Goal: Task Accomplishment & Management: Complete application form

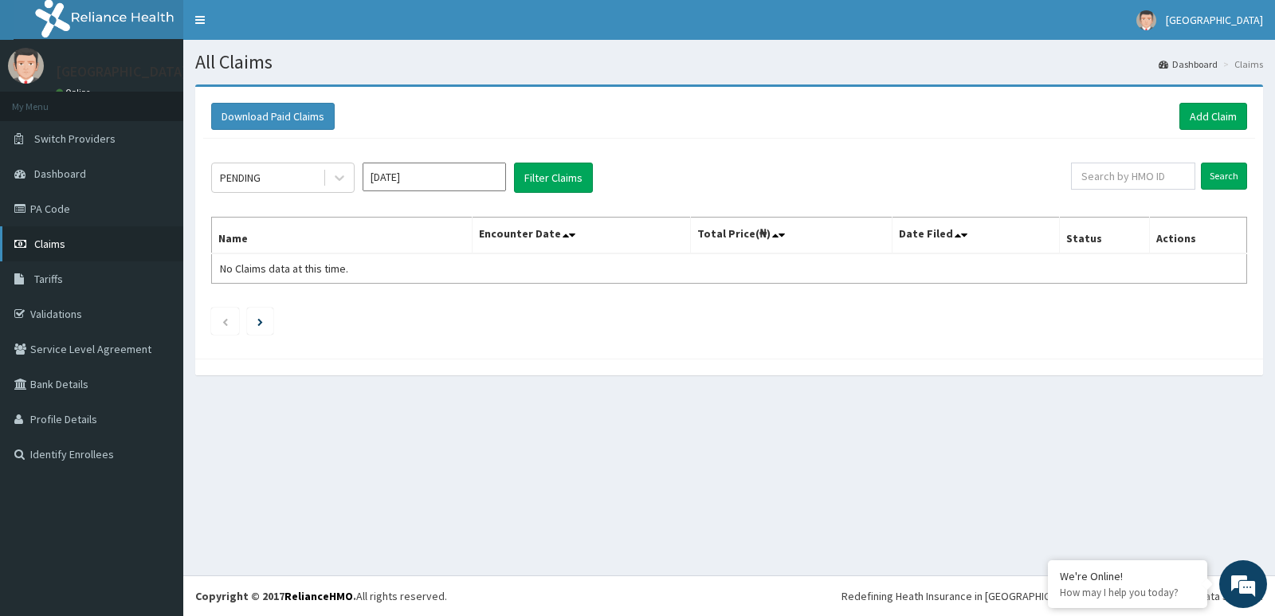
click at [58, 247] on span "Claims" at bounding box center [49, 244] width 31 height 14
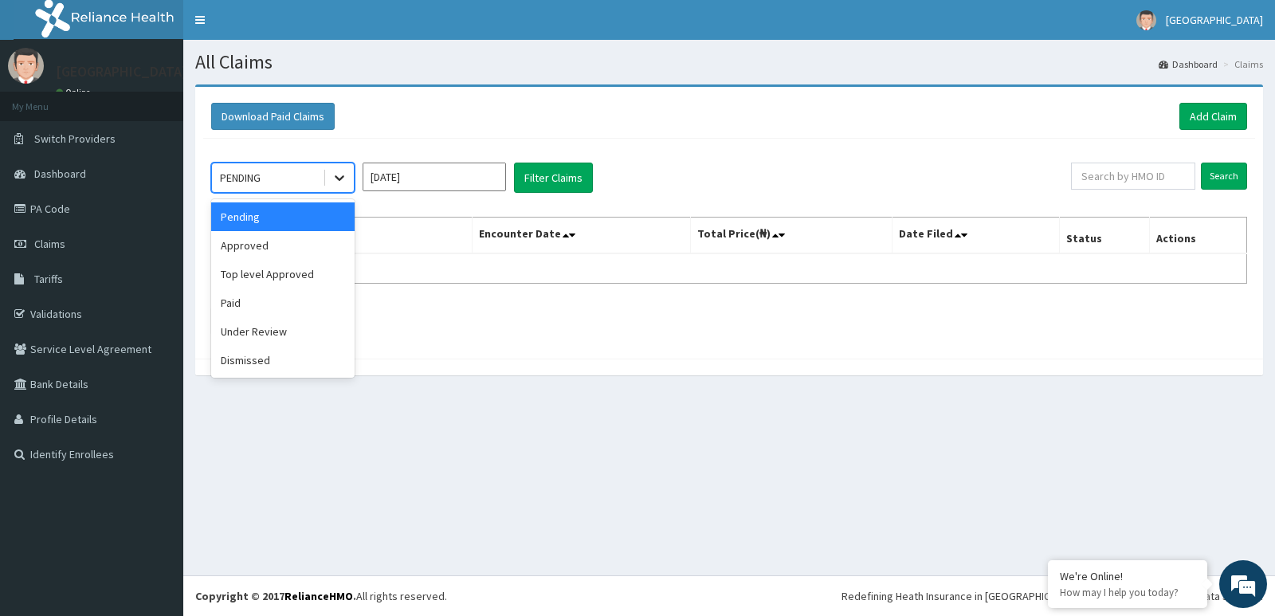
click at [343, 182] on icon at bounding box center [340, 178] width 16 height 16
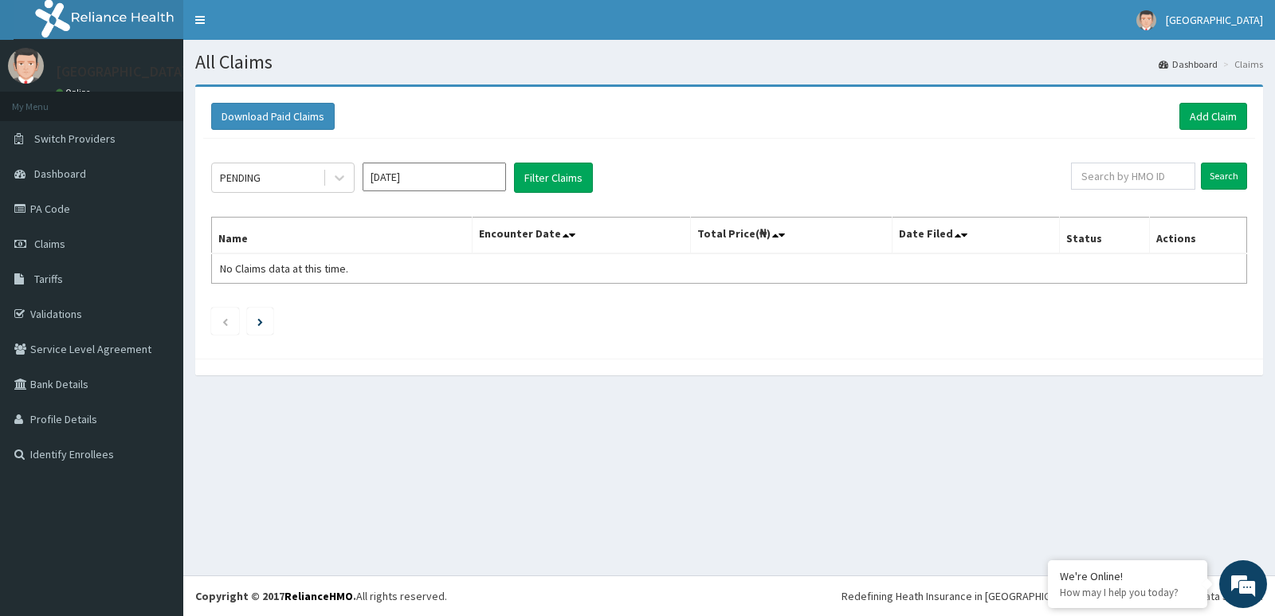
click at [697, 183] on div "PENDING Jul 2025 Filter Claims" at bounding box center [641, 178] width 860 height 30
click at [575, 236] on icon at bounding box center [572, 235] width 6 height 11
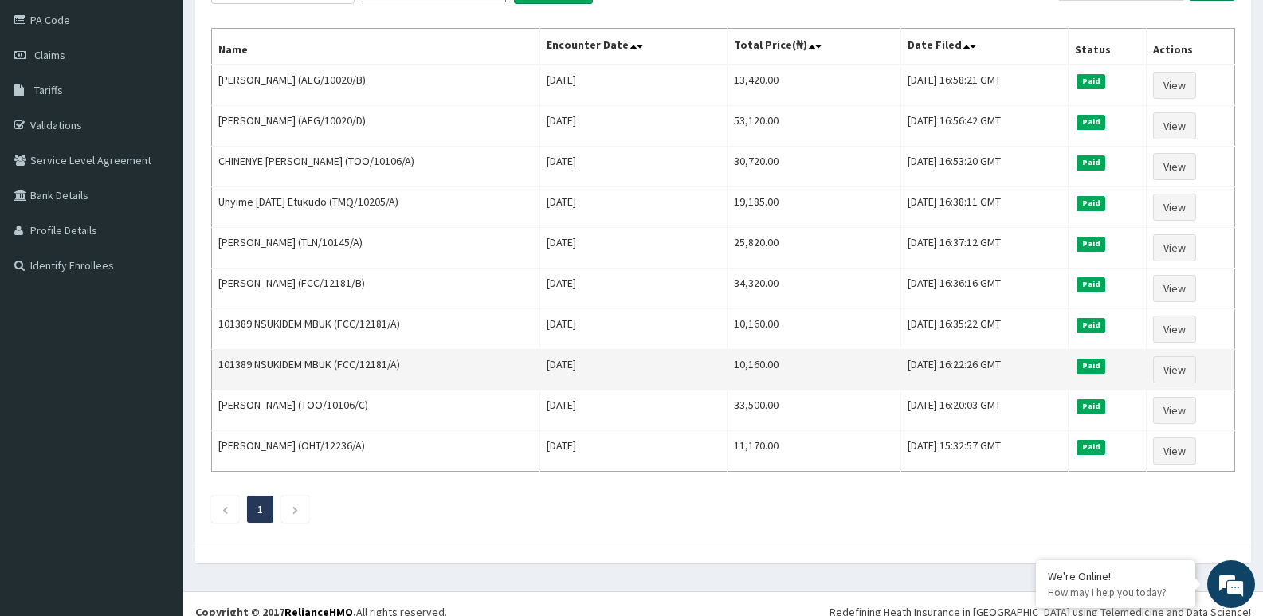
scroll to position [205, 0]
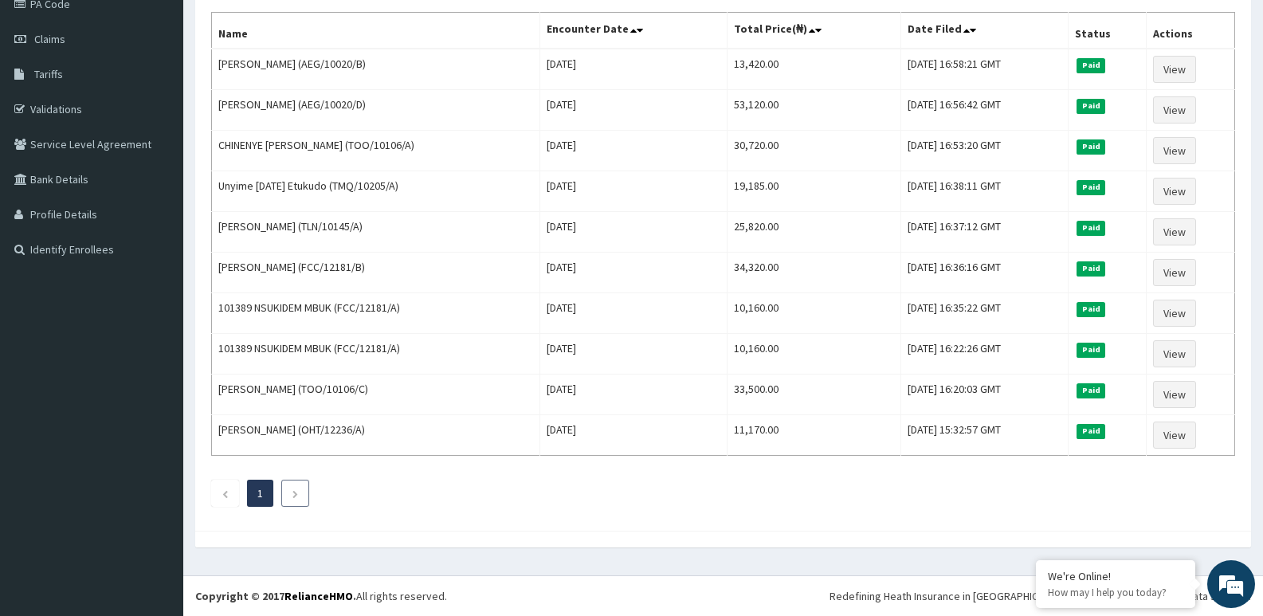
click at [289, 499] on li at bounding box center [295, 493] width 28 height 27
click at [301, 497] on li at bounding box center [295, 493] width 28 height 27
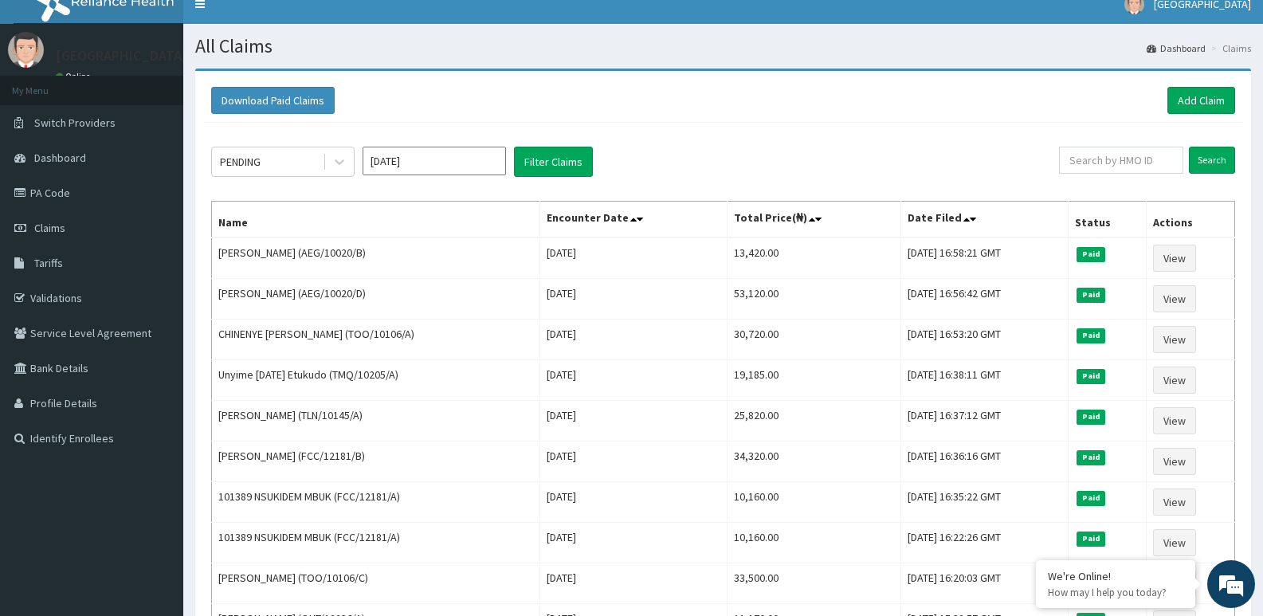
scroll to position [0, 0]
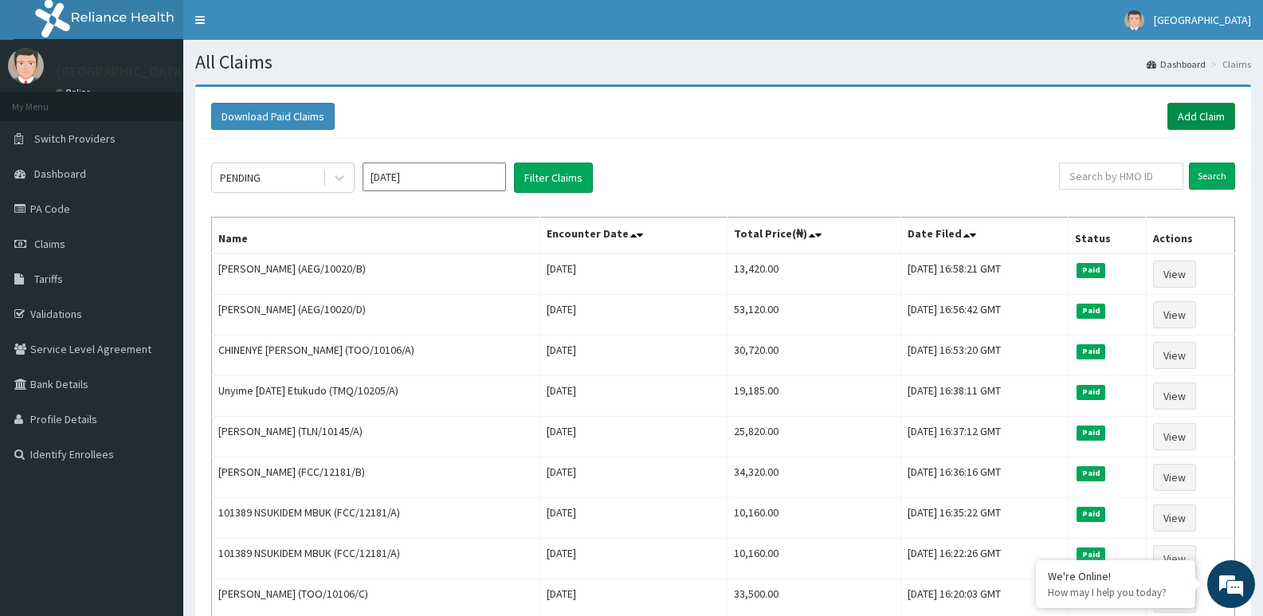
click at [1209, 115] on link "Add Claim" at bounding box center [1202, 116] width 68 height 27
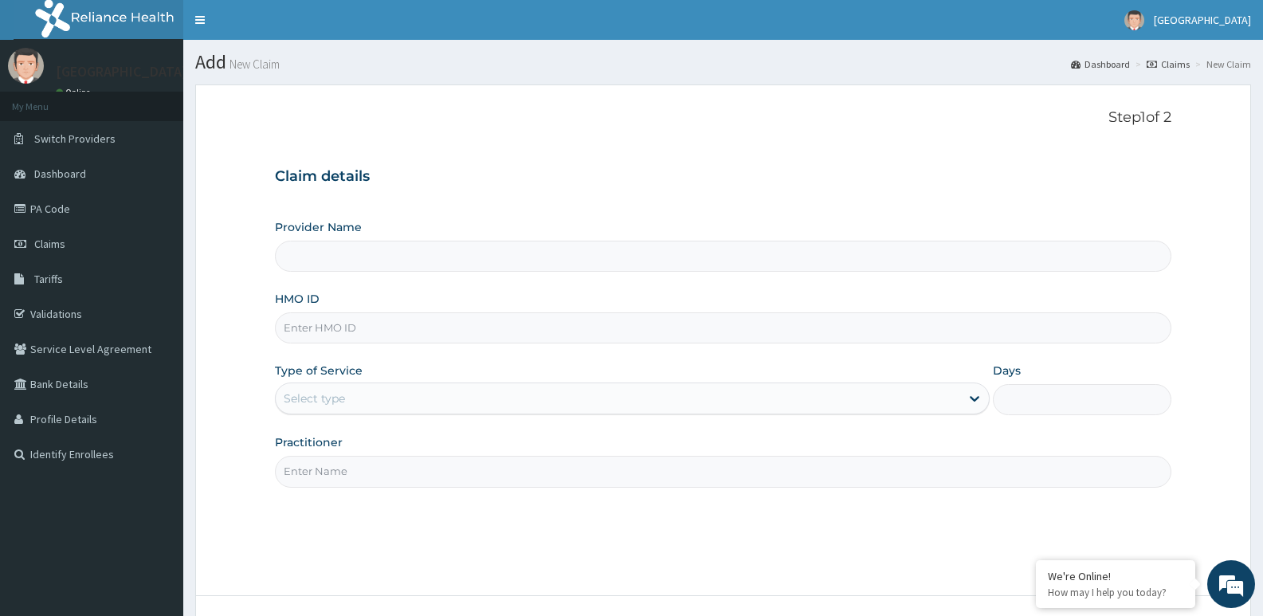
type input "Blue Gloves hospital"
click at [312, 328] on input "HMO ID" at bounding box center [723, 327] width 897 height 31
paste input "PA/118314"
type input "PA/118314"
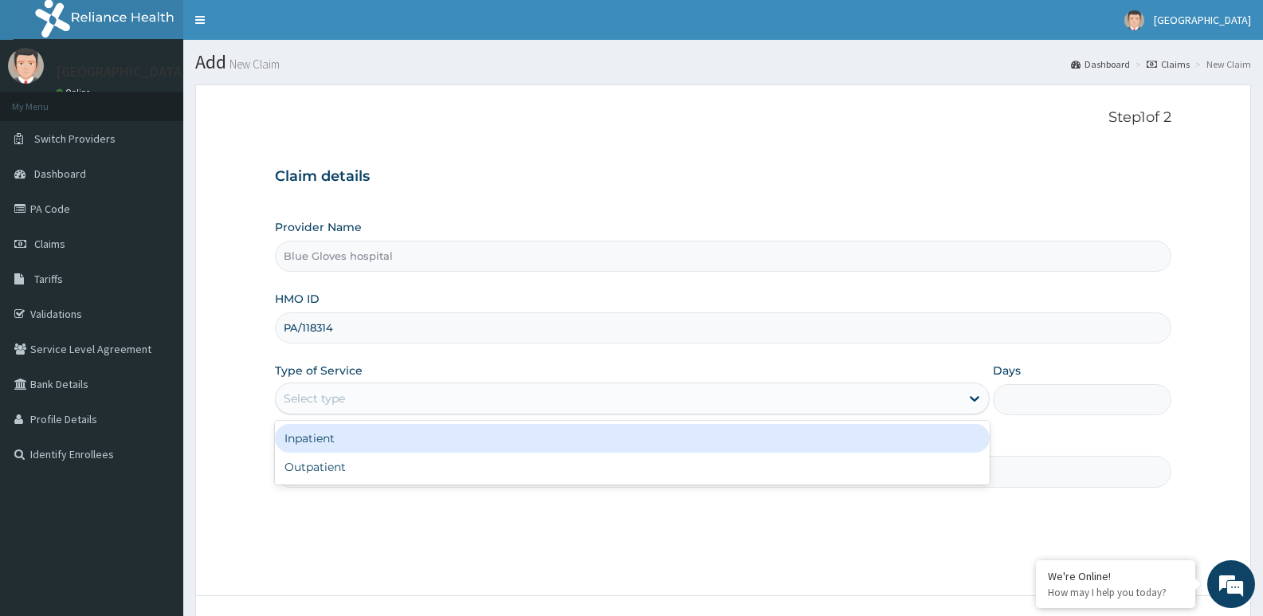
click at [327, 396] on div "Select type" at bounding box center [314, 399] width 61 height 16
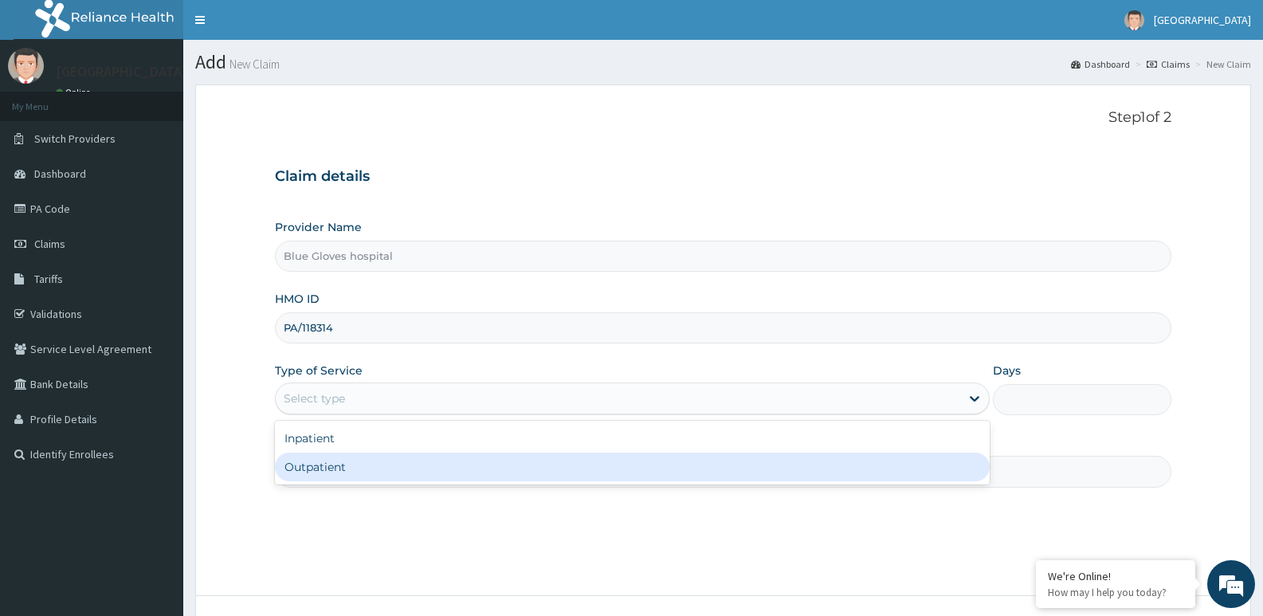
click at [324, 461] on div "Outpatient" at bounding box center [632, 467] width 714 height 29
type input "1"
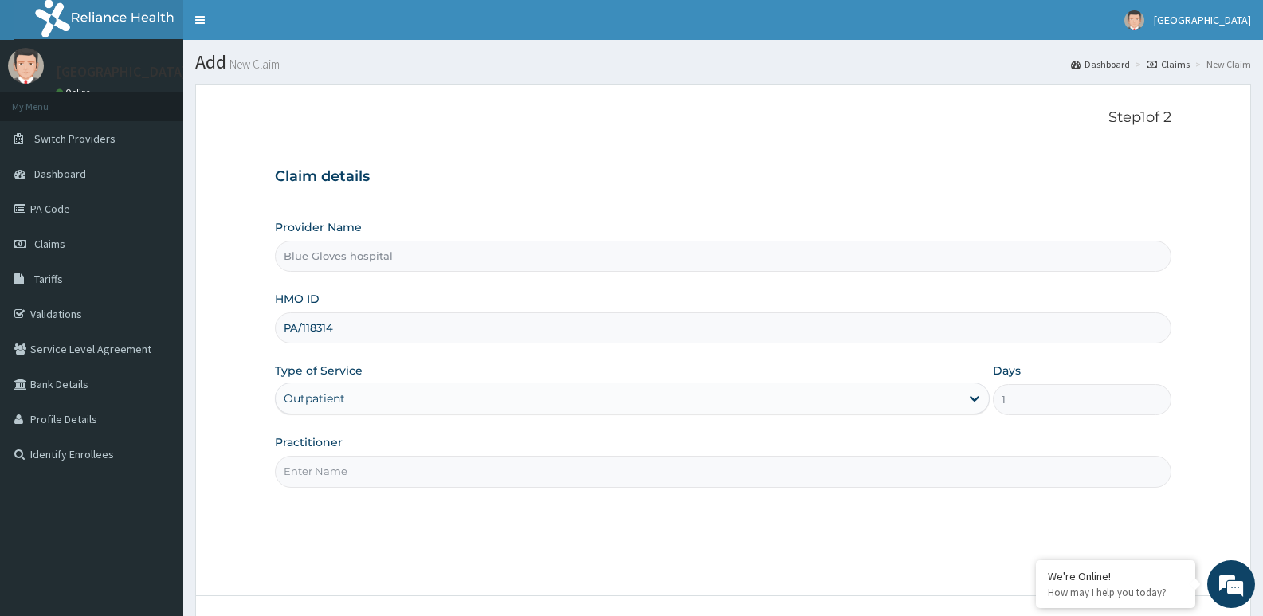
click at [317, 465] on input "Practitioner" at bounding box center [723, 471] width 897 height 31
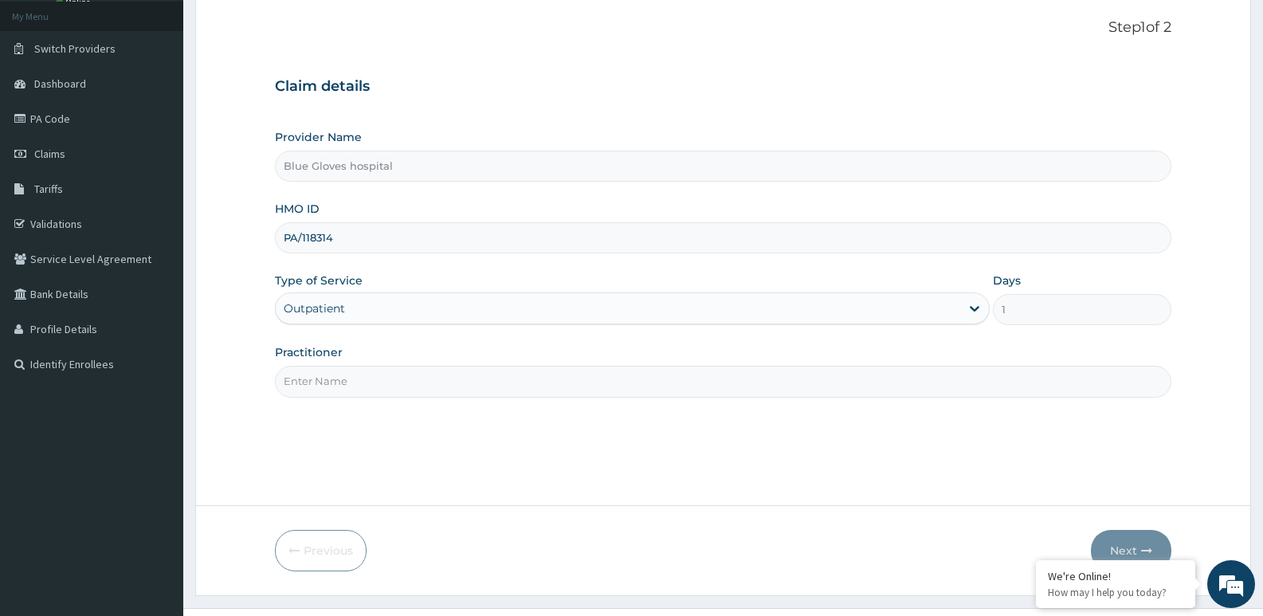
scroll to position [43, 0]
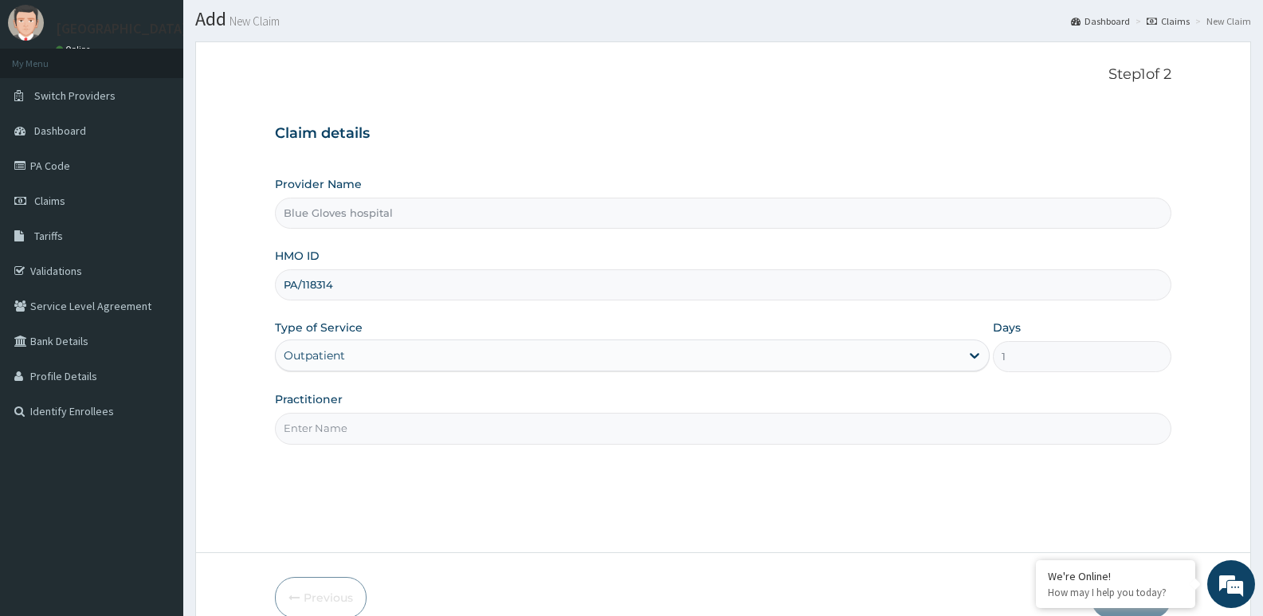
click at [316, 426] on input "Practitioner" at bounding box center [723, 428] width 897 height 31
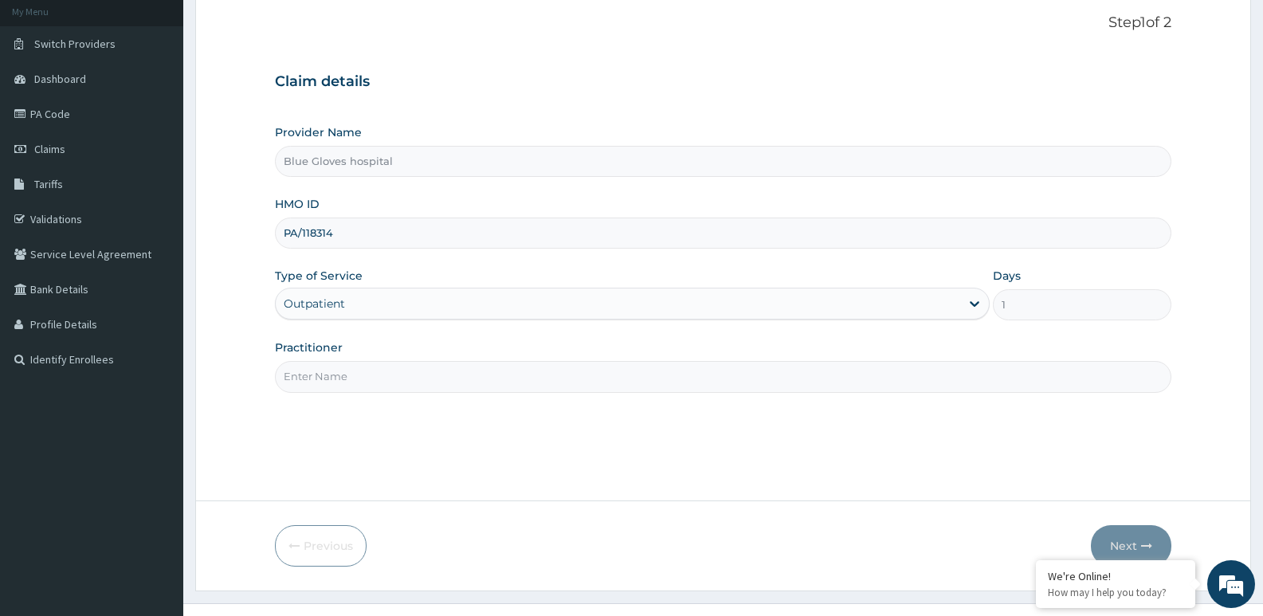
scroll to position [123, 0]
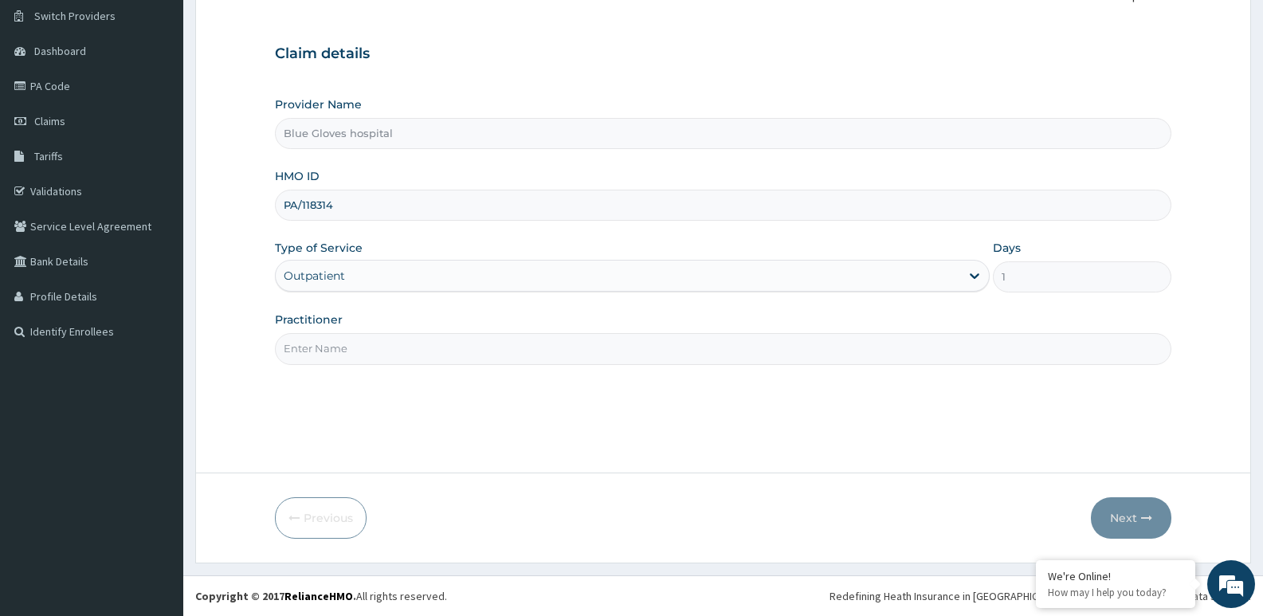
click at [411, 207] on input "PA/118314" at bounding box center [723, 205] width 897 height 31
type input "P"
click at [350, 203] on input "HMO ID" at bounding box center [723, 205] width 897 height 31
paste input "AEG/10020/B"
type input "AEG/10020/B"
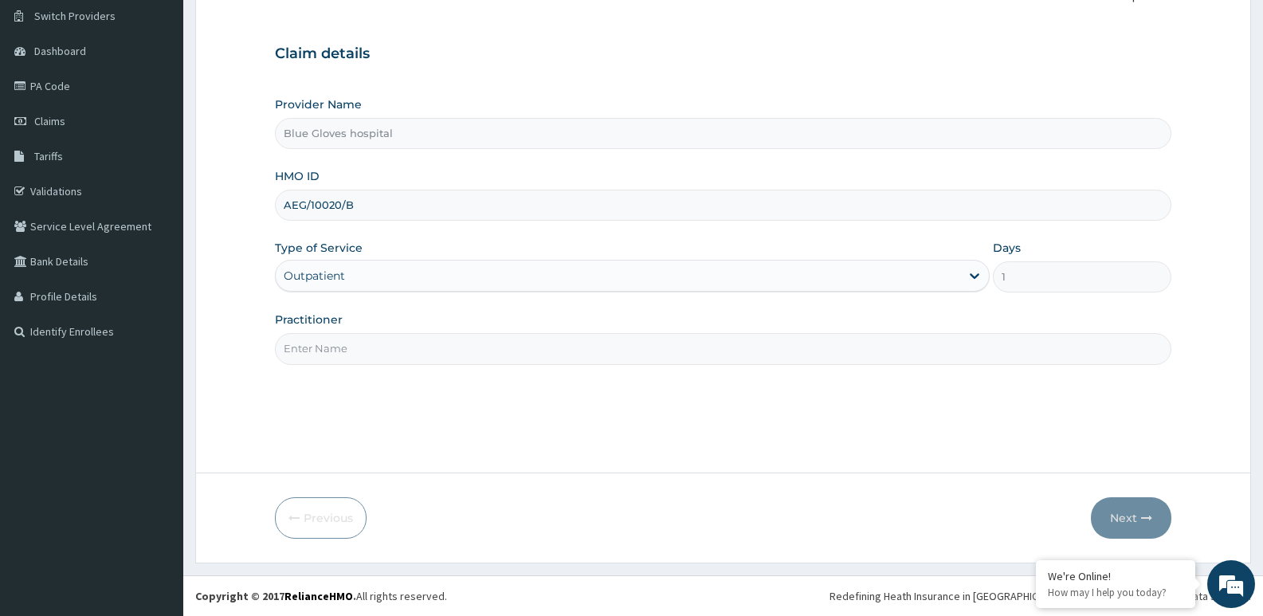
click at [365, 351] on input "Practitioner" at bounding box center [723, 348] width 897 height 31
type input "Dr. [PERSON_NAME]"
click at [1141, 512] on icon "button" at bounding box center [1146, 517] width 11 height 11
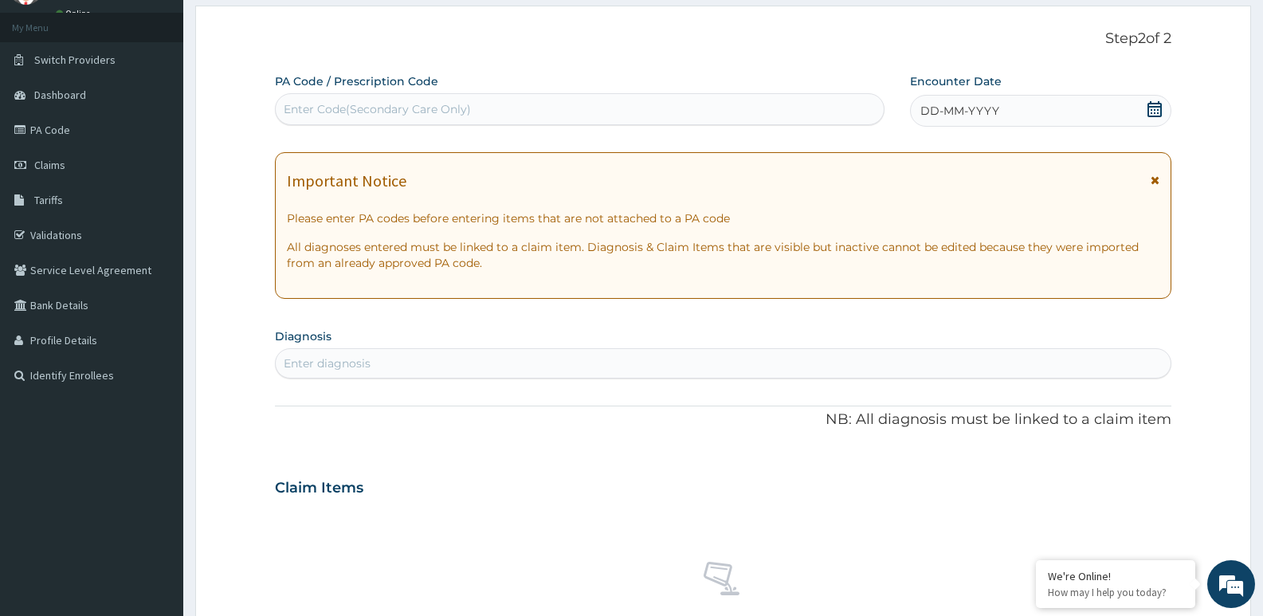
scroll to position [43, 0]
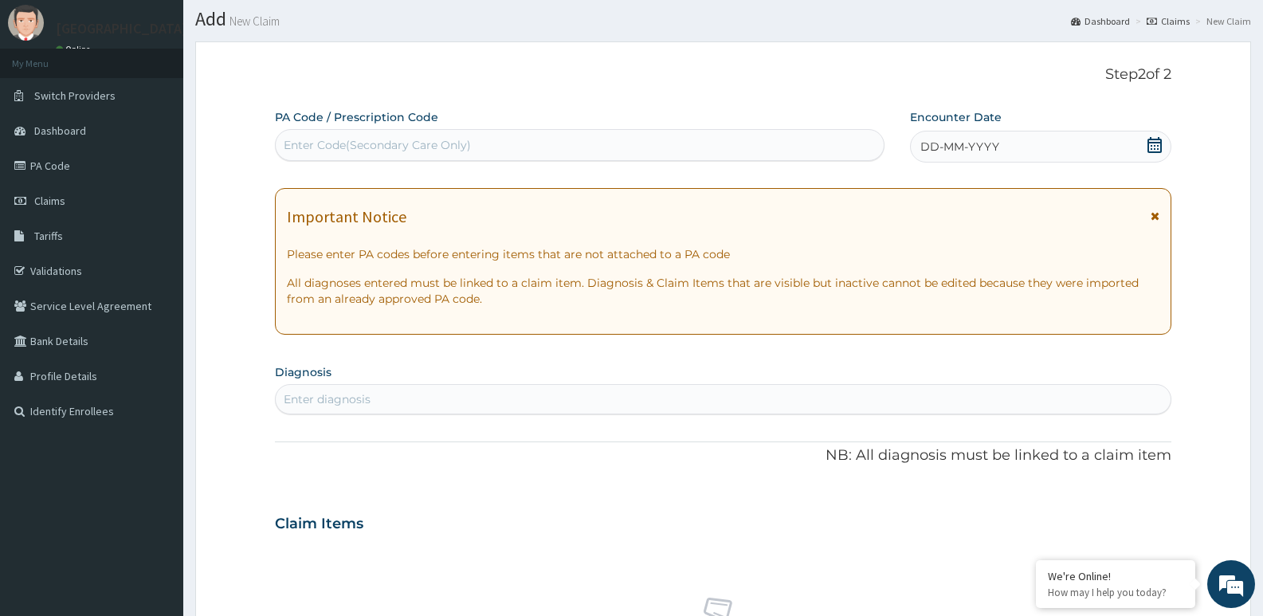
click at [363, 144] on div "Enter Code(Secondary Care Only)" at bounding box center [377, 145] width 187 height 16
paste input "PA/118314"
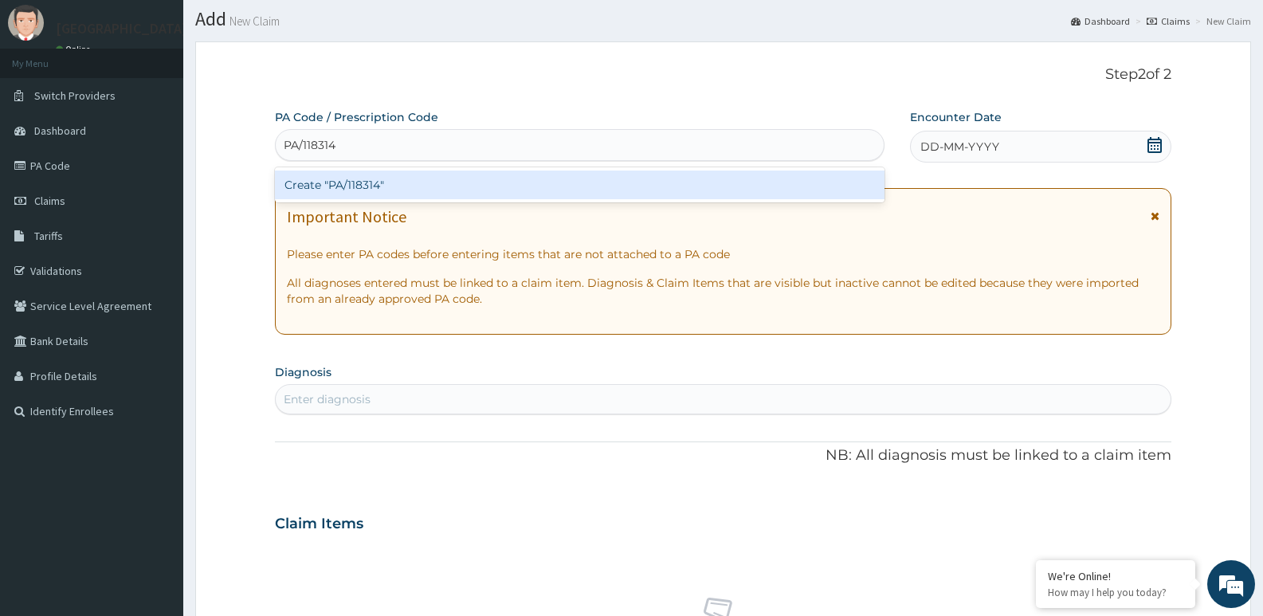
type input "PA/118314"
click at [964, 147] on div "PA Code / Prescription Code option Create "PA/118314" focused, 1 of 1. 1 result…" at bounding box center [723, 521] width 897 height 825
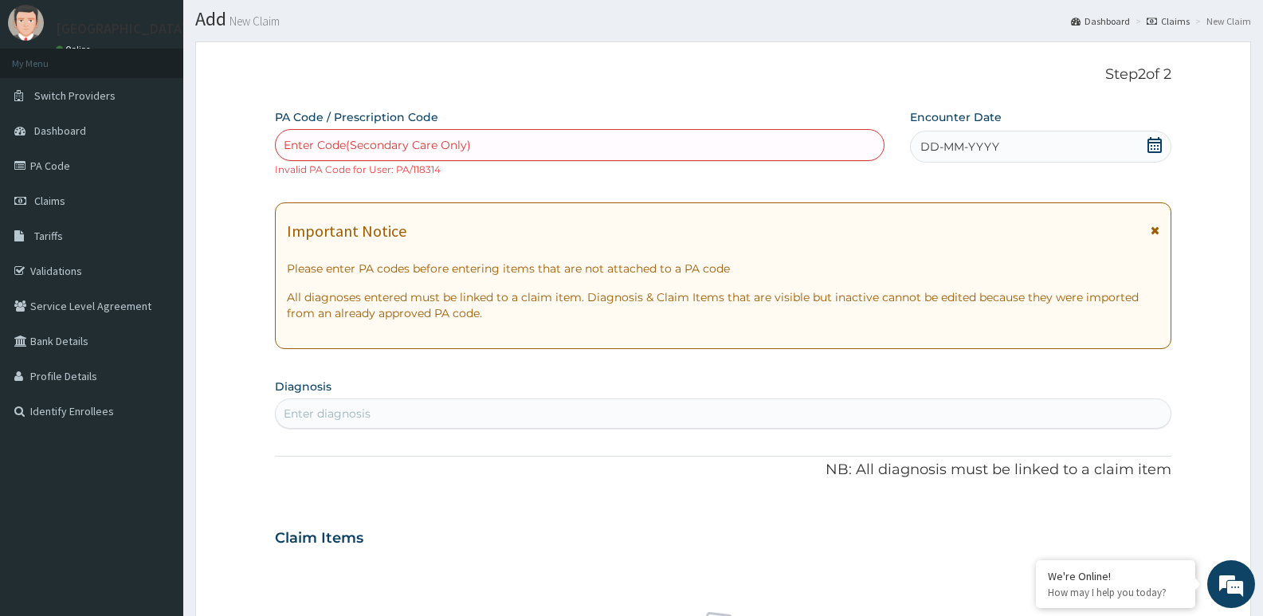
click at [461, 143] on div "Enter Code(Secondary Care Only)" at bounding box center [377, 145] width 187 height 16
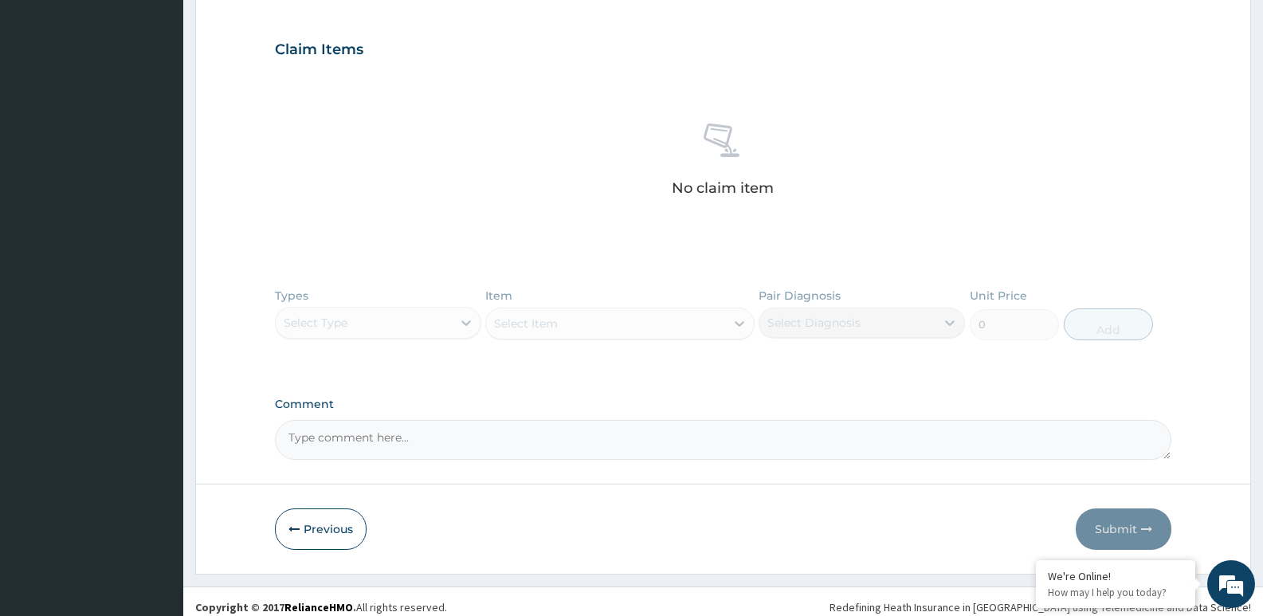
scroll to position [543, 0]
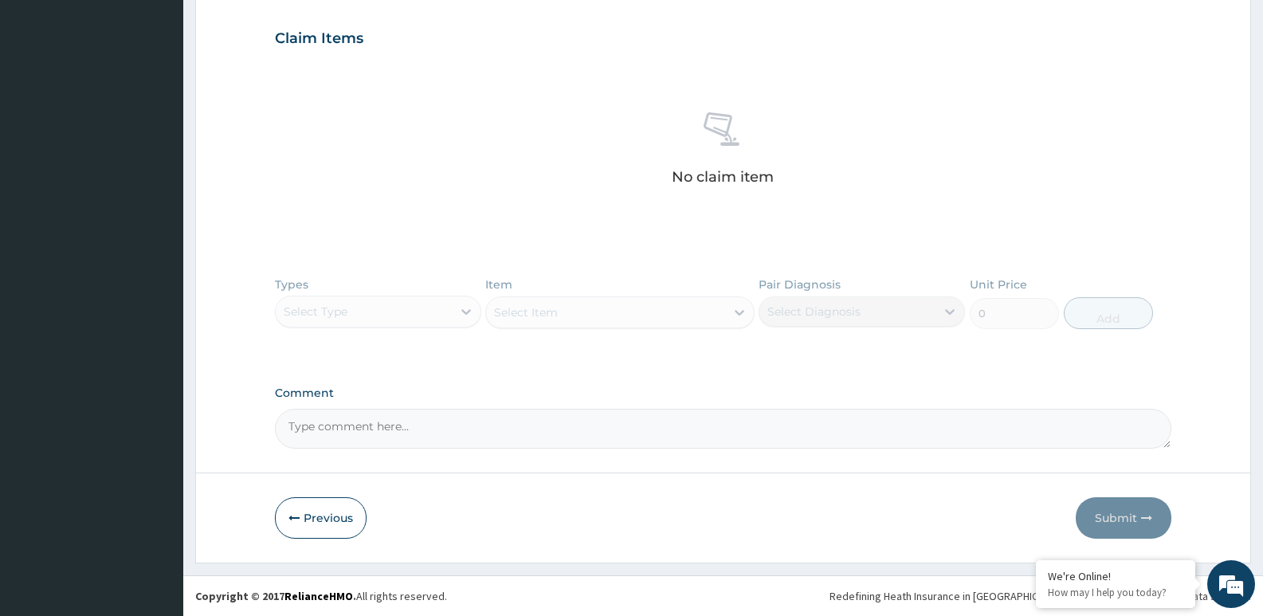
click at [317, 304] on div "Types Select Type Item Select Item Pair Diagnosis Select Diagnosis Unit Price 0…" at bounding box center [723, 315] width 897 height 92
click at [461, 313] on div "Types Select Type Item Select Item Pair Diagnosis Select Diagnosis Unit Price 0…" at bounding box center [723, 315] width 897 height 92
click at [293, 518] on icon "button" at bounding box center [294, 517] width 11 height 11
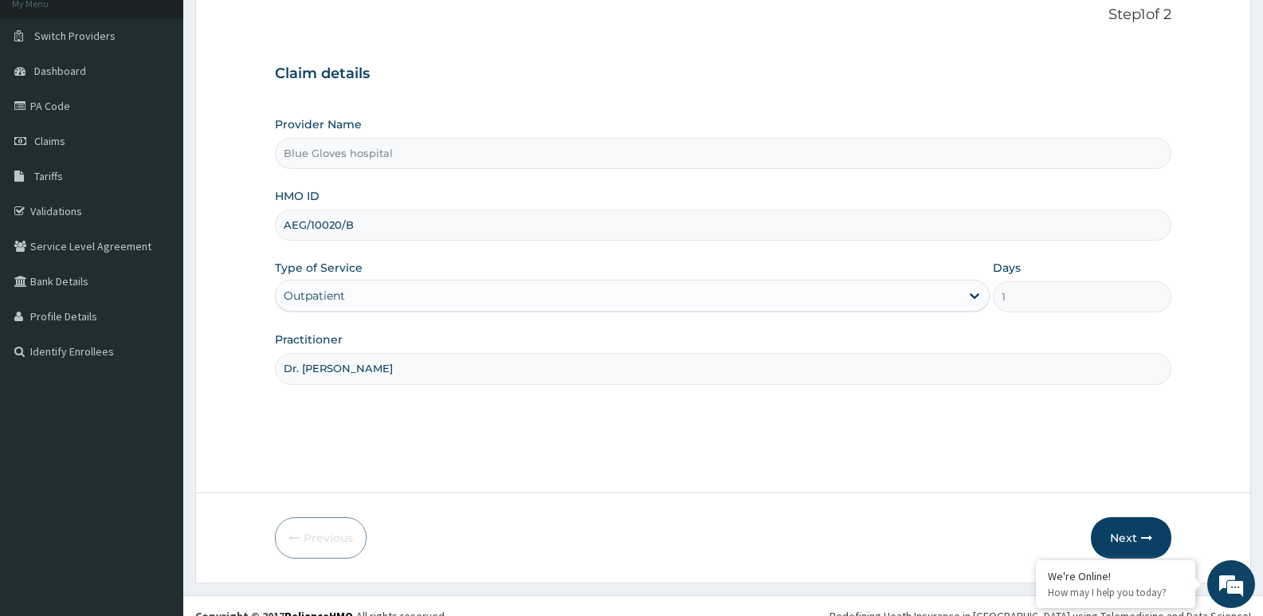
scroll to position [123, 0]
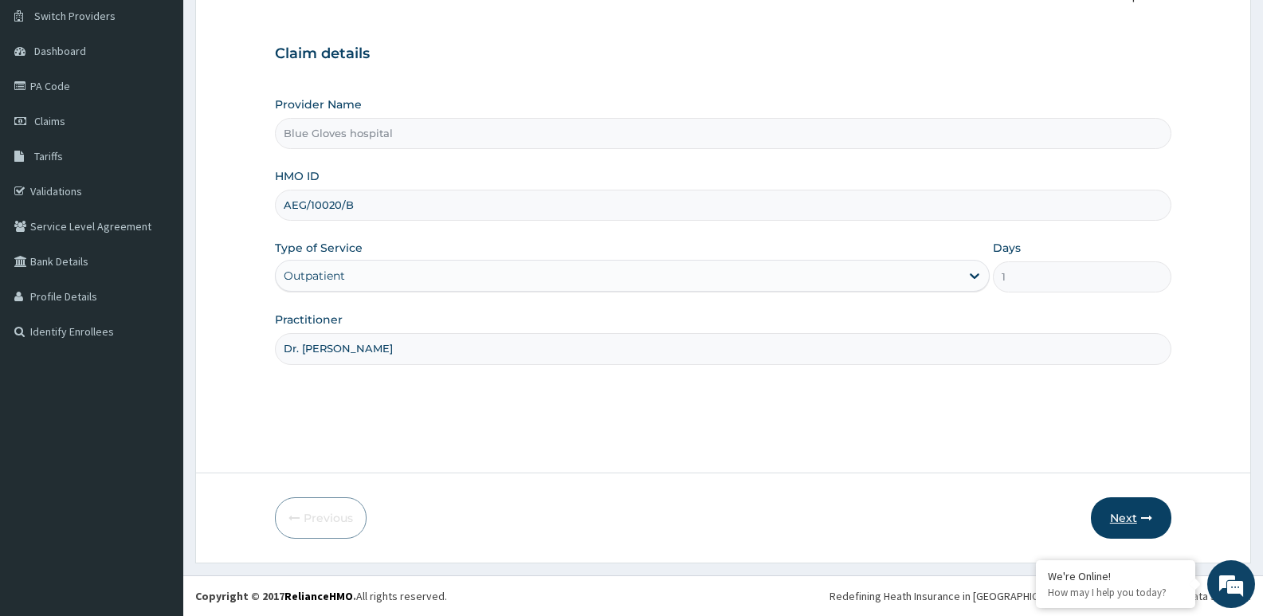
click at [1156, 511] on button "Next" at bounding box center [1131, 517] width 80 height 41
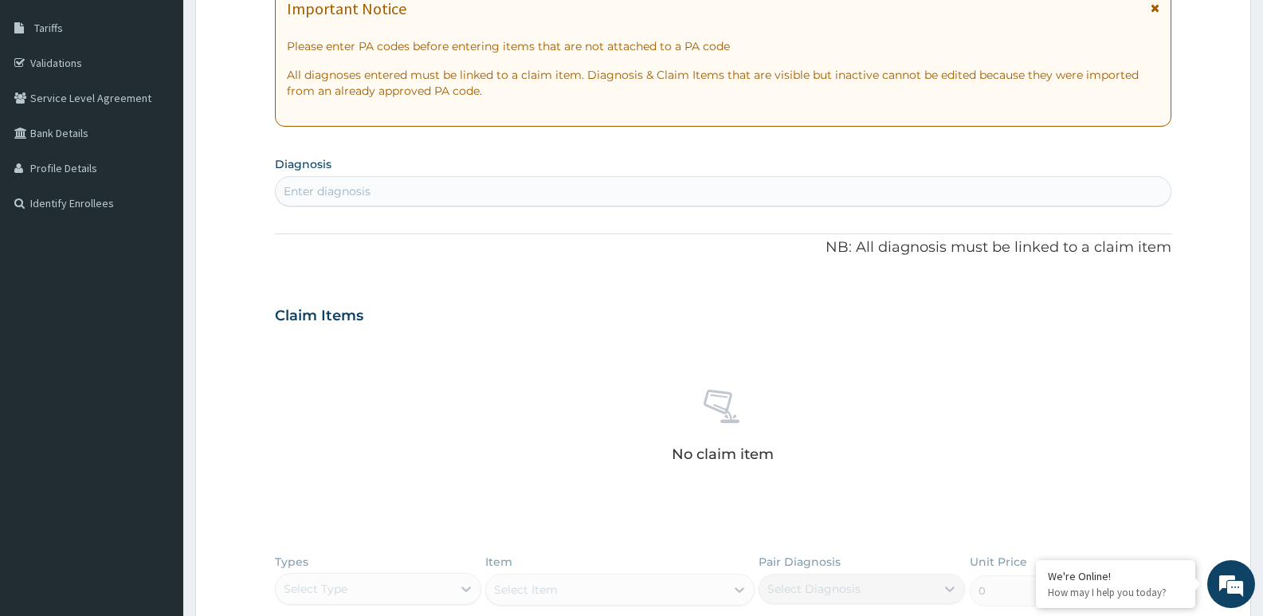
scroll to position [282, 0]
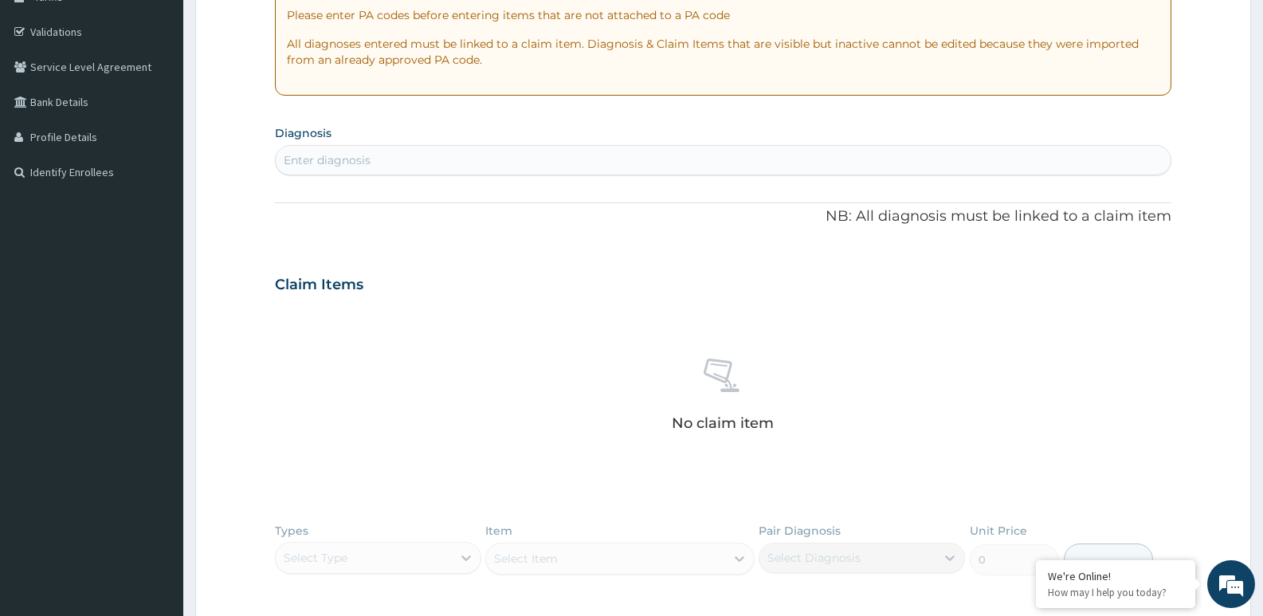
click at [328, 157] on div "Enter diagnosis" at bounding box center [327, 160] width 87 height 16
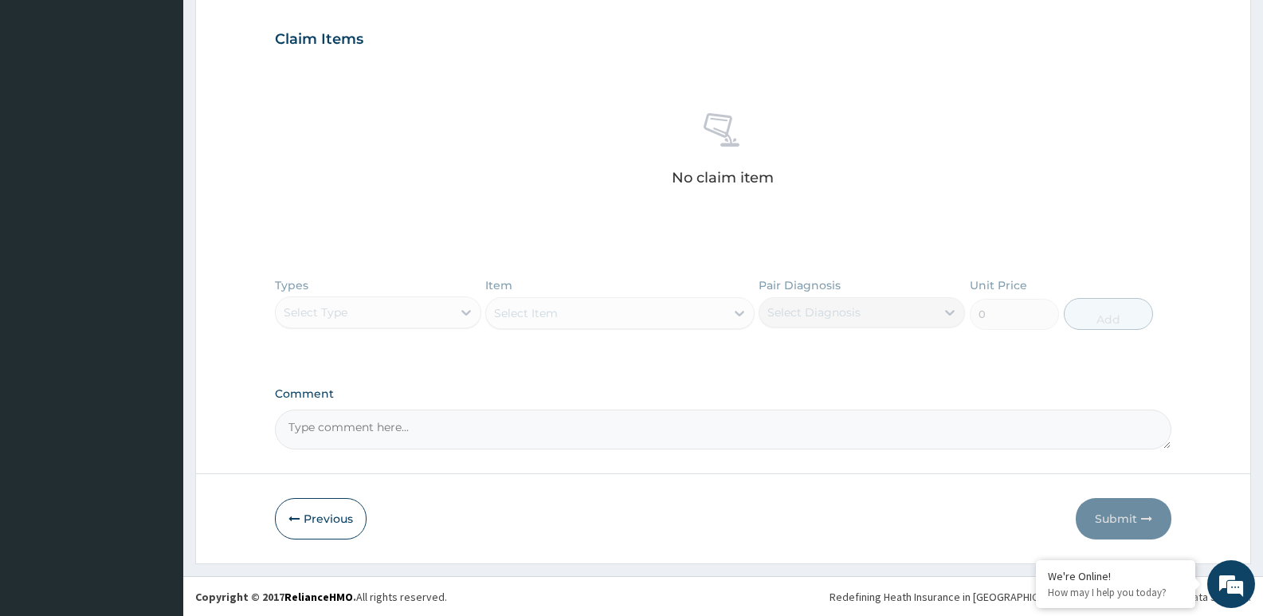
scroll to position [528, 0]
click at [463, 316] on div "Types Select Type Item Select Item Pair Diagnosis Select Diagnosis Unit Price 0…" at bounding box center [723, 315] width 897 height 92
click at [432, 429] on textarea "Comment" at bounding box center [723, 429] width 897 height 40
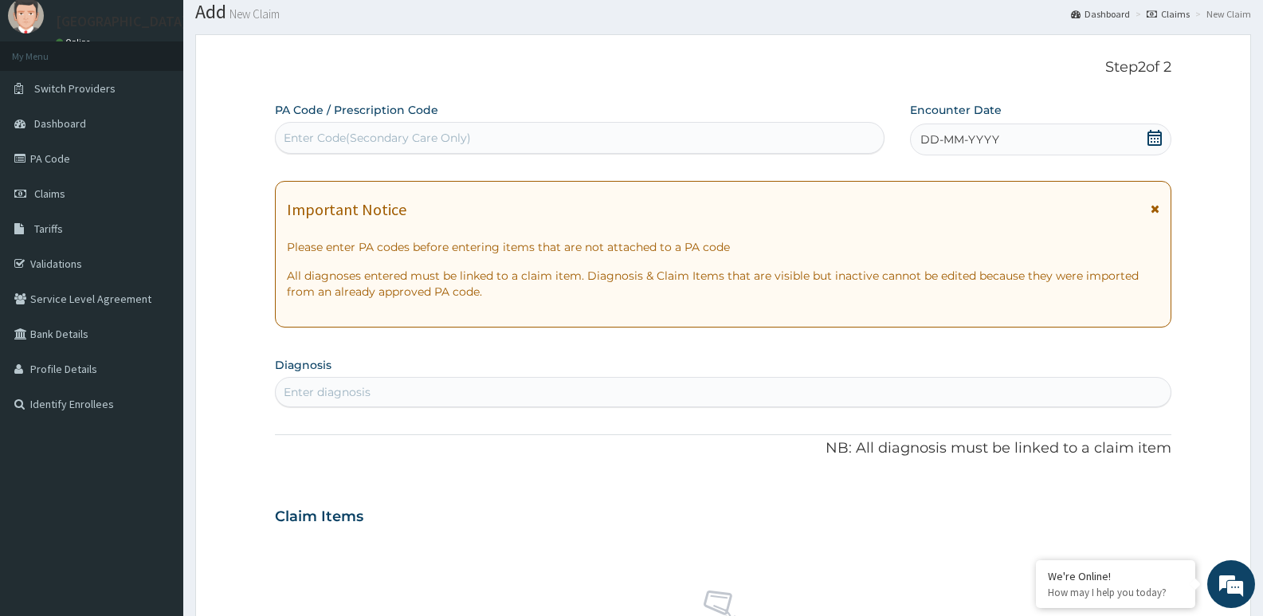
scroll to position [0, 0]
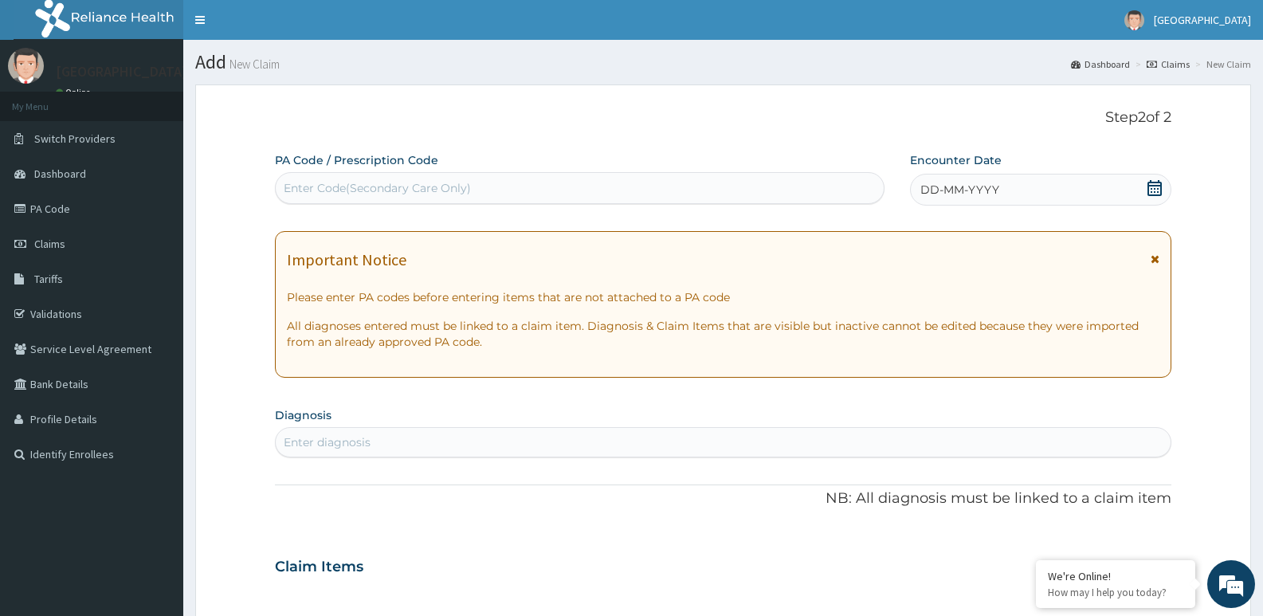
click at [434, 432] on div "Enter diagnosis" at bounding box center [723, 443] width 895 height 26
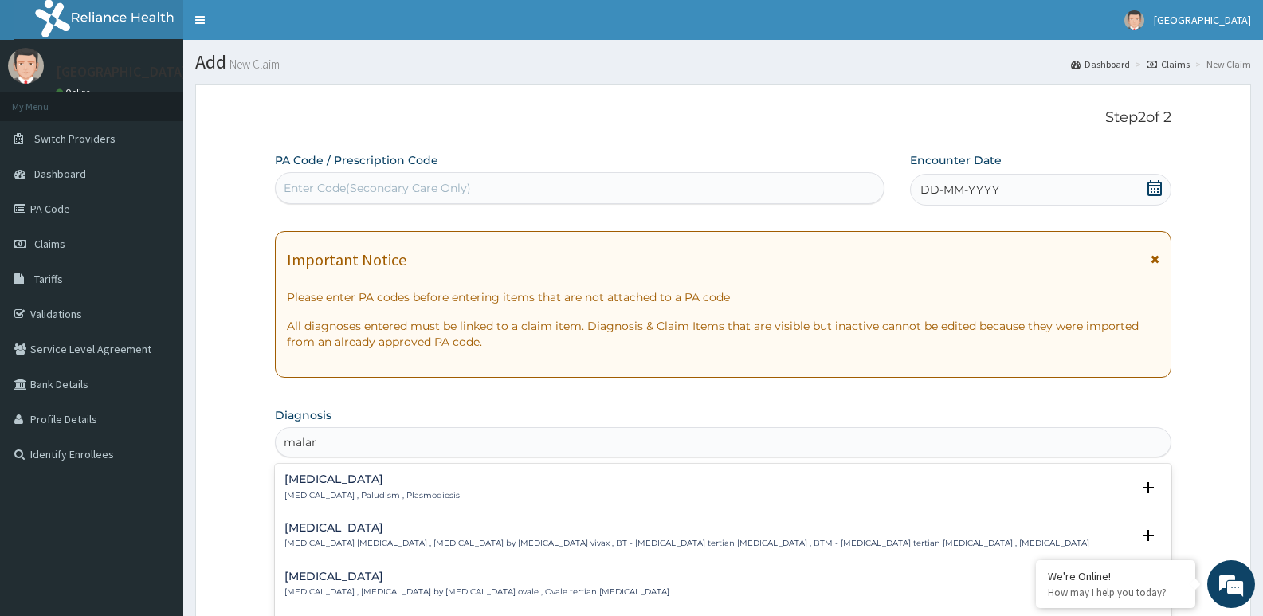
type input "malari"
click at [408, 485] on h4 "[MEDICAL_DATA]" at bounding box center [372, 479] width 175 height 12
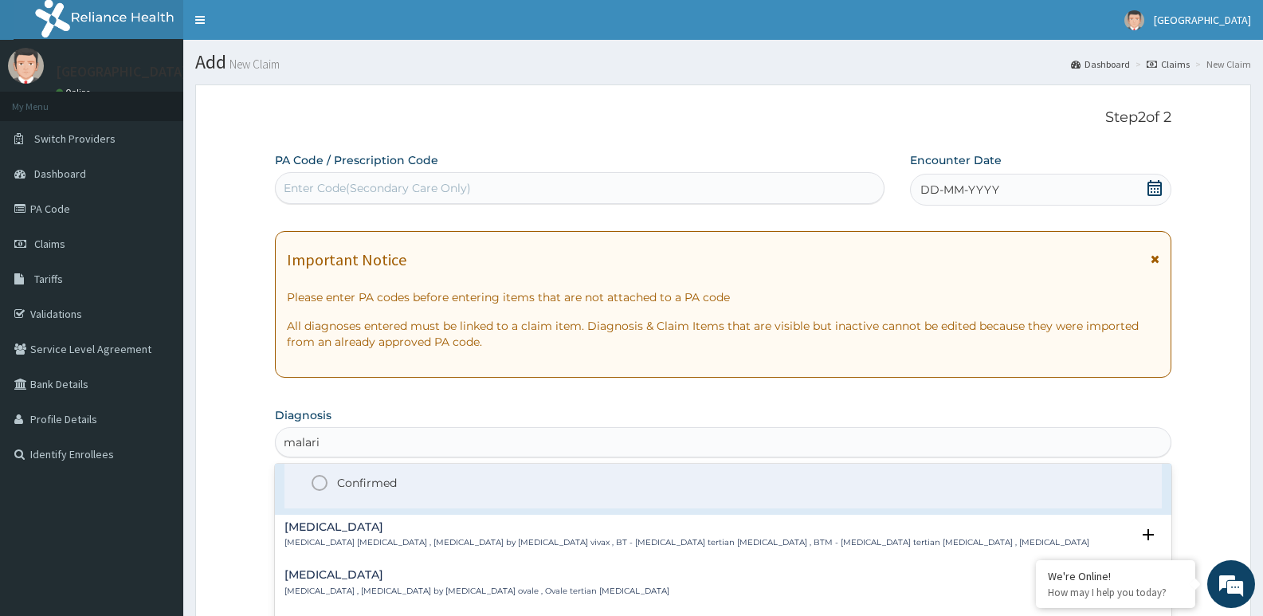
scroll to position [80, 0]
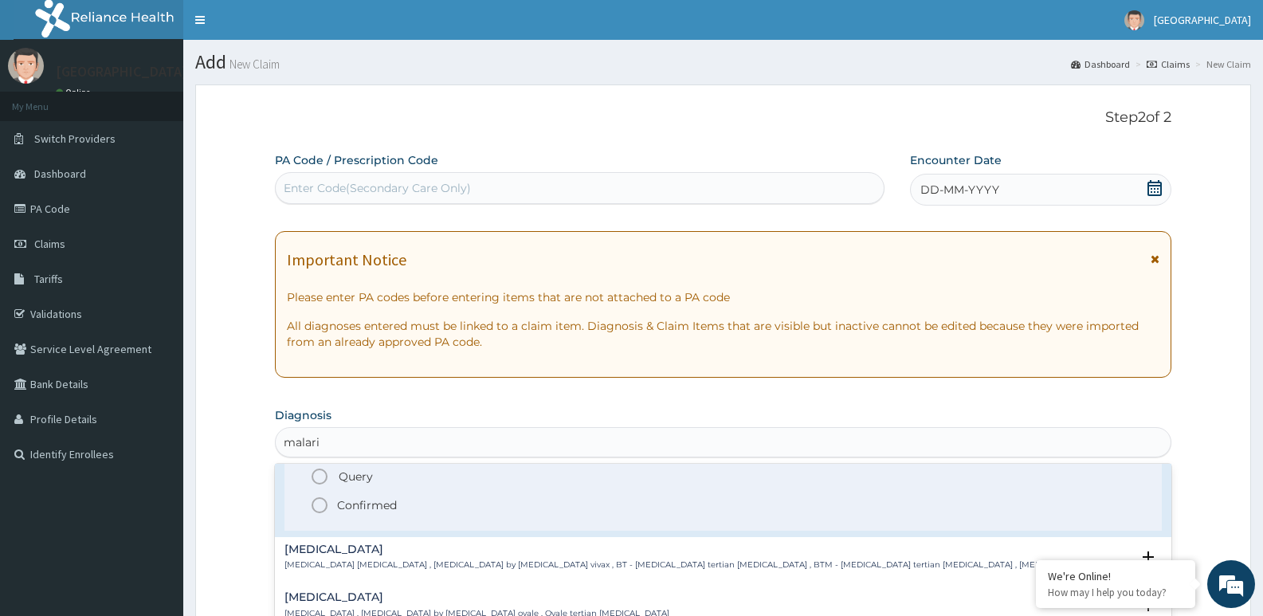
click at [318, 507] on icon "status option filled" at bounding box center [319, 505] width 19 height 19
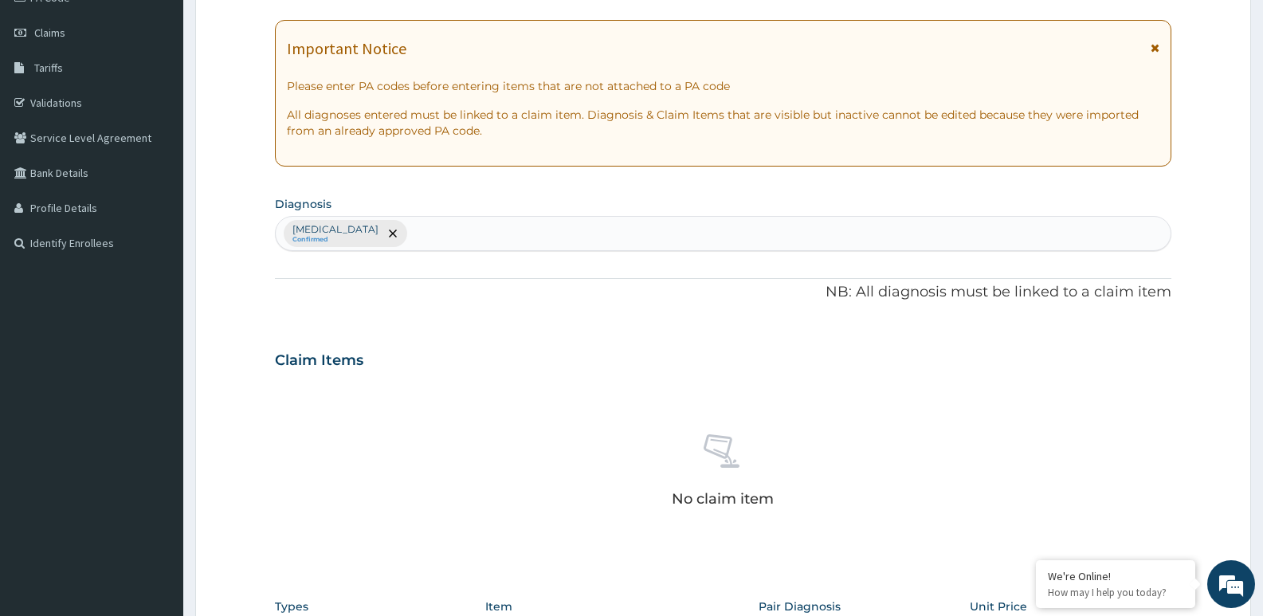
scroll to position [239, 0]
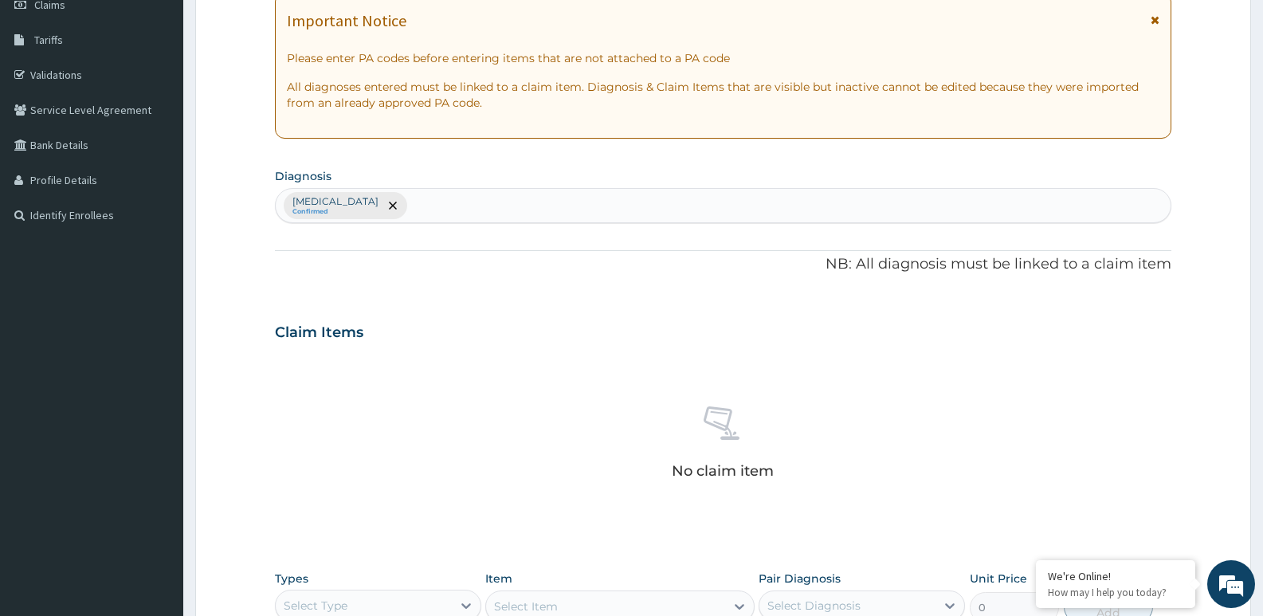
click at [382, 206] on div "Malaria Confirmed" at bounding box center [723, 205] width 895 height 33
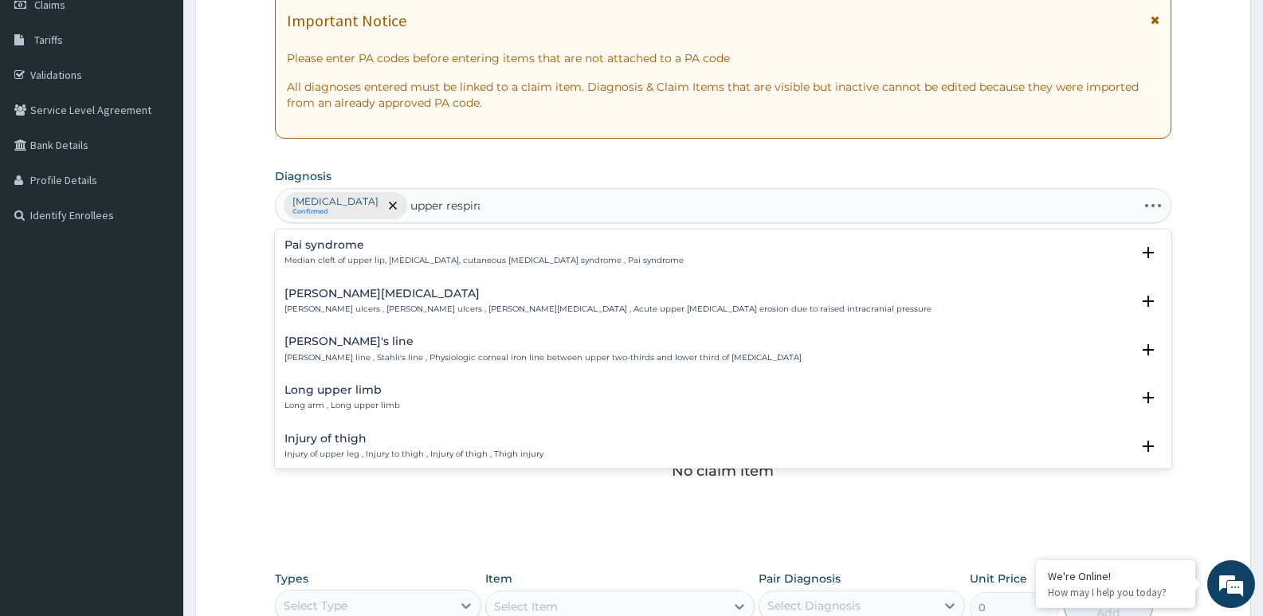
type input "upper respirat"
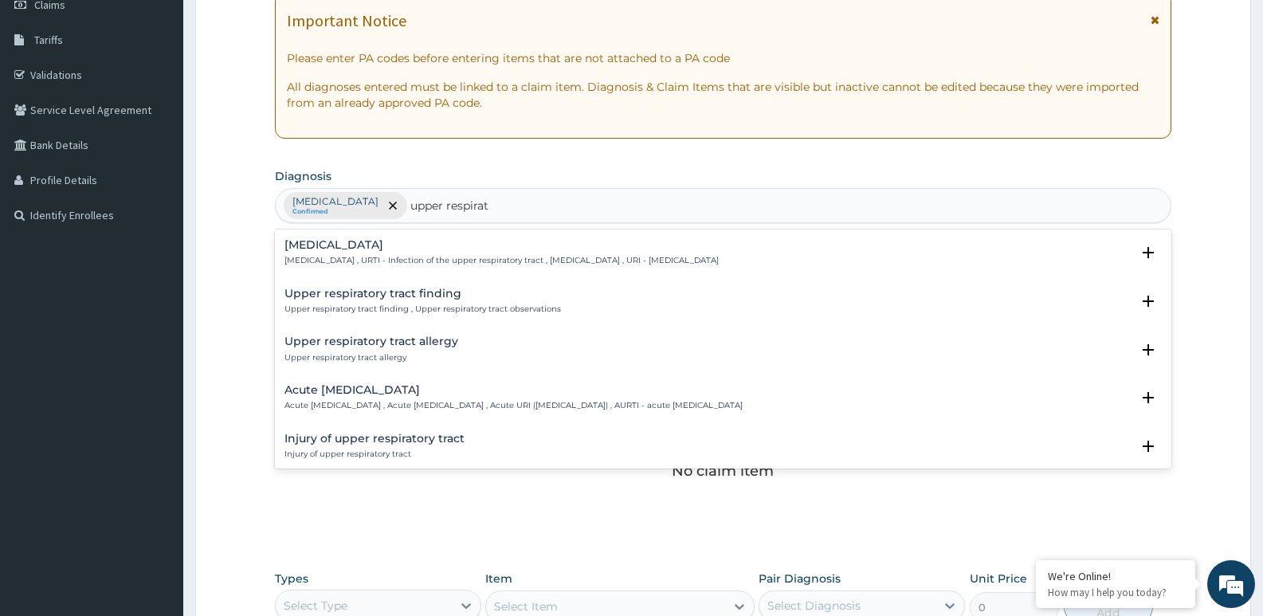
click at [402, 391] on h4 "Acute [MEDICAL_DATA]" at bounding box center [514, 390] width 458 height 12
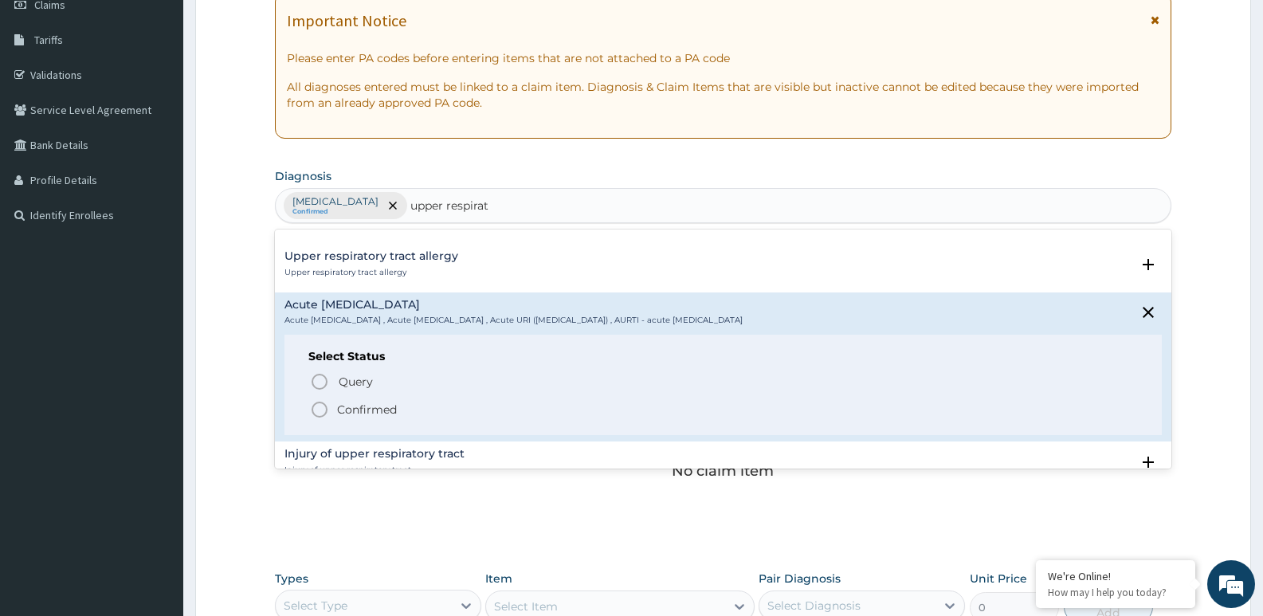
scroll to position [159, 0]
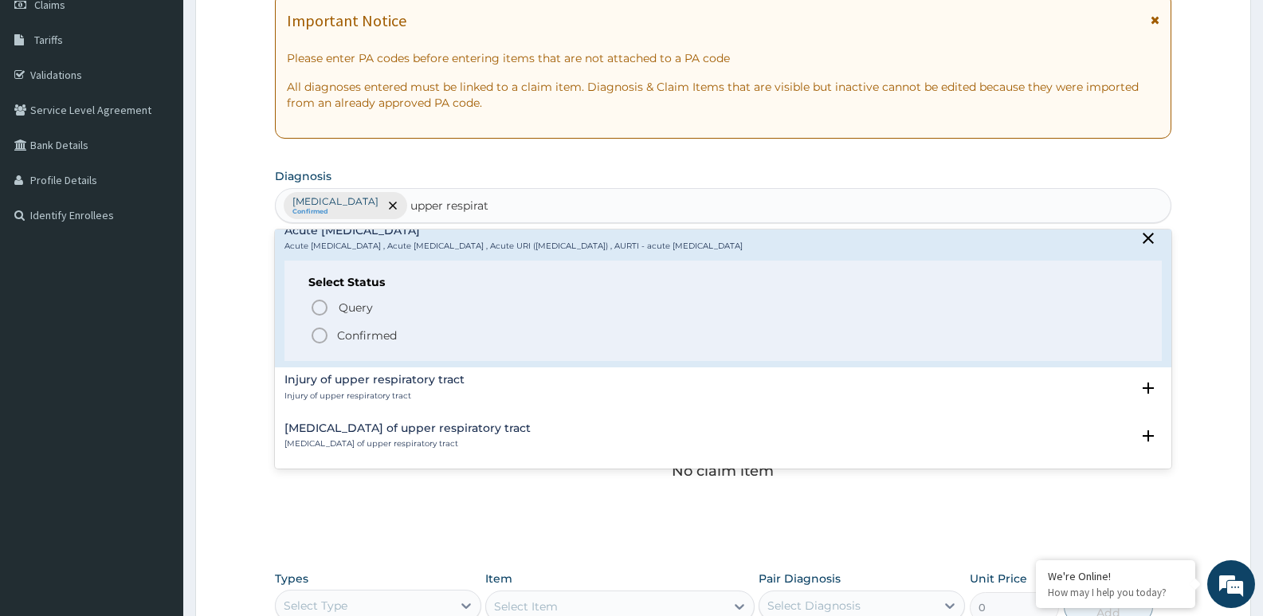
click at [320, 339] on icon "status option filled" at bounding box center [319, 335] width 19 height 19
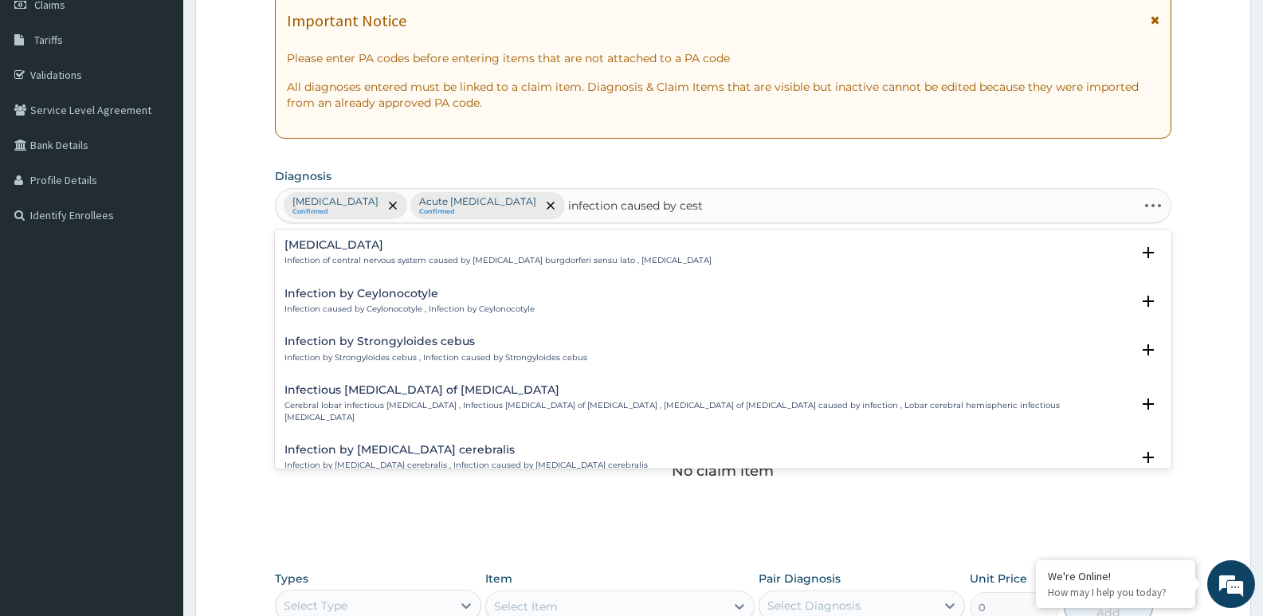
type input "infection caused by cesto"
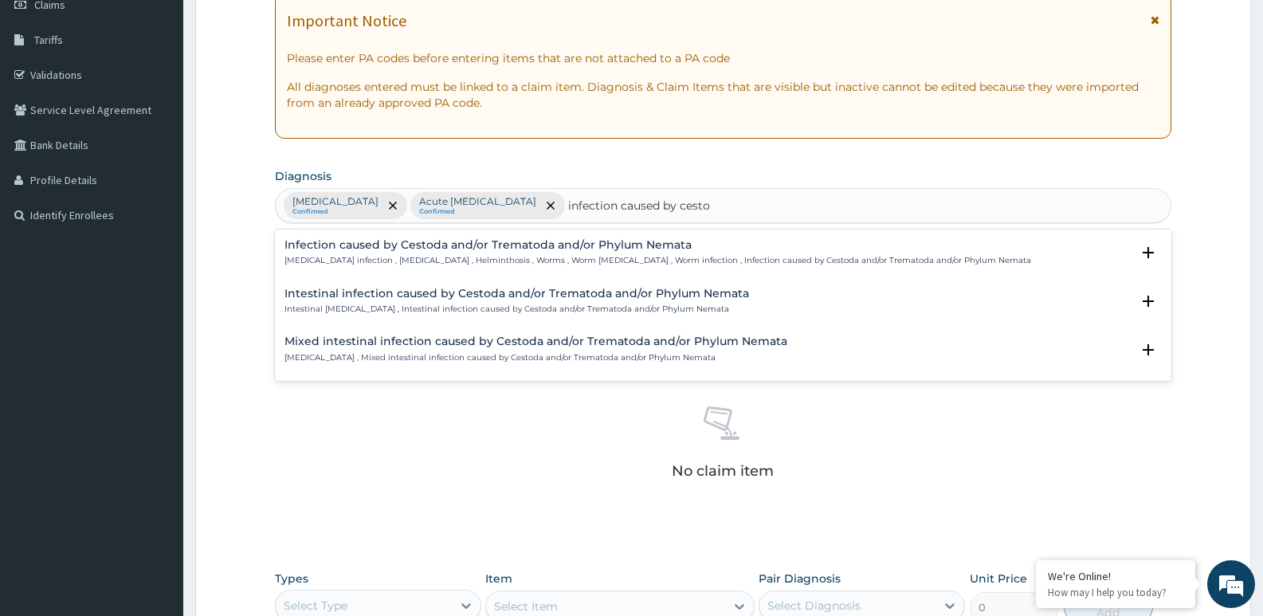
click at [529, 257] on p "Helminth infection , Helminthiasis , Helminthosis , Worms , Worm infestation , …" at bounding box center [658, 260] width 747 height 11
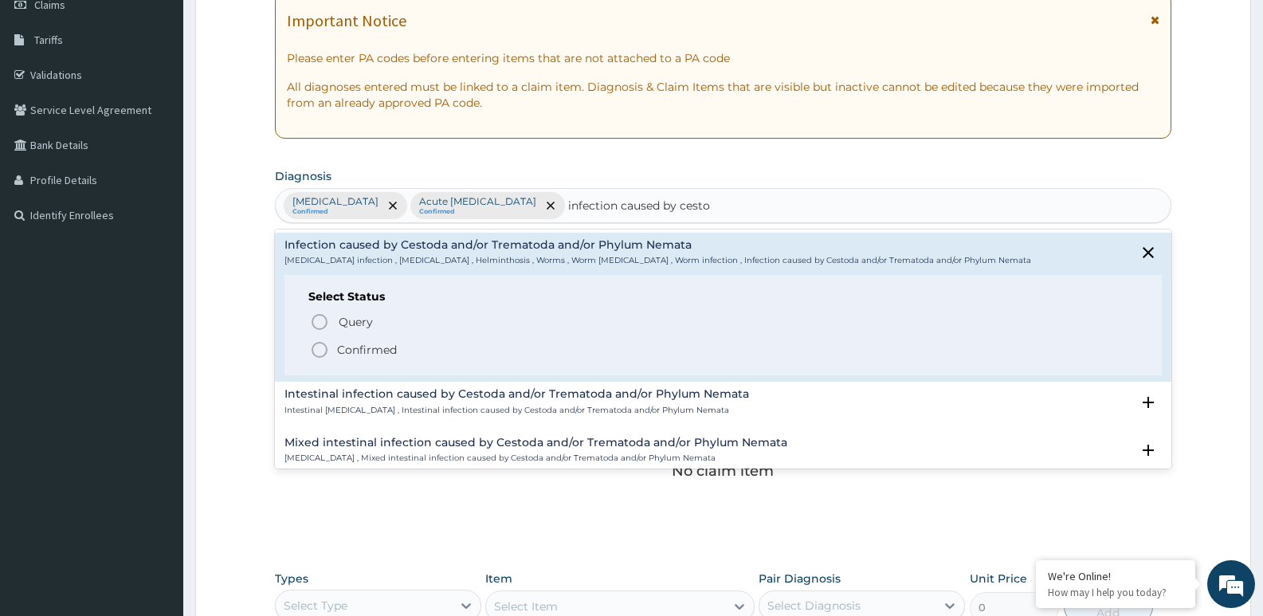
click at [317, 349] on icon "status option filled" at bounding box center [319, 349] width 19 height 19
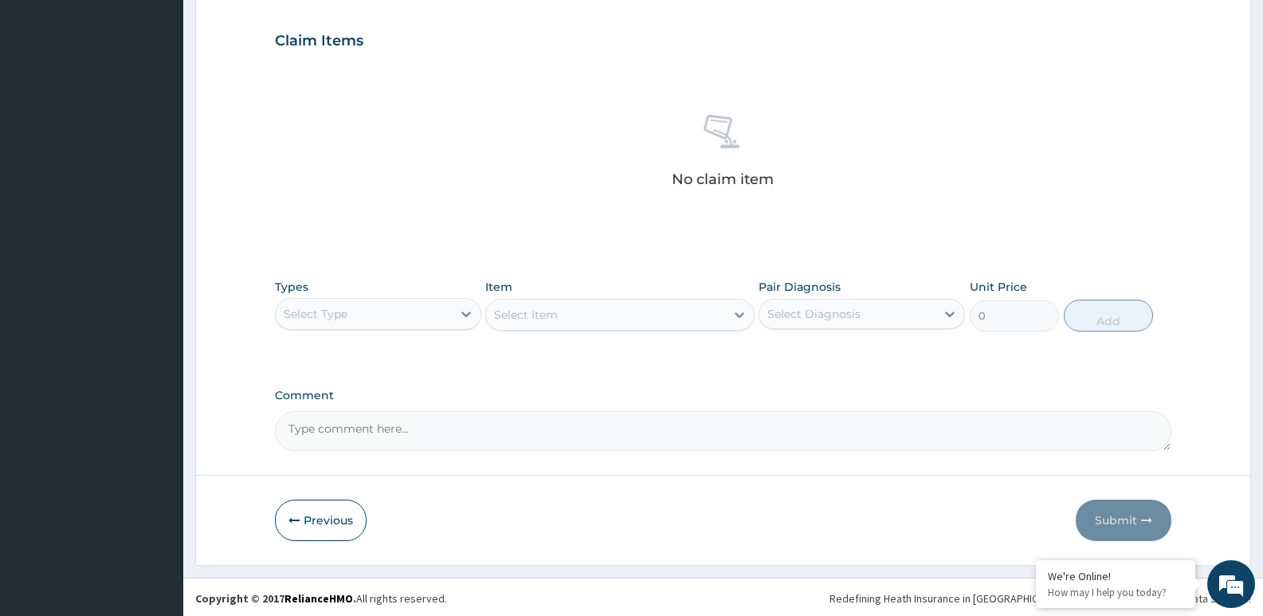
scroll to position [533, 0]
click at [462, 312] on icon at bounding box center [466, 312] width 16 height 16
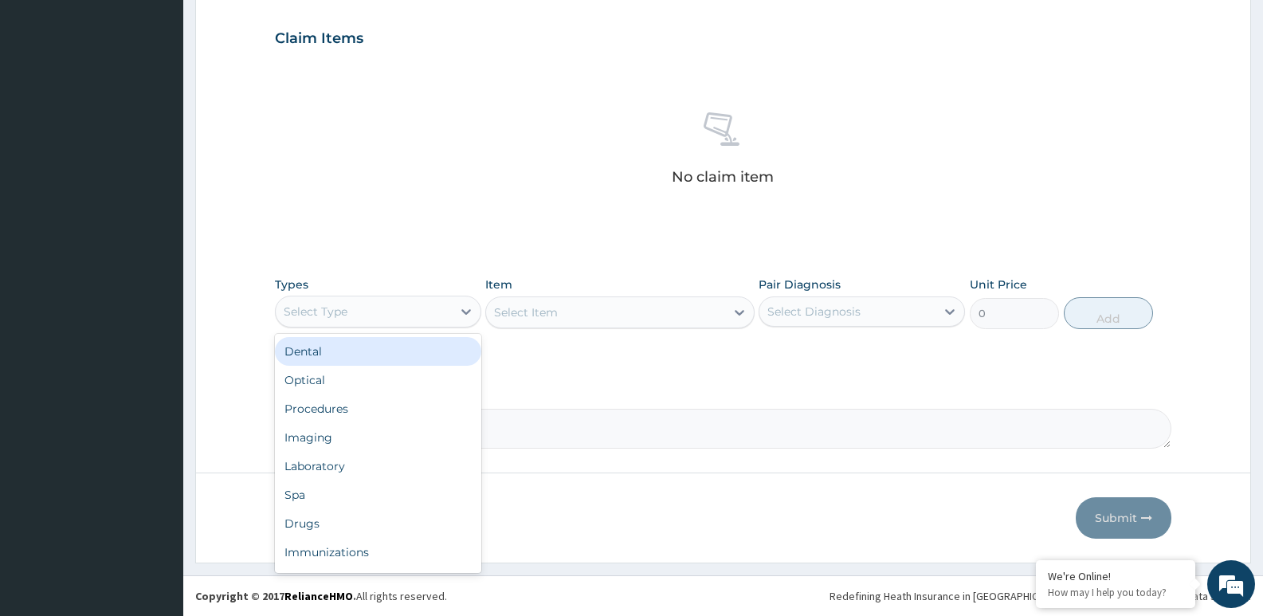
scroll to position [54, 0]
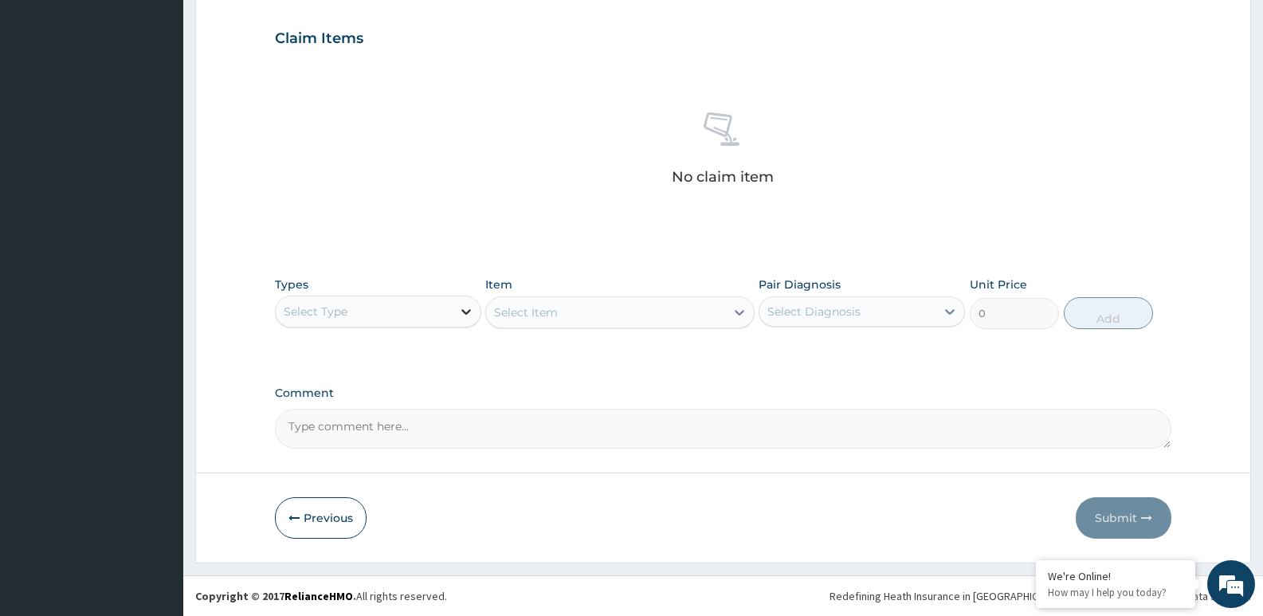
click at [460, 313] on icon at bounding box center [466, 312] width 16 height 16
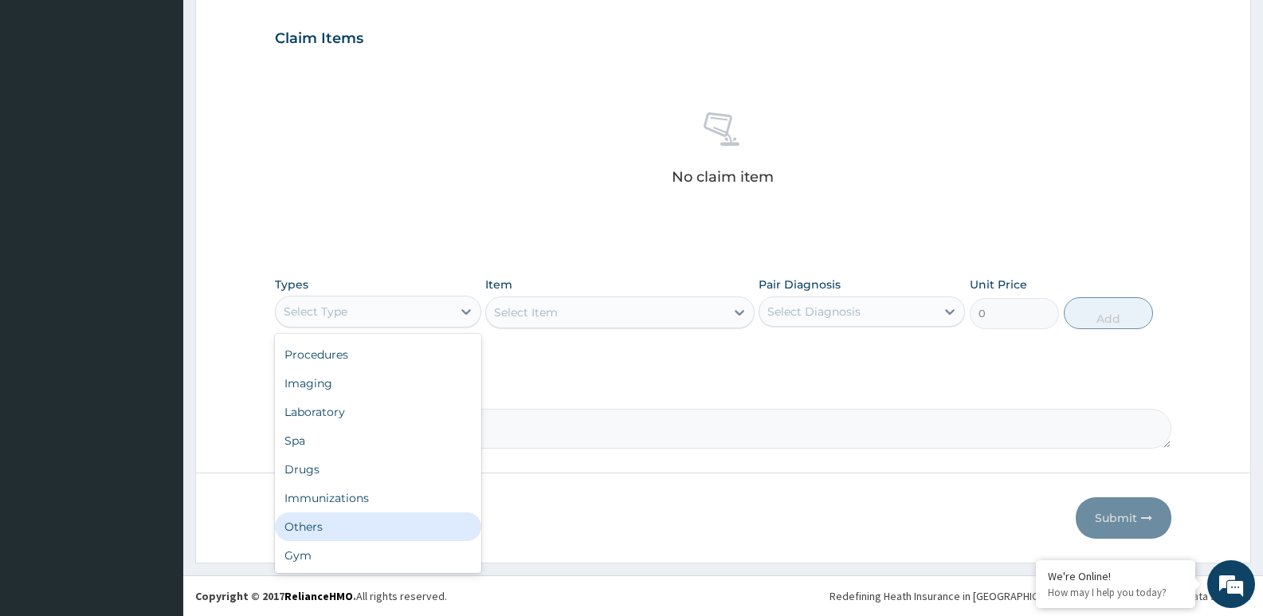
scroll to position [0, 0]
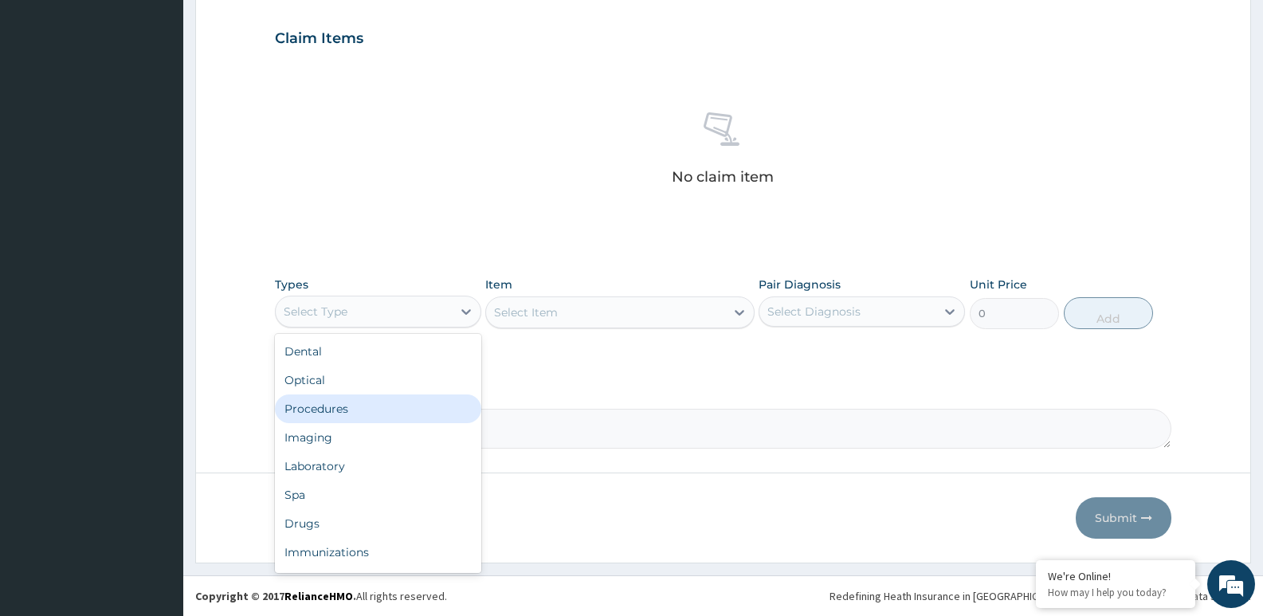
click at [315, 408] on div "Procedures" at bounding box center [378, 408] width 206 height 29
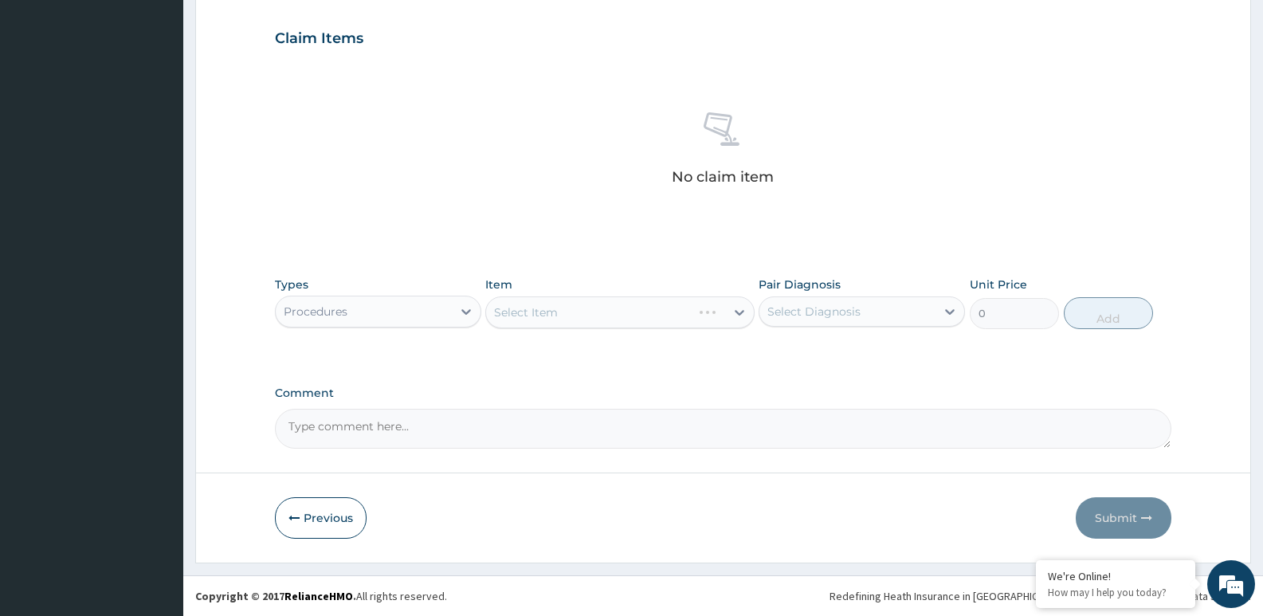
click at [791, 306] on div "Select Diagnosis" at bounding box center [813, 312] width 93 height 16
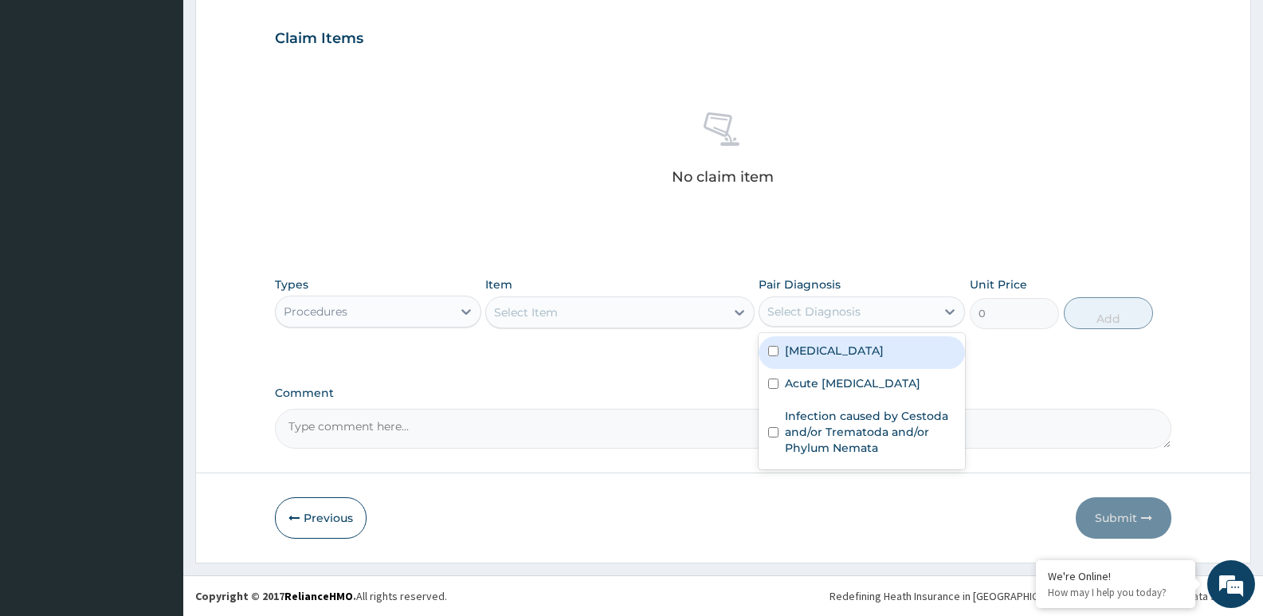
click at [773, 355] on input "checkbox" at bounding box center [773, 351] width 10 height 10
checkbox input "true"
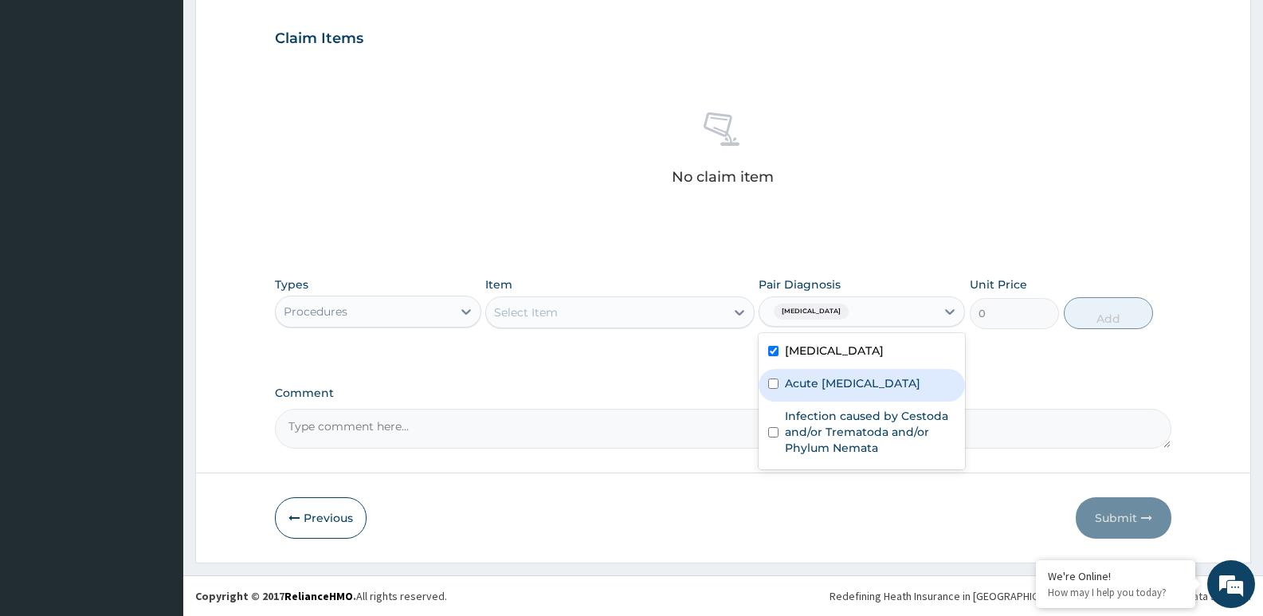
click at [773, 389] on input "checkbox" at bounding box center [773, 384] width 10 height 10
checkbox input "true"
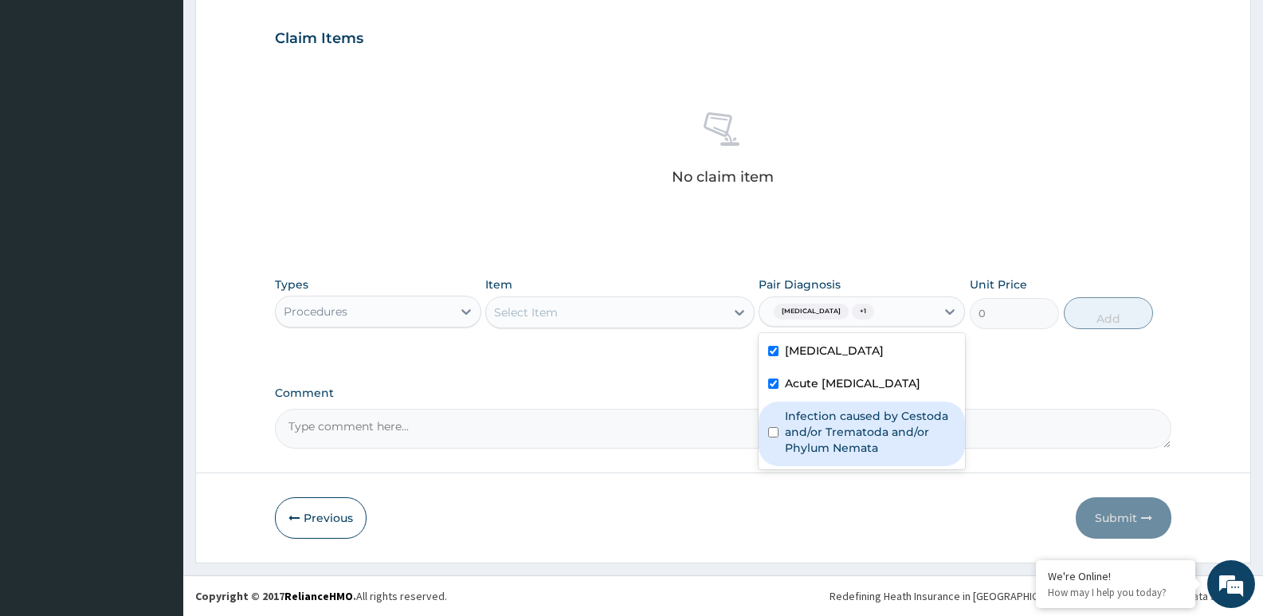
click at [773, 441] on div "Infection caused by Cestoda and/or Trematoda and/or Phylum Nemata" at bounding box center [862, 434] width 206 height 65
checkbox input "true"
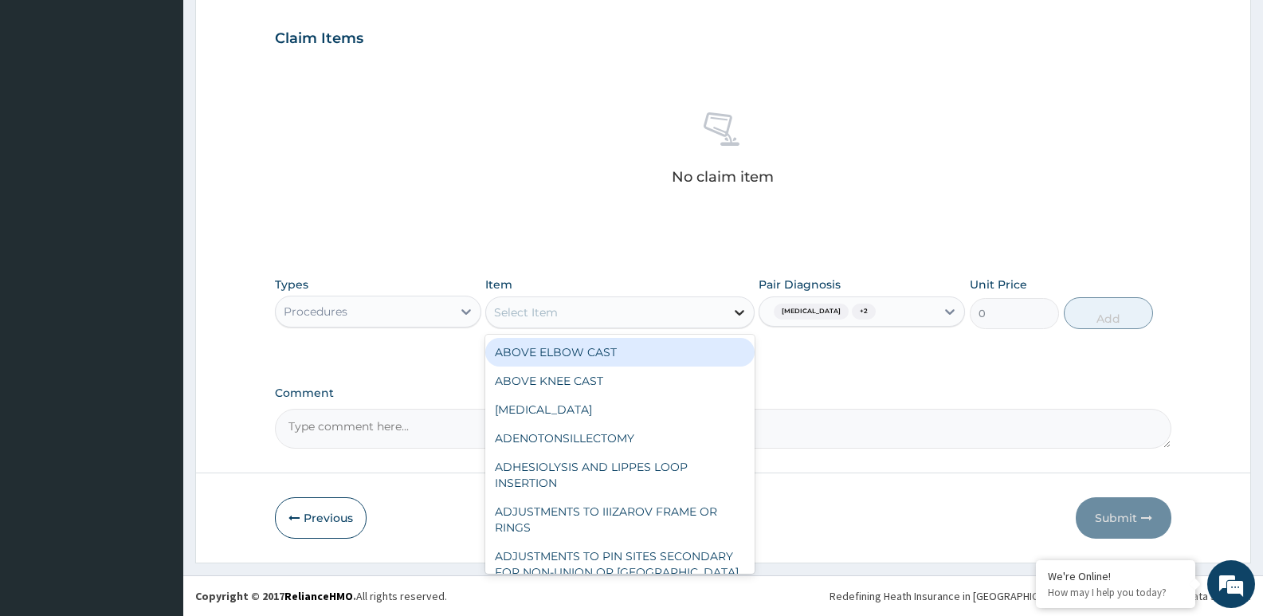
click at [734, 316] on icon at bounding box center [740, 312] width 16 height 16
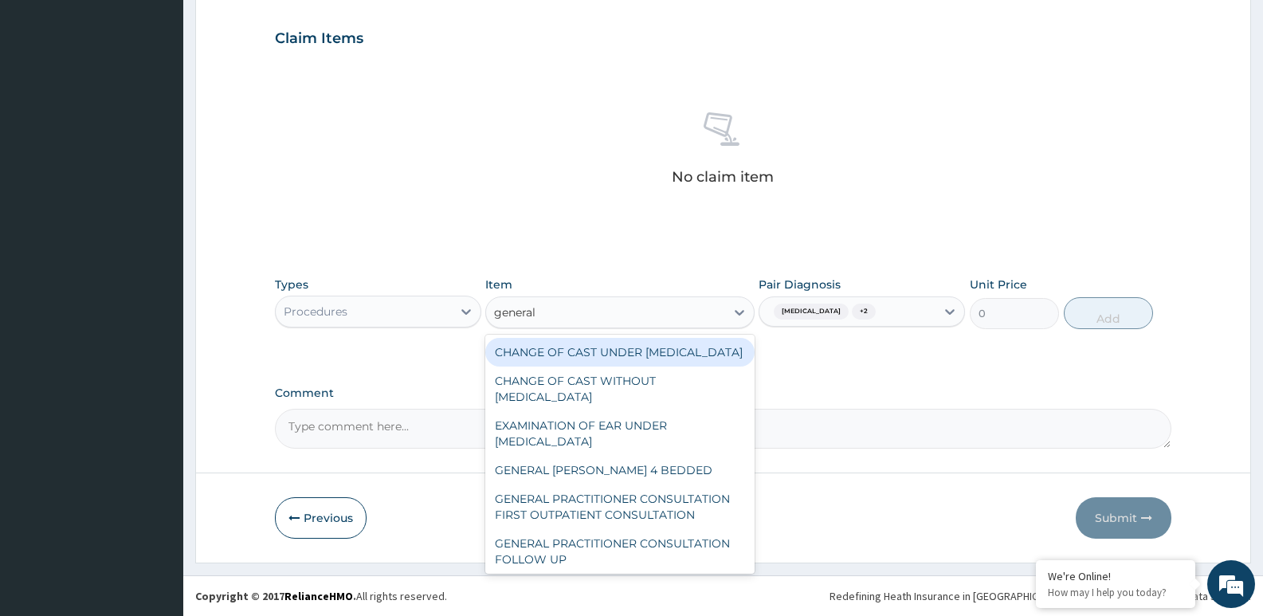
type input "general p"
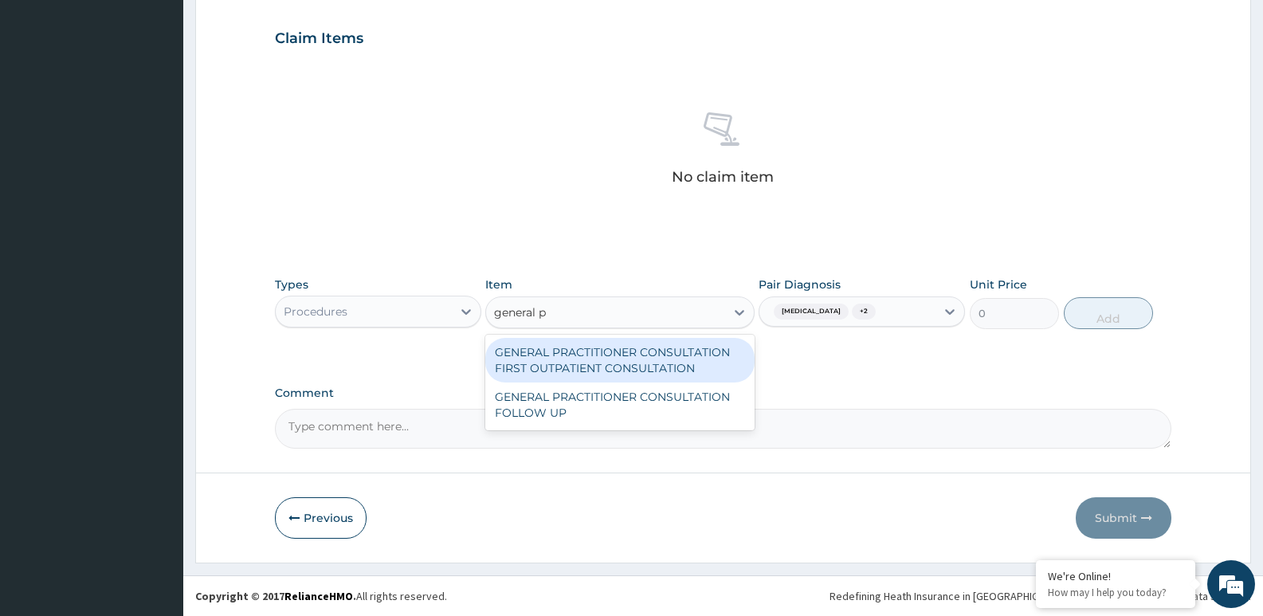
click at [578, 363] on div "GENERAL PRACTITIONER CONSULTATION FIRST OUTPATIENT CONSULTATION" at bounding box center [619, 360] width 269 height 45
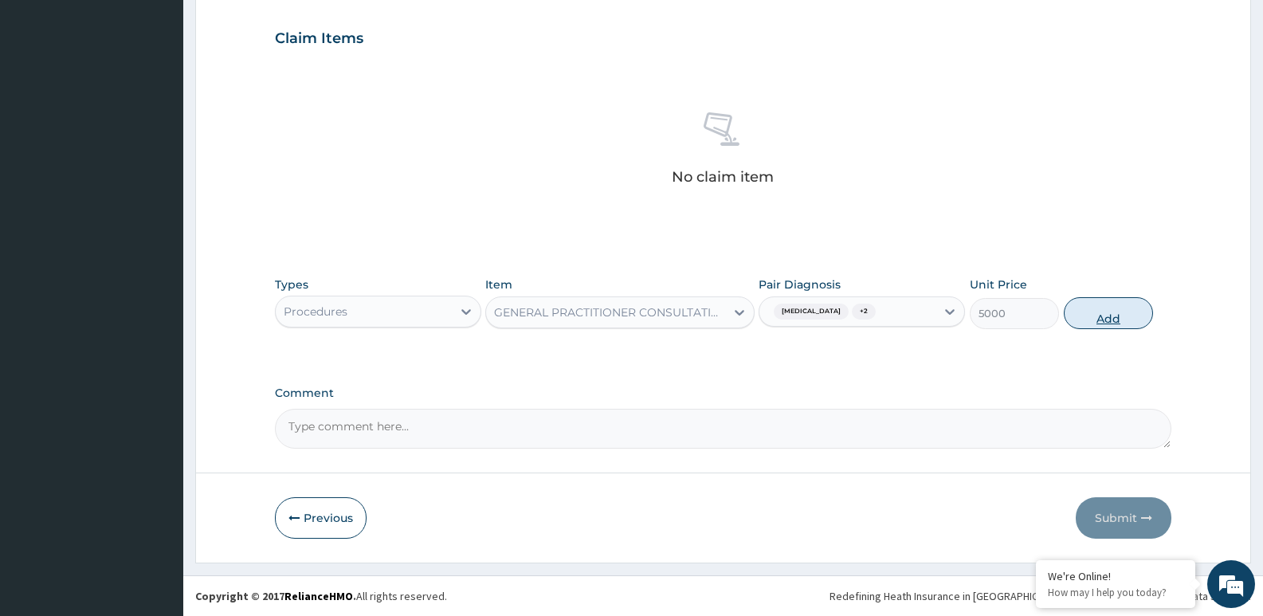
click at [1097, 324] on button "Add" at bounding box center [1108, 313] width 89 height 32
type input "0"
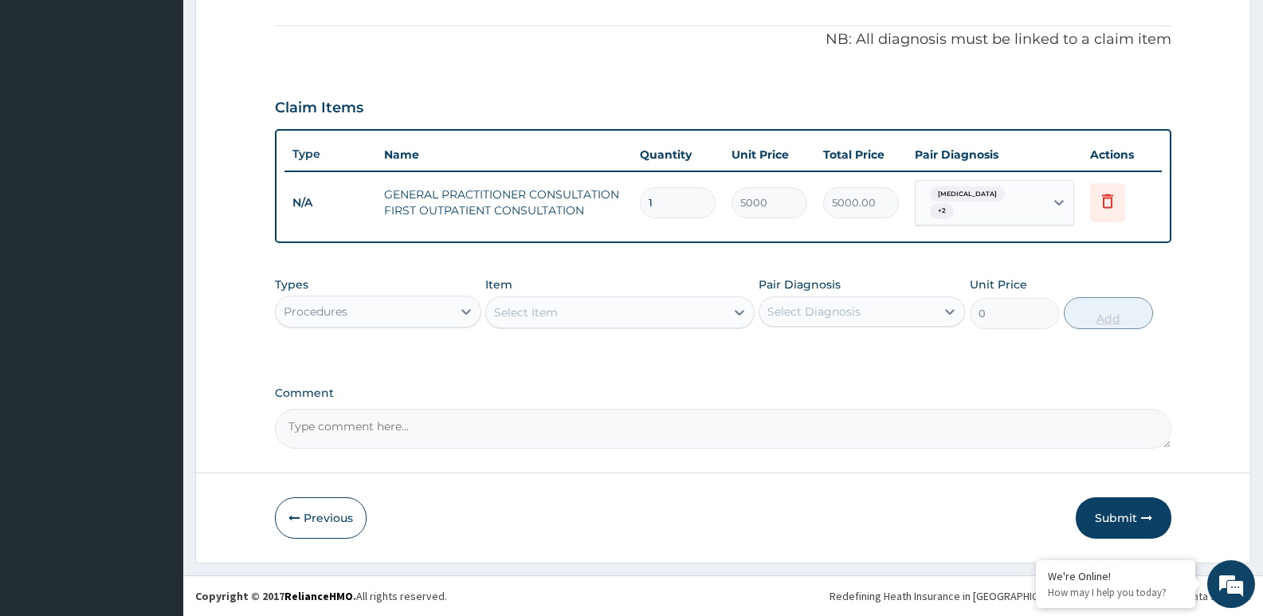
scroll to position [457, 0]
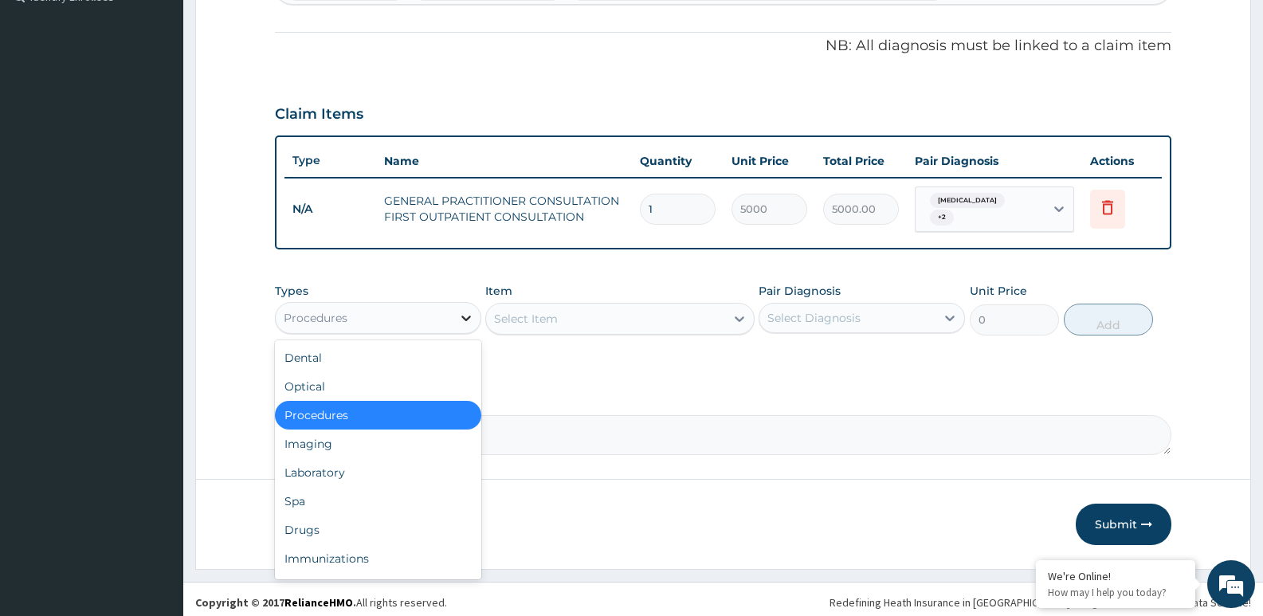
click at [468, 316] on icon at bounding box center [466, 319] width 10 height 6
click at [379, 471] on div "Laboratory" at bounding box center [378, 472] width 206 height 29
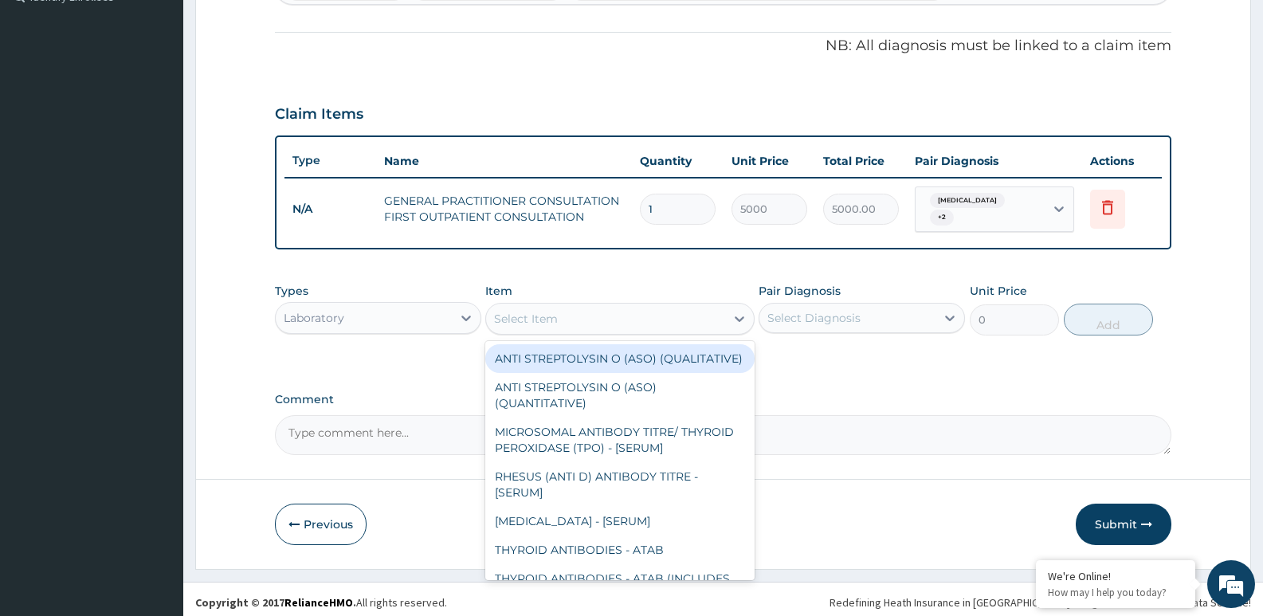
click at [573, 317] on div "Select Item" at bounding box center [605, 319] width 238 height 26
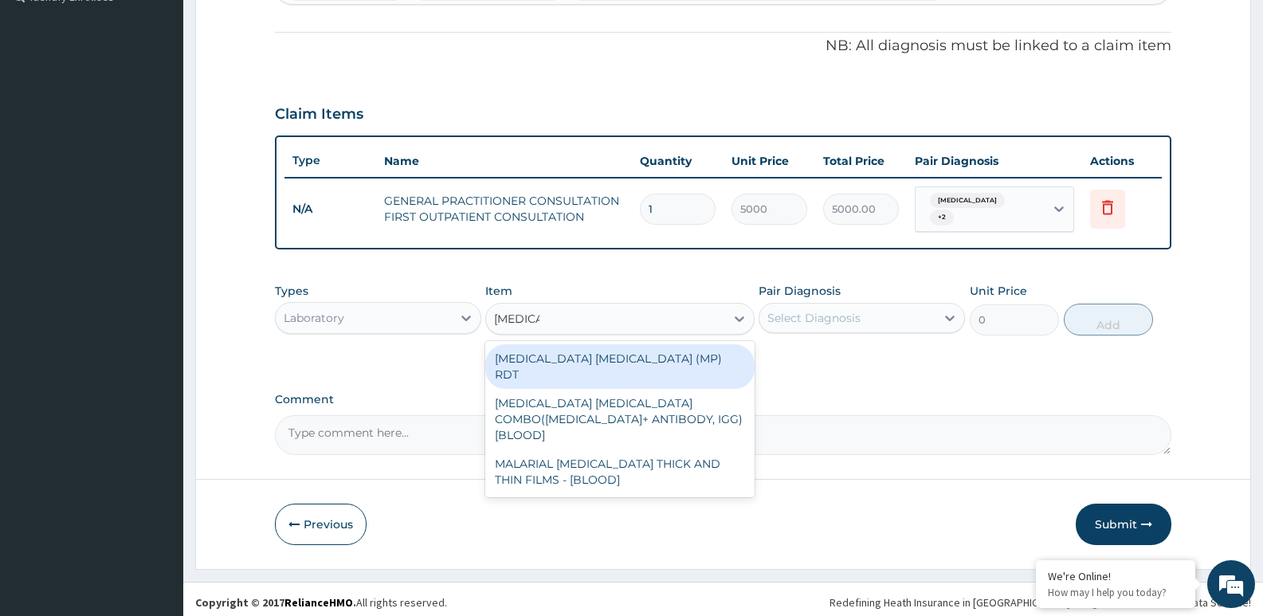
type input "parasite"
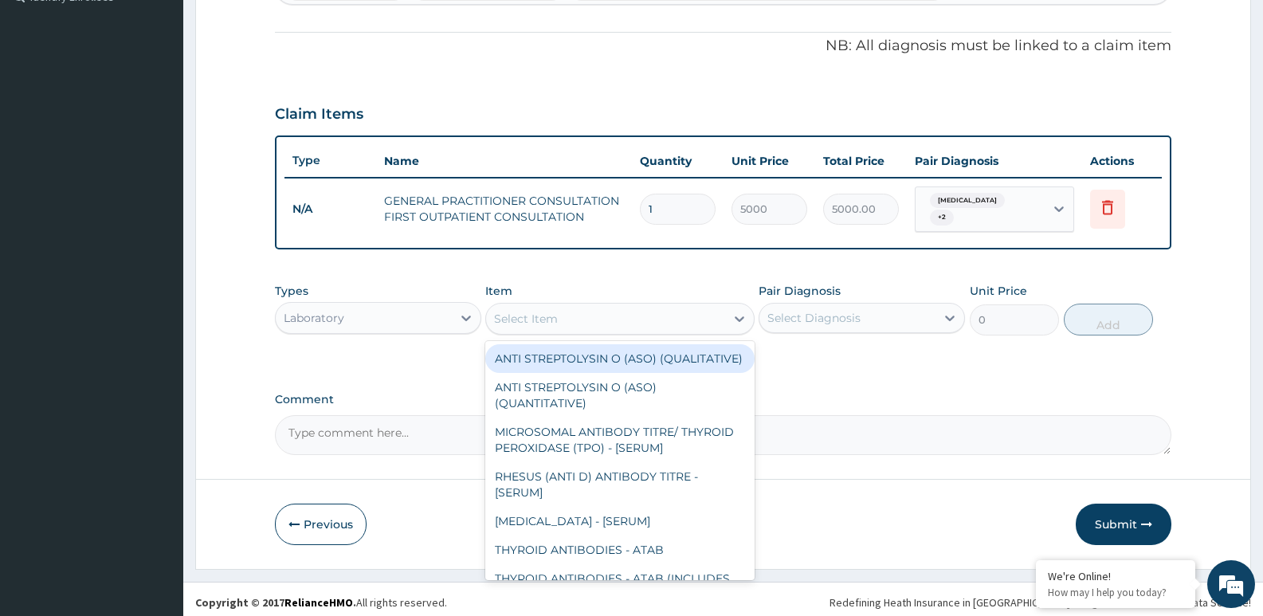
click at [645, 307] on div "Select Item" at bounding box center [605, 319] width 238 height 26
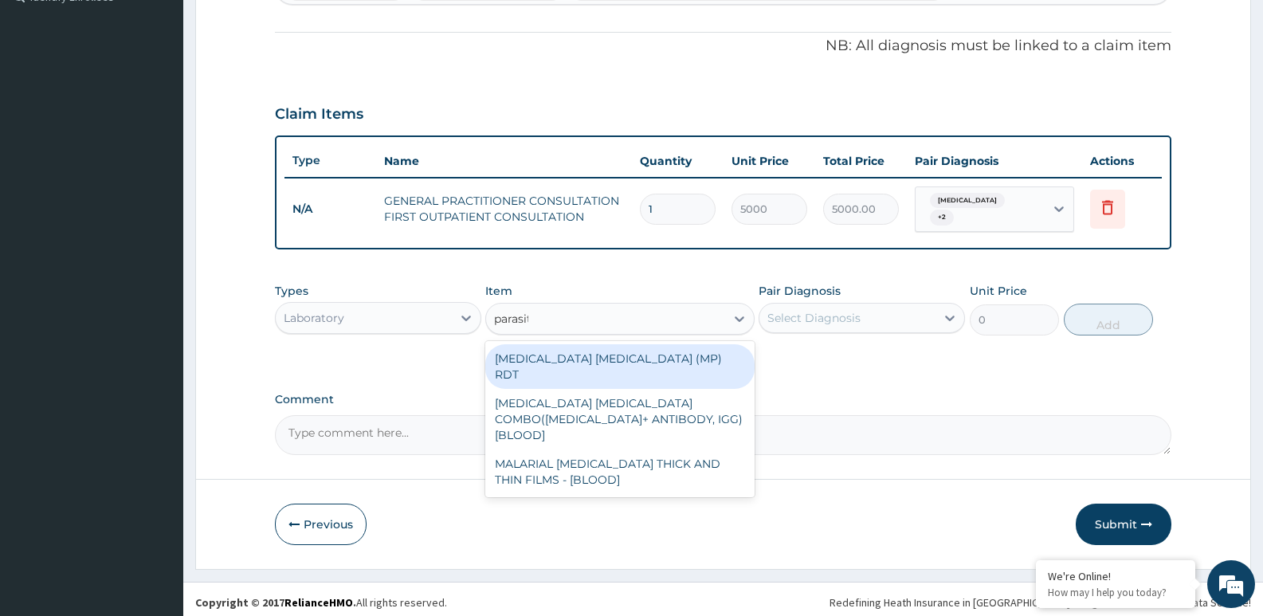
type input "parasite"
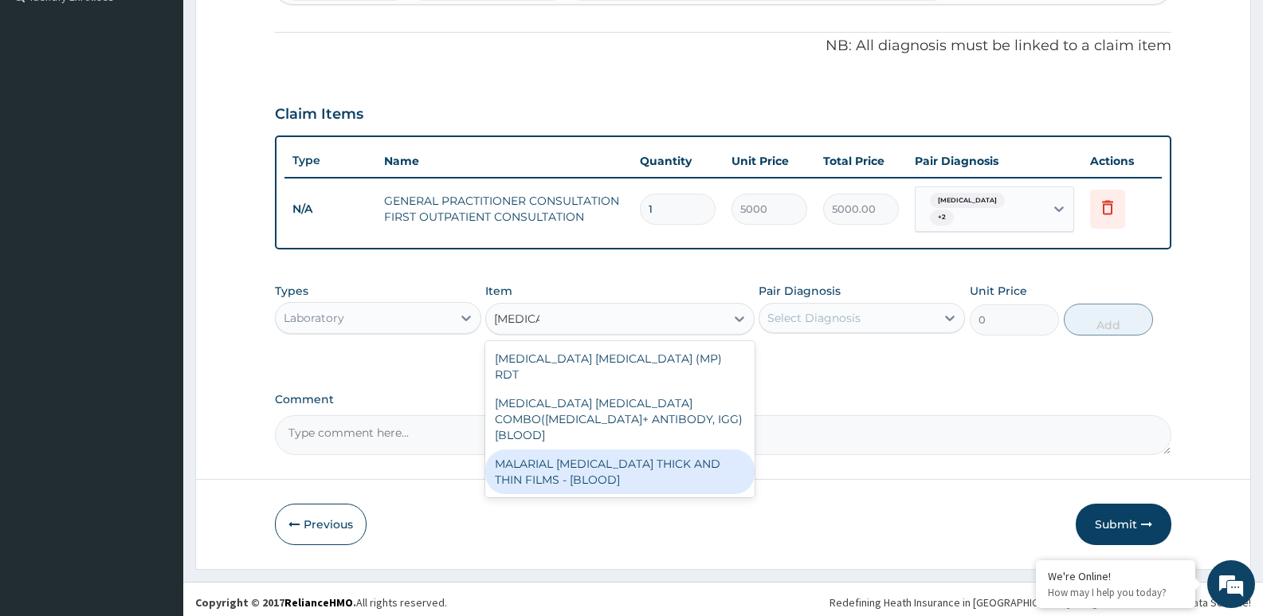
click at [668, 449] on div "MALARIAL [MEDICAL_DATA] THICK AND THIN FILMS - [BLOOD]" at bounding box center [619, 471] width 269 height 45
type input "3500"
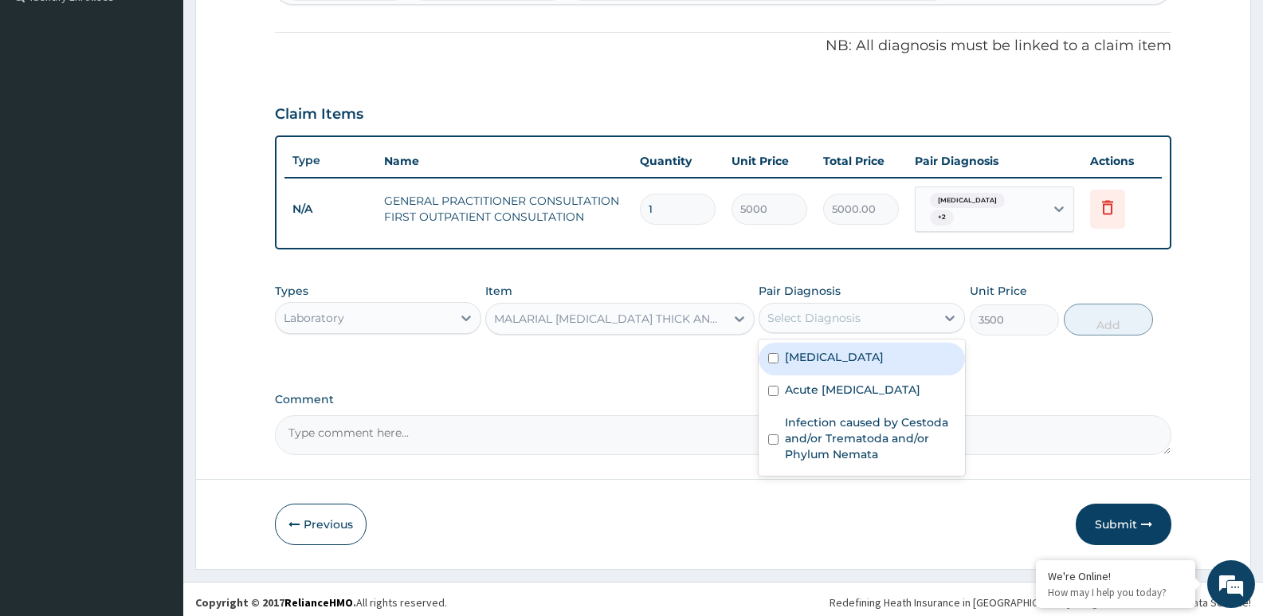
click at [873, 305] on div "Select Diagnosis" at bounding box center [848, 318] width 176 height 26
click at [865, 350] on div "[MEDICAL_DATA]" at bounding box center [862, 359] width 206 height 33
checkbox input "true"
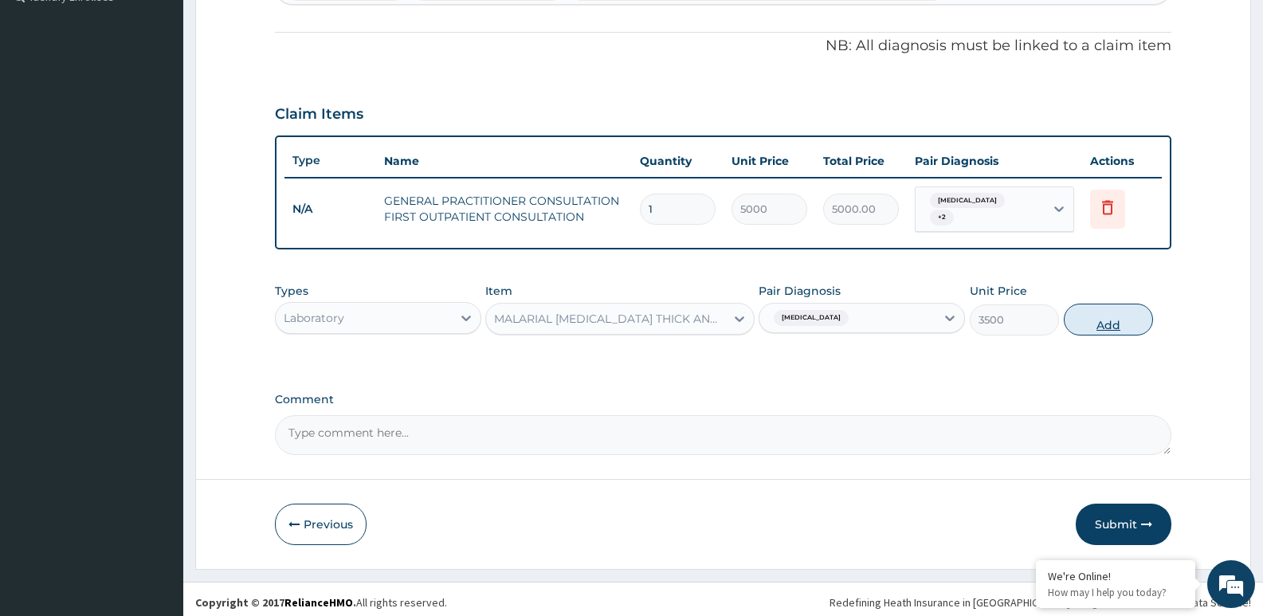
click at [1107, 315] on button "Add" at bounding box center [1108, 320] width 89 height 32
type input "0"
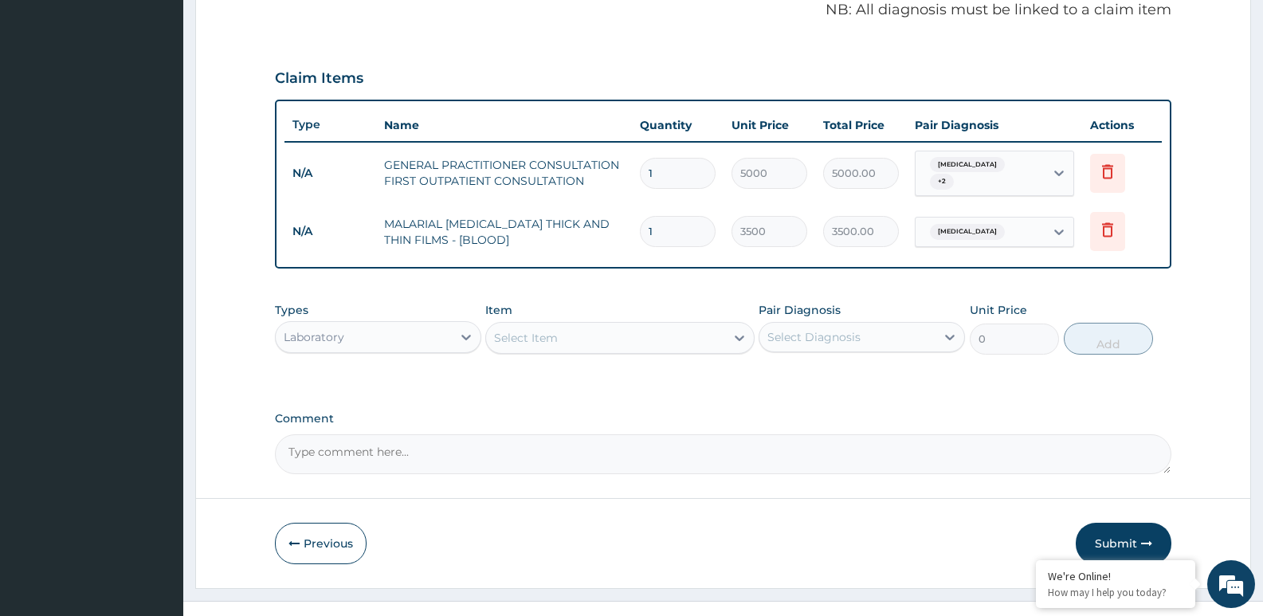
scroll to position [512, 0]
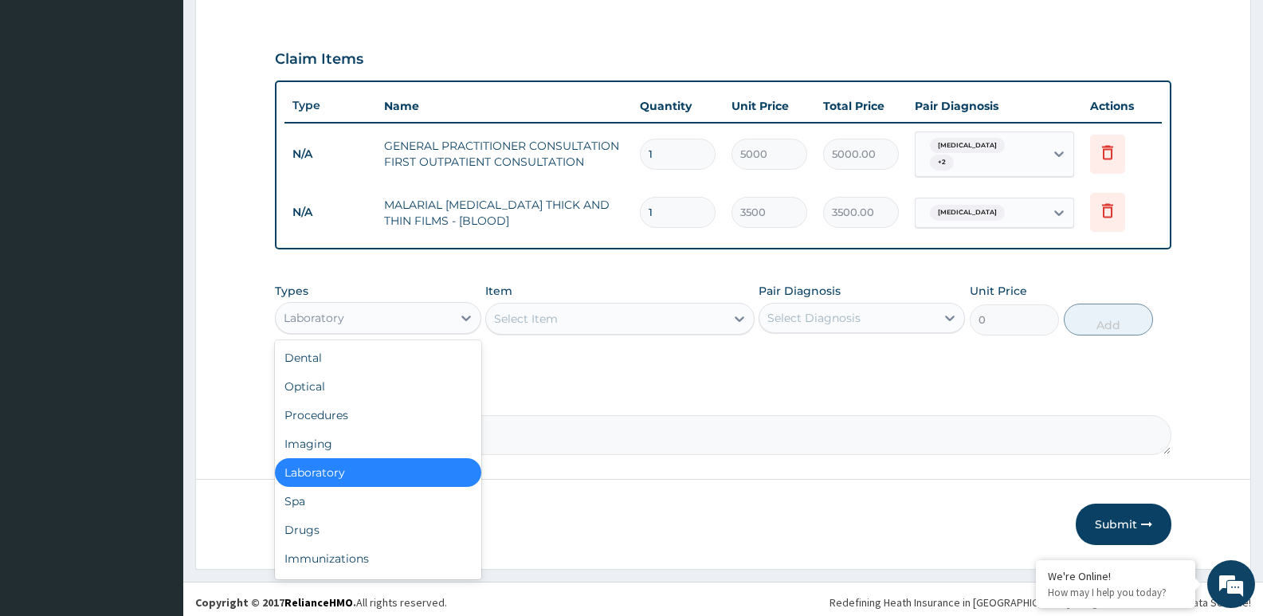
click at [430, 314] on div "Laboratory" at bounding box center [364, 318] width 176 height 26
click at [371, 471] on div "Laboratory" at bounding box center [378, 472] width 206 height 29
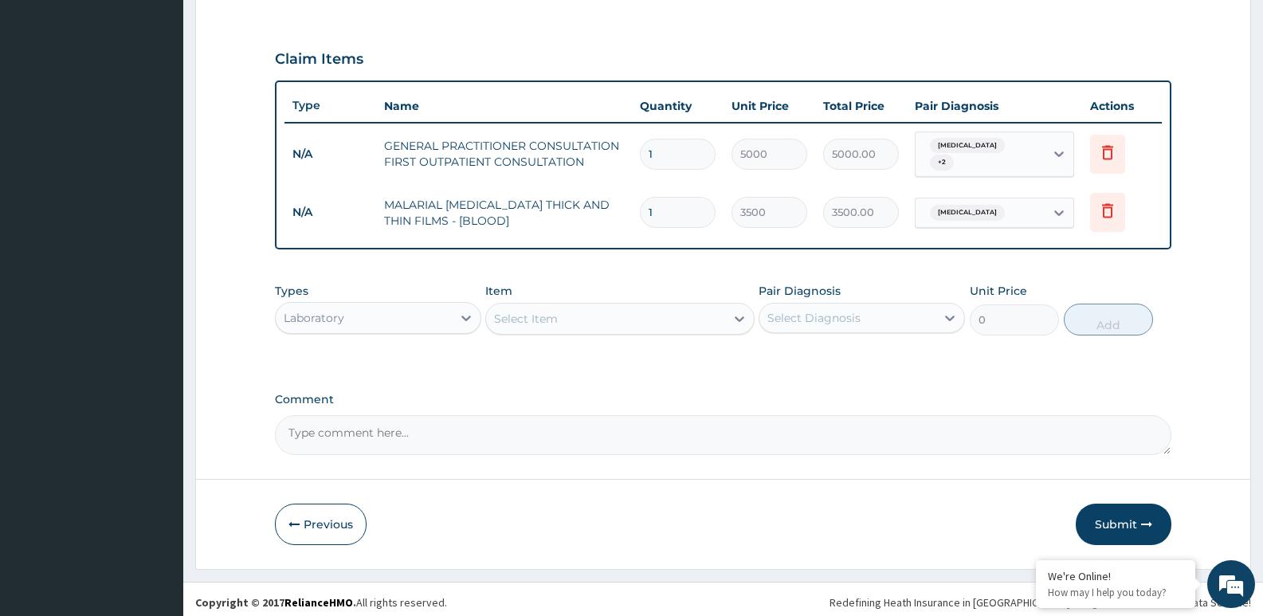
click at [614, 316] on div "Select Item" at bounding box center [605, 319] width 238 height 26
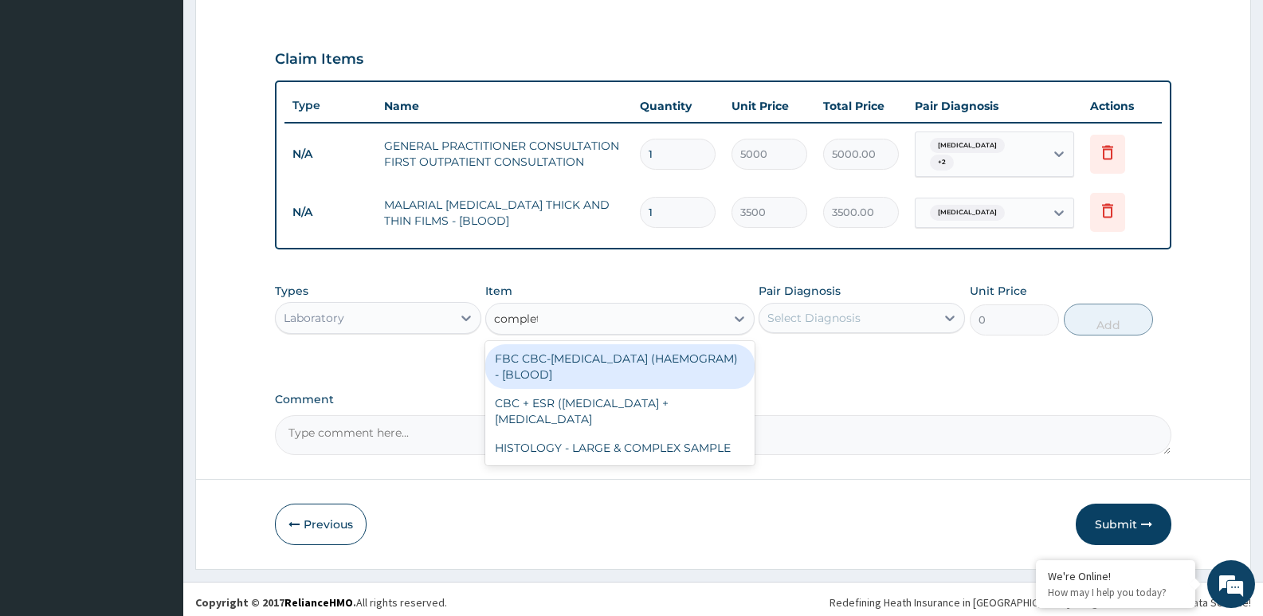
type input "complete"
click at [640, 358] on div "FBC CBC-COMPLETE BLOOD COUNT (HAEMOGRAM) - [BLOOD]" at bounding box center [619, 366] width 269 height 45
type input "5500"
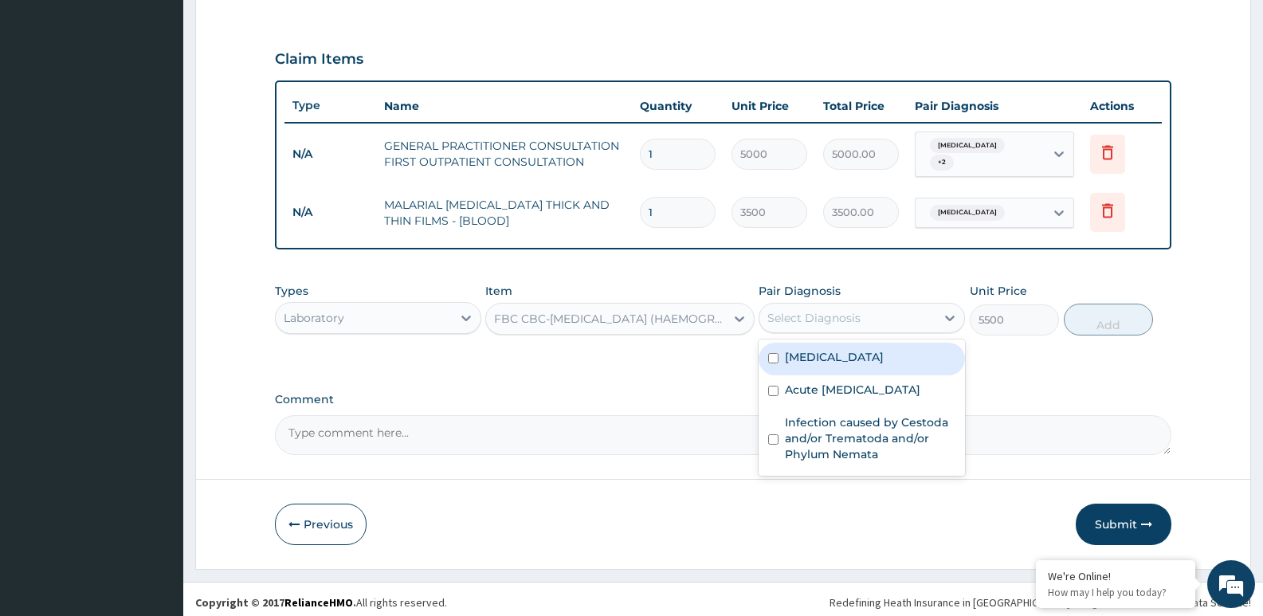
click at [870, 310] on div "Select Diagnosis" at bounding box center [848, 318] width 176 height 26
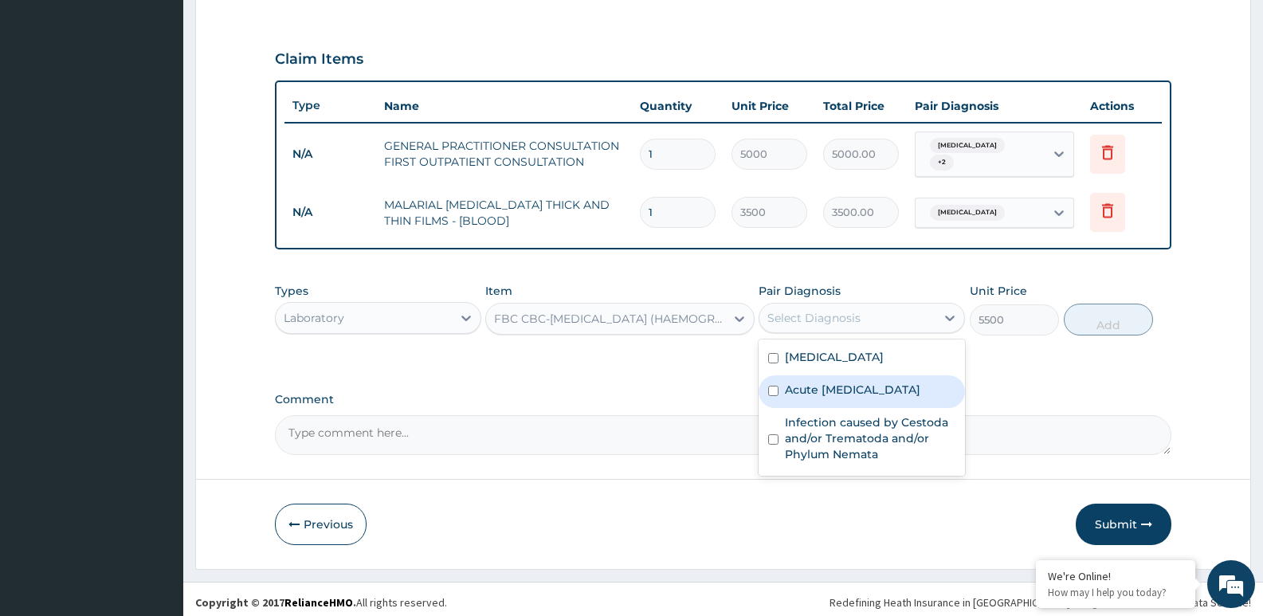
click at [843, 395] on label "Acute upper respiratory infection" at bounding box center [852, 390] width 135 height 16
checkbox input "true"
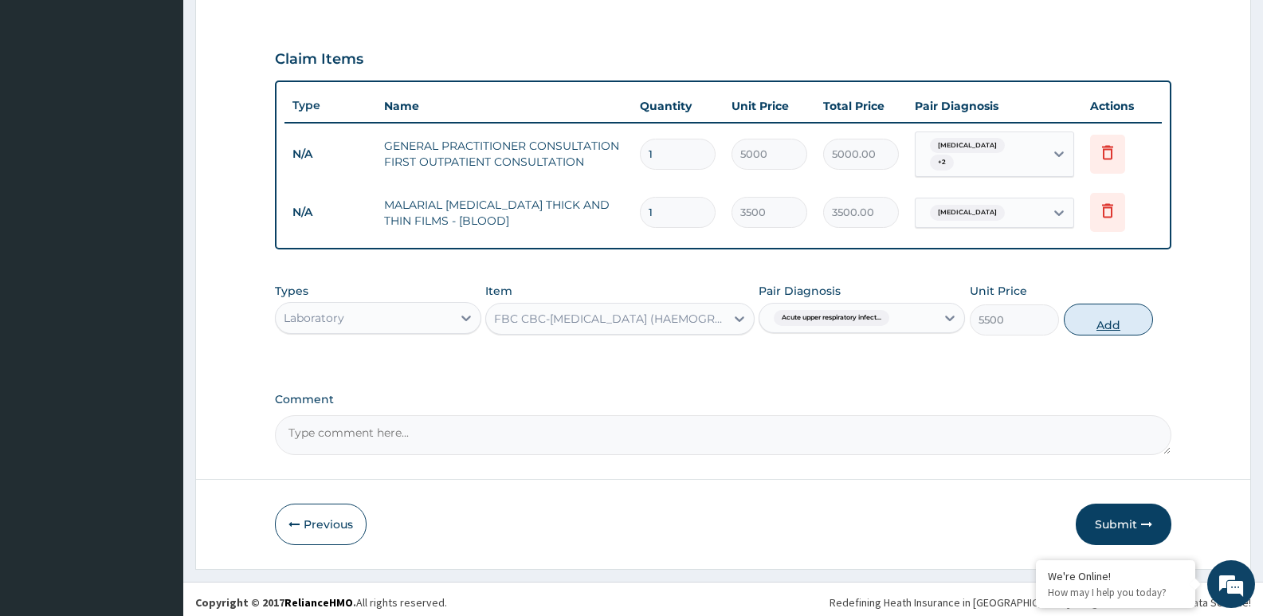
click at [1109, 315] on button "Add" at bounding box center [1108, 320] width 89 height 32
type input "0"
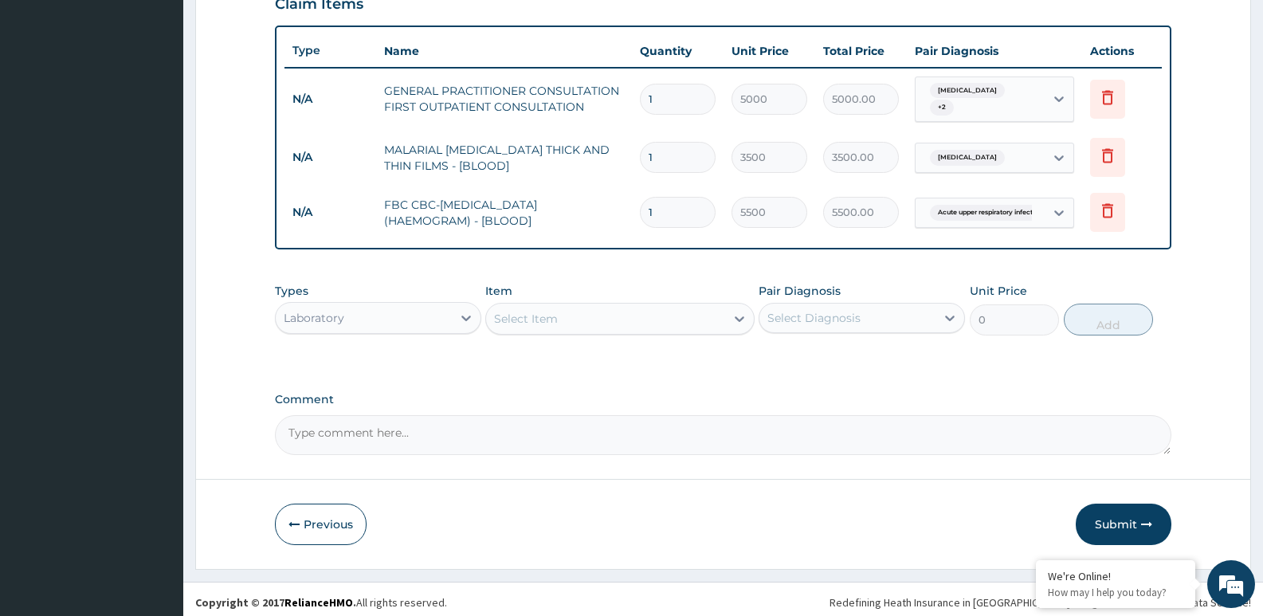
type input "2"
type input "11000.00"
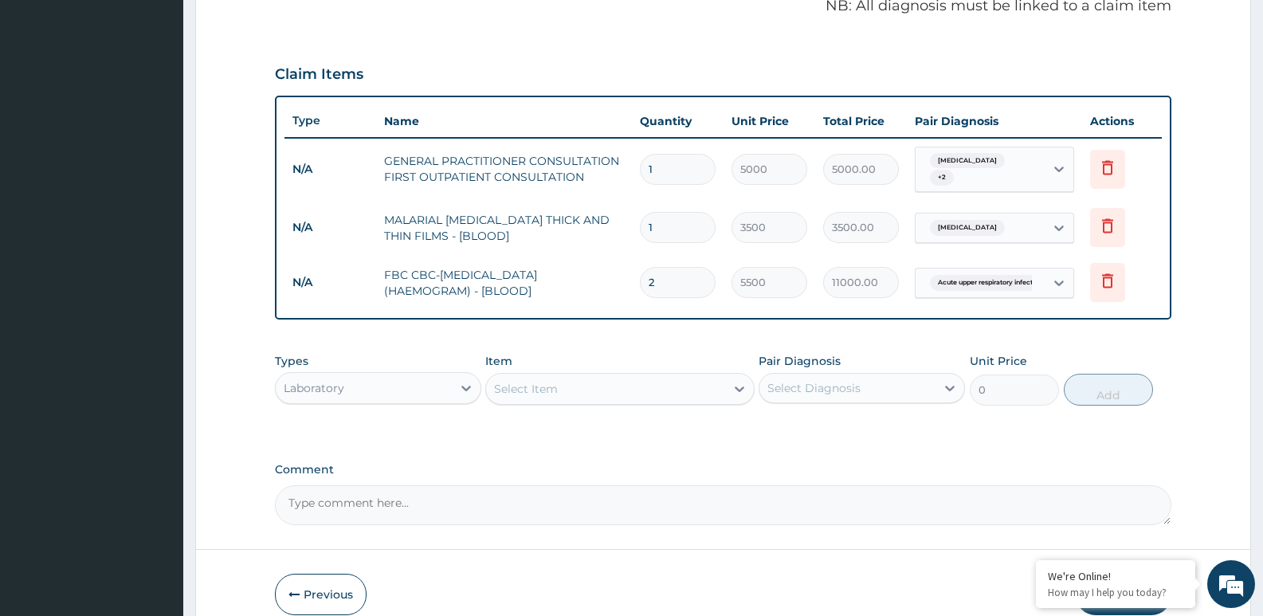
scroll to position [488, 0]
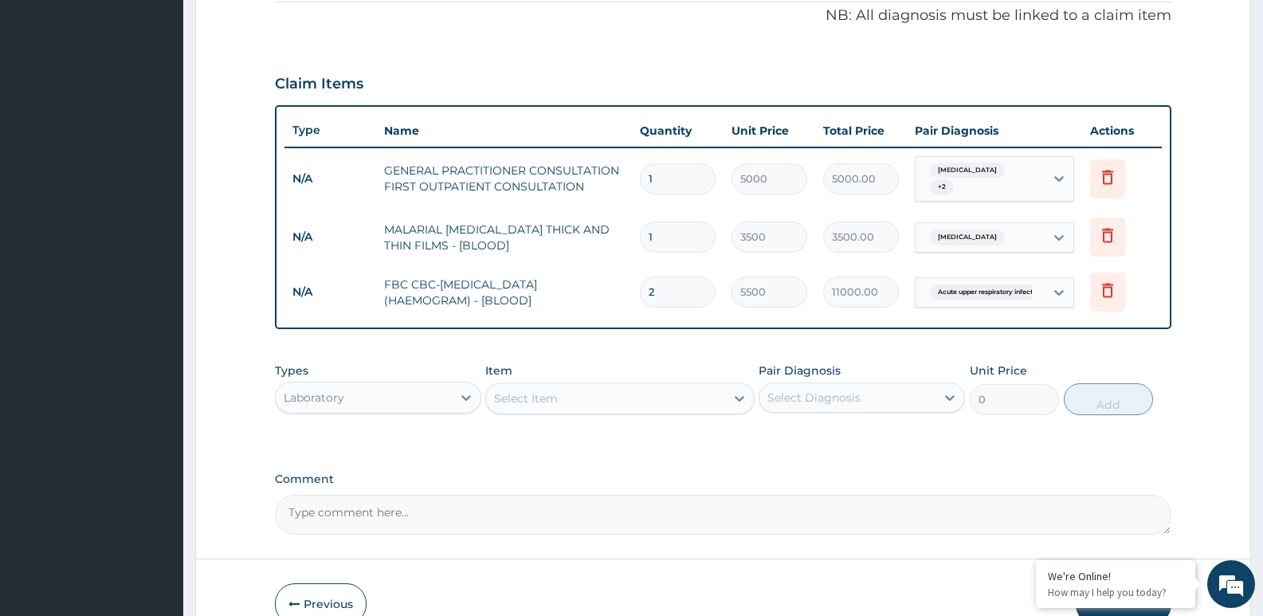
type input "2"
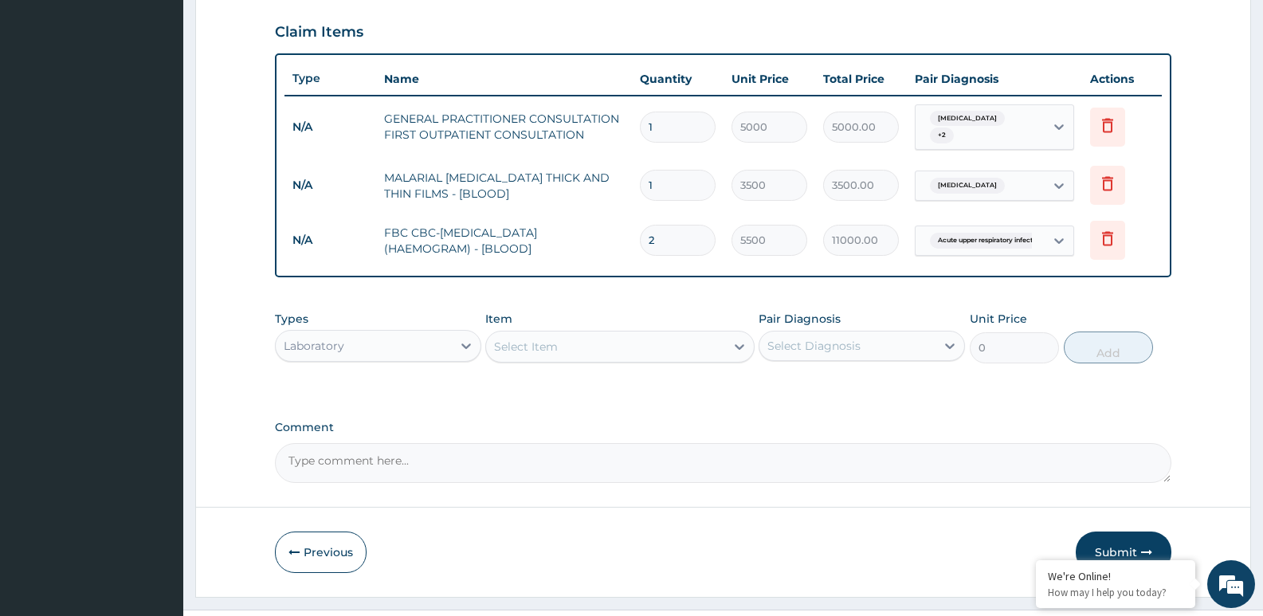
scroll to position [567, 0]
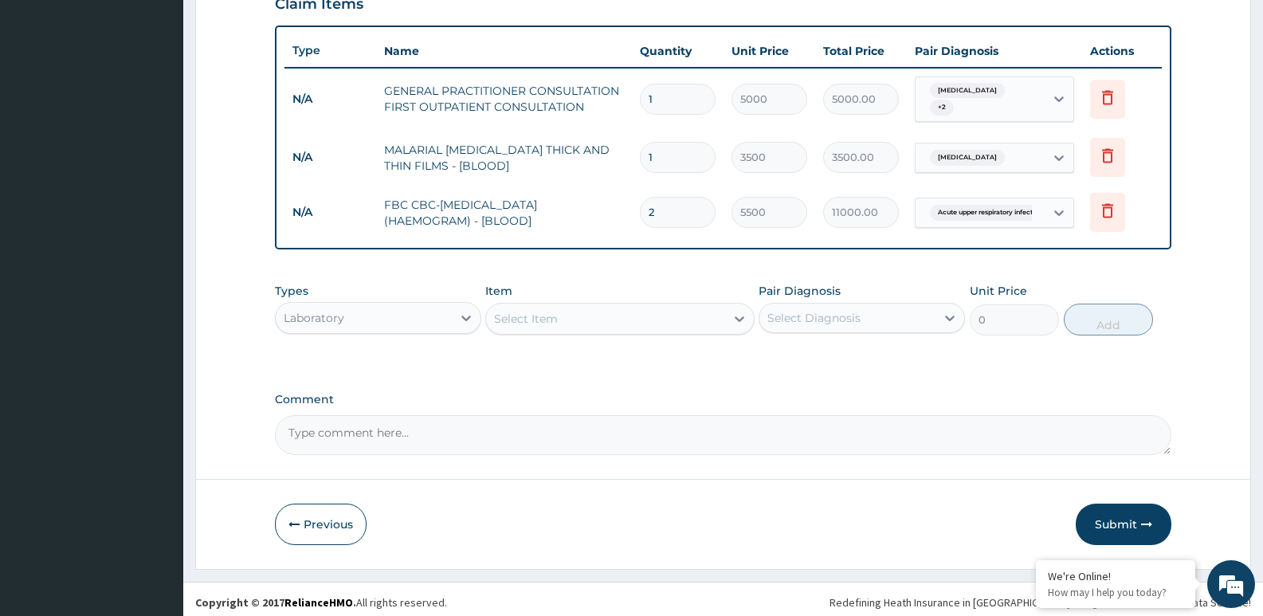
drag, startPoint x: 451, startPoint y: 299, endPoint x: 451, endPoint y: 308, distance: 8.8
click at [451, 305] on div "Laboratory" at bounding box center [364, 318] width 176 height 26
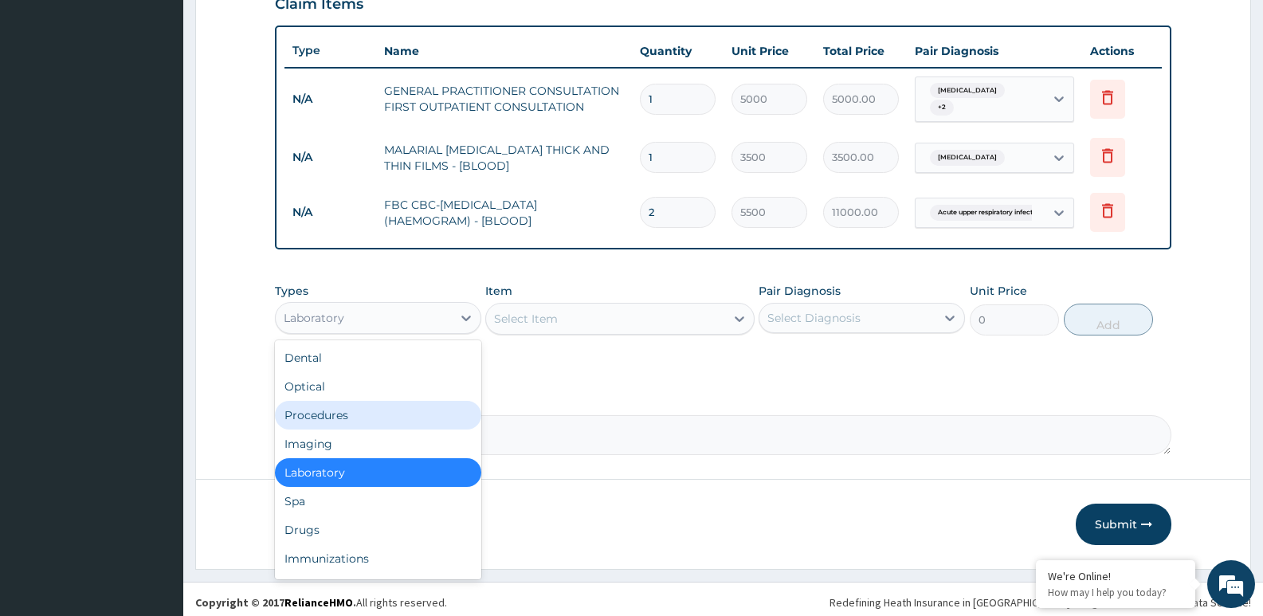
scroll to position [54, 0]
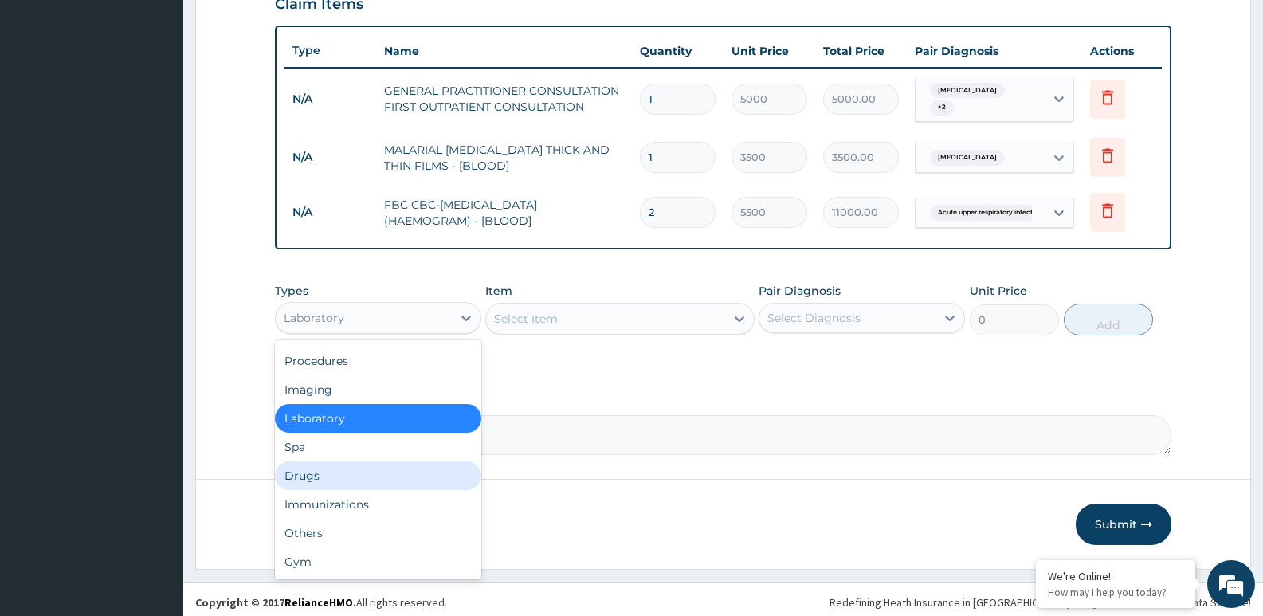
click at [326, 467] on div "Drugs" at bounding box center [378, 475] width 206 height 29
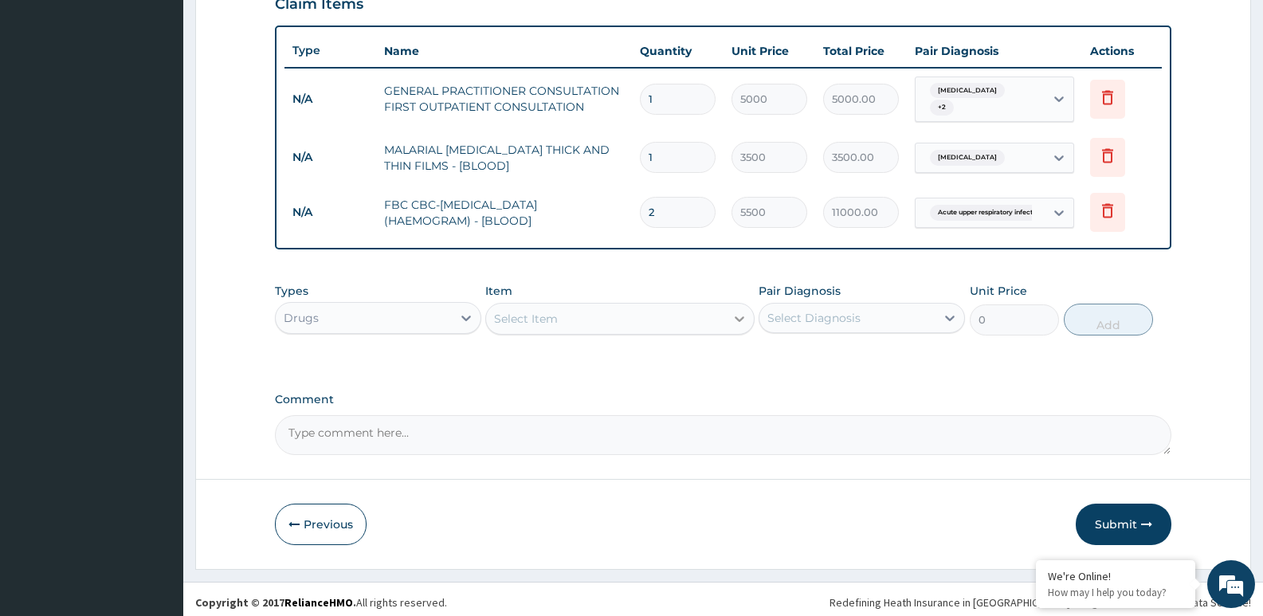
click at [743, 316] on icon at bounding box center [740, 319] width 10 height 6
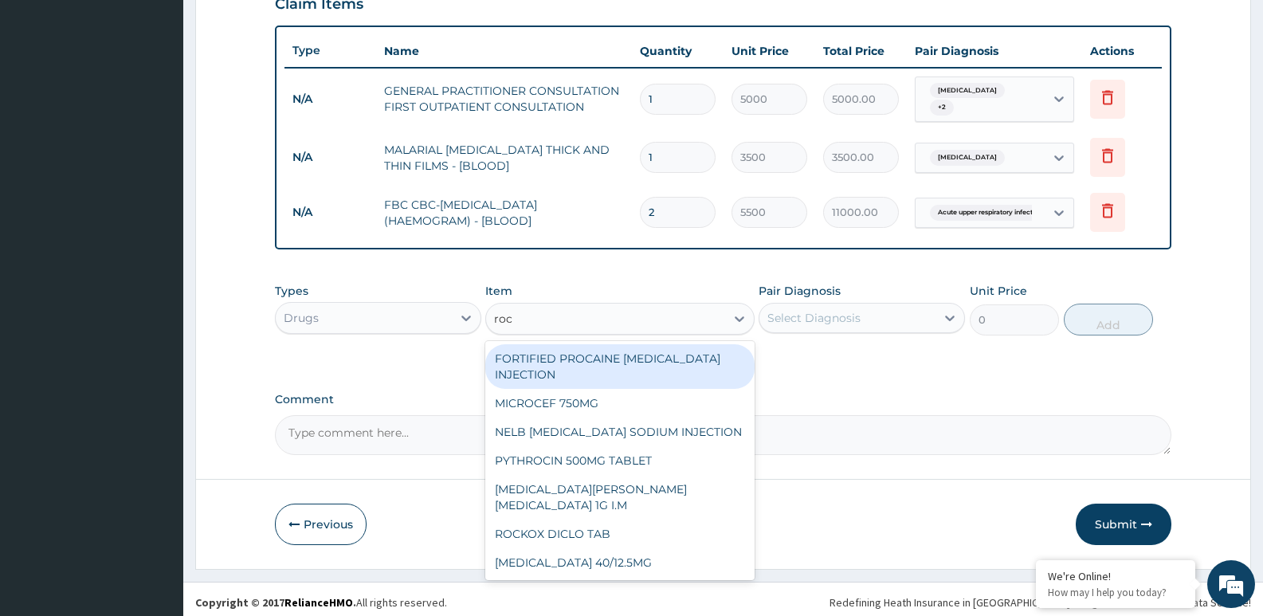
type input "rock"
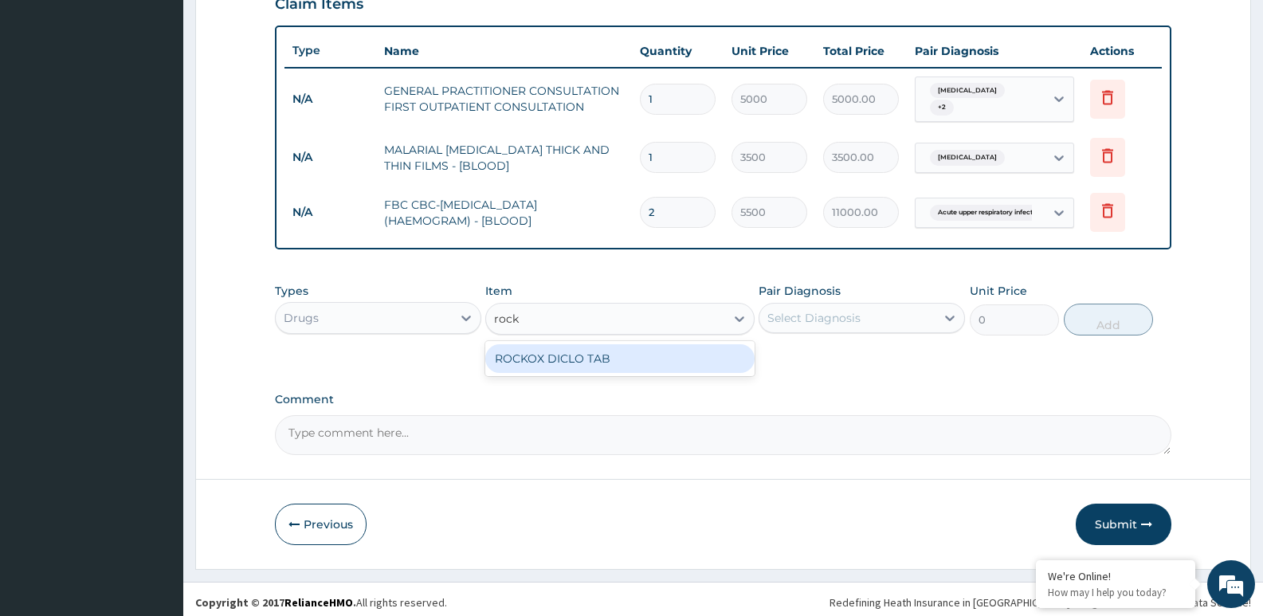
click at [598, 344] on div "ROCKOX DICLO TAB" at bounding box center [619, 358] width 269 height 29
type input "82.775"
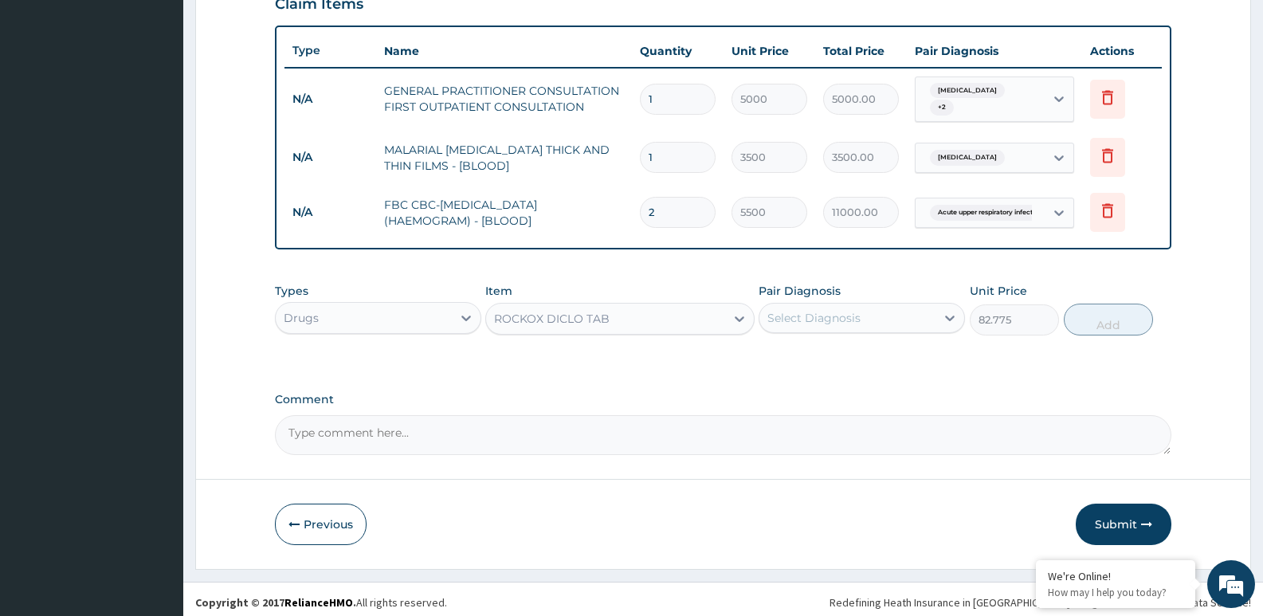
click at [791, 312] on div "Select Diagnosis" at bounding box center [813, 318] width 93 height 16
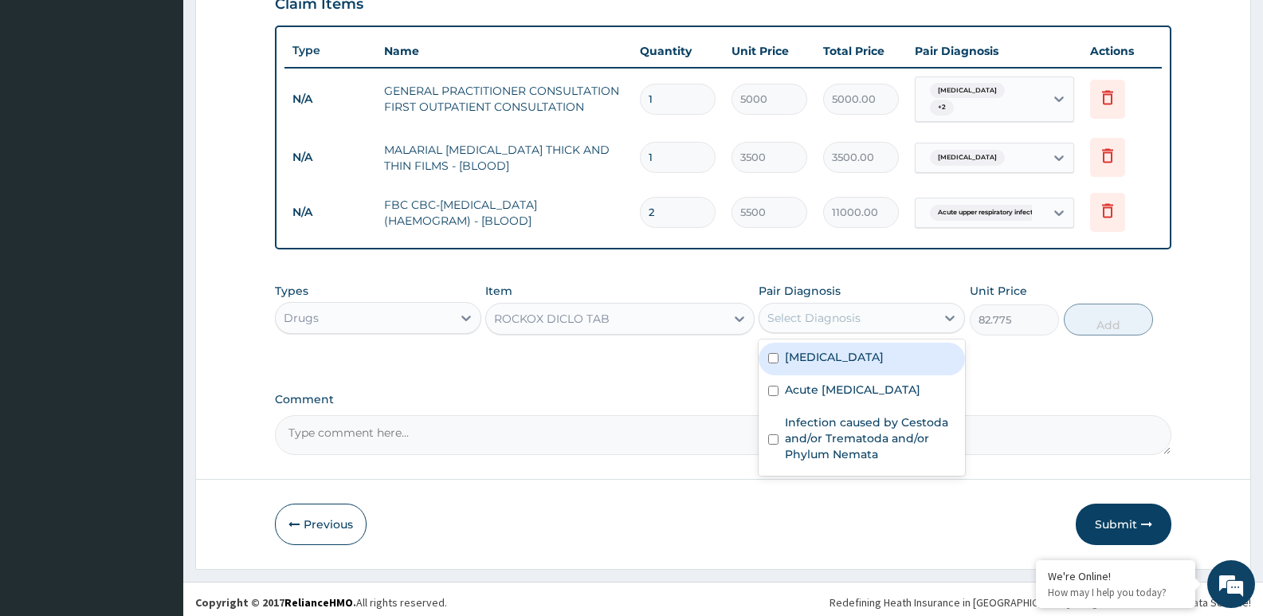
click at [765, 351] on div "Malaria" at bounding box center [862, 359] width 206 height 33
checkbox input "true"
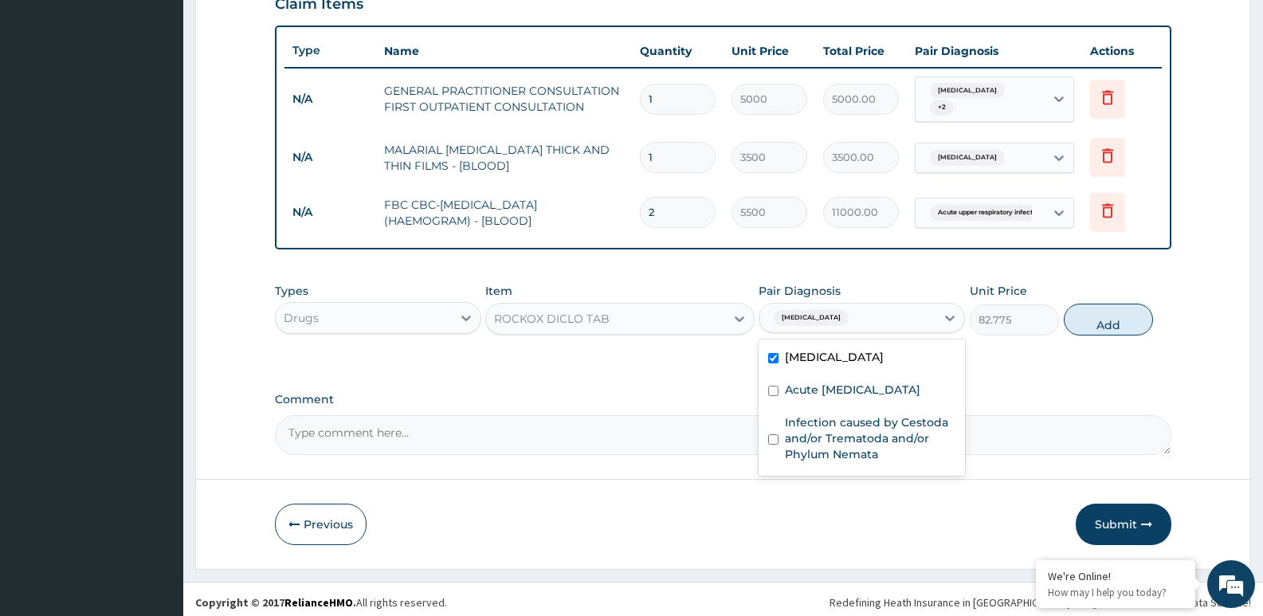
click at [1008, 368] on div "PA Code / Prescription Code Enter Code(Secondary Care Only) Encounter Date DD-M…" at bounding box center [723, 20] width 897 height 870
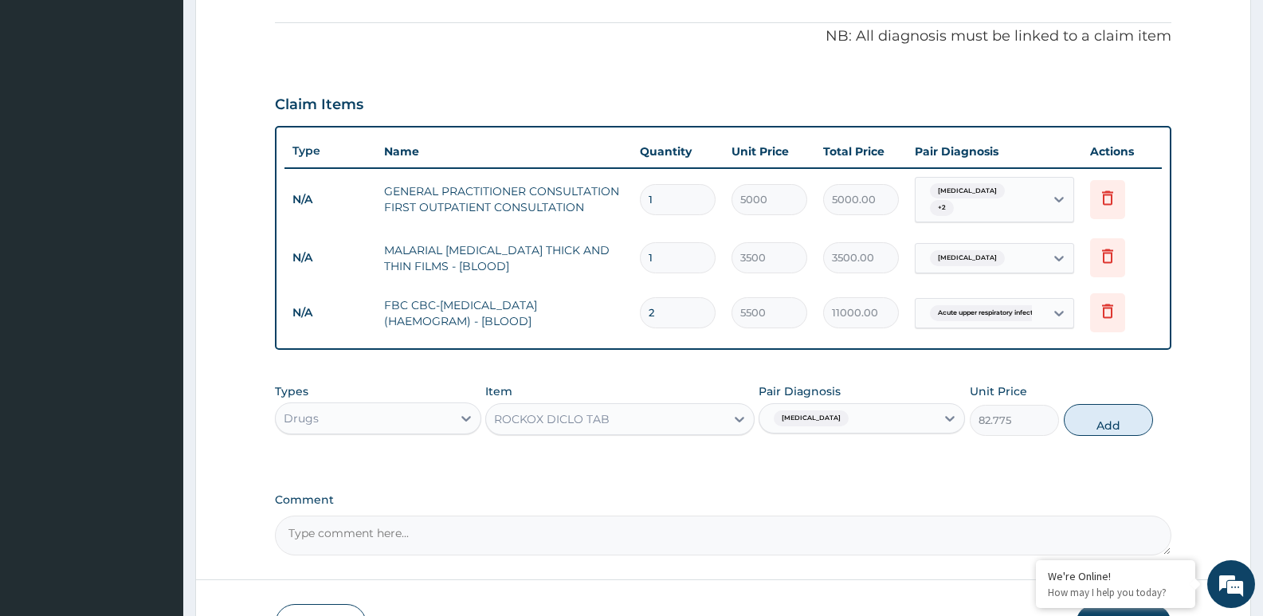
scroll to position [567, 0]
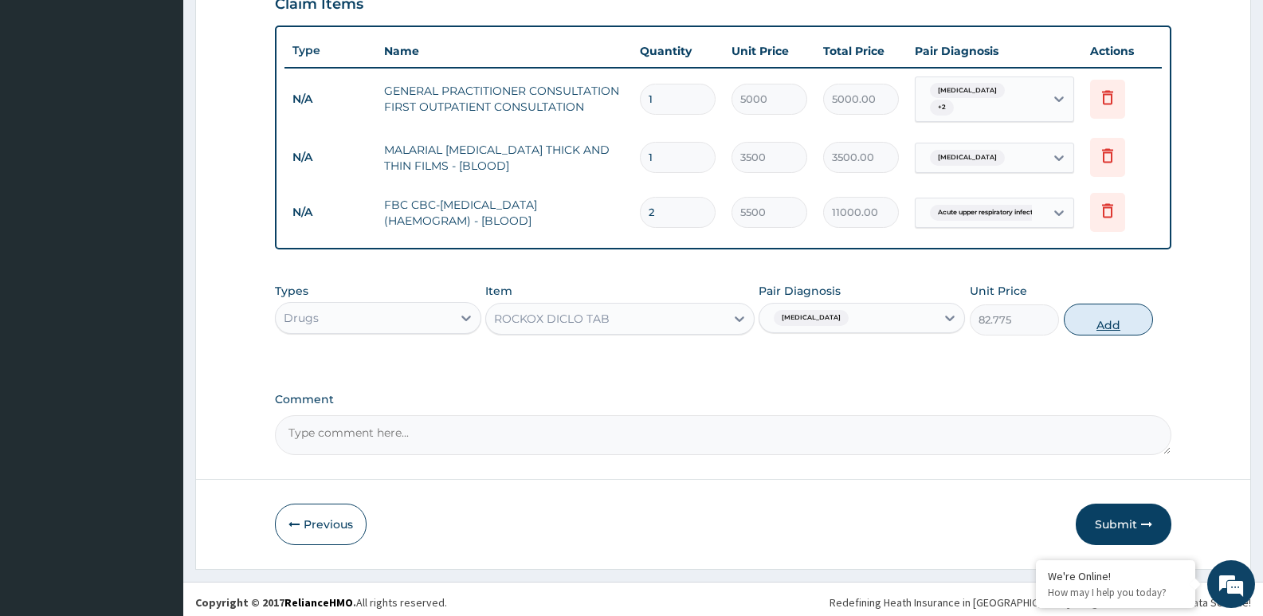
click at [1099, 320] on button "Add" at bounding box center [1108, 320] width 89 height 32
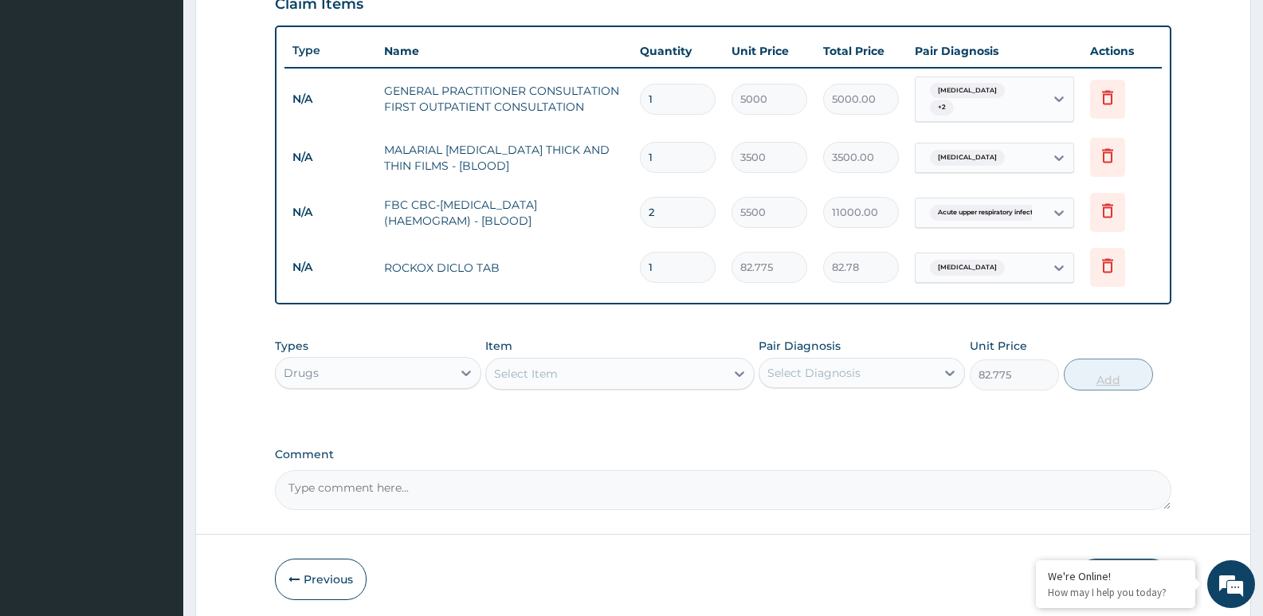
type input "0"
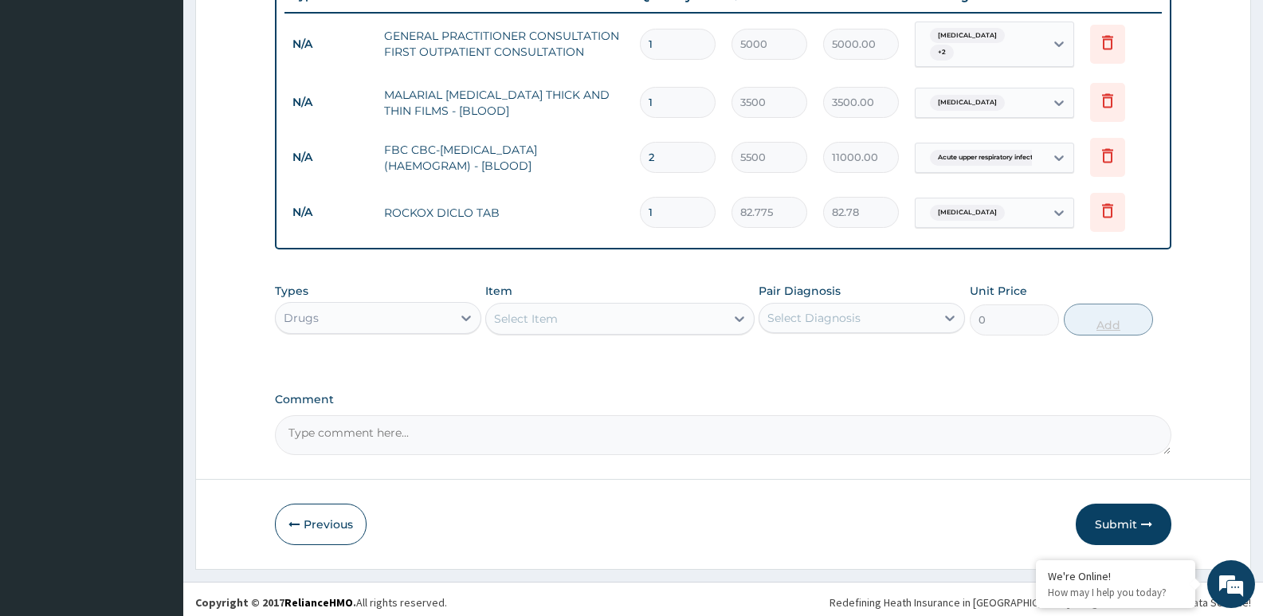
scroll to position [543, 0]
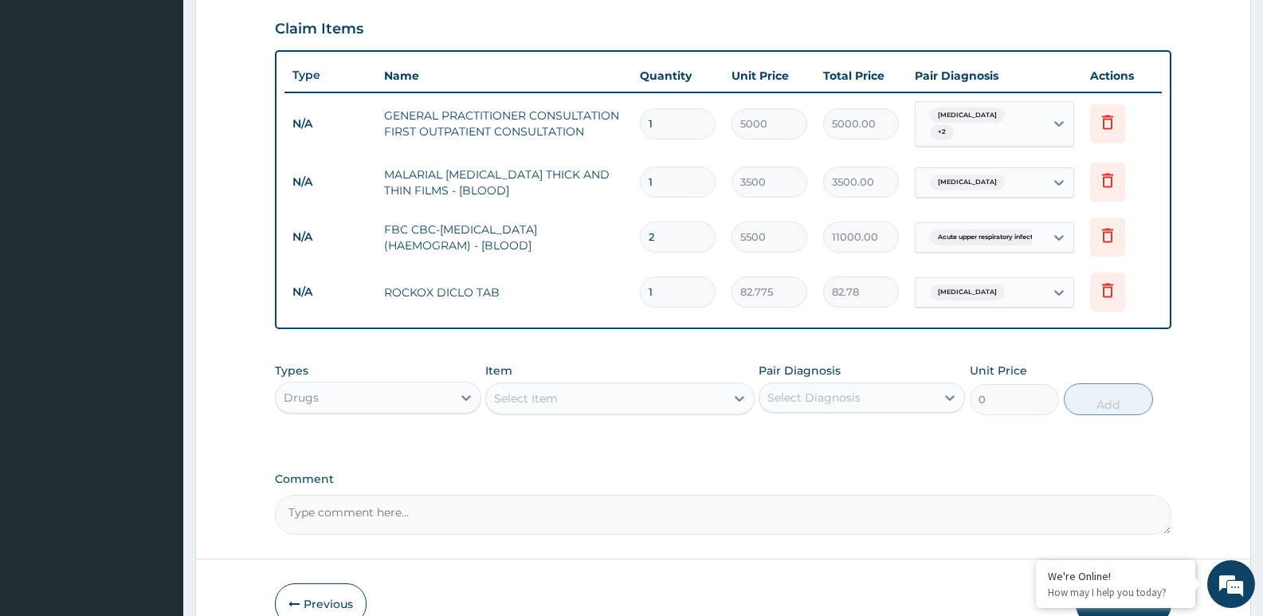
click at [689, 287] on input "1" at bounding box center [678, 292] width 76 height 31
click at [665, 231] on input "2" at bounding box center [678, 237] width 76 height 31
type input "0.00"
type input "1"
type input "5500.00"
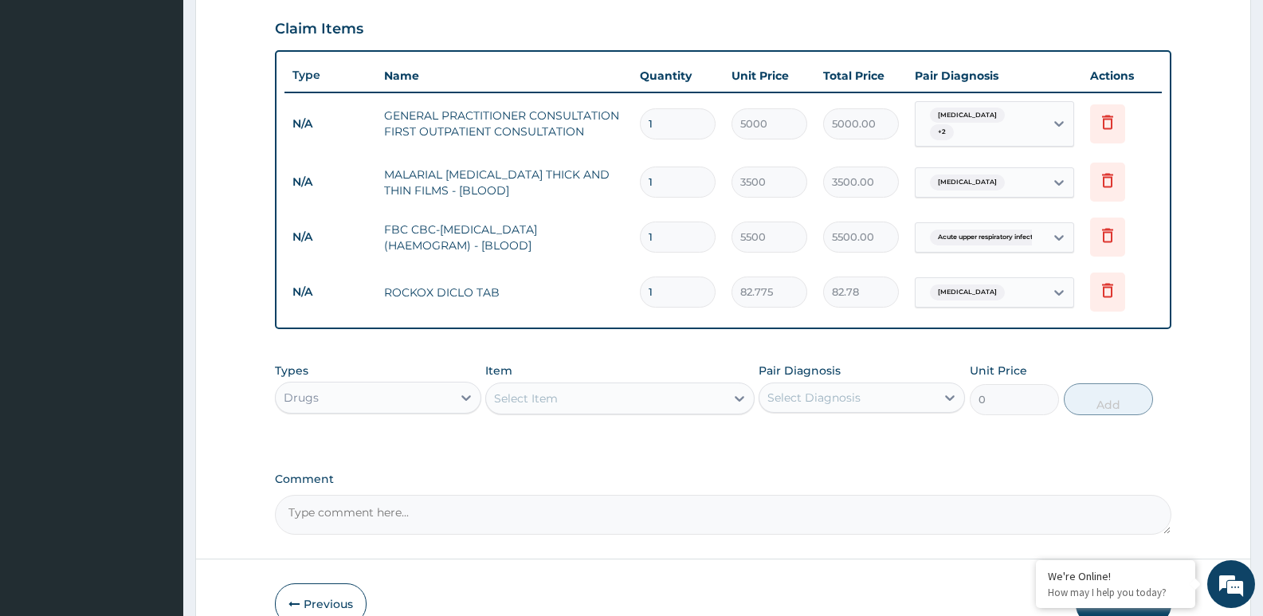
type input "1"
click at [663, 290] on input "1" at bounding box center [678, 292] width 76 height 31
type input "0.00"
type input "6"
type input "496.65"
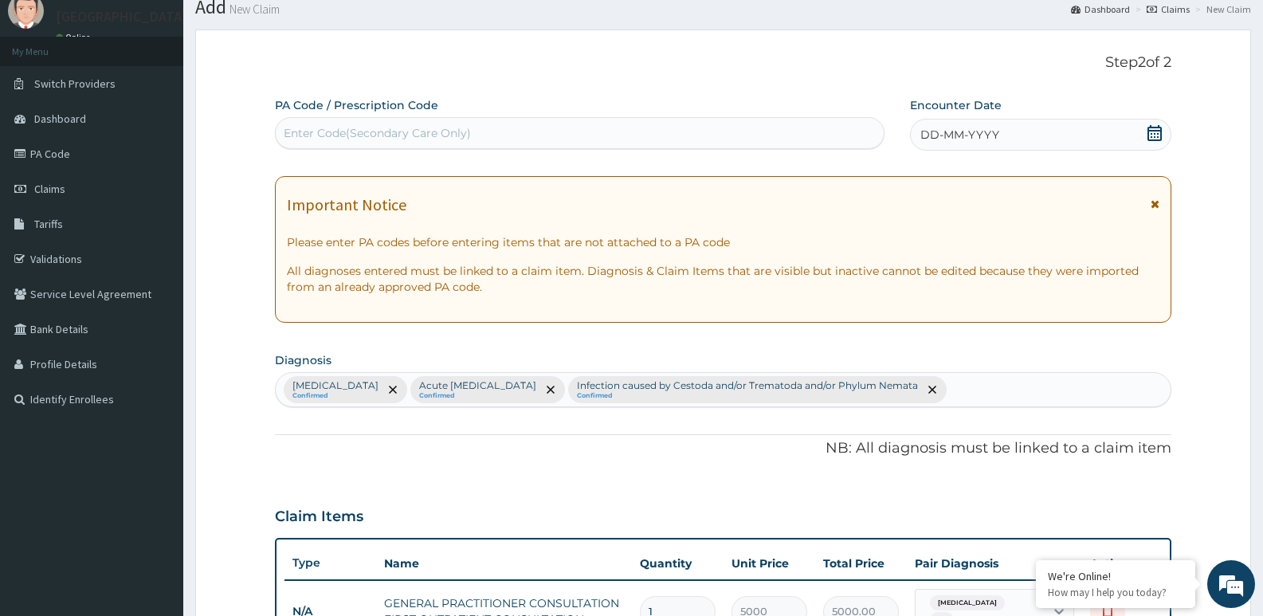
scroll to position [80, 0]
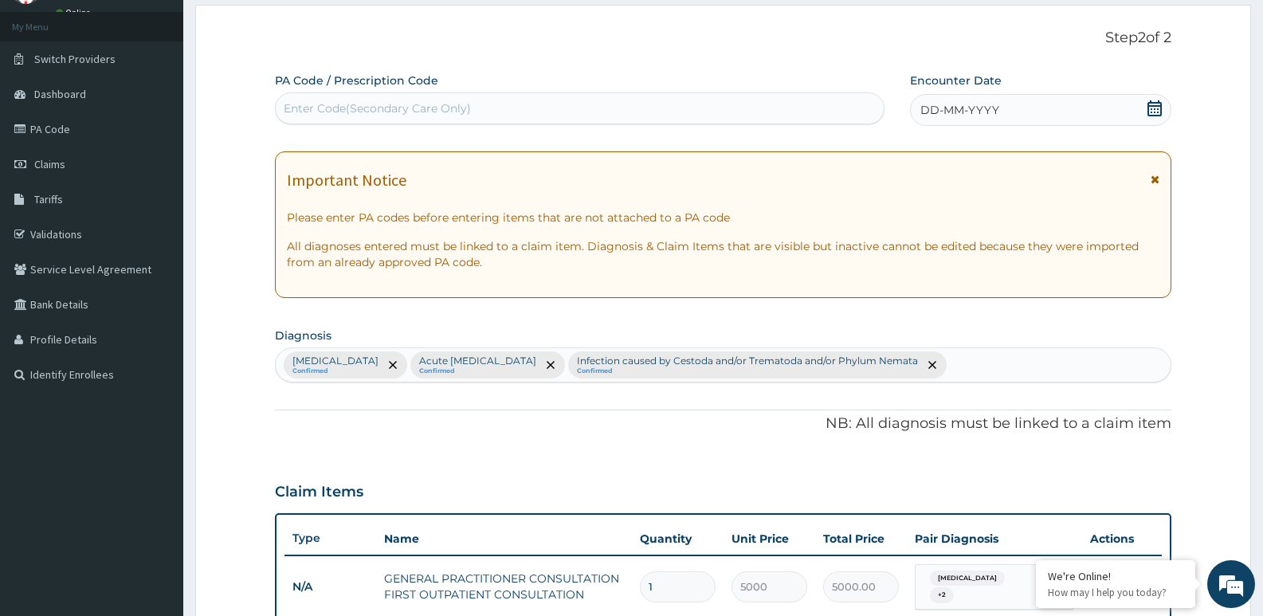
type input "6"
click at [327, 104] on div "Enter Code(Secondary Care Only)" at bounding box center [377, 108] width 187 height 16
paste input "PA/118314"
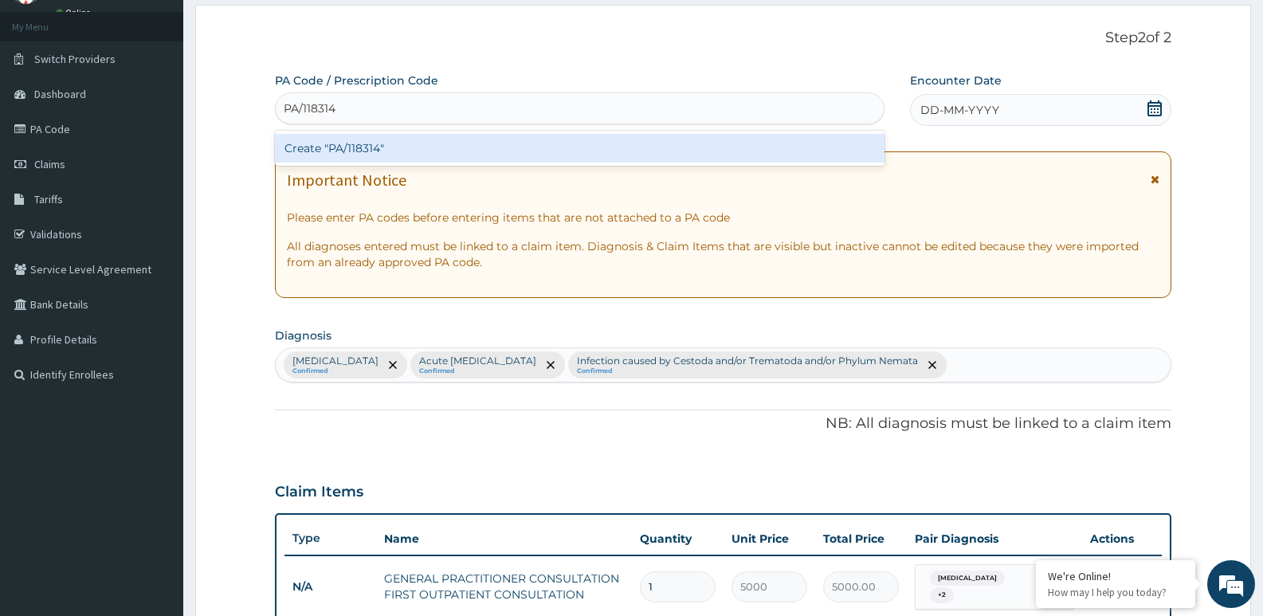
type input "PA/118314"
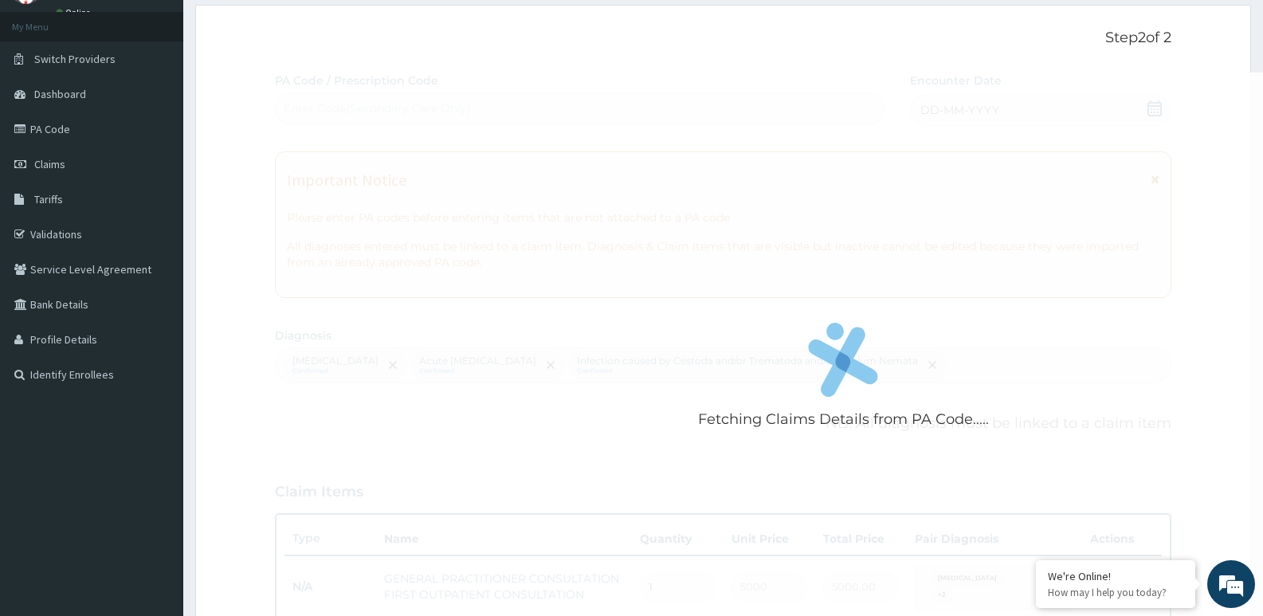
click at [919, 129] on div "Fetching Claims Details from PA Code..... PA Code / Prescription Code Enter Cod…" at bounding box center [723, 535] width 897 height 925
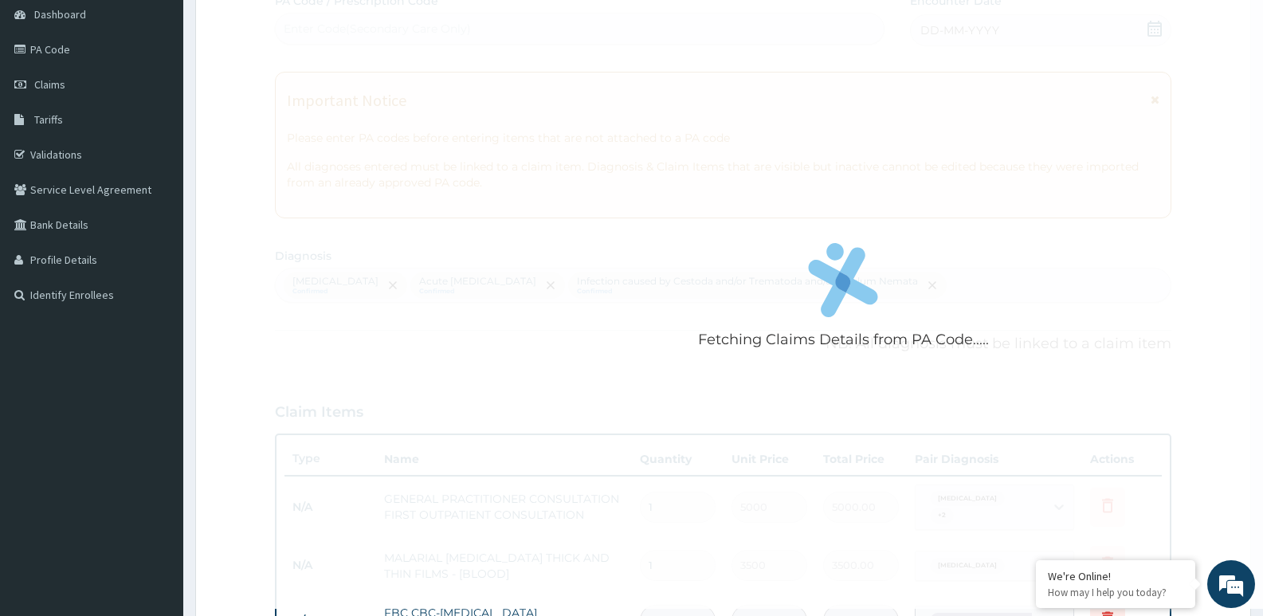
click at [1007, 379] on div "Fetching Claims Details from PA Code....." at bounding box center [843, 301] width 1137 height 616
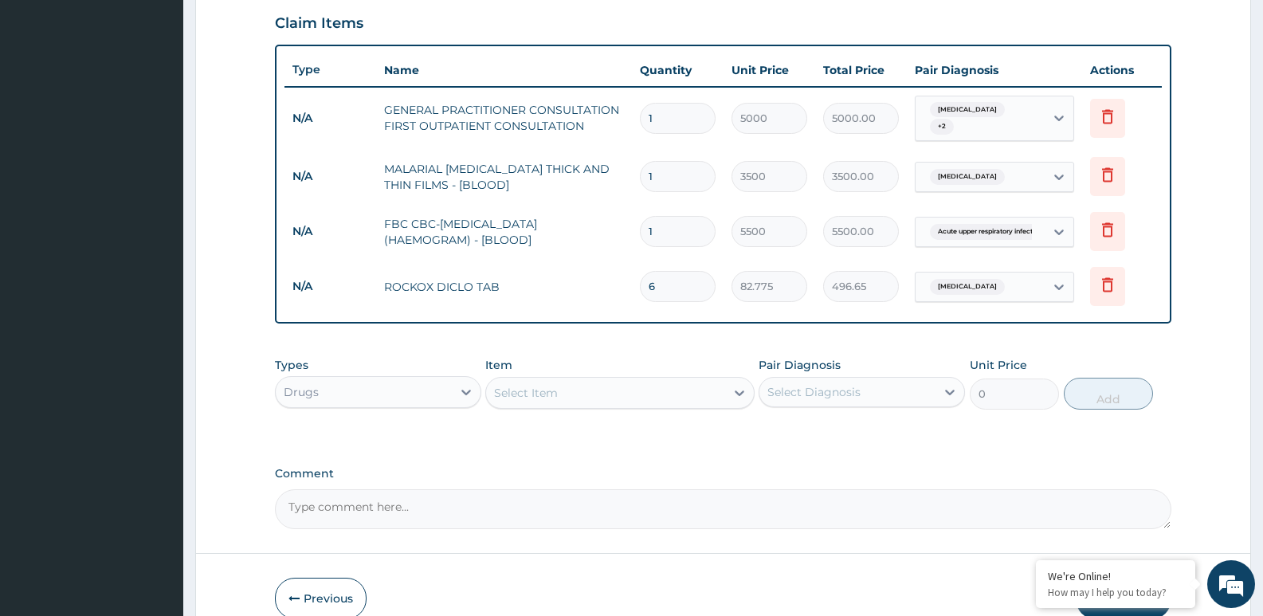
scroll to position [637, 0]
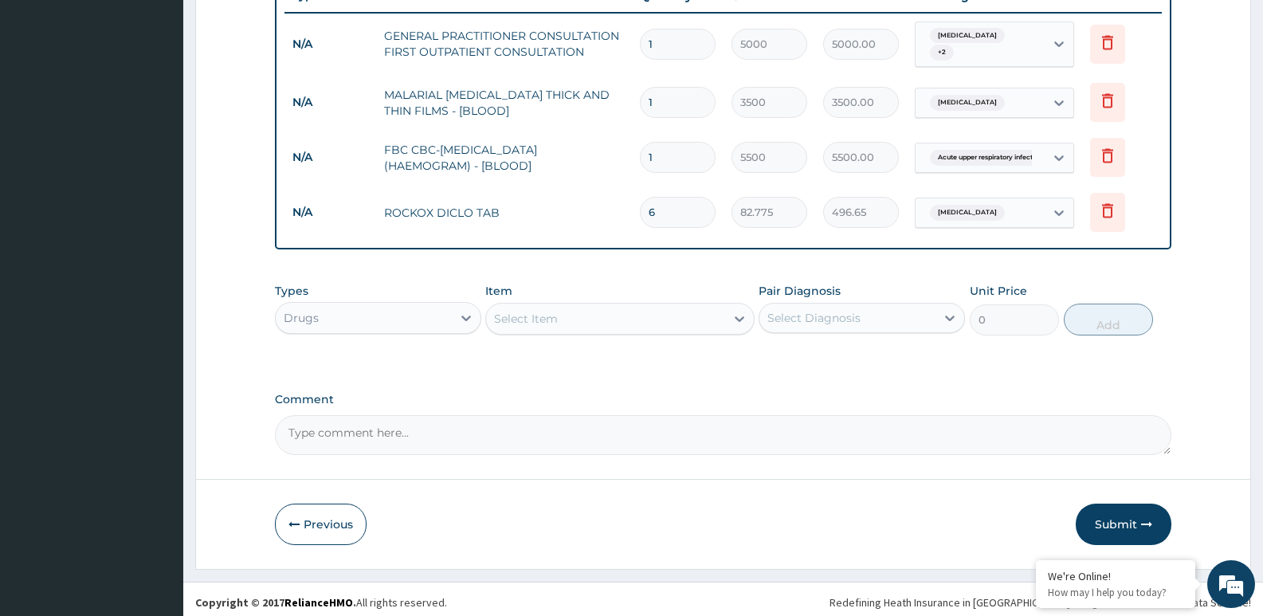
click at [329, 429] on textarea "Comment" at bounding box center [723, 435] width 897 height 40
paste textarea "PA/118314"
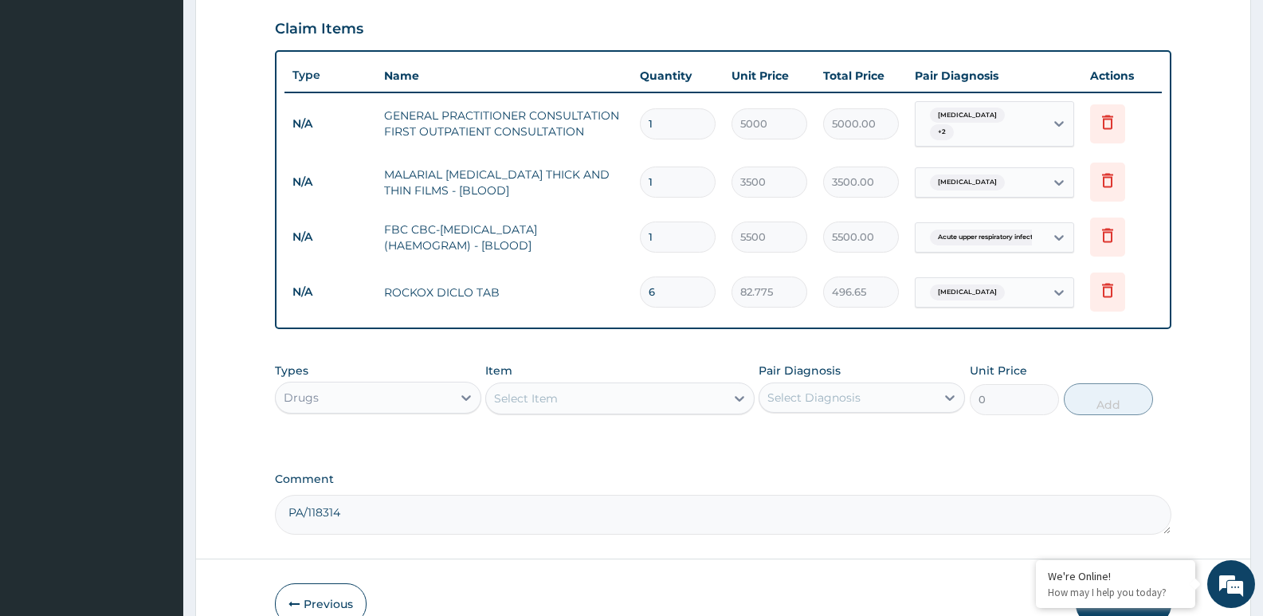
type textarea "PA/118314"
click at [383, 430] on div "Types Drugs Item Select Item Pair Diagnosis Select Diagnosis Unit Price 0 Add" at bounding box center [723, 401] width 897 height 92
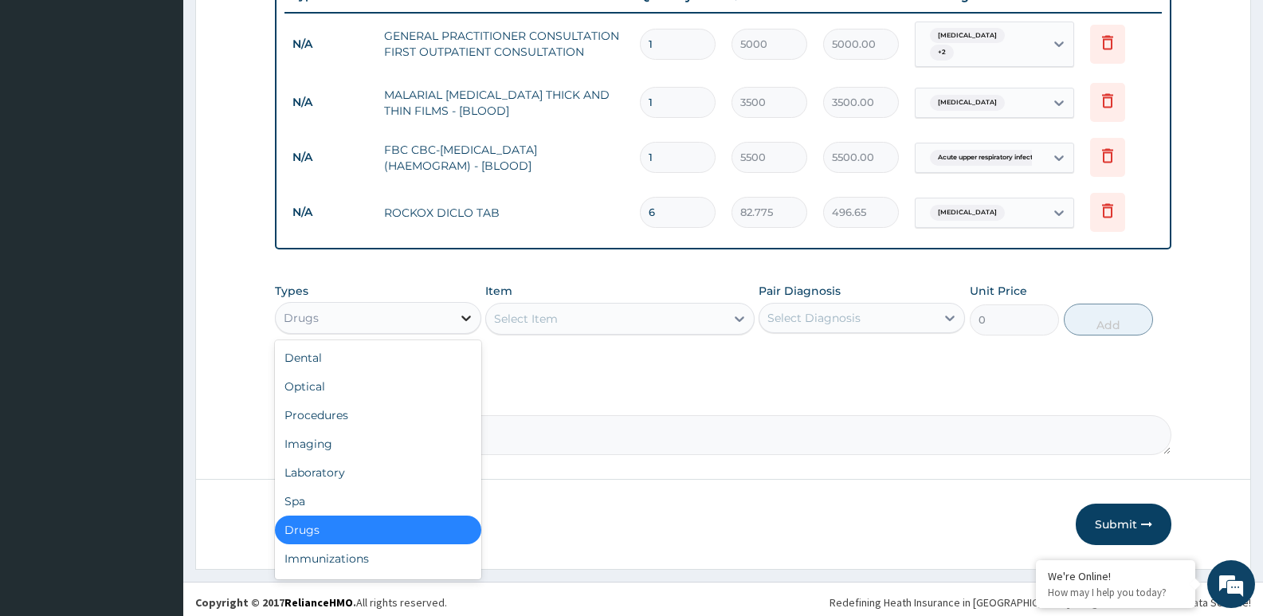
click at [464, 314] on icon at bounding box center [466, 318] width 16 height 16
click at [403, 520] on div "Drugs" at bounding box center [378, 530] width 206 height 29
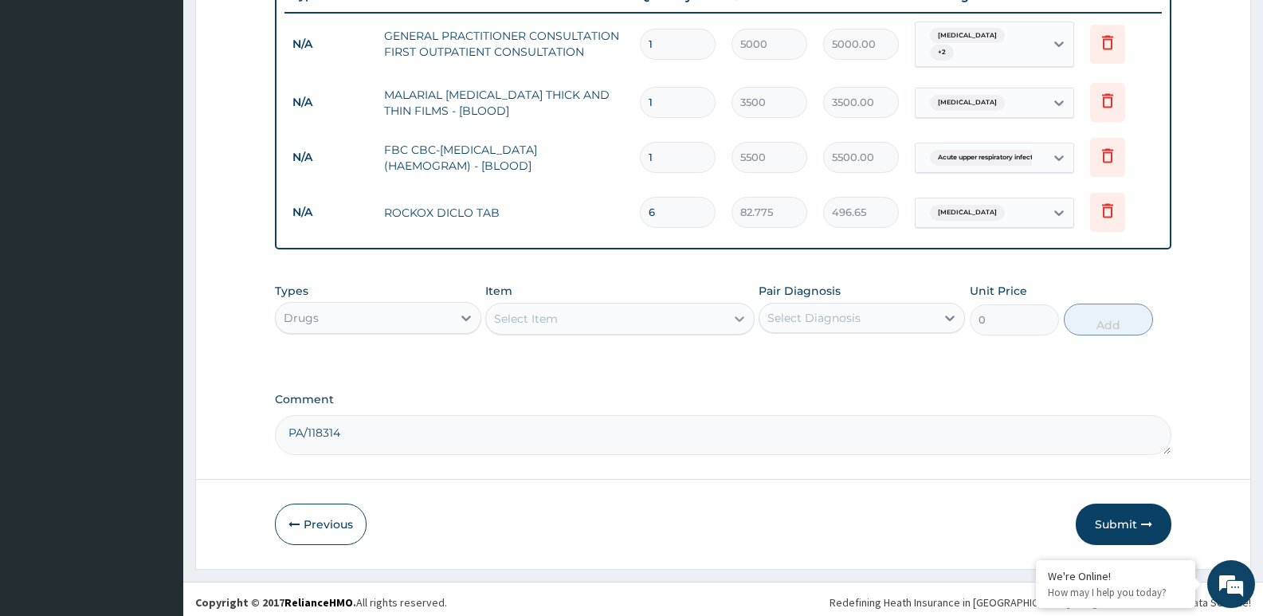
click at [744, 311] on icon at bounding box center [740, 319] width 16 height 16
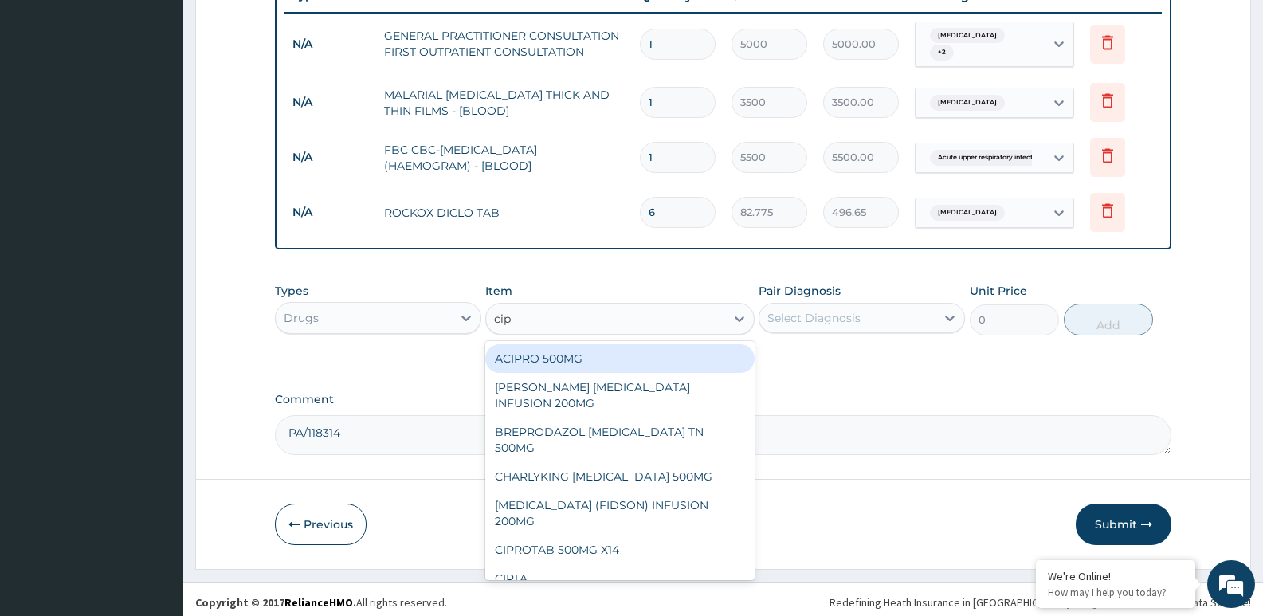
type input "cipro"
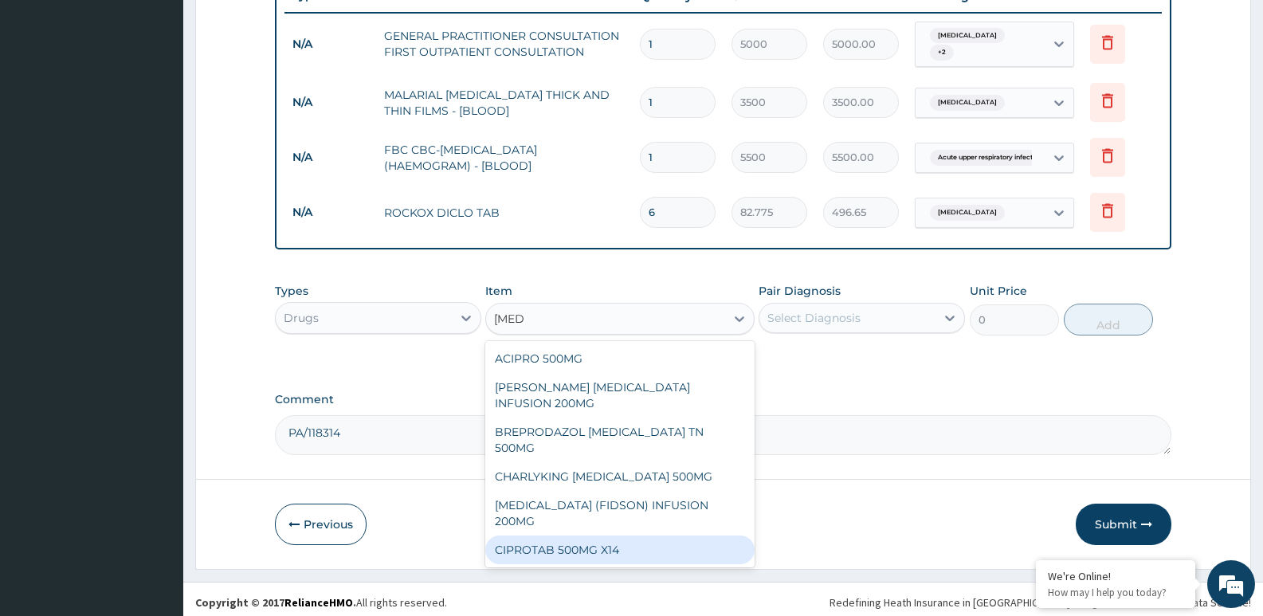
click at [590, 536] on div "CIPROTAB 500MG X14" at bounding box center [619, 550] width 269 height 29
type input "450"
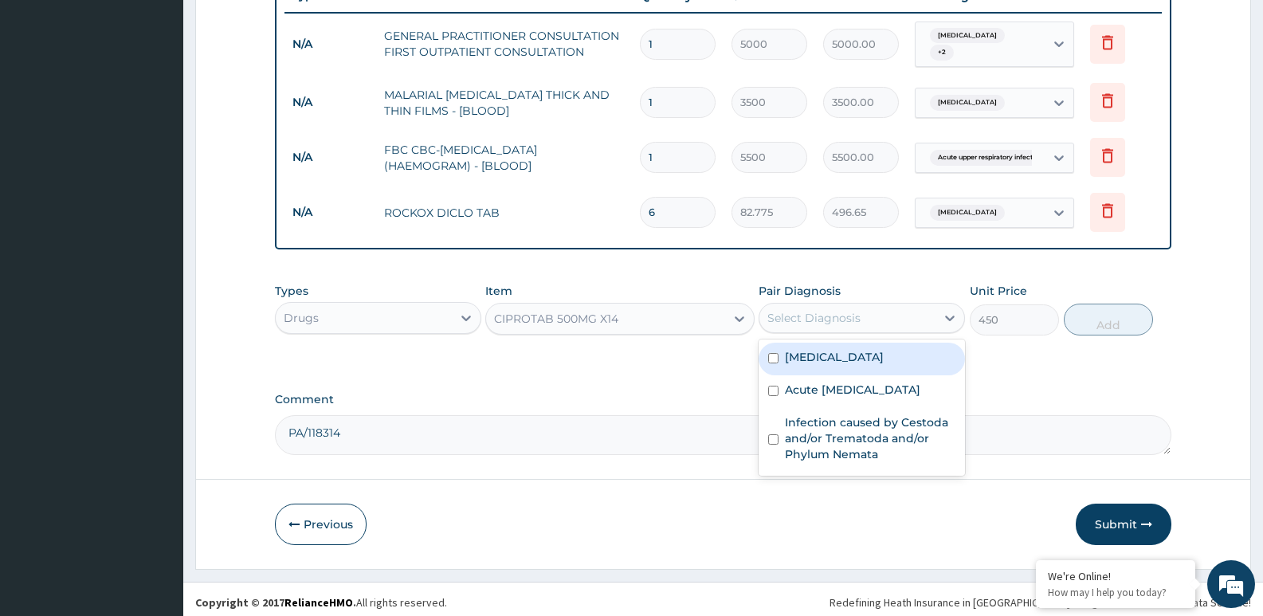
click at [789, 312] on div "Select Diagnosis" at bounding box center [813, 318] width 93 height 16
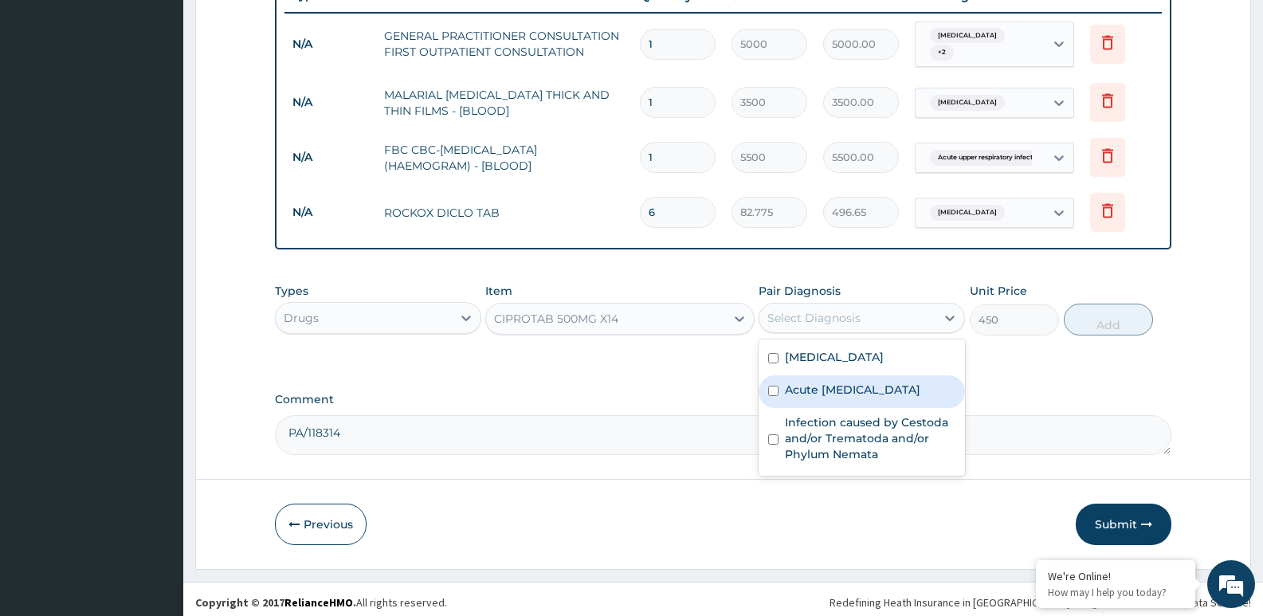
click at [779, 388] on input "checkbox" at bounding box center [773, 391] width 10 height 10
checkbox input "true"
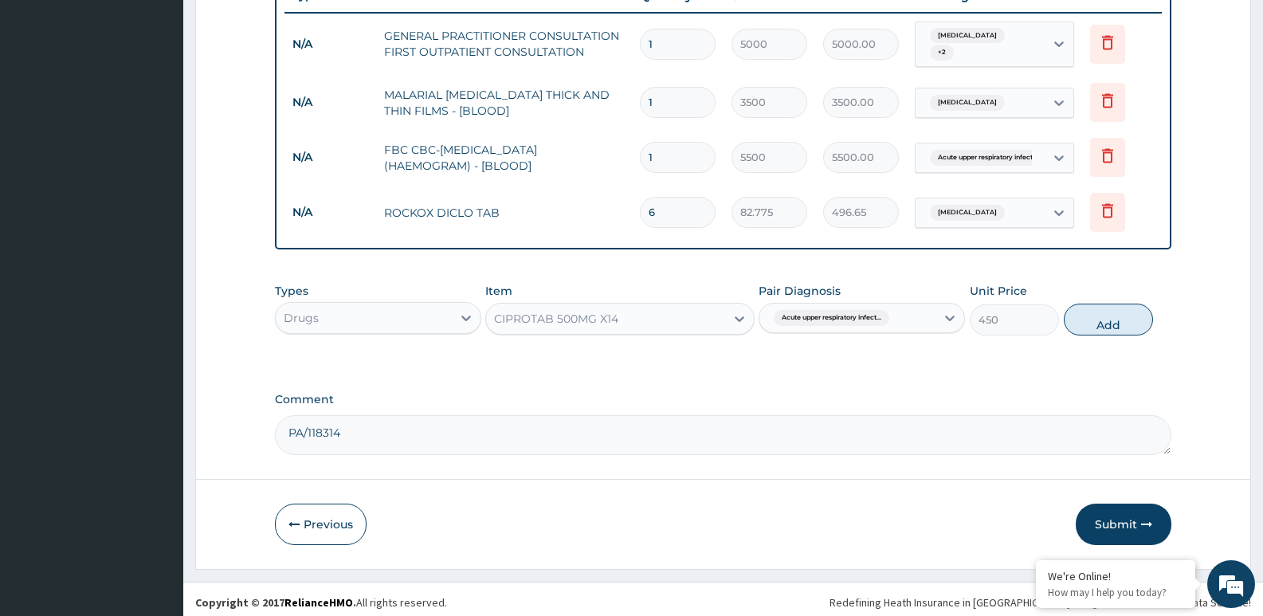
click at [1109, 317] on button "Add" at bounding box center [1108, 320] width 89 height 32
type input "0"
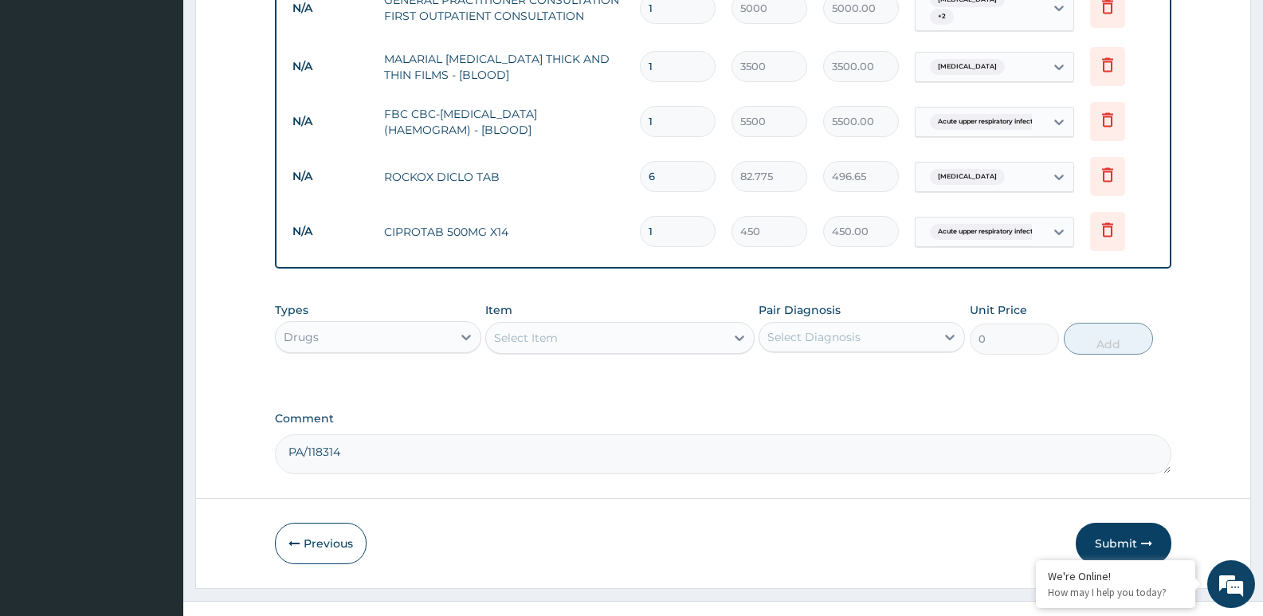
scroll to position [692, 0]
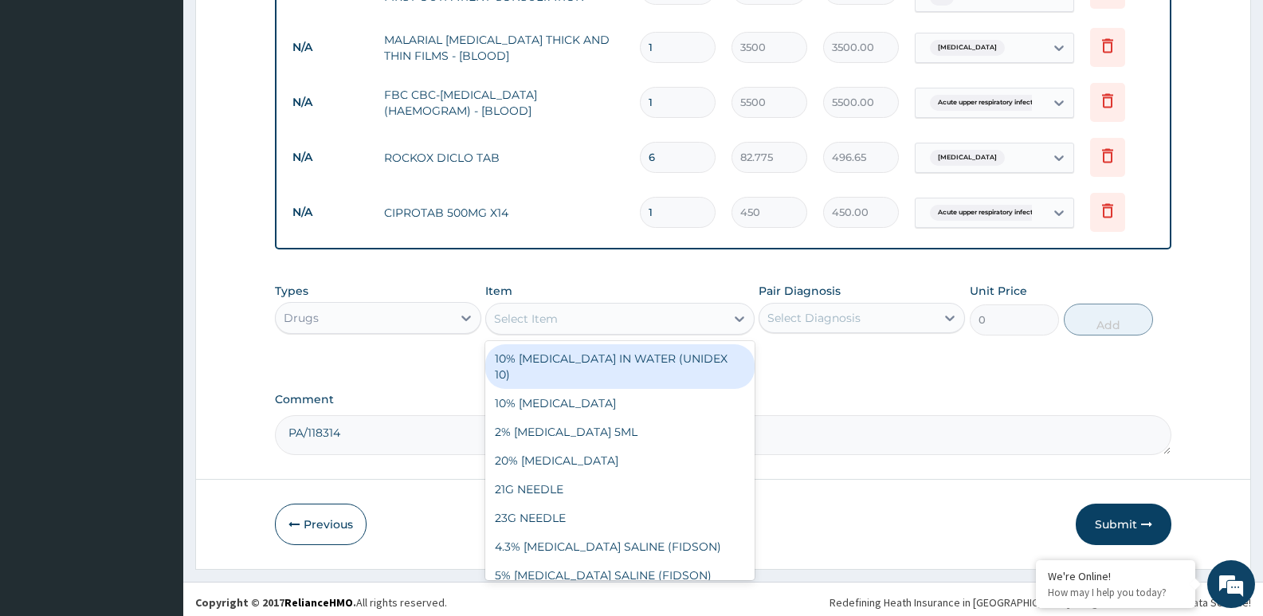
click at [556, 317] on div "Select Item" at bounding box center [526, 319] width 64 height 16
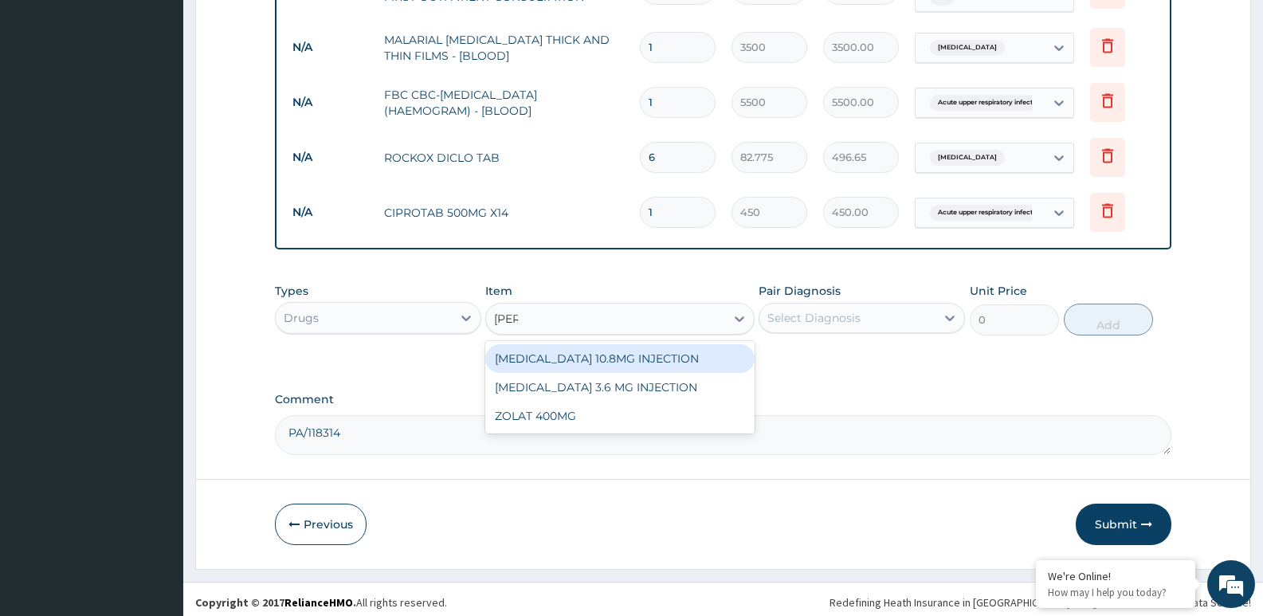
type input "zolat"
click at [565, 351] on div "ZOLAT 400MG" at bounding box center [619, 358] width 269 height 29
type input "500"
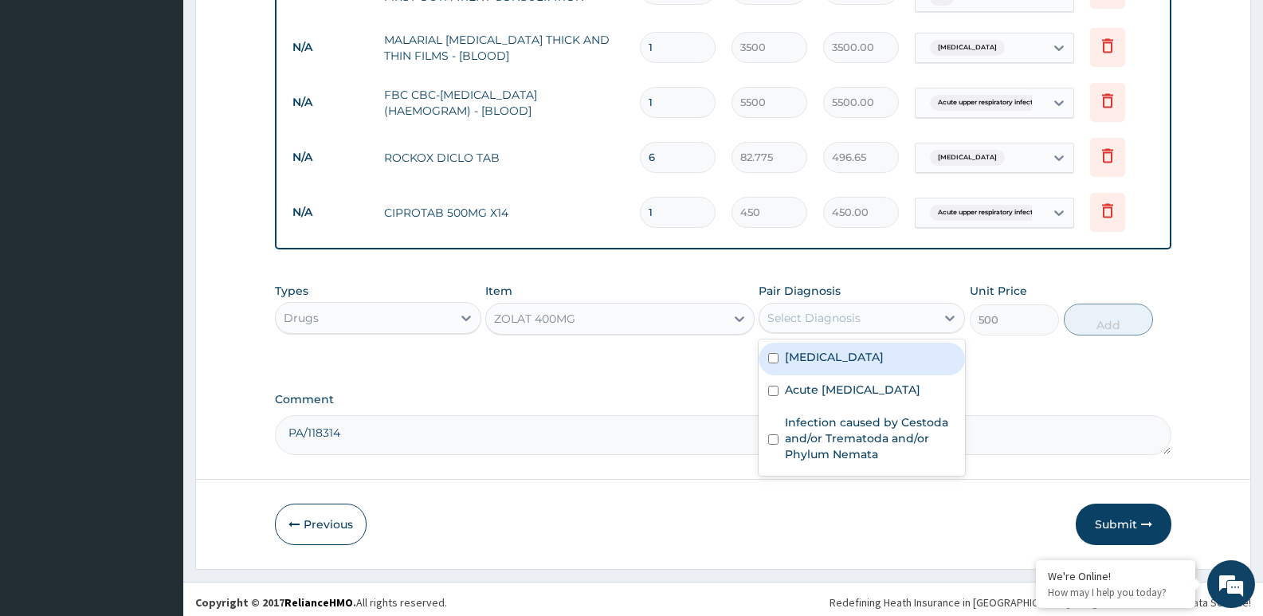
click at [925, 305] on div "Select Diagnosis" at bounding box center [848, 318] width 176 height 26
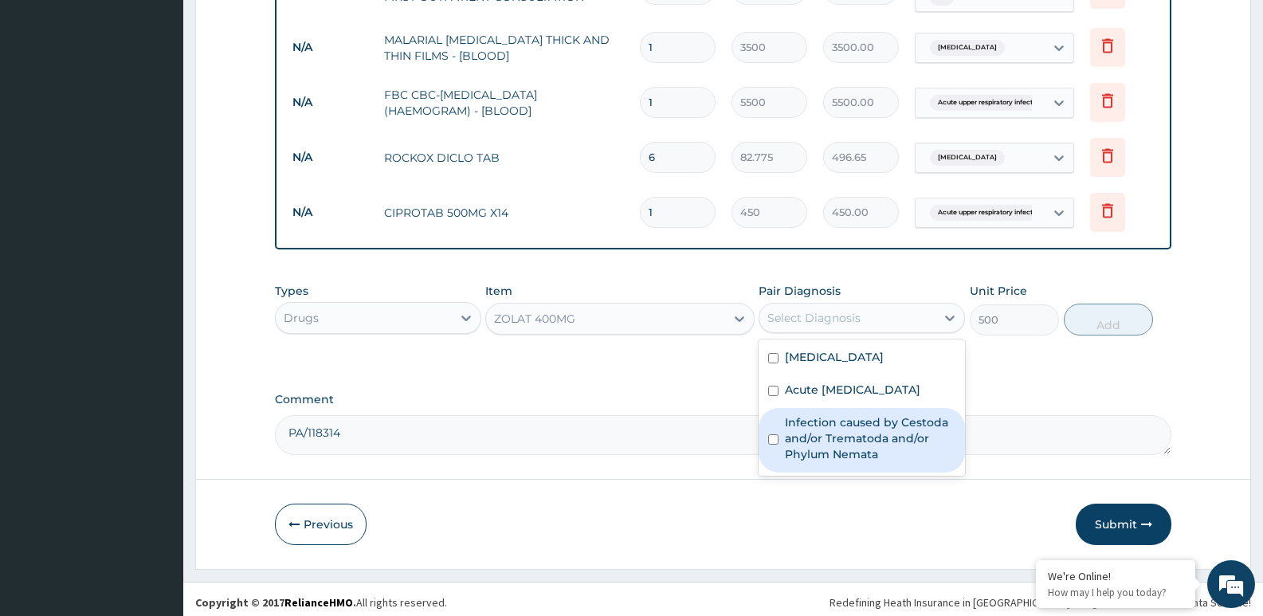
click at [839, 449] on label "Infection caused by Cestoda and/or Trematoda and/or Phylum Nemata" at bounding box center [870, 438] width 171 height 48
checkbox input "true"
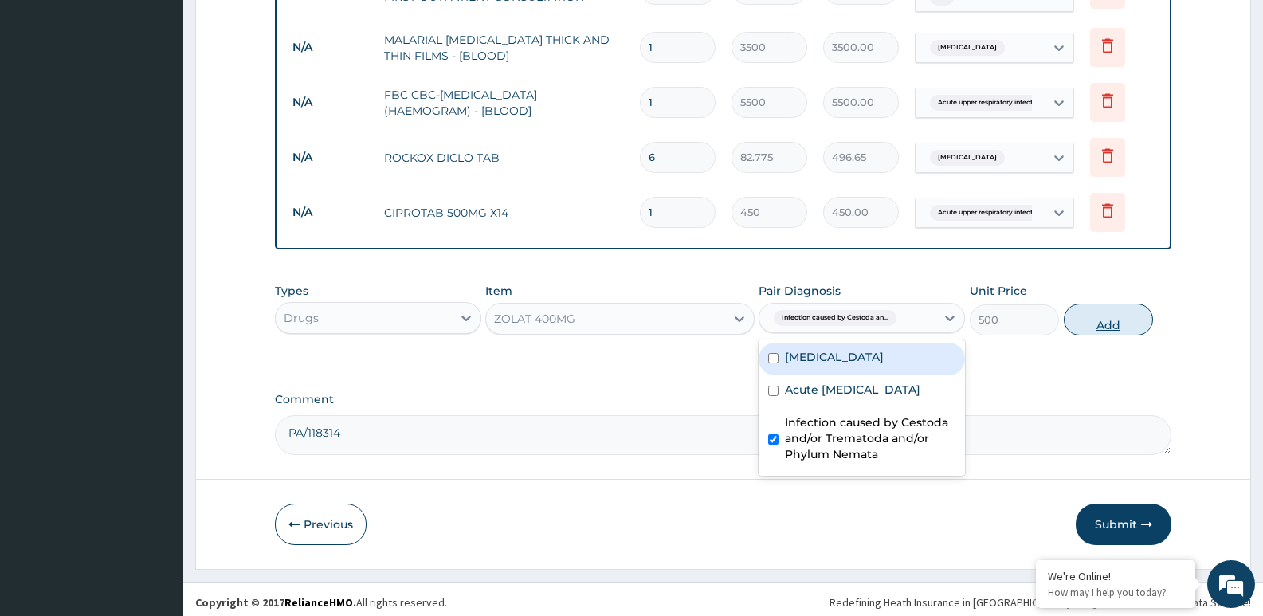
click at [1093, 317] on button "Add" at bounding box center [1108, 320] width 89 height 32
type input "0"
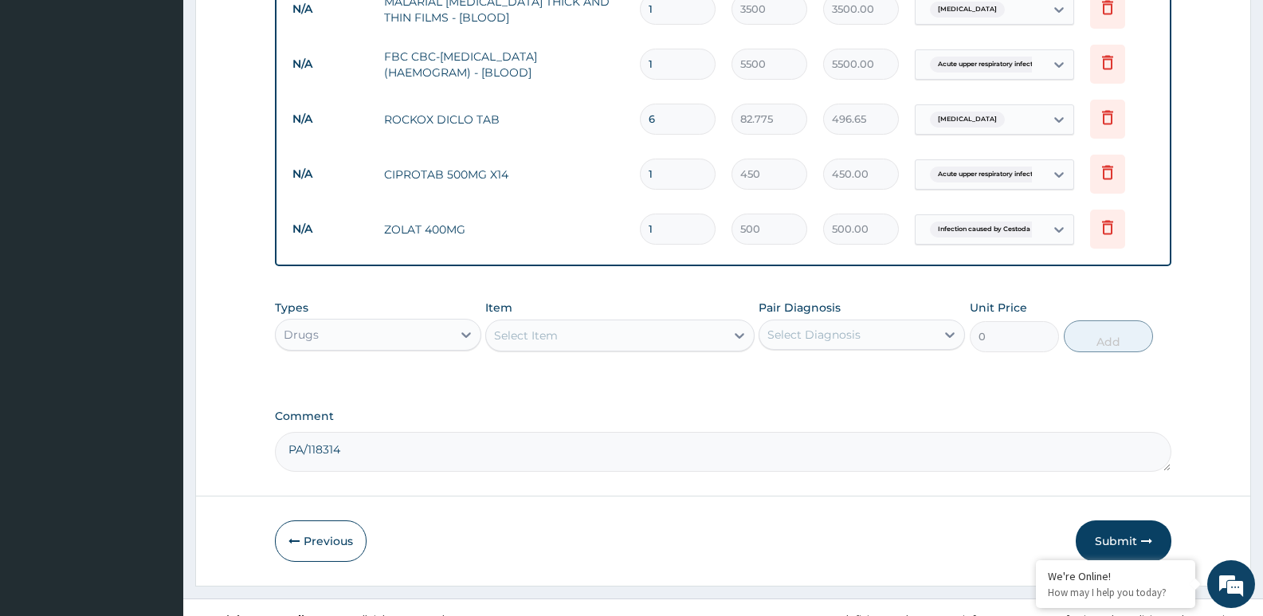
scroll to position [747, 0]
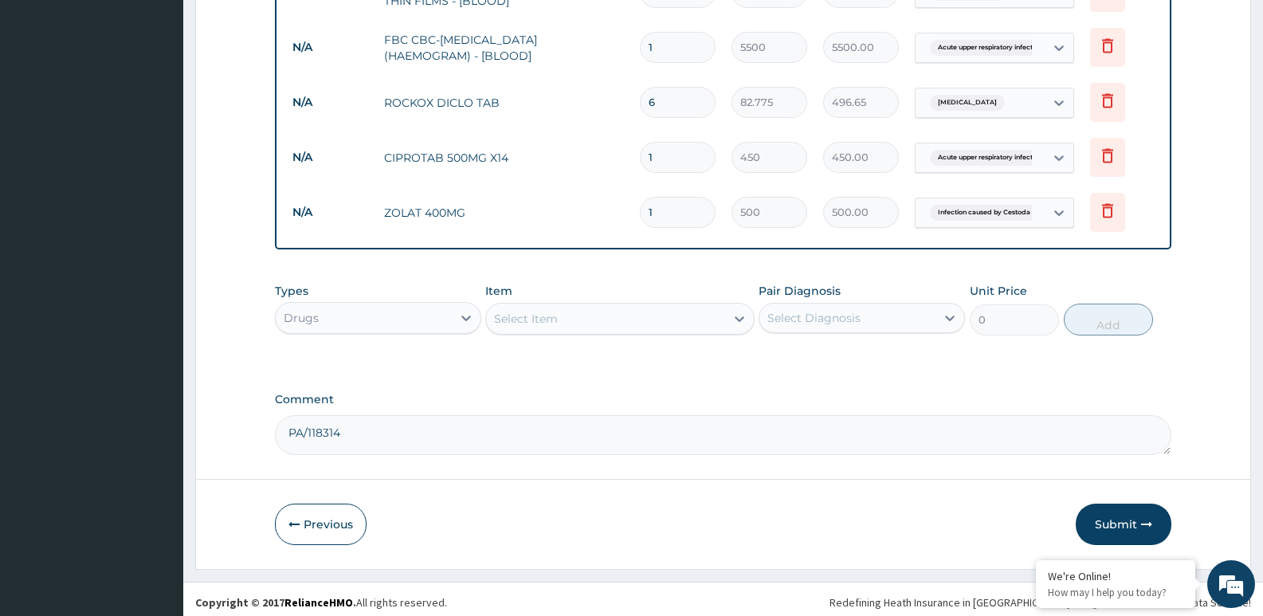
click at [552, 316] on div "Select Item" at bounding box center [526, 319] width 64 height 16
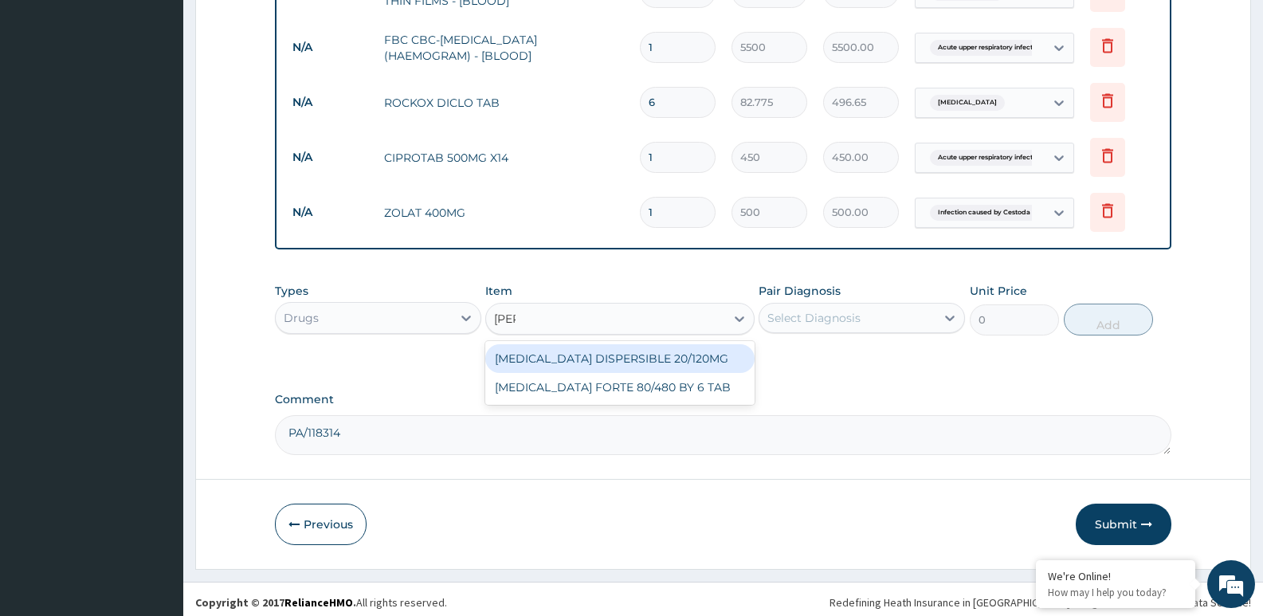
type input "coart"
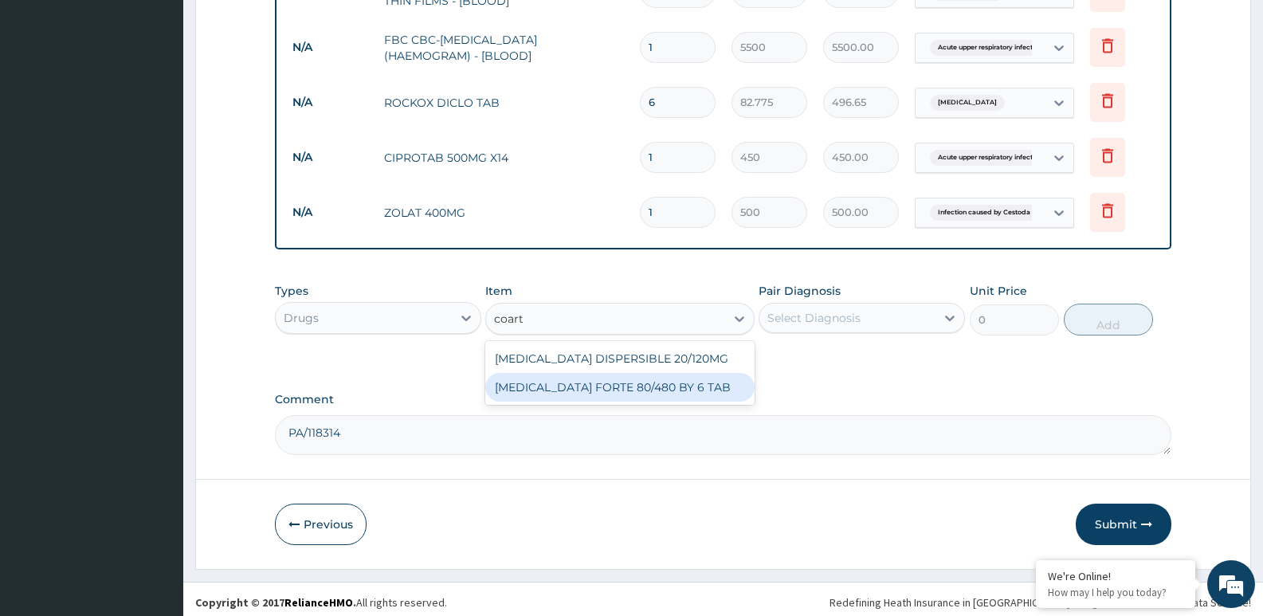
click at [600, 379] on div "COARTEM FORTE 80/480 BY 6 TAB" at bounding box center [619, 387] width 269 height 29
type input "600"
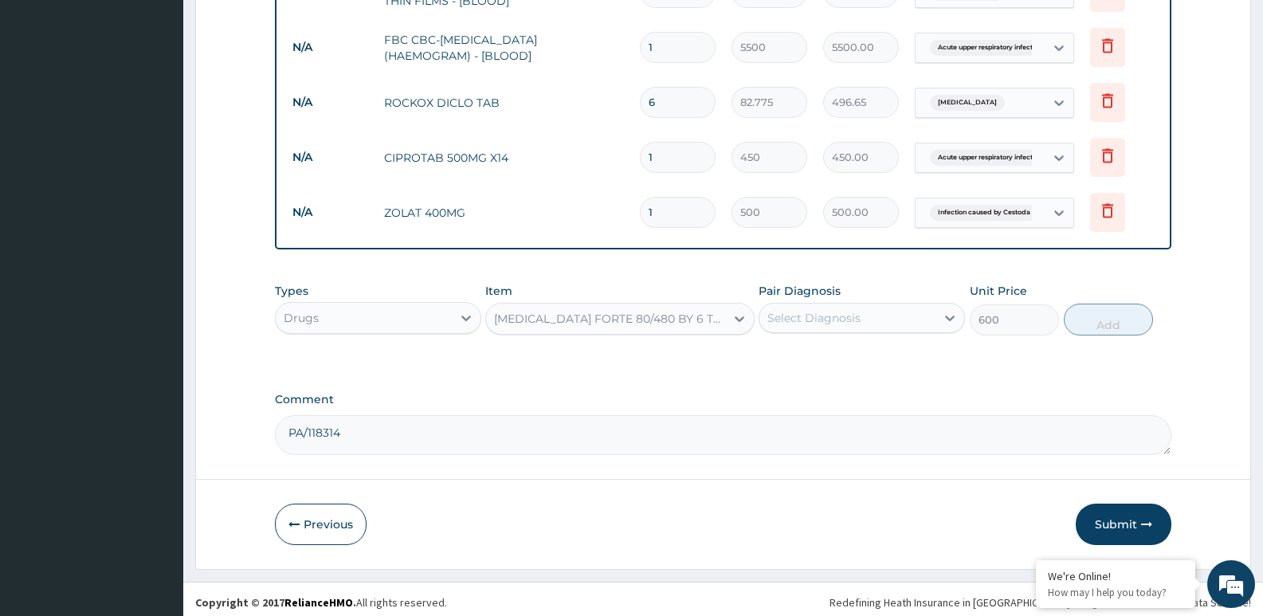
click at [818, 310] on div "Select Diagnosis" at bounding box center [813, 318] width 93 height 16
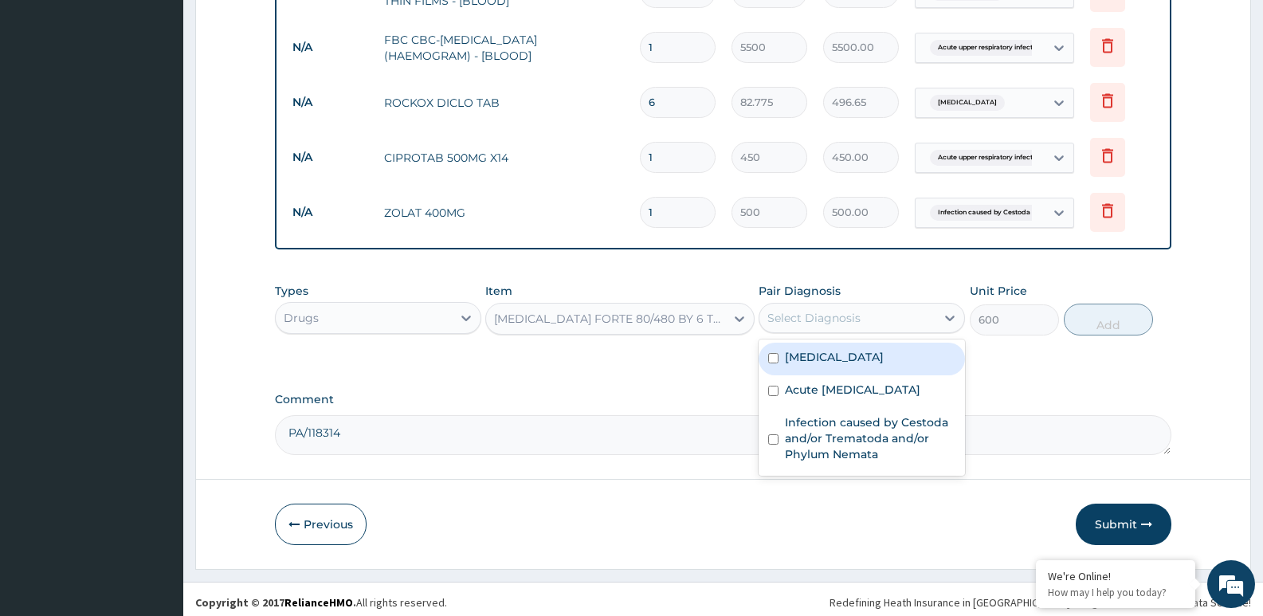
click at [822, 353] on label "Malaria" at bounding box center [834, 357] width 99 height 16
checkbox input "true"
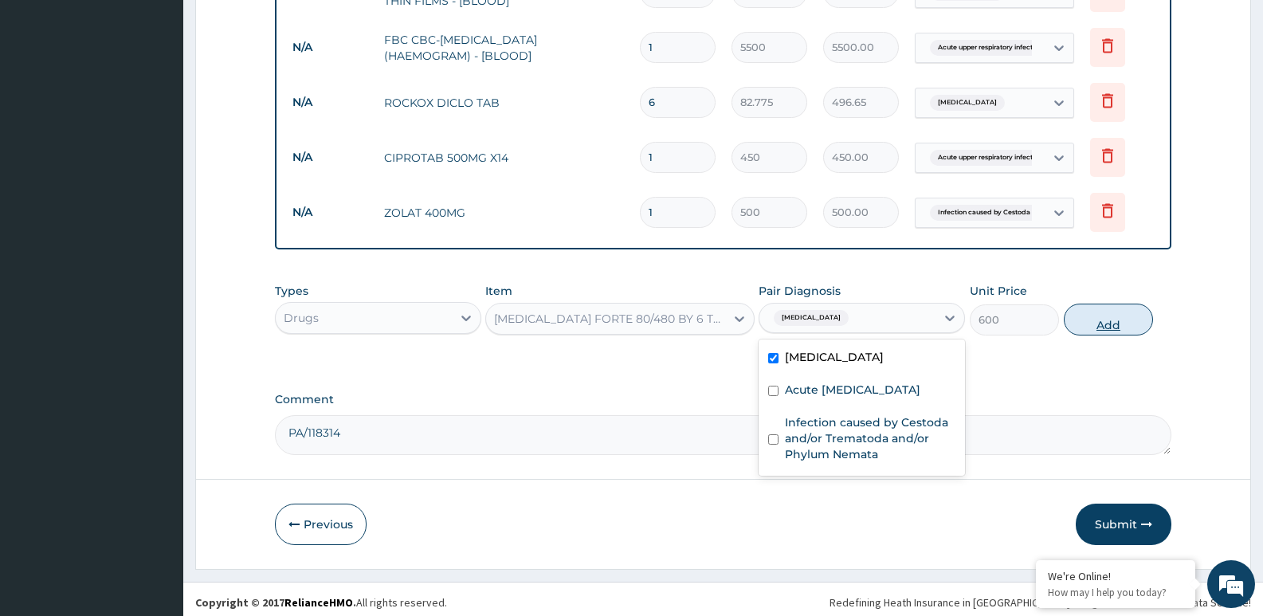
click at [1121, 310] on button "Add" at bounding box center [1108, 320] width 89 height 32
type input "0"
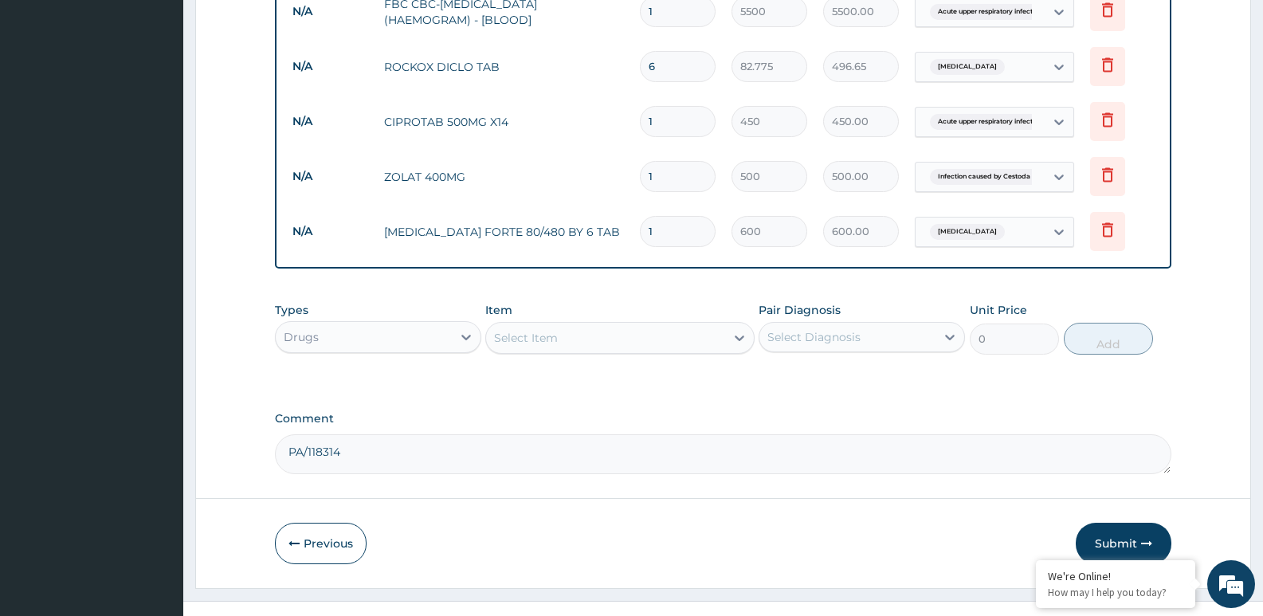
scroll to position [802, 0]
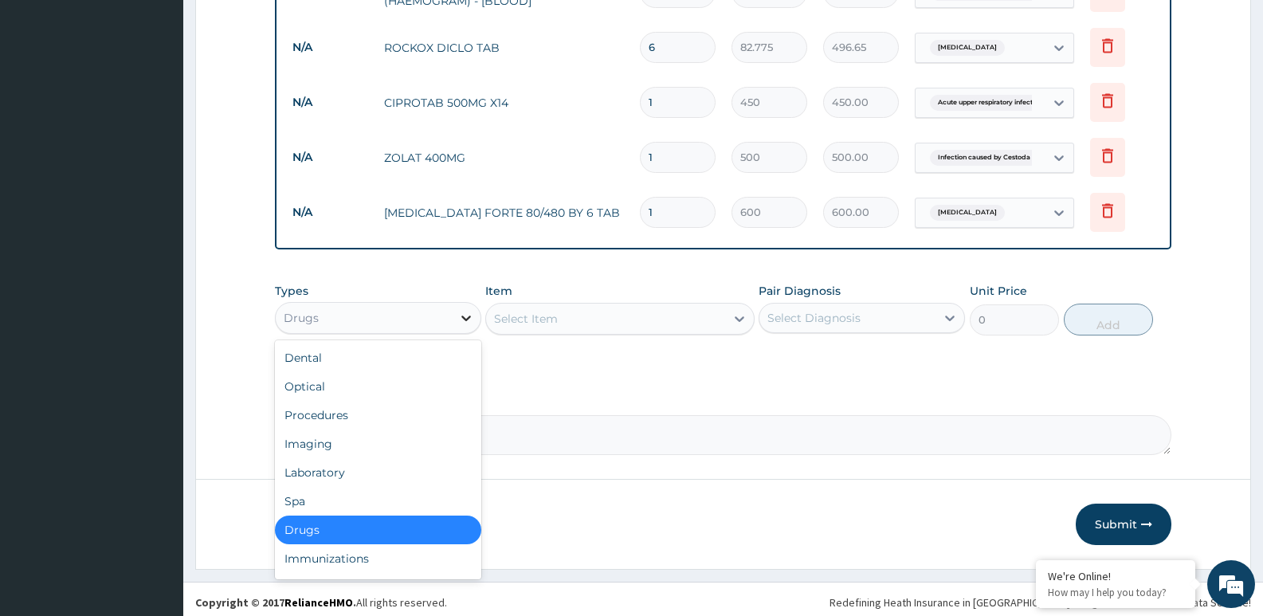
click at [457, 310] on div at bounding box center [466, 318] width 29 height 29
click at [578, 308] on div "Select Item" at bounding box center [605, 319] width 238 height 26
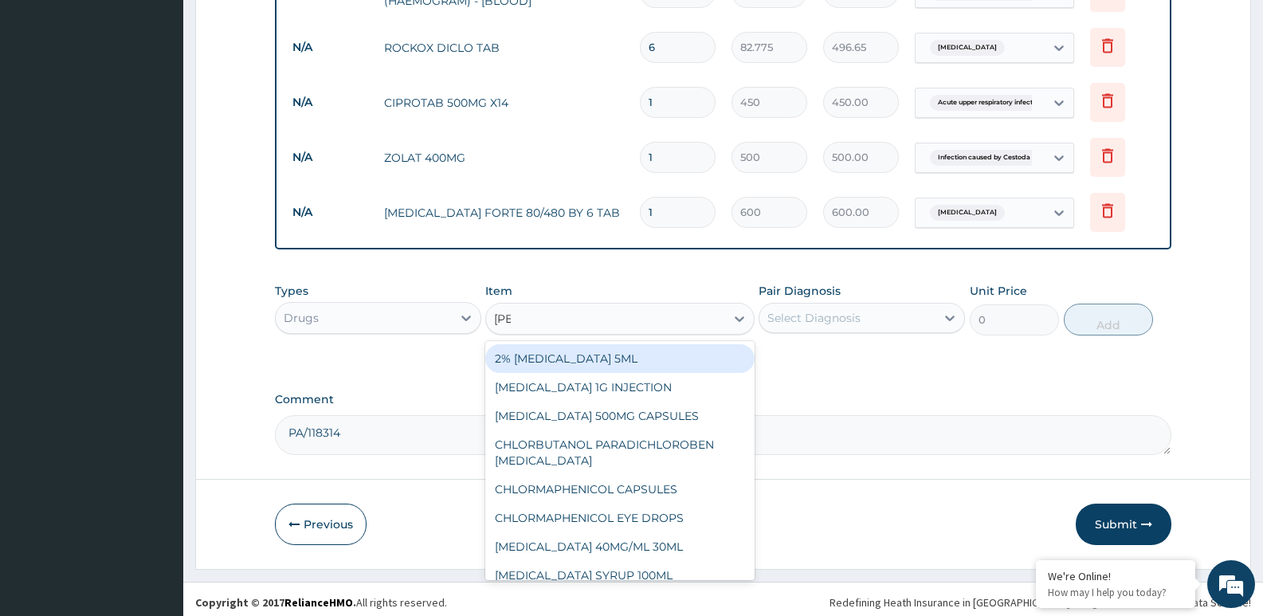
type input "lorat"
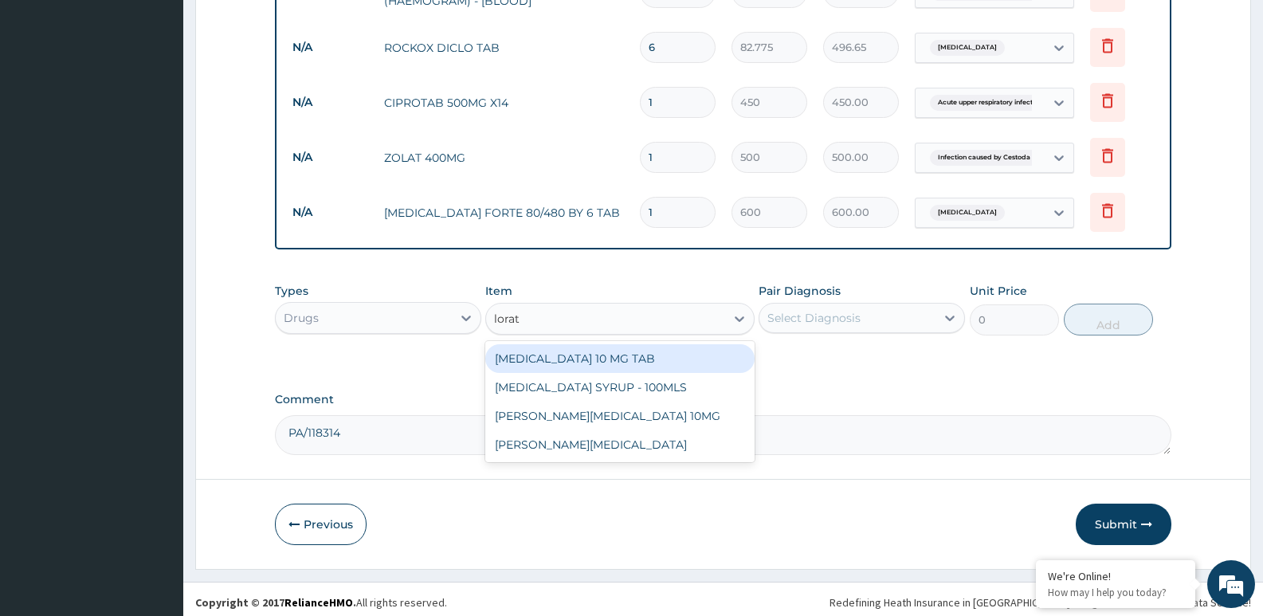
click at [611, 360] on div "LORATADINE 10 MG TAB" at bounding box center [619, 358] width 269 height 29
type input "120"
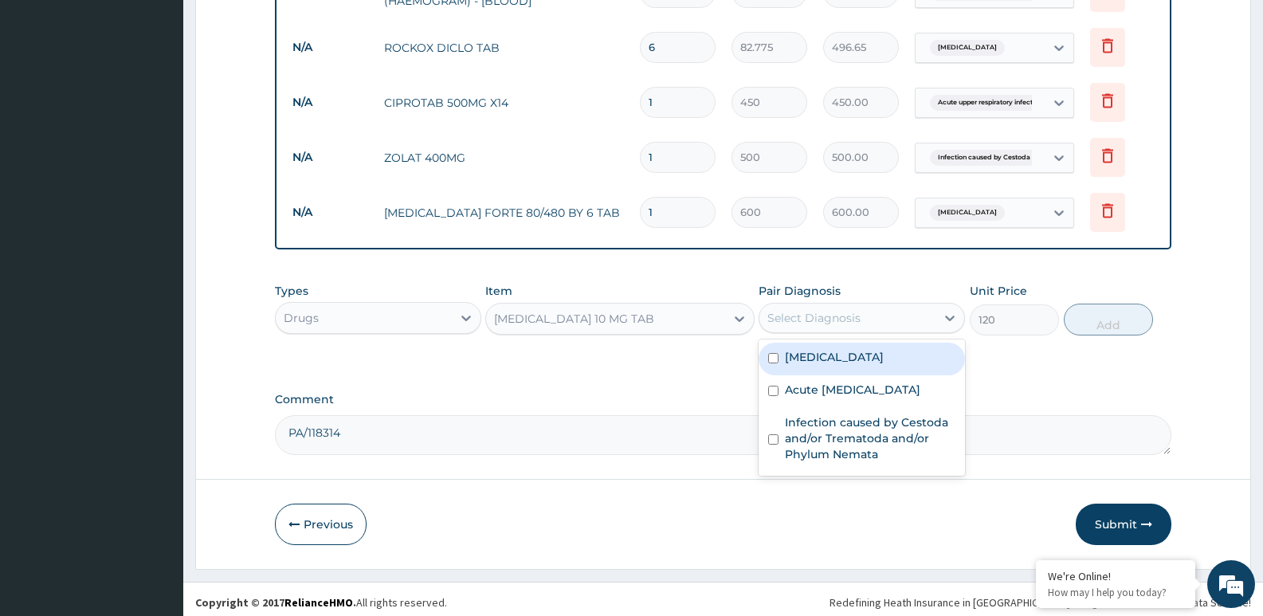
click at [822, 310] on div "Select Diagnosis" at bounding box center [813, 318] width 93 height 16
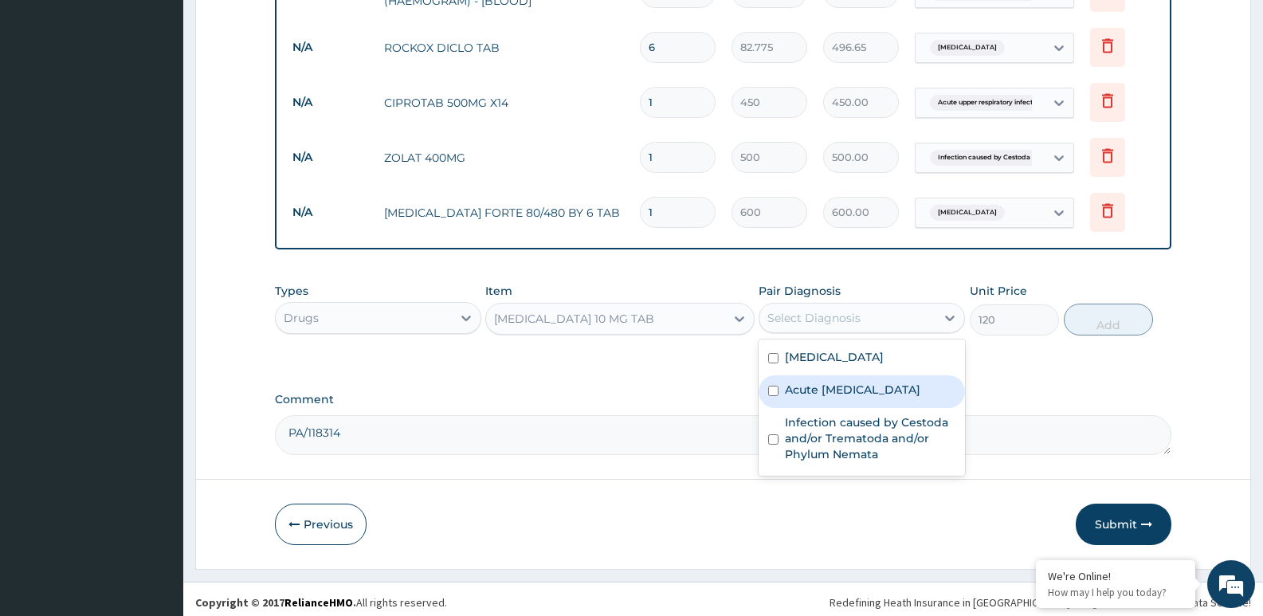
click at [818, 384] on label "Acute upper respiratory infection" at bounding box center [852, 390] width 135 height 16
checkbox input "true"
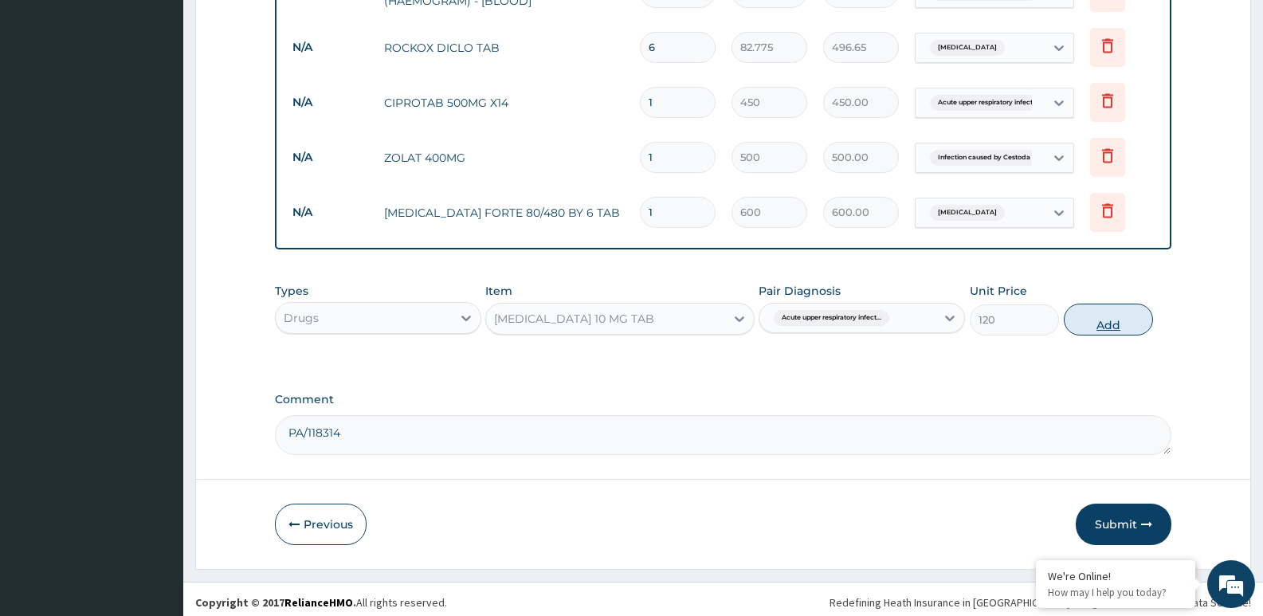
click at [1100, 310] on button "Add" at bounding box center [1108, 320] width 89 height 32
type input "0"
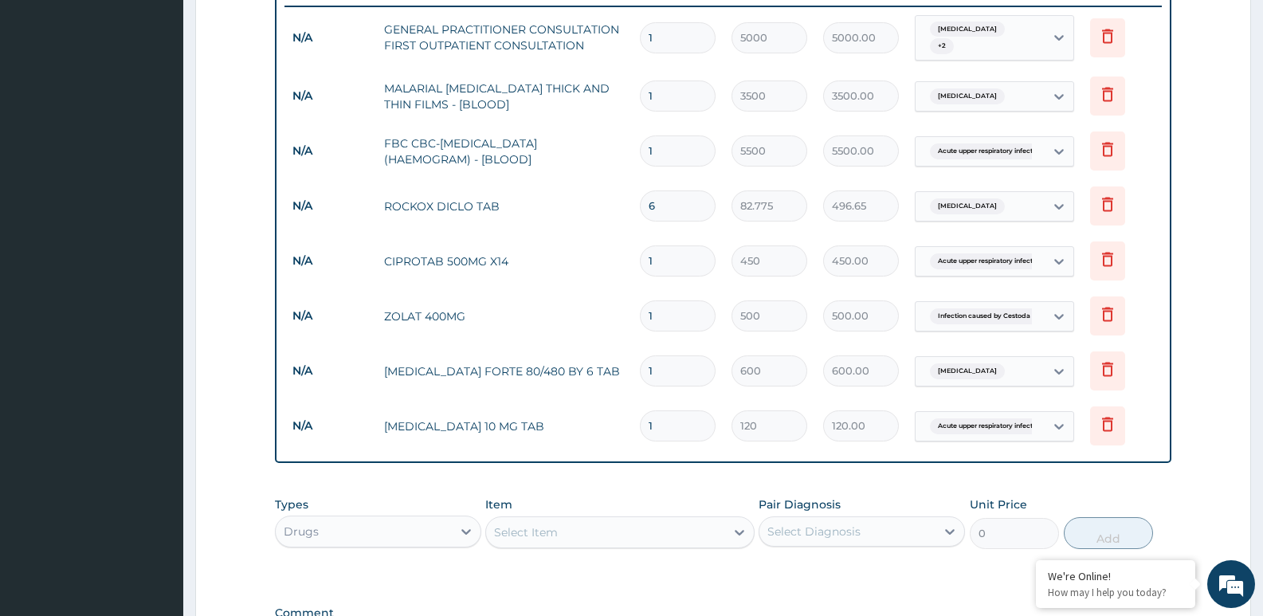
scroll to position [642, 0]
click at [660, 260] on input "1" at bounding box center [678, 261] width 76 height 31
type input "0.00"
type input "1"
type input "450.00"
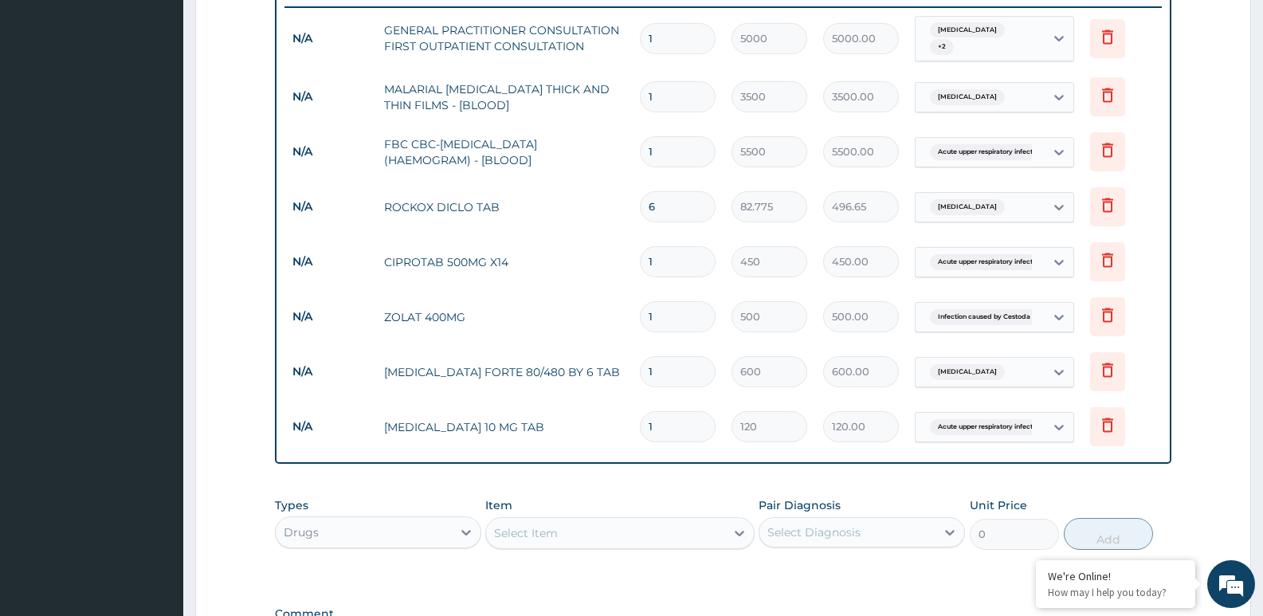
type input "10"
type input "4500.00"
type input "10"
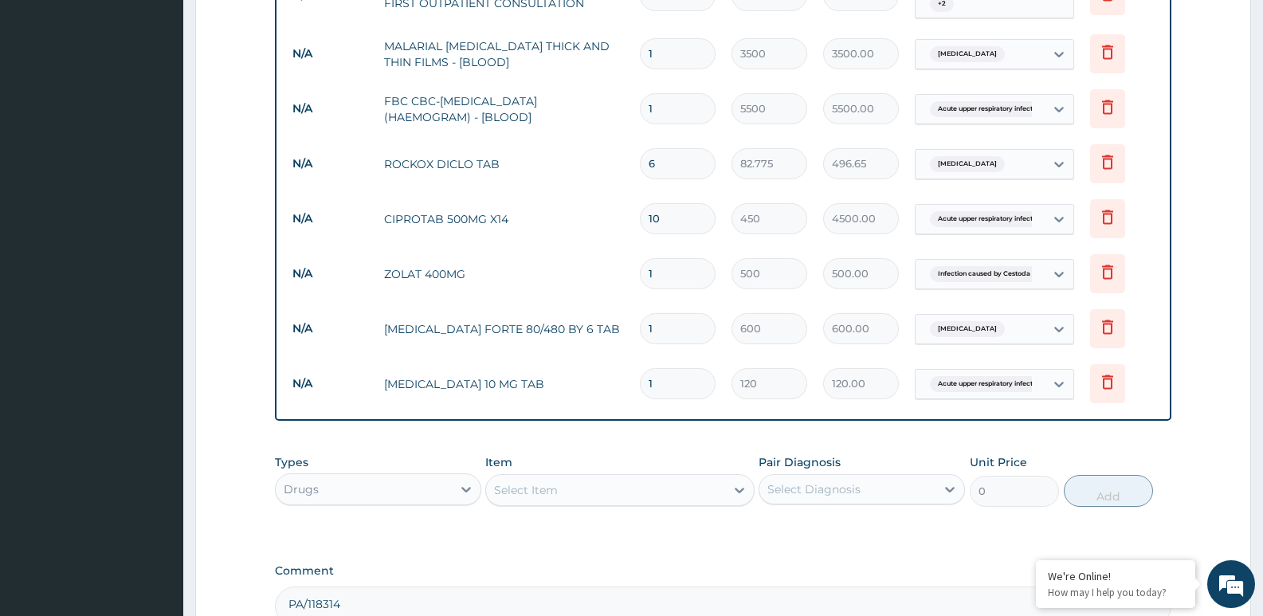
scroll to position [722, 0]
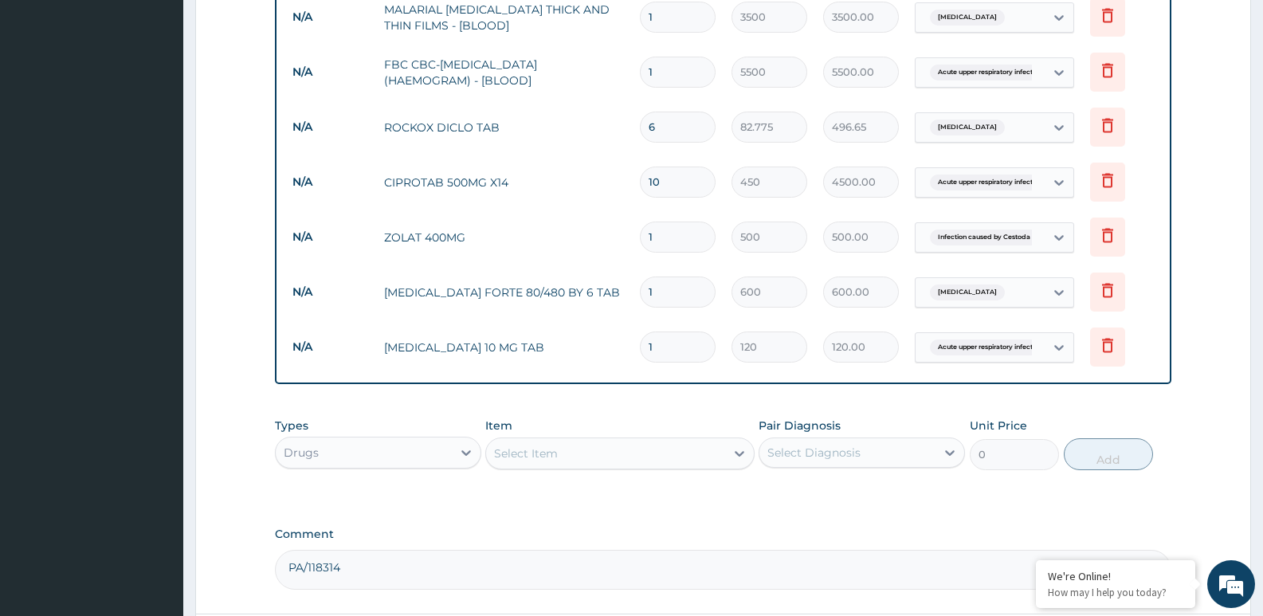
click at [669, 288] on input "1" at bounding box center [678, 292] width 76 height 31
type input "0.00"
type input "6"
type input "3600.00"
type input "6"
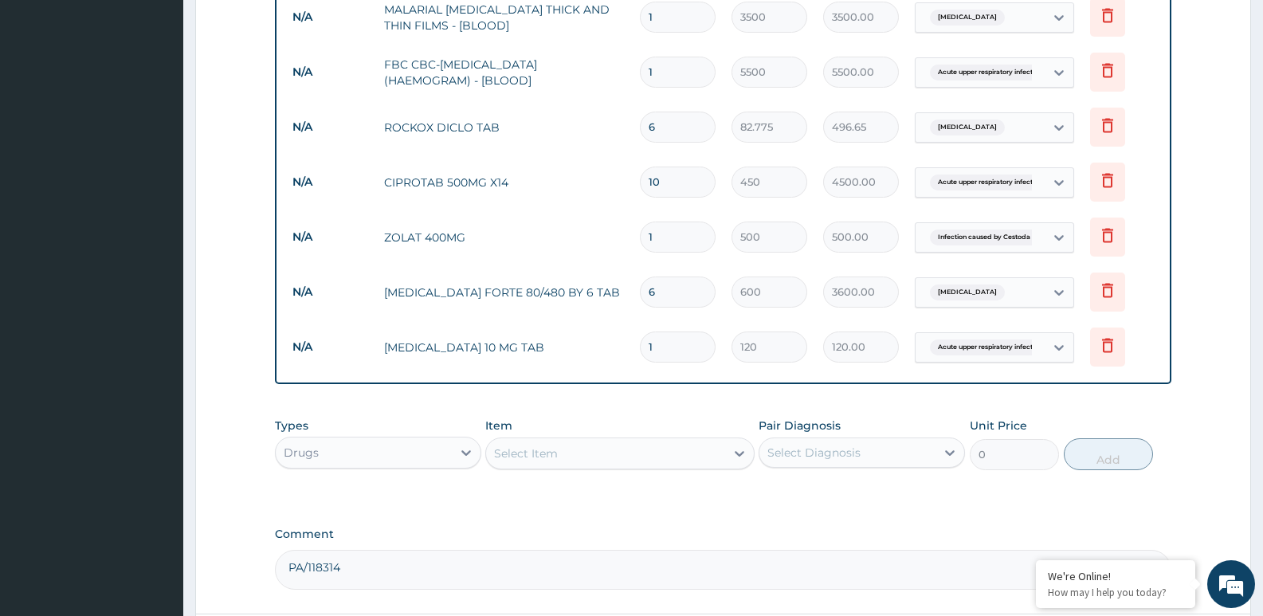
click at [665, 350] on input "1" at bounding box center [678, 347] width 76 height 31
type input "0.00"
type input "5"
type input "600.00"
type input "5"
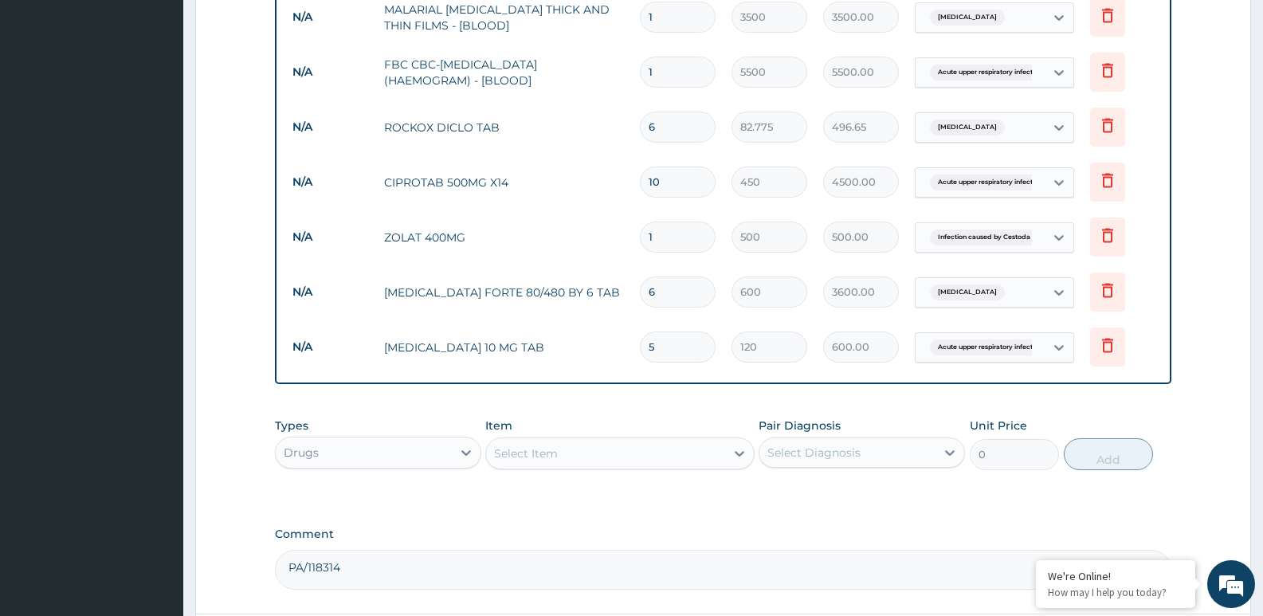
click at [784, 493] on div "Types Drugs Item Select Item Pair Diagnosis Select Diagnosis Unit Price 0 Add" at bounding box center [723, 456] width 897 height 92
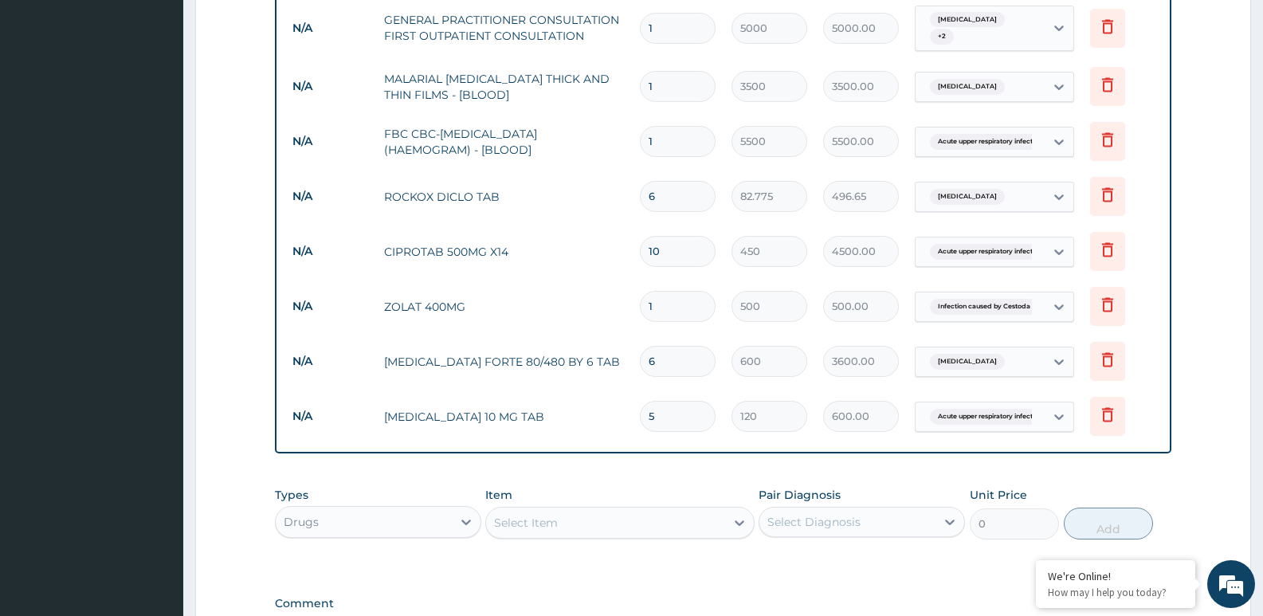
scroll to position [857, 0]
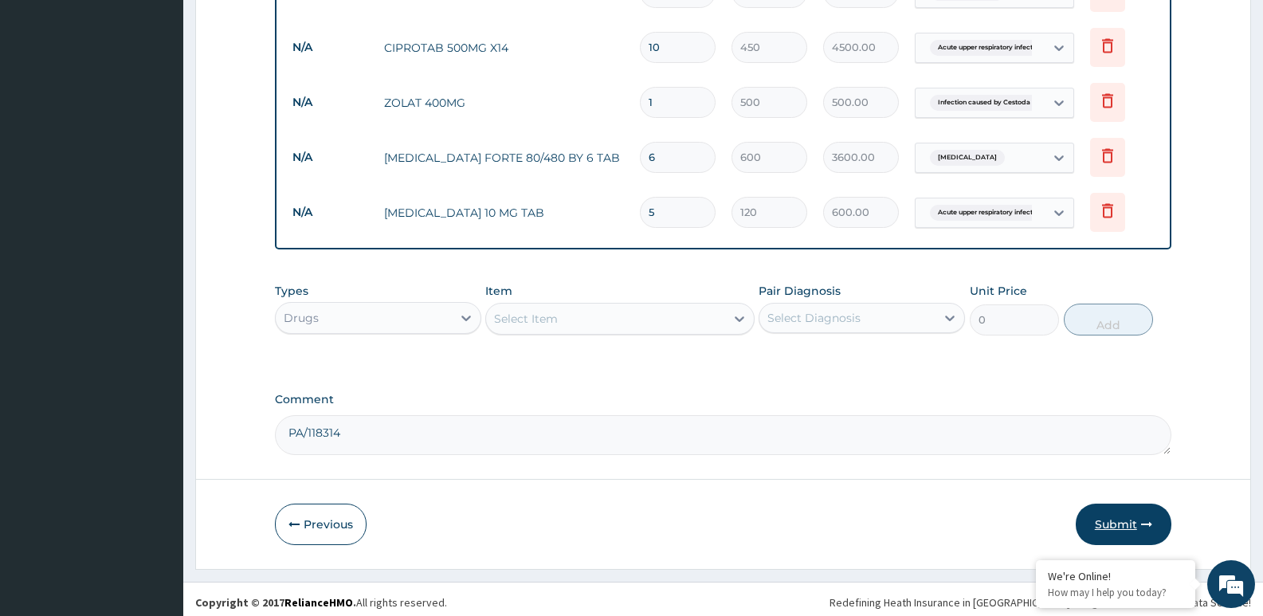
click at [1126, 518] on button "Submit" at bounding box center [1124, 524] width 96 height 41
click at [1143, 519] on icon "button" at bounding box center [1146, 524] width 11 height 11
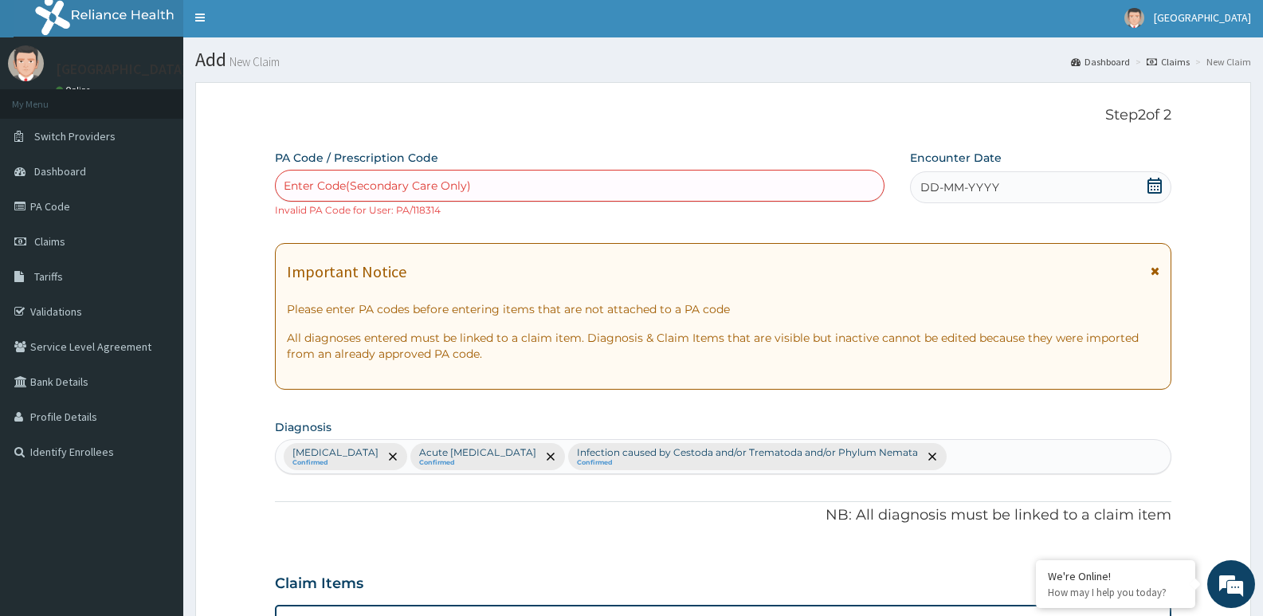
scroll to position [0, 0]
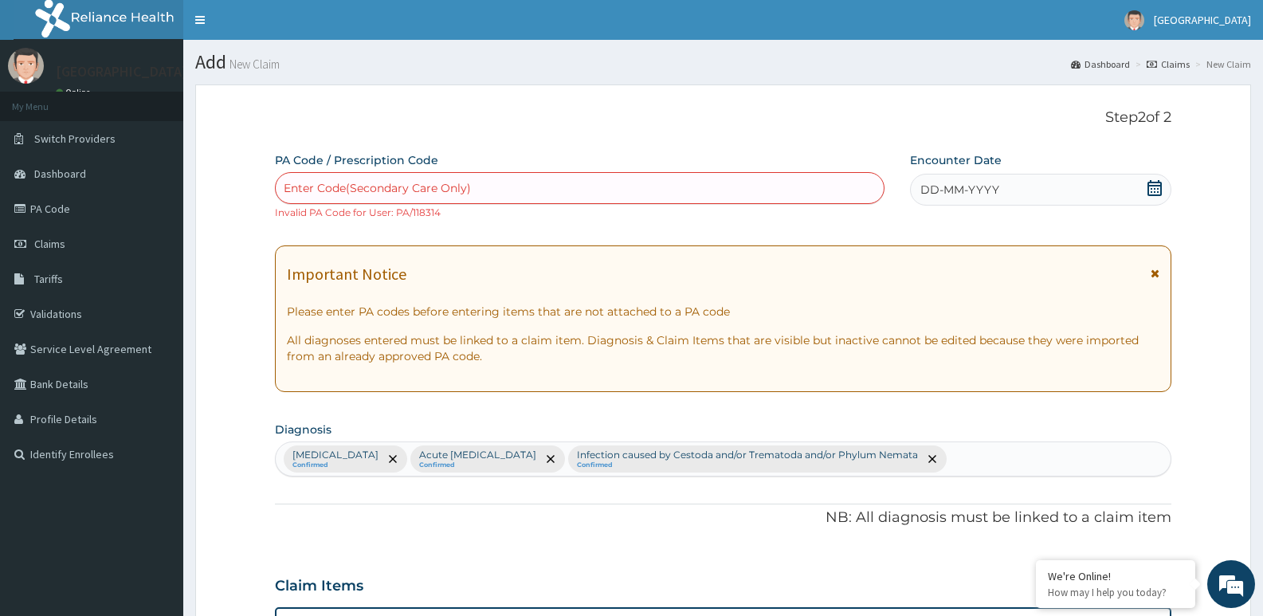
click at [1161, 193] on icon at bounding box center [1155, 188] width 14 height 16
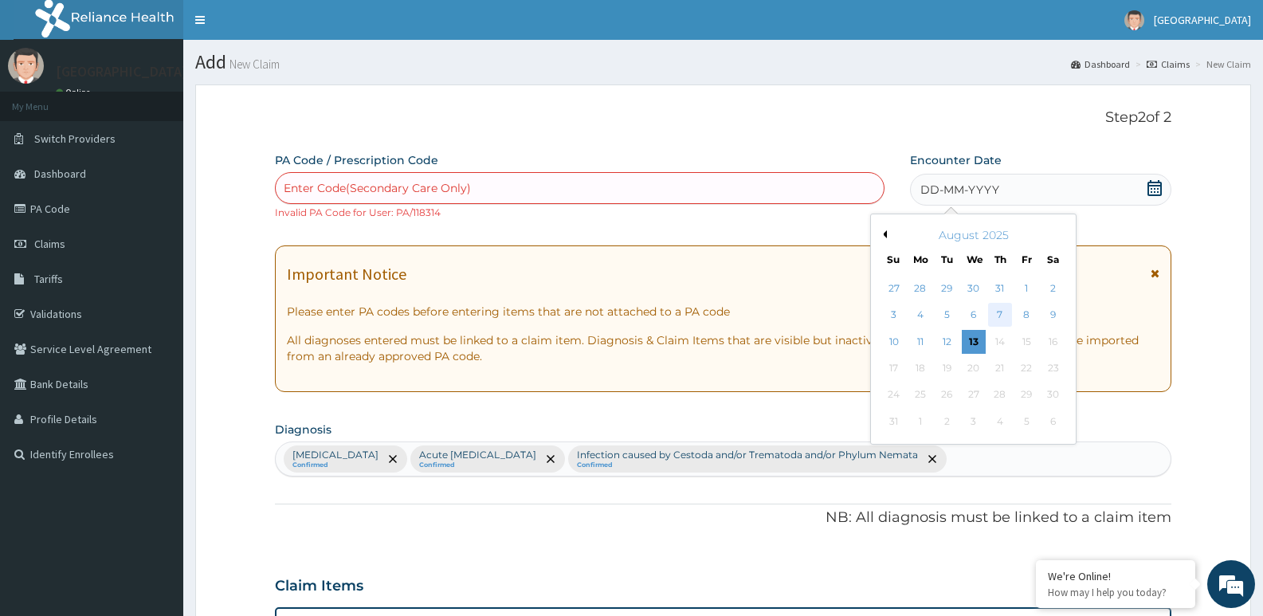
click at [995, 316] on div "7" at bounding box center [1000, 316] width 24 height 24
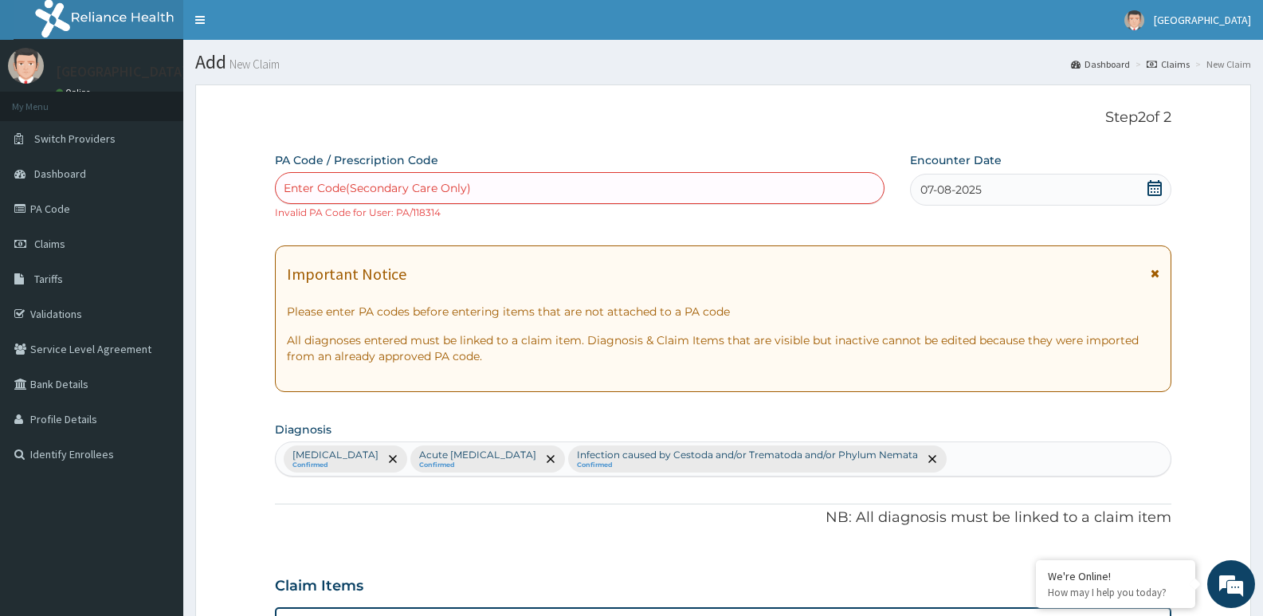
click at [1025, 193] on div "07-08-2025" at bounding box center [1040, 190] width 261 height 32
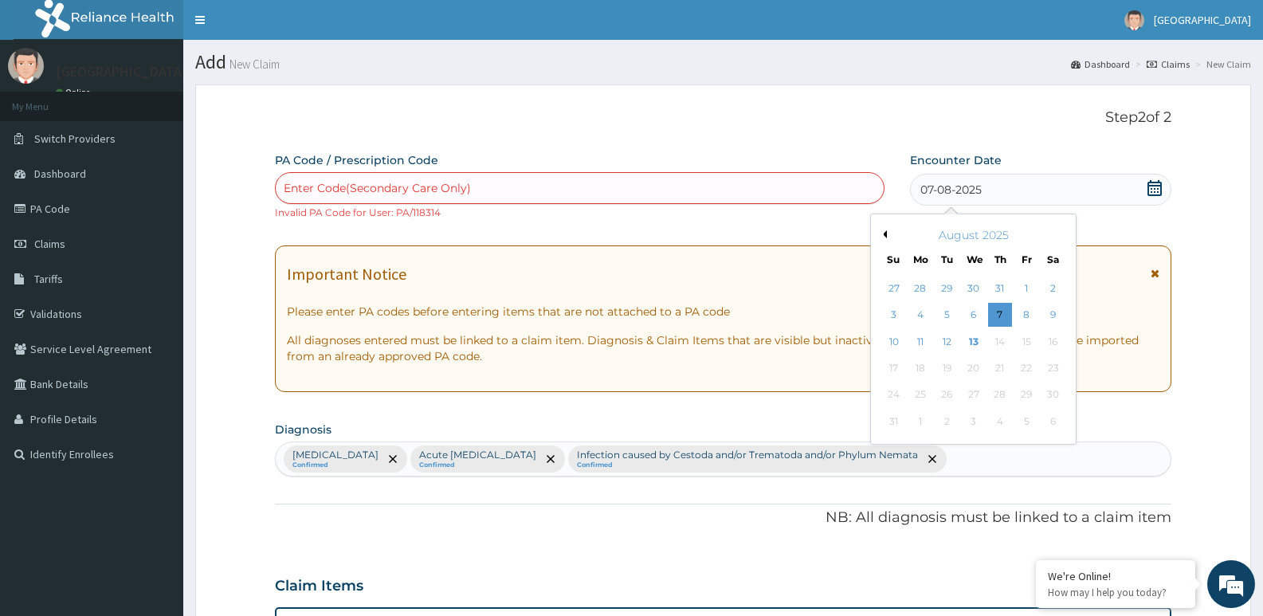
click at [980, 186] on span "07-08-2025" at bounding box center [950, 190] width 61 height 16
click at [981, 190] on span "07-08-2025" at bounding box center [950, 190] width 61 height 16
click at [924, 193] on span "07-08-2025" at bounding box center [950, 190] width 61 height 16
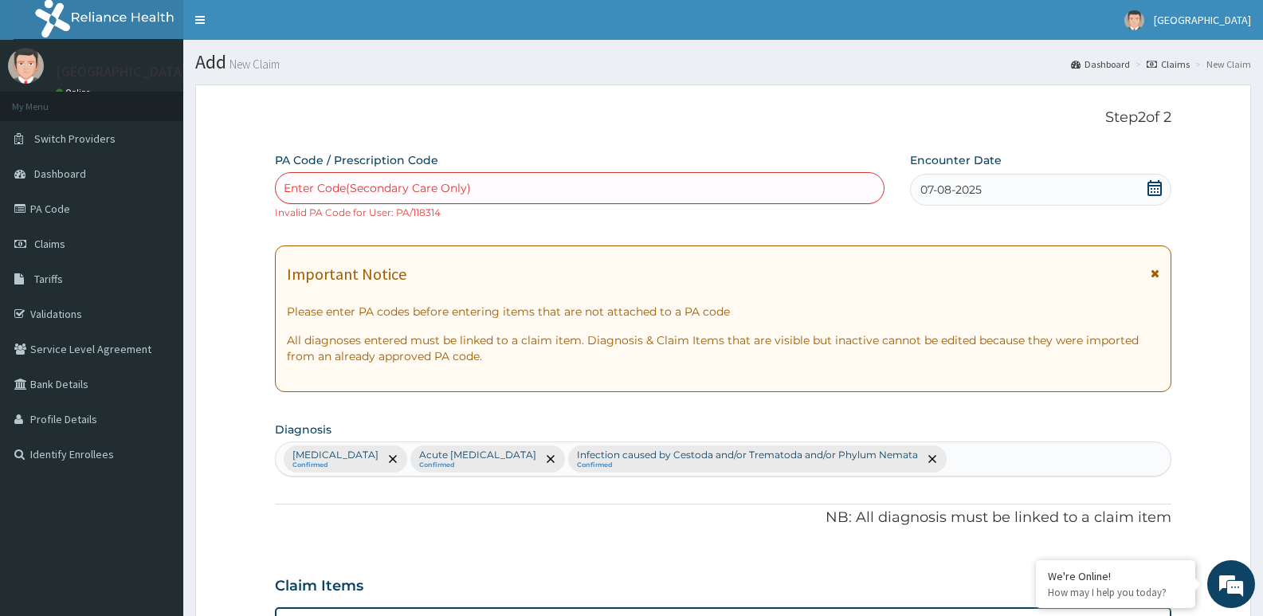
click at [1152, 188] on icon at bounding box center [1155, 188] width 14 height 16
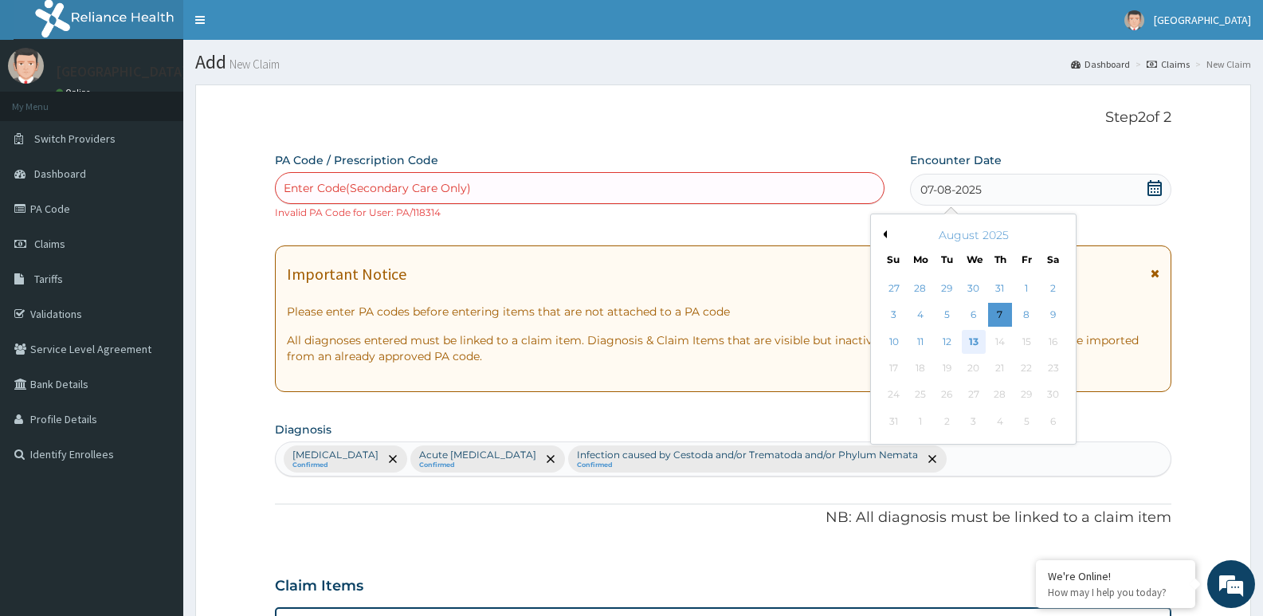
click at [968, 334] on div "13" at bounding box center [974, 342] width 24 height 24
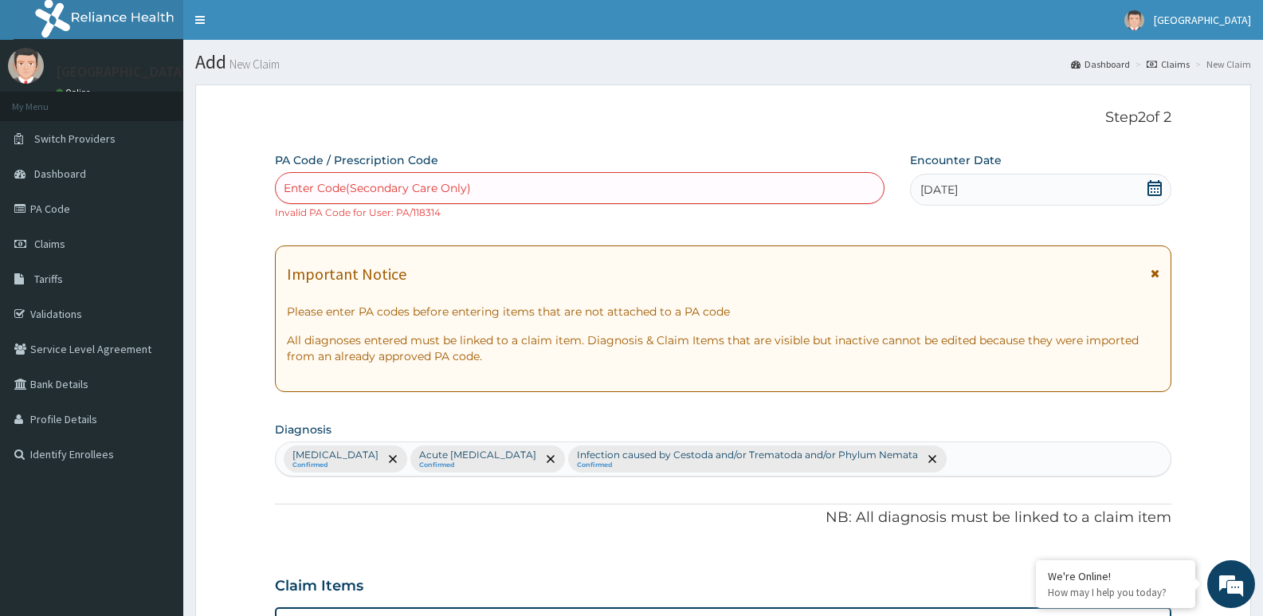
click at [1150, 186] on icon at bounding box center [1155, 188] width 16 height 16
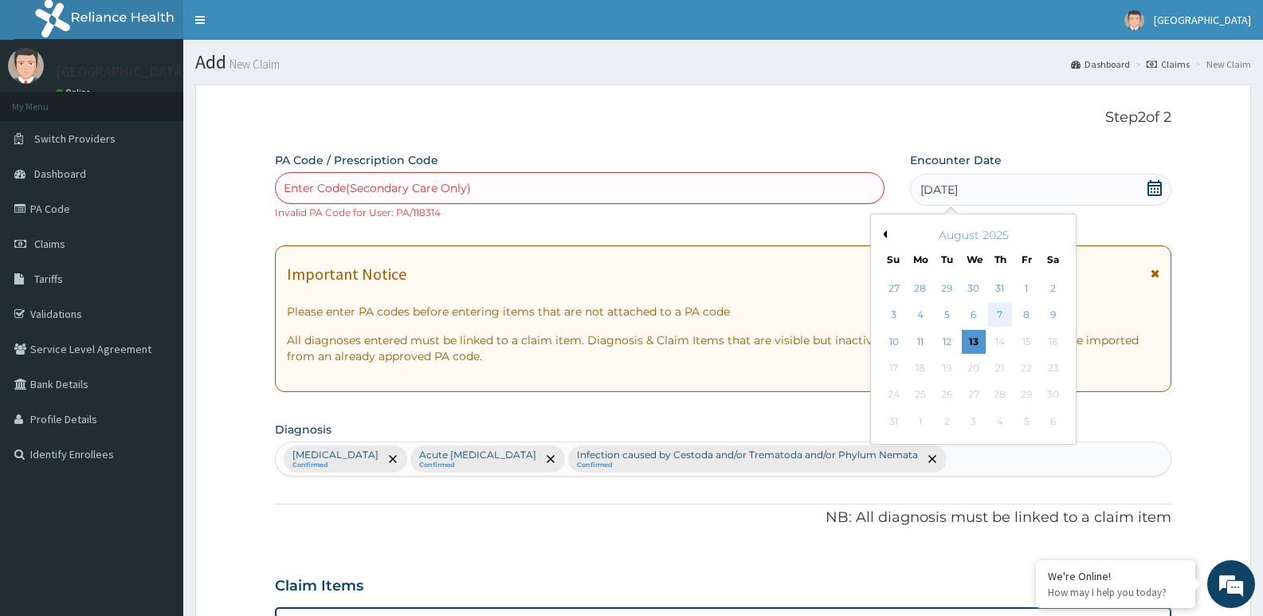
click at [997, 313] on div "7" at bounding box center [1000, 316] width 24 height 24
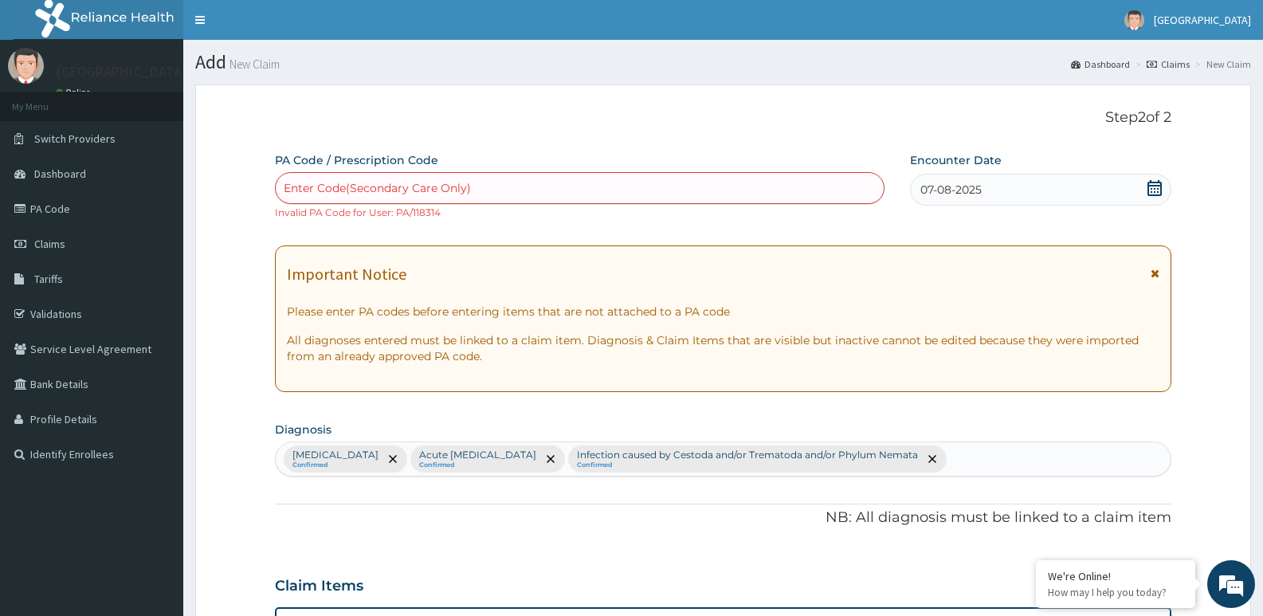
click at [426, 183] on div "Enter Code(Secondary Care Only)" at bounding box center [377, 188] width 187 height 16
paste input "PA/118314"
type input "PA/118314"
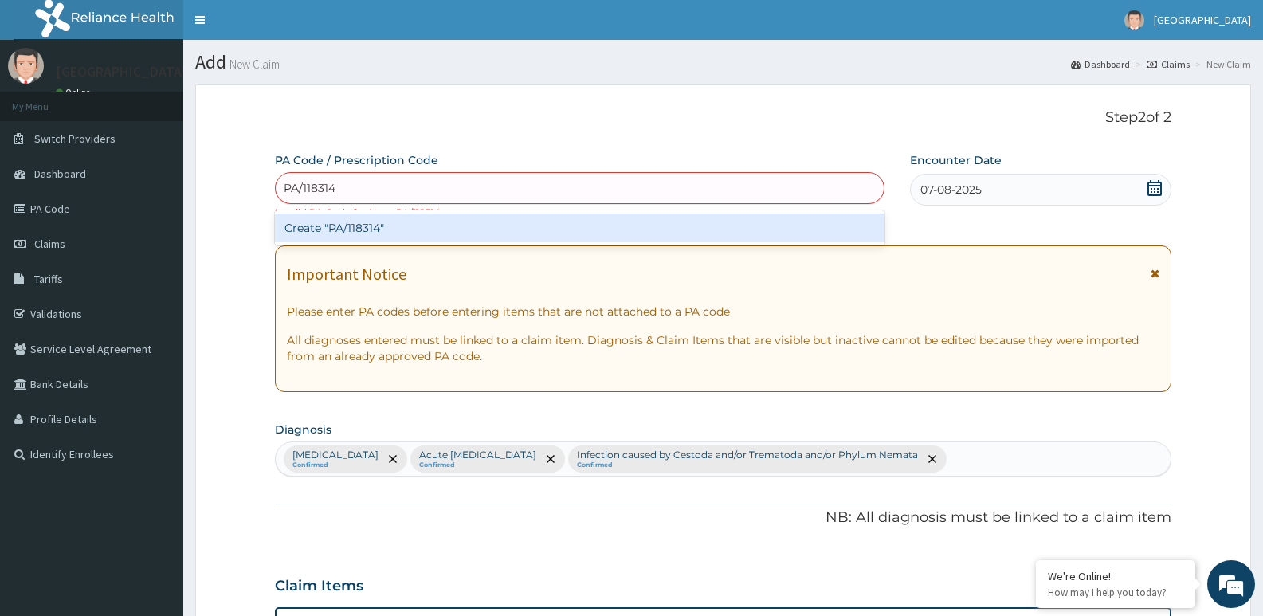
click at [387, 225] on div "Create "PA/118314"" at bounding box center [580, 228] width 610 height 29
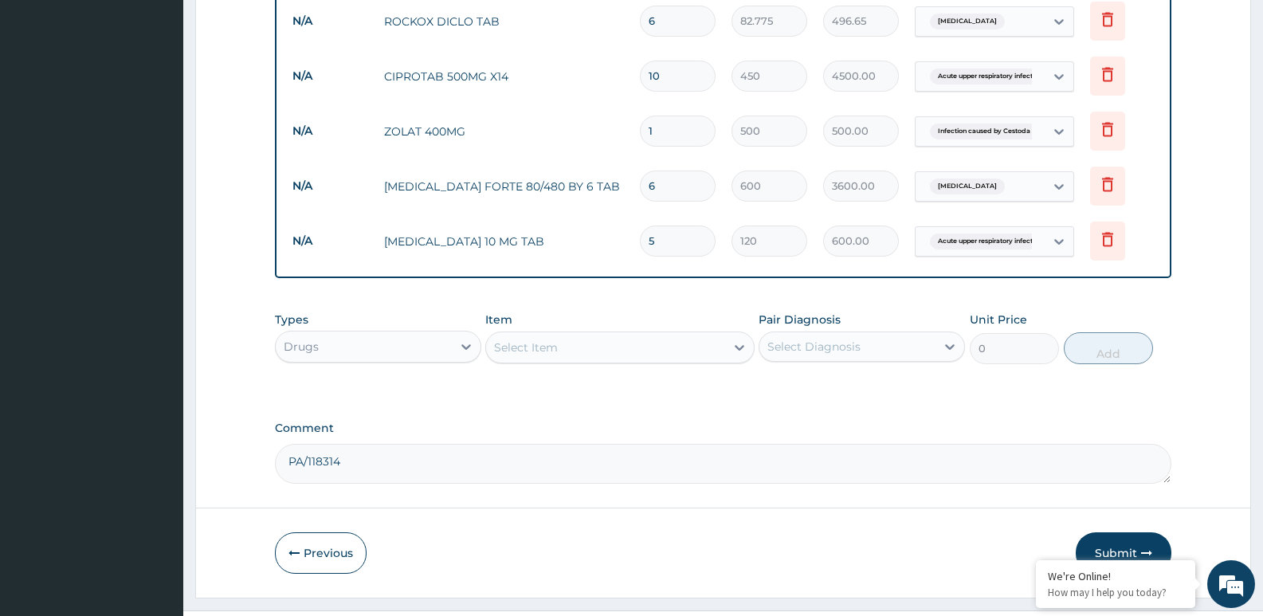
scroll to position [857, 0]
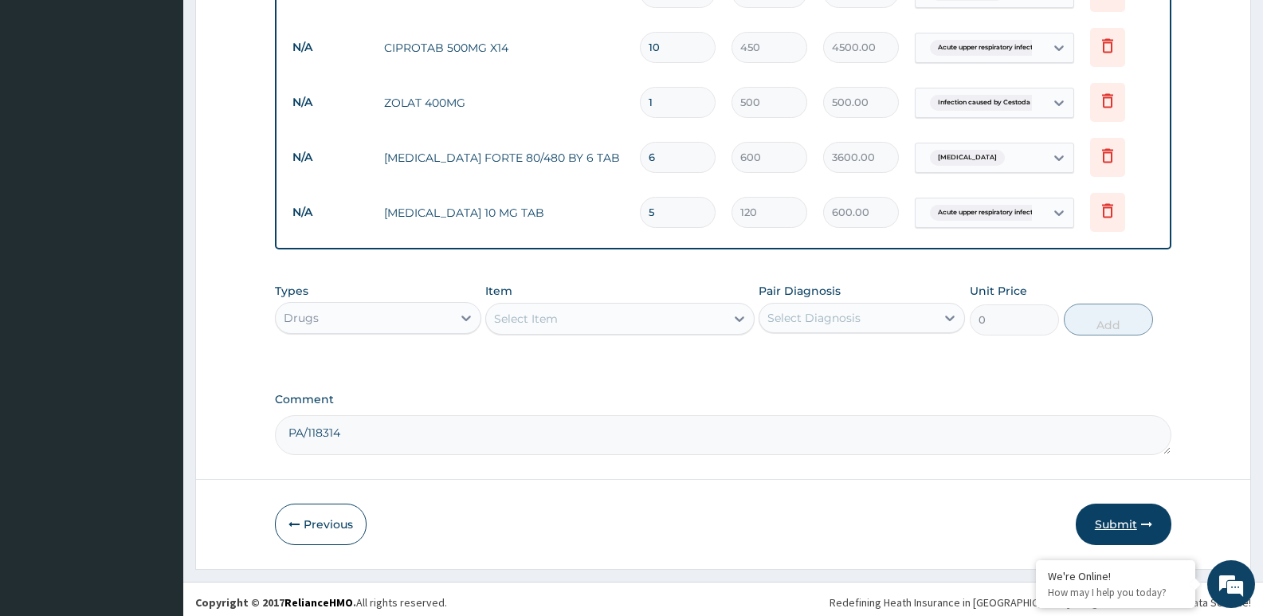
click at [1141, 523] on icon "button" at bounding box center [1146, 524] width 11 height 11
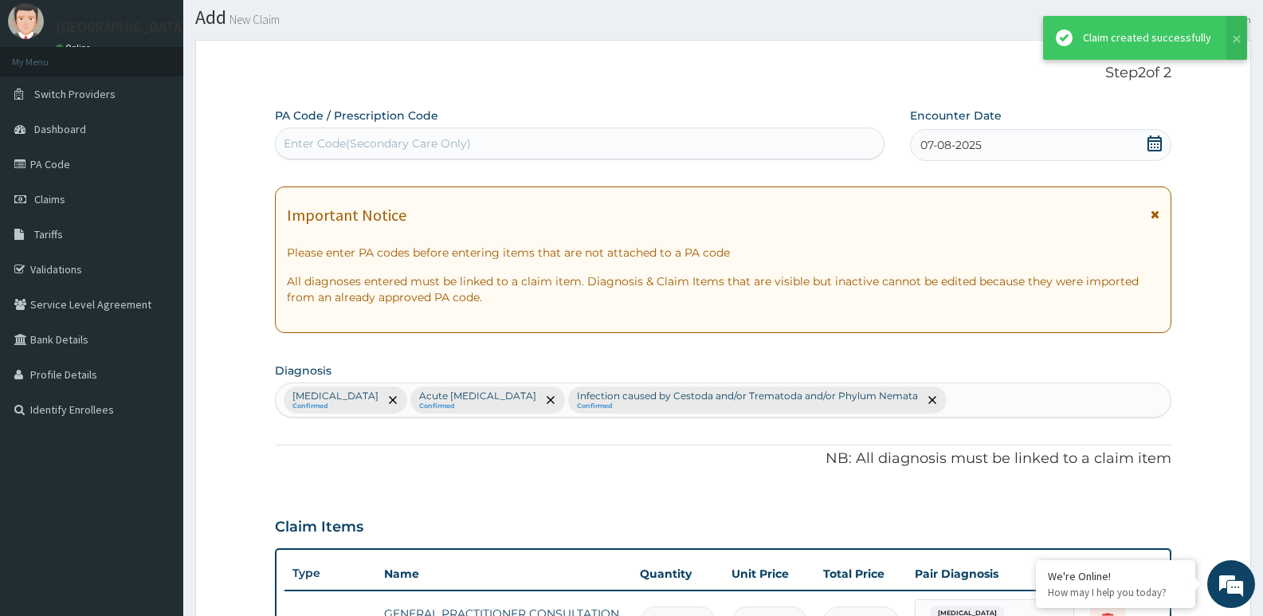
scroll to position [842, 0]
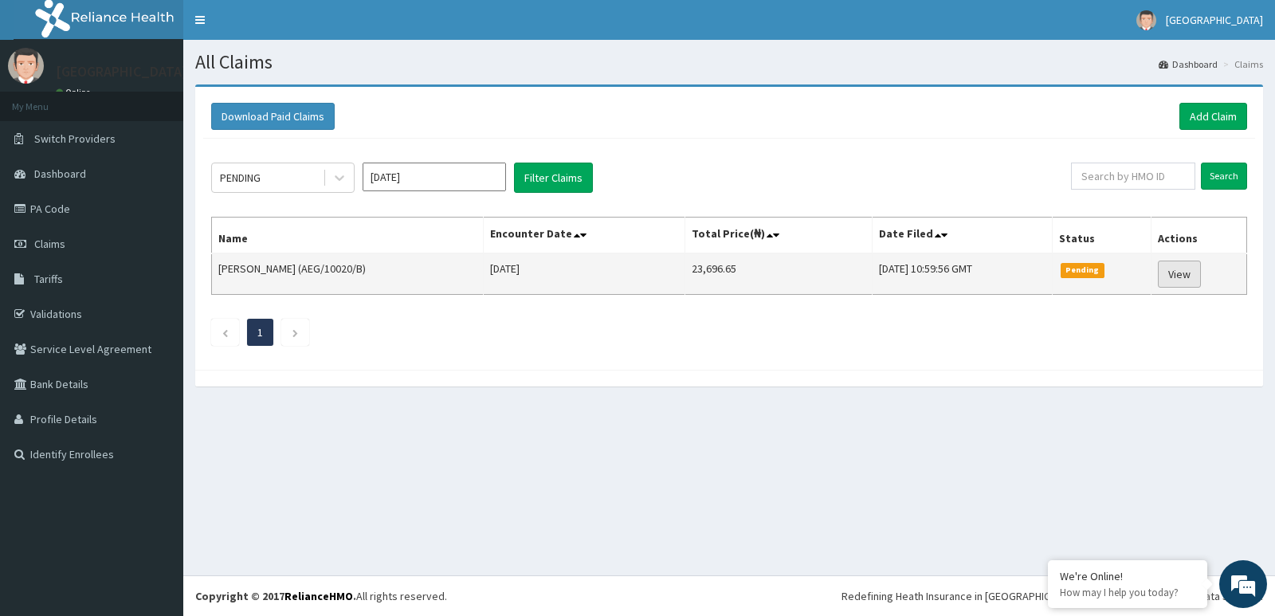
click at [1193, 277] on link "View" at bounding box center [1179, 274] width 43 height 27
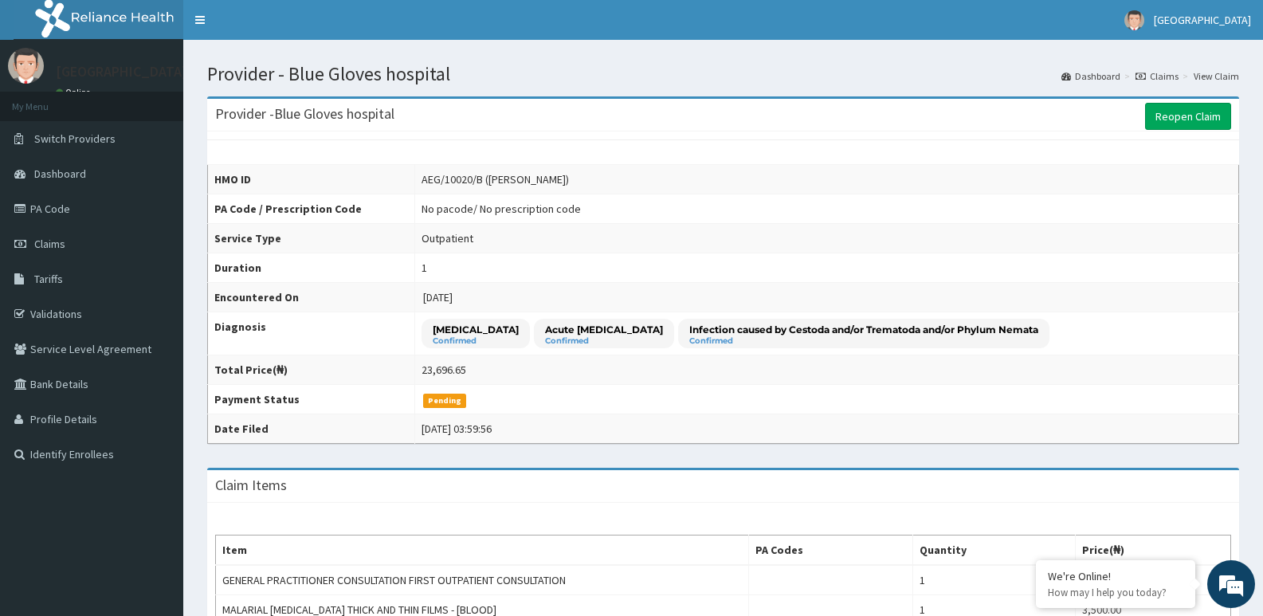
click at [555, 171] on td "AEG/10020/B ([PERSON_NAME])" at bounding box center [826, 179] width 824 height 29
click at [1197, 112] on link "Reopen Claim" at bounding box center [1188, 116] width 86 height 27
click at [527, 184] on div "AEG/10020/B (Victoria Ekwere)" at bounding box center [495, 179] width 147 height 16
click at [553, 183] on td "AEG/10020/B (Victoria Ekwere)" at bounding box center [826, 179] width 824 height 29
click at [551, 182] on td "AEG/10020/B (Victoria Ekwere)" at bounding box center [826, 179] width 824 height 29
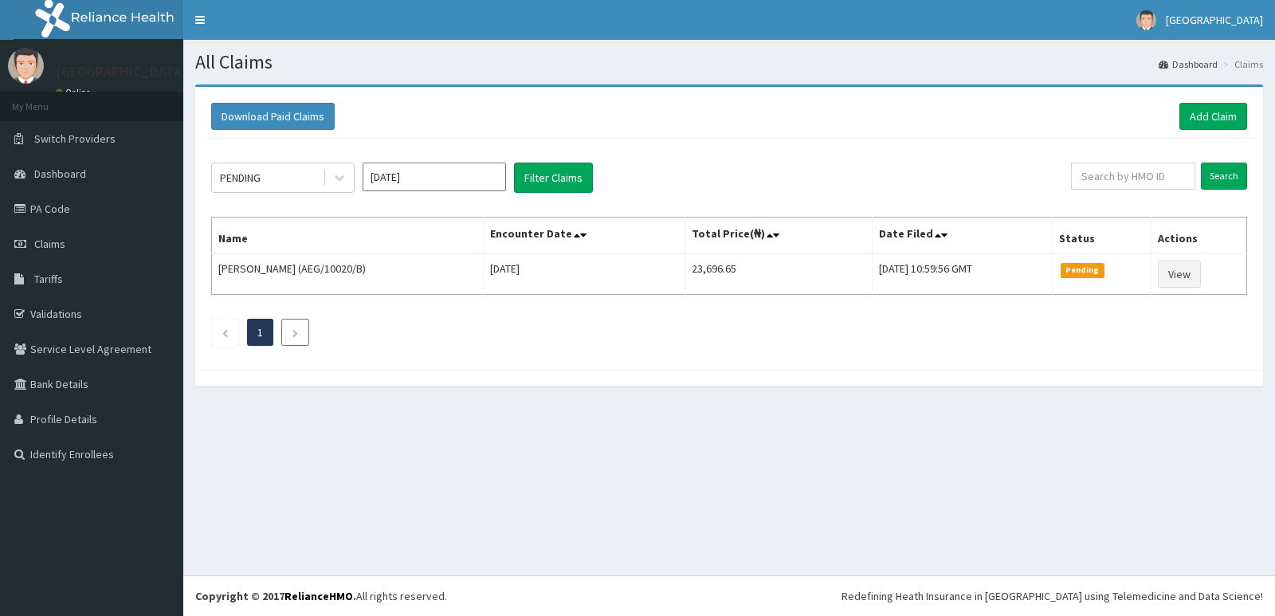
click at [302, 339] on li at bounding box center [295, 332] width 28 height 27
click at [222, 328] on icon "Previous page" at bounding box center [225, 333] width 7 height 10
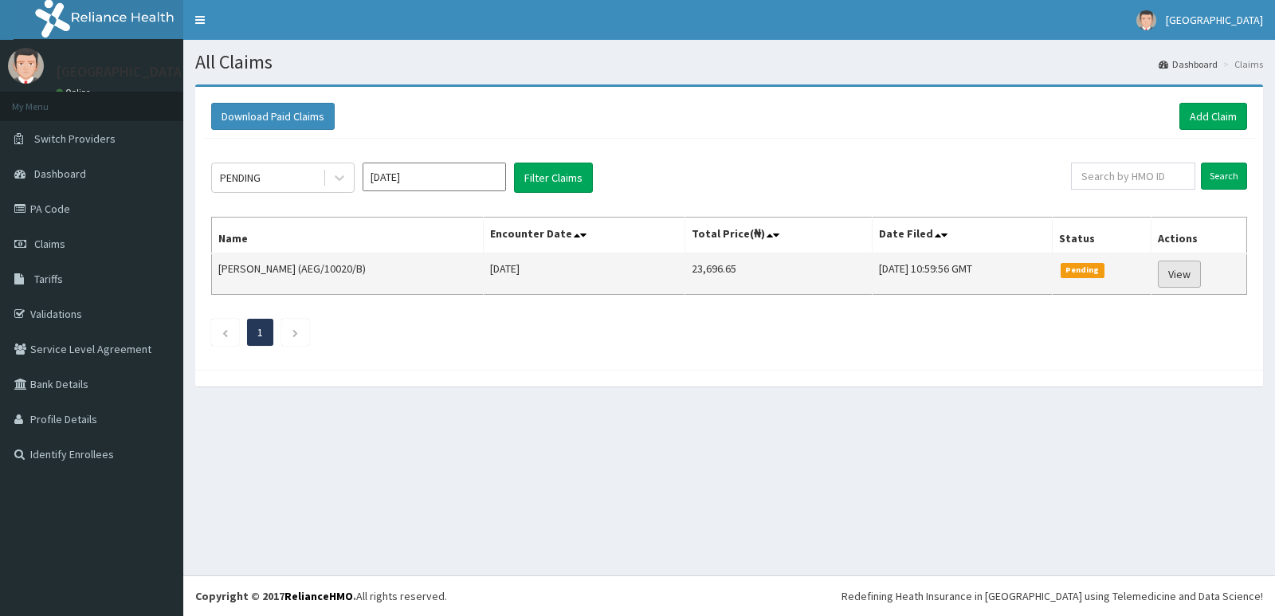
click at [1189, 283] on link "View" at bounding box center [1179, 274] width 43 height 27
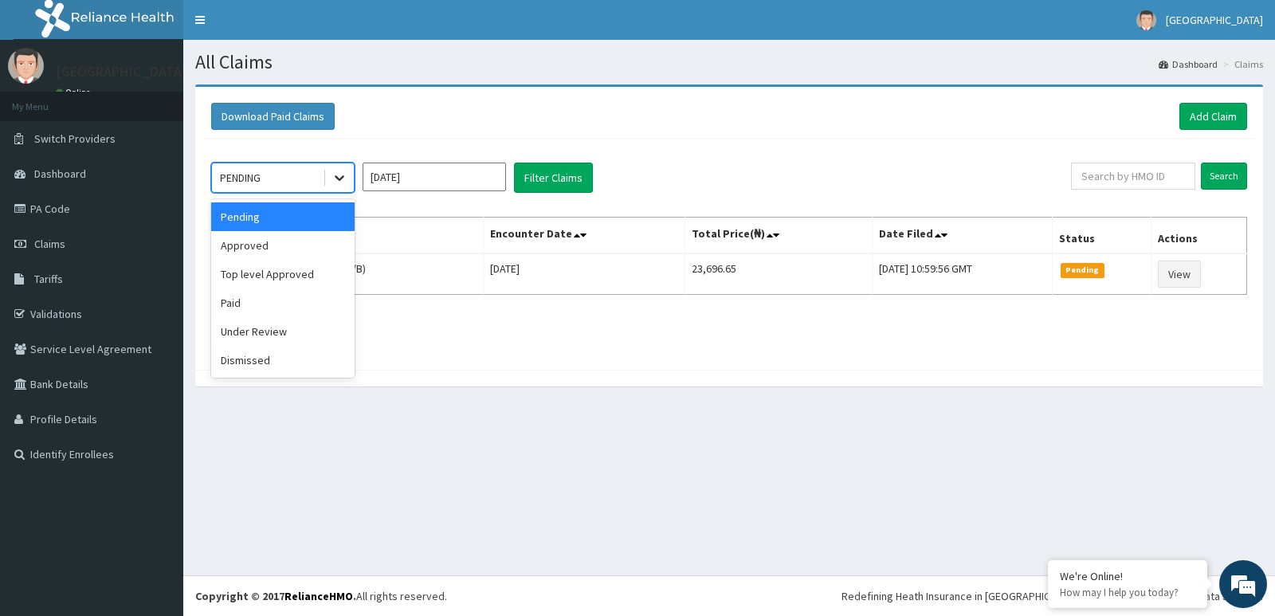
click at [330, 175] on div at bounding box center [339, 177] width 29 height 29
click at [292, 245] on div "Approved" at bounding box center [282, 245] width 143 height 29
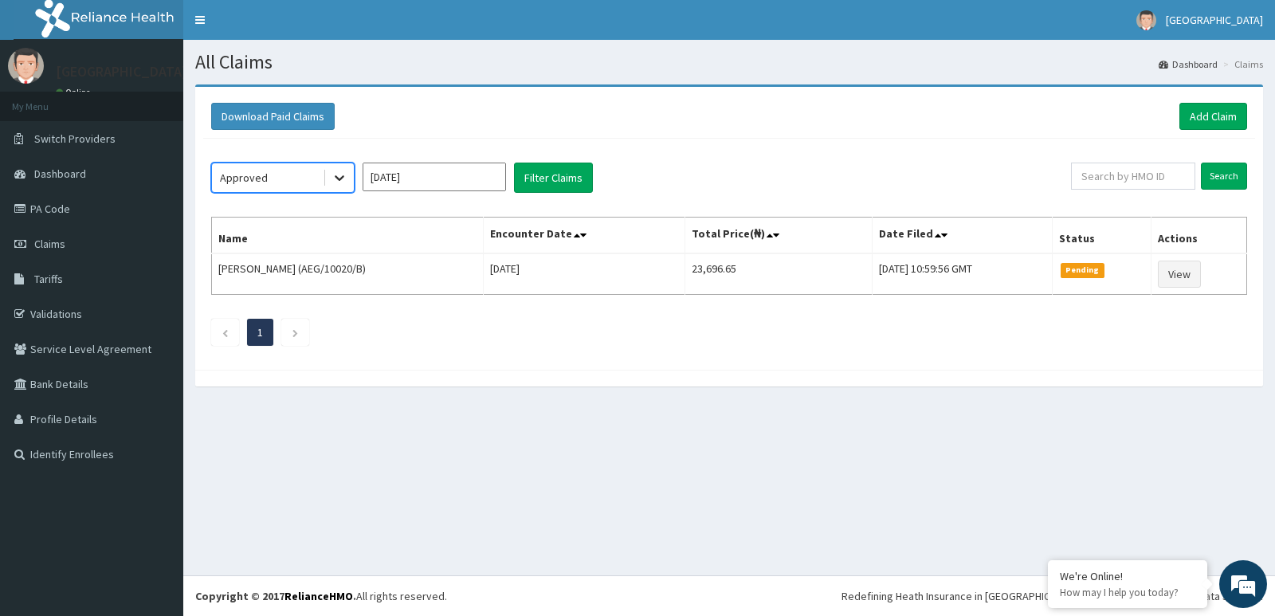
click at [343, 178] on icon at bounding box center [340, 179] width 10 height 6
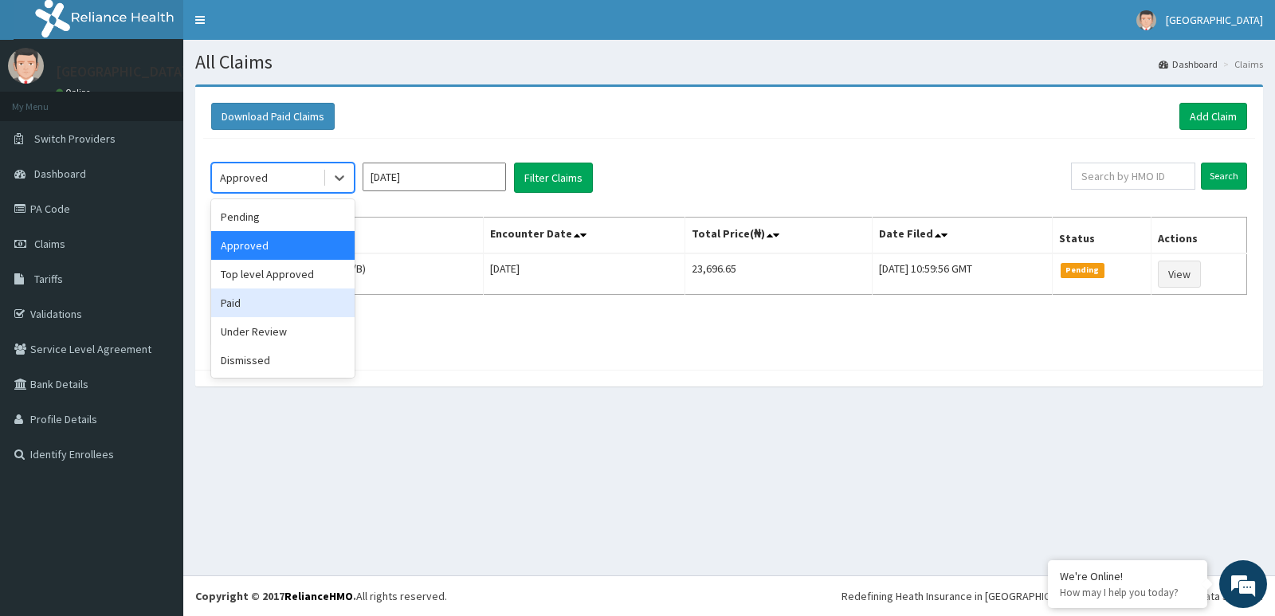
click at [277, 304] on div "Paid" at bounding box center [282, 303] width 143 height 29
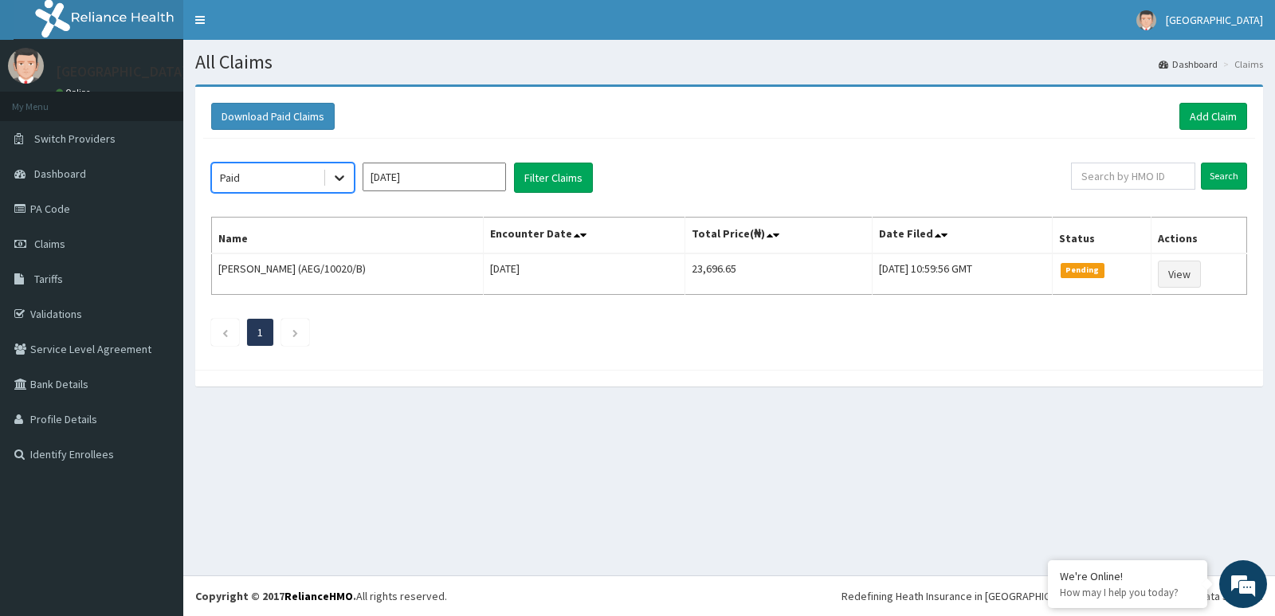
click at [335, 180] on icon at bounding box center [340, 178] width 16 height 16
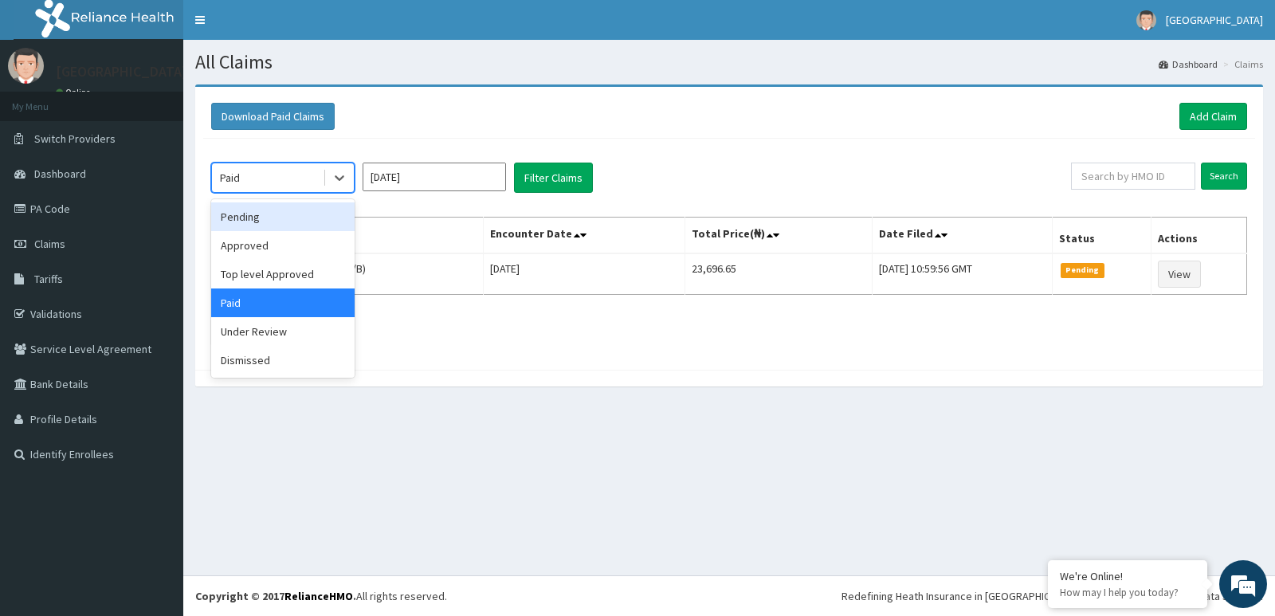
click at [255, 211] on div "Pending" at bounding box center [282, 216] width 143 height 29
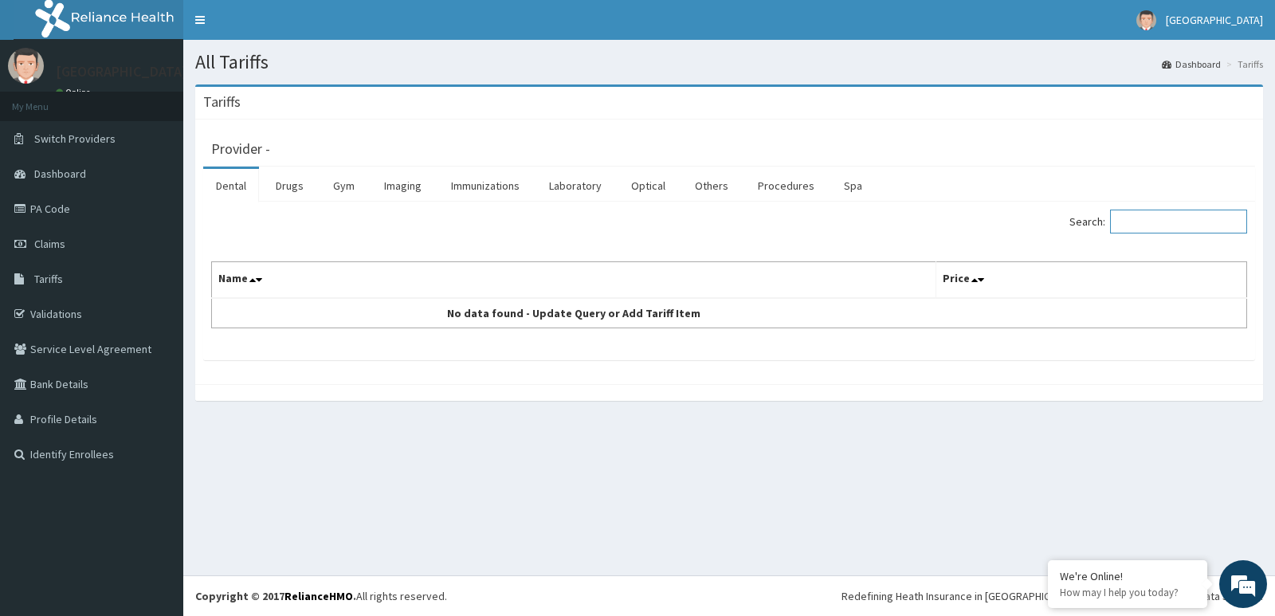
click at [1149, 227] on input "Search:" at bounding box center [1178, 222] width 137 height 24
type input "ear dr"
click at [282, 180] on link "Drugs" at bounding box center [289, 185] width 53 height 33
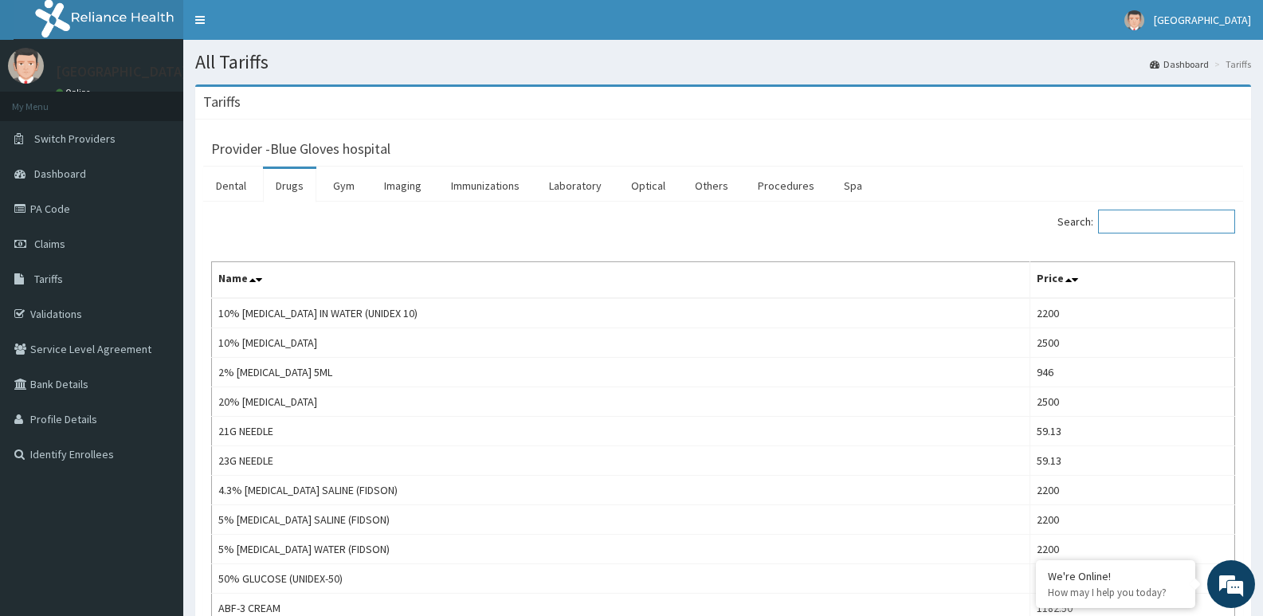
click at [1136, 226] on input "Search:" at bounding box center [1166, 222] width 137 height 24
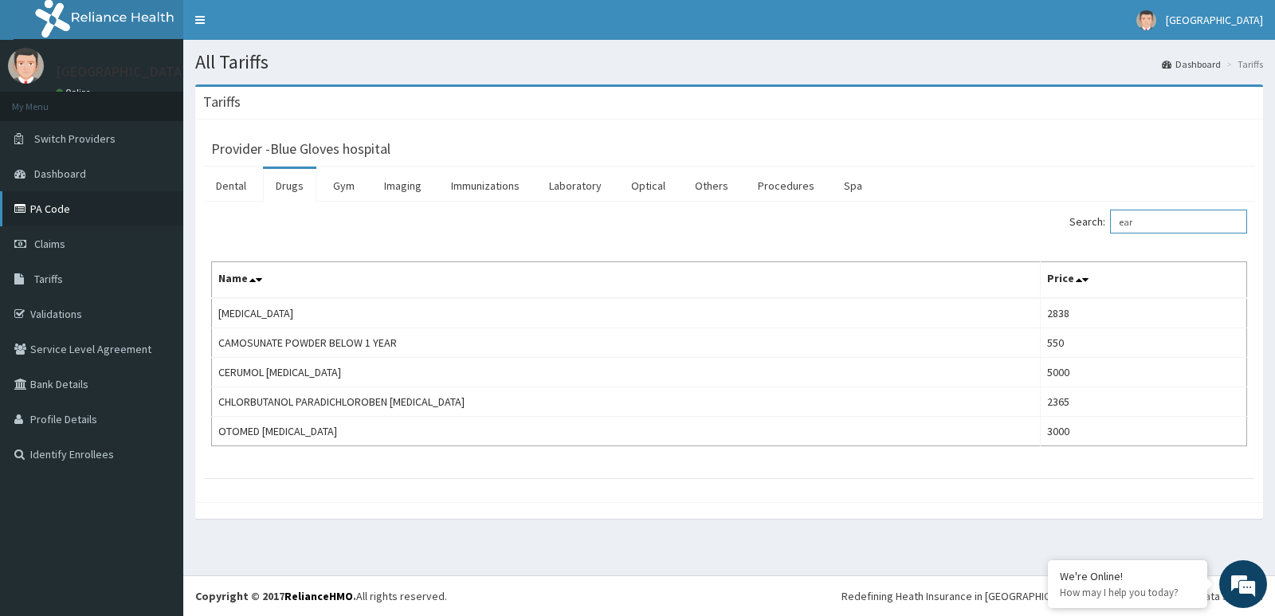
type input "ear"
click at [12, 207] on link "PA Code" at bounding box center [91, 208] width 183 height 35
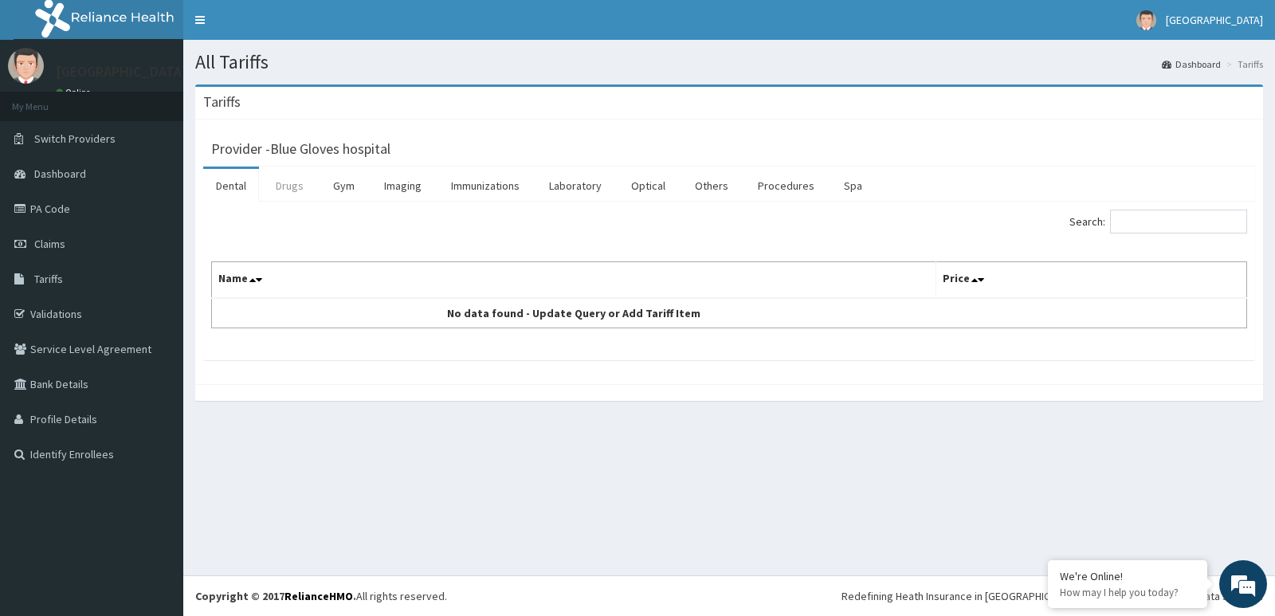
click at [274, 185] on link "Drugs" at bounding box center [289, 185] width 53 height 33
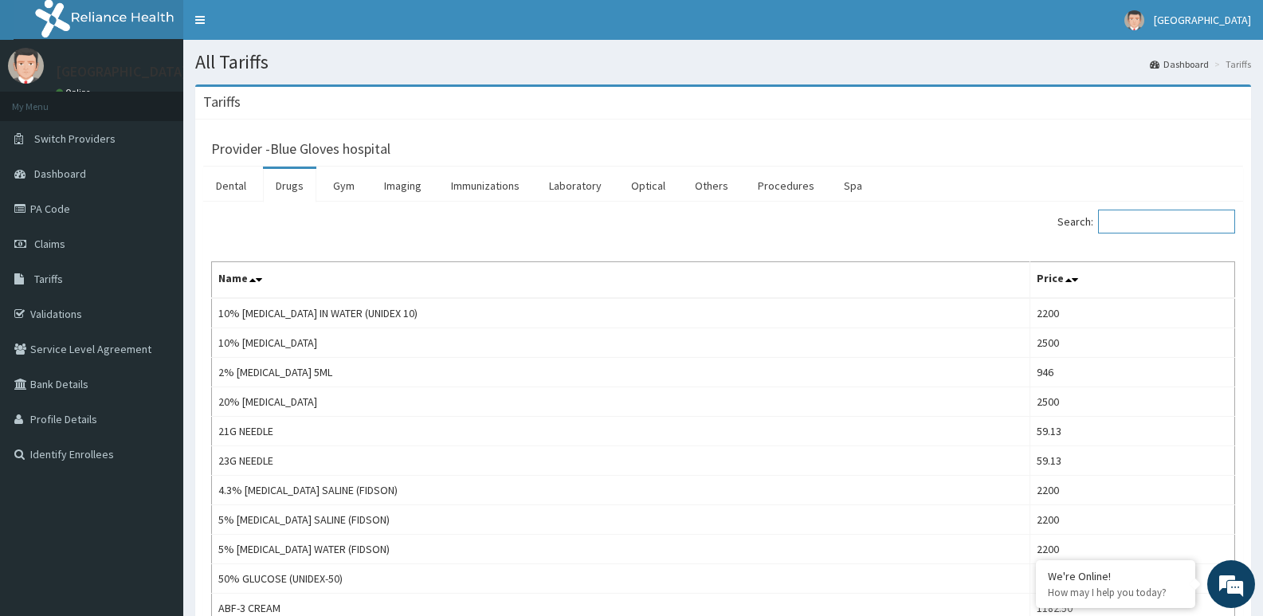
click at [1141, 222] on input "Search:" at bounding box center [1166, 222] width 137 height 24
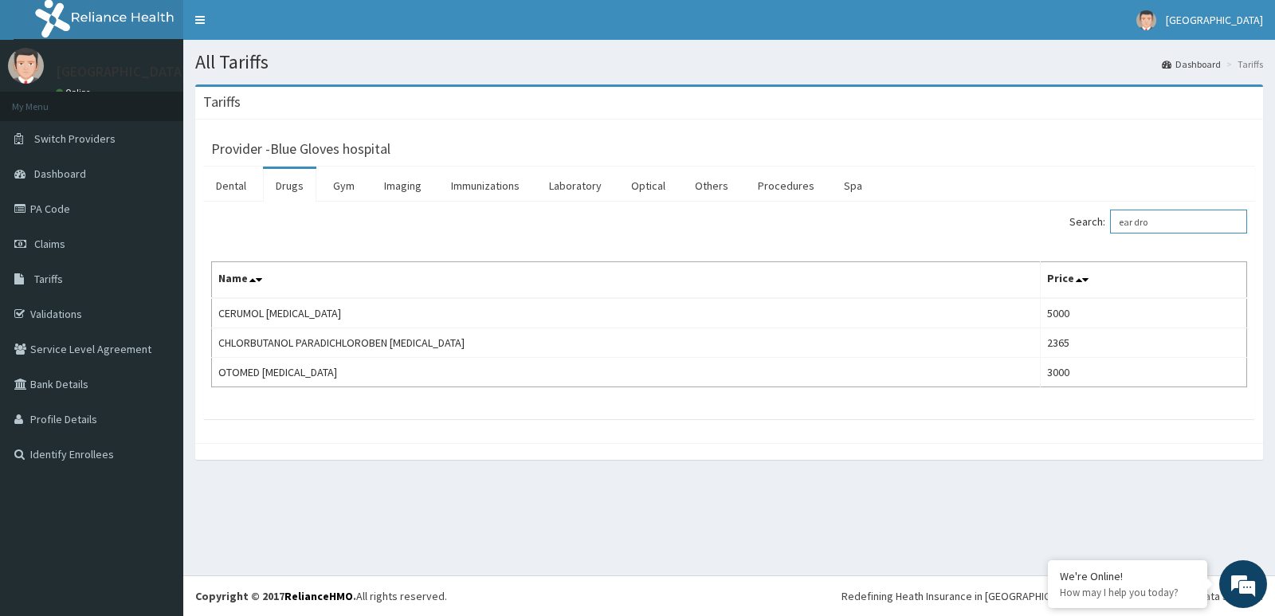
type input "ear dro"
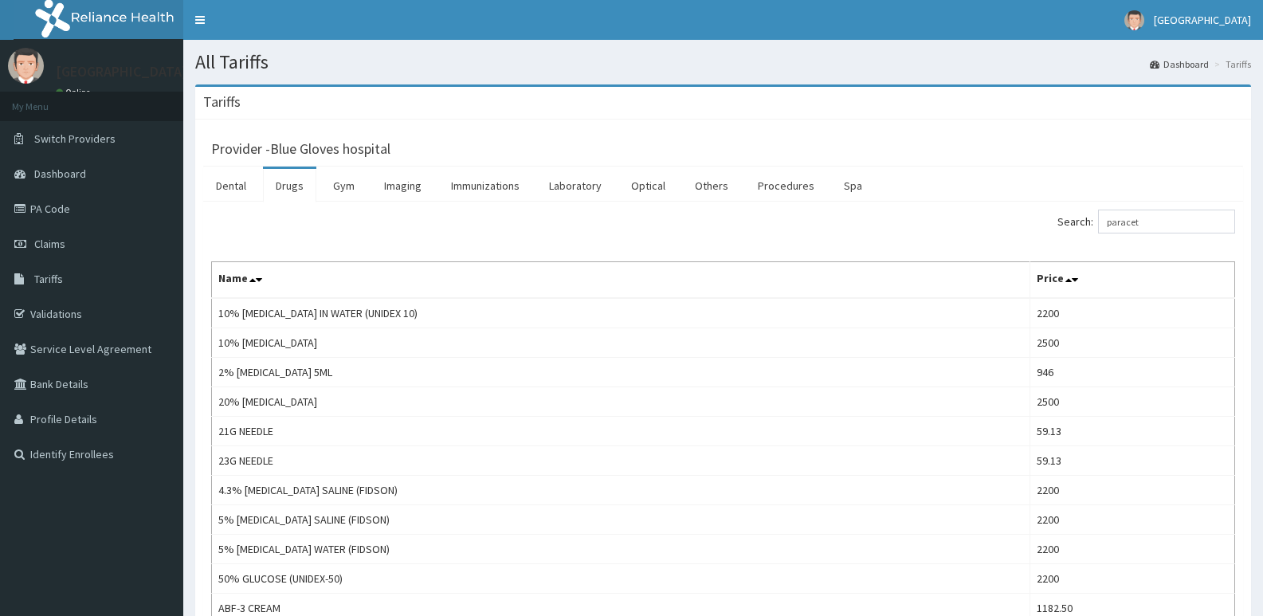
type input "paraceta"
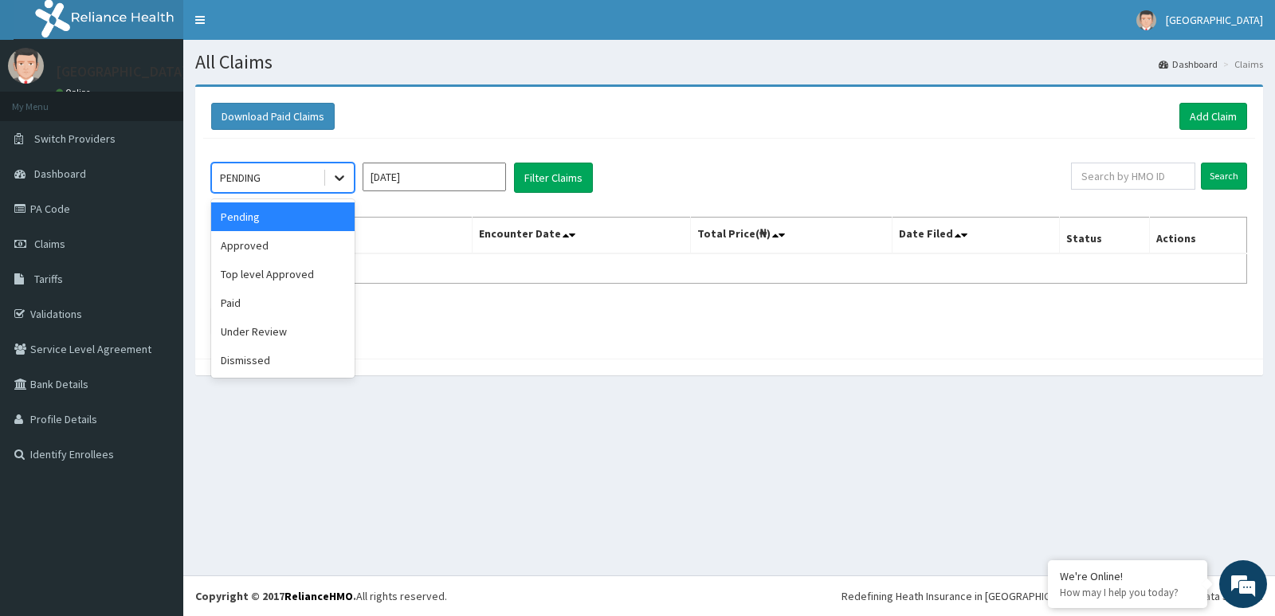
click at [346, 177] on icon at bounding box center [340, 178] width 16 height 16
click at [272, 327] on div "Under Review" at bounding box center [282, 331] width 143 height 29
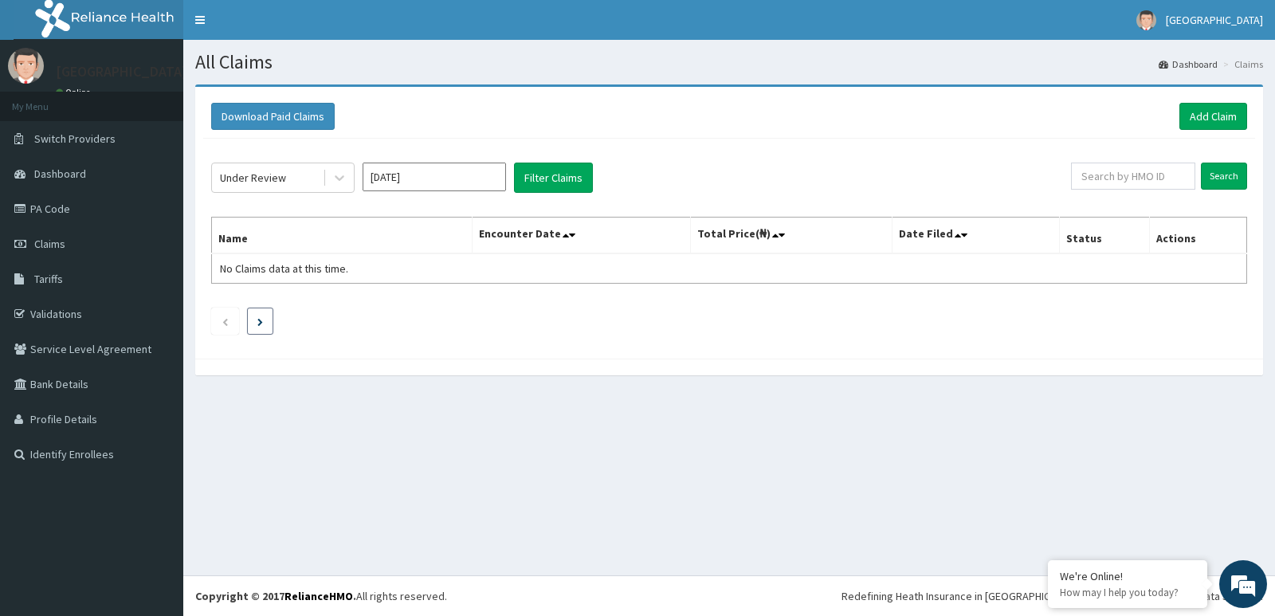
click at [261, 325] on icon "Next page" at bounding box center [260, 322] width 6 height 8
click at [339, 180] on icon at bounding box center [340, 179] width 10 height 6
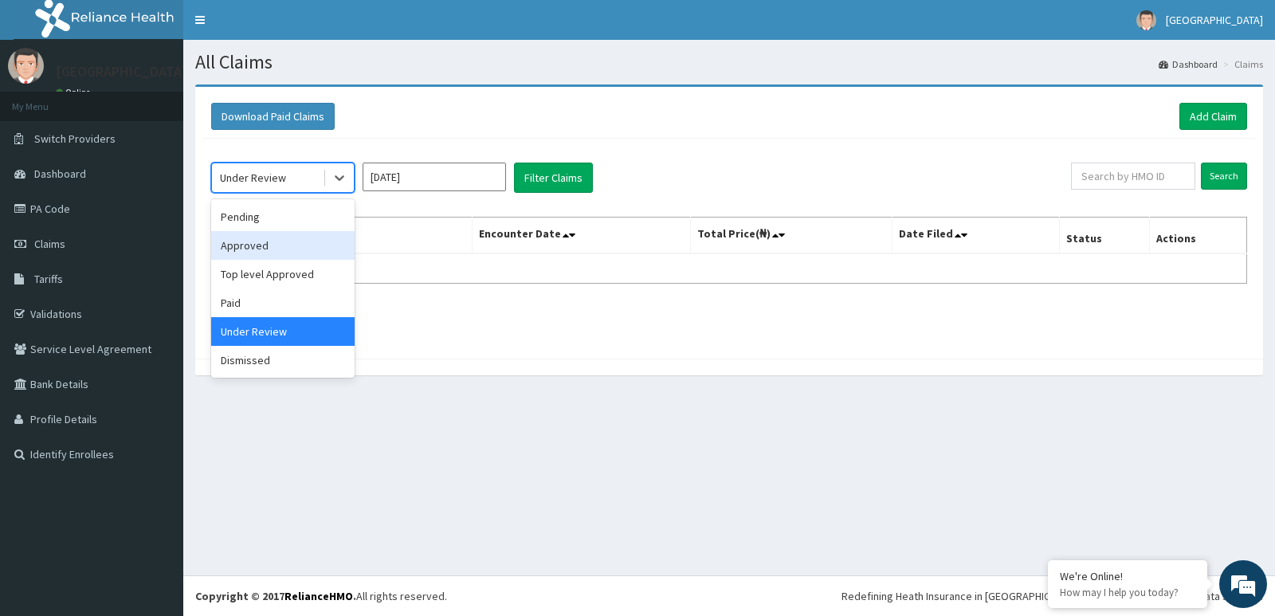
click at [266, 248] on div "Approved" at bounding box center [282, 245] width 143 height 29
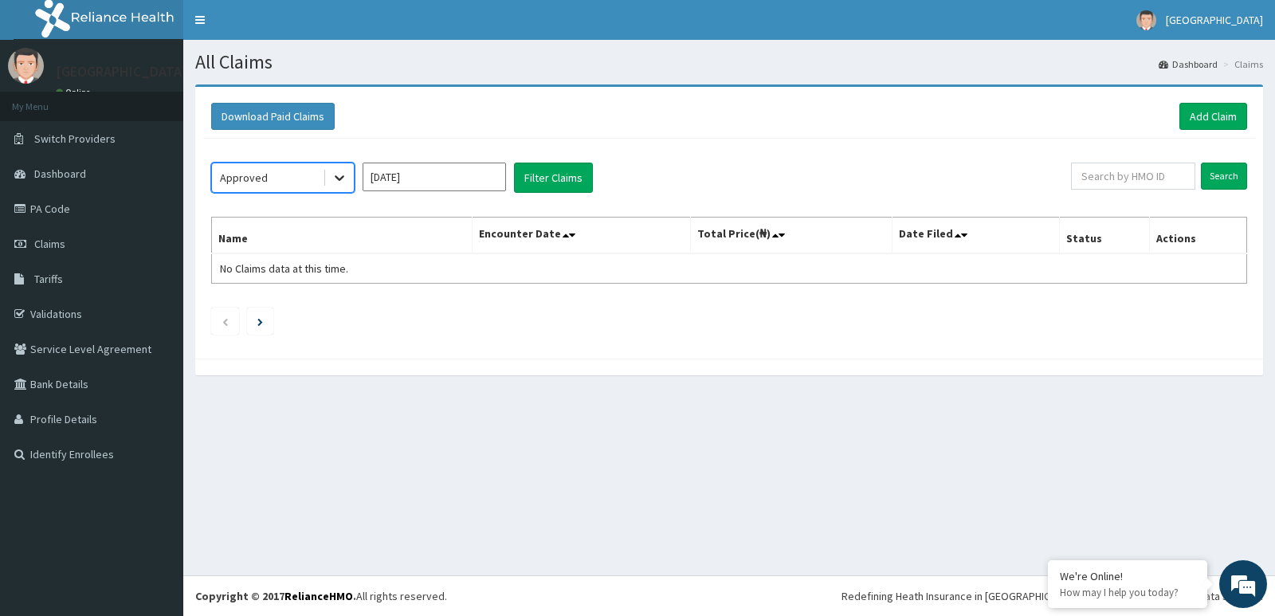
click at [348, 177] on div at bounding box center [339, 177] width 29 height 29
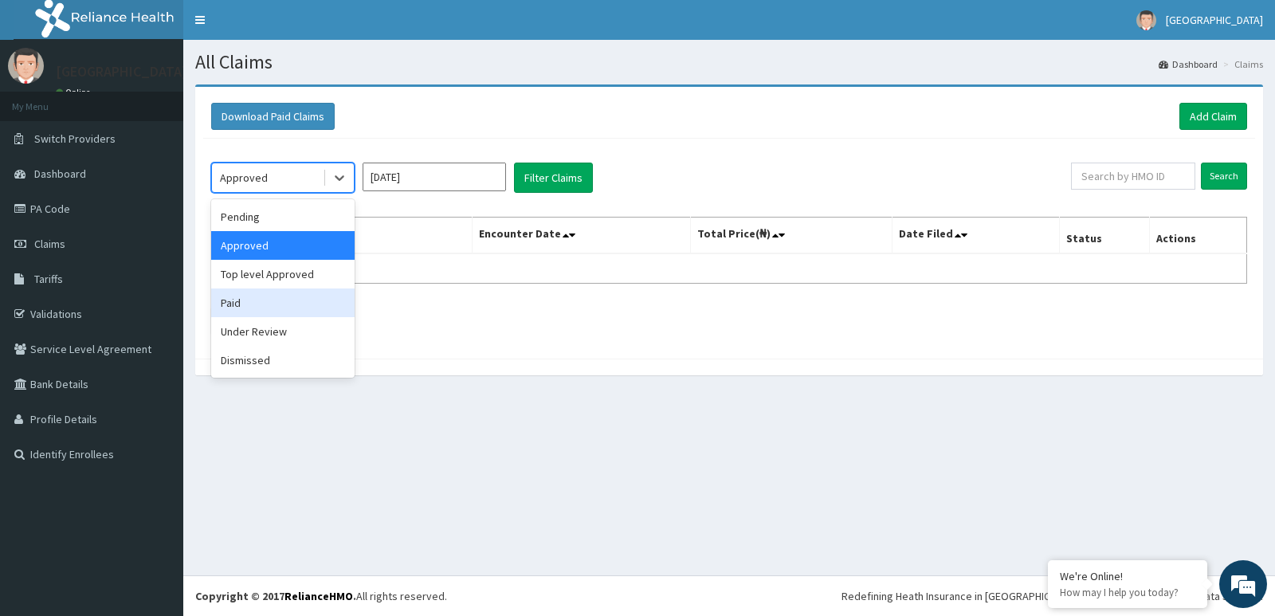
click at [272, 290] on div "Paid" at bounding box center [282, 303] width 143 height 29
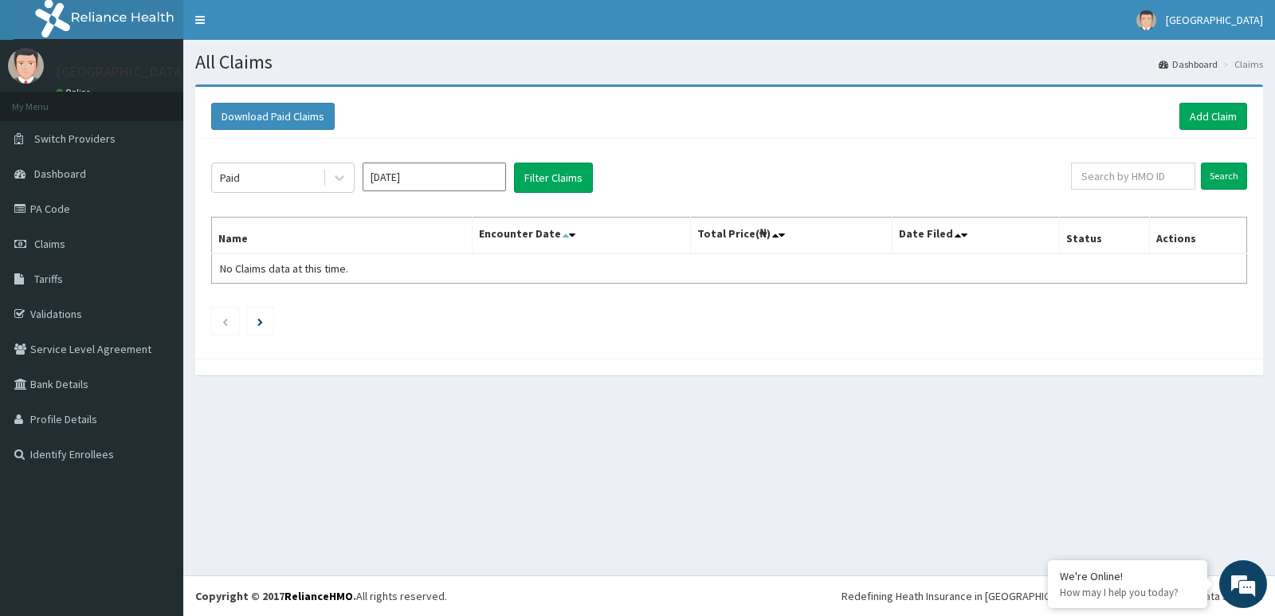
click at [569, 235] on icon at bounding box center [566, 235] width 6 height 11
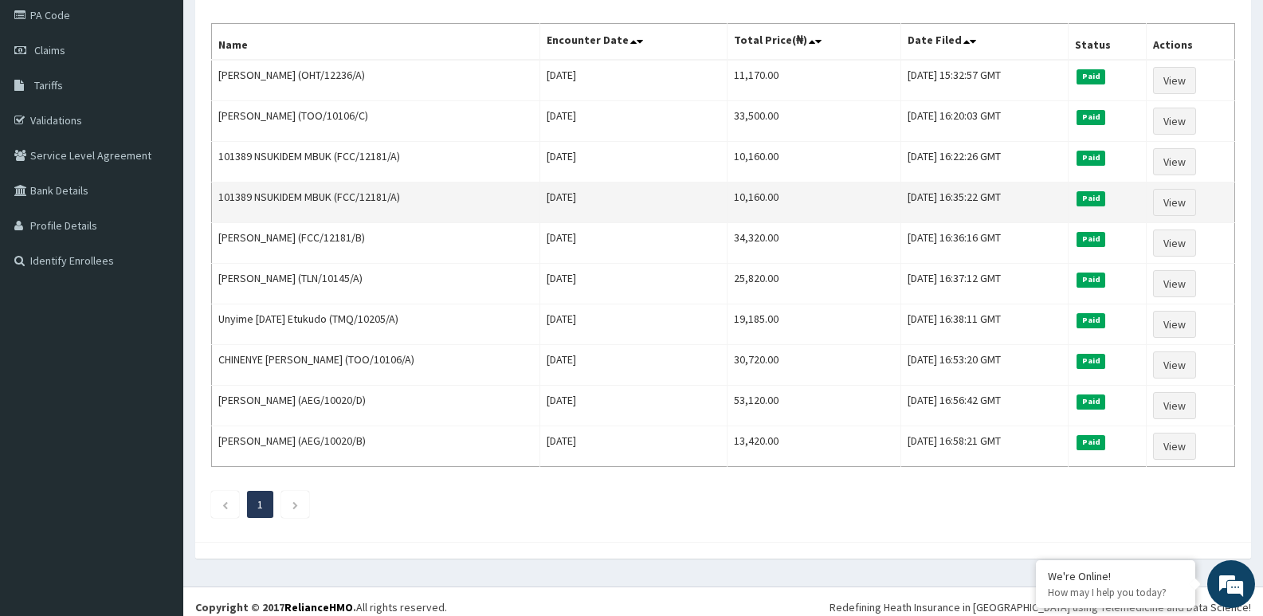
scroll to position [205, 0]
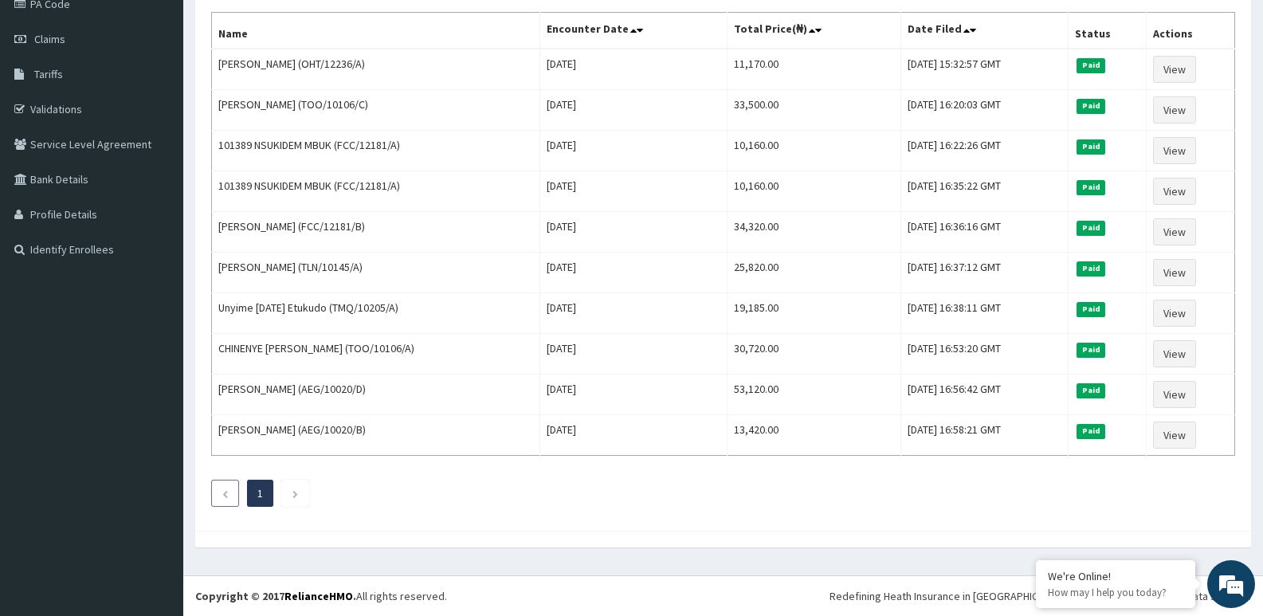
click at [230, 497] on li at bounding box center [225, 493] width 28 height 27
click at [292, 504] on li at bounding box center [295, 493] width 28 height 27
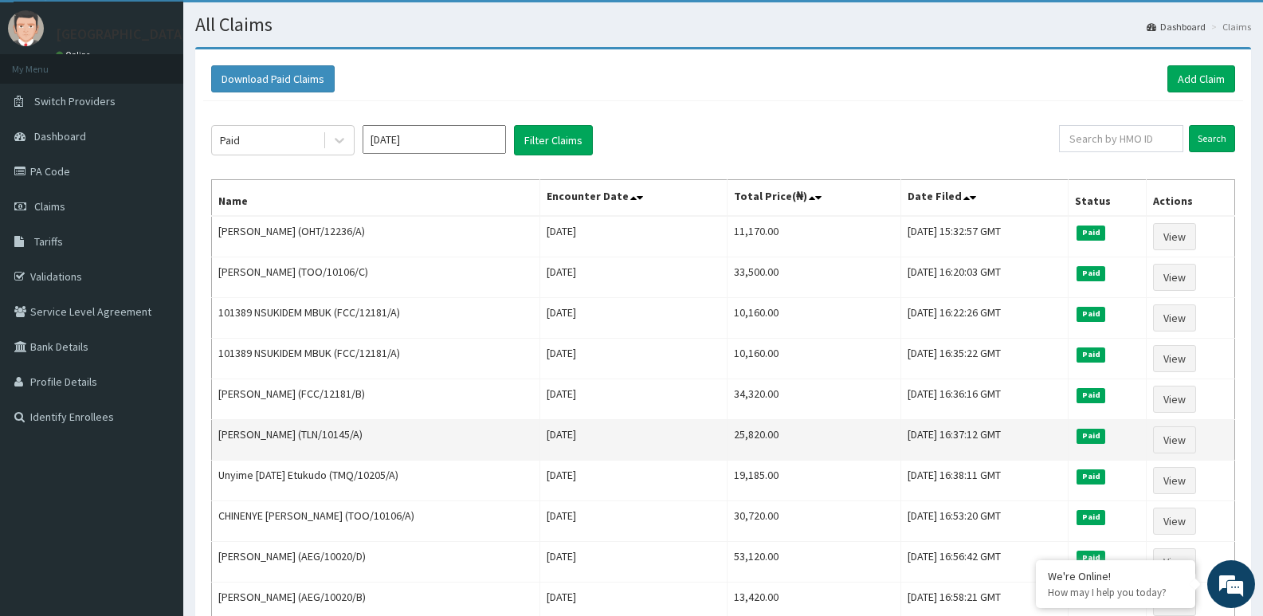
scroll to position [0, 0]
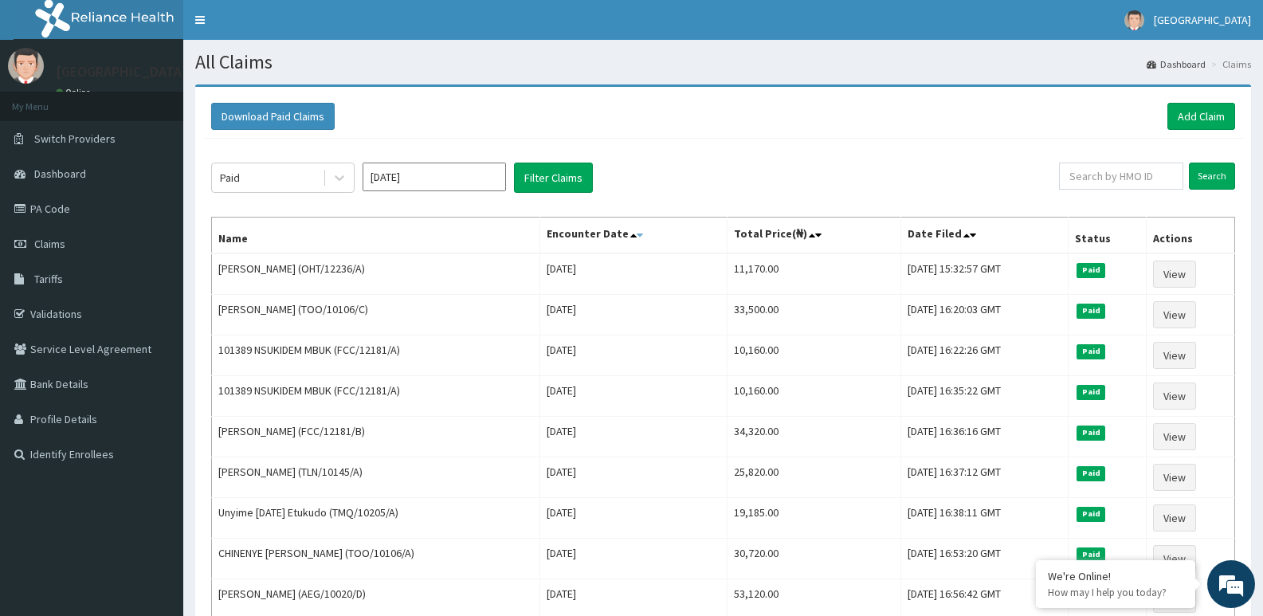
click at [637, 235] on icon at bounding box center [640, 235] width 6 height 11
click at [970, 234] on icon at bounding box center [973, 235] width 6 height 11
click at [964, 234] on icon at bounding box center [967, 235] width 6 height 11
click at [970, 234] on icon at bounding box center [973, 235] width 6 height 11
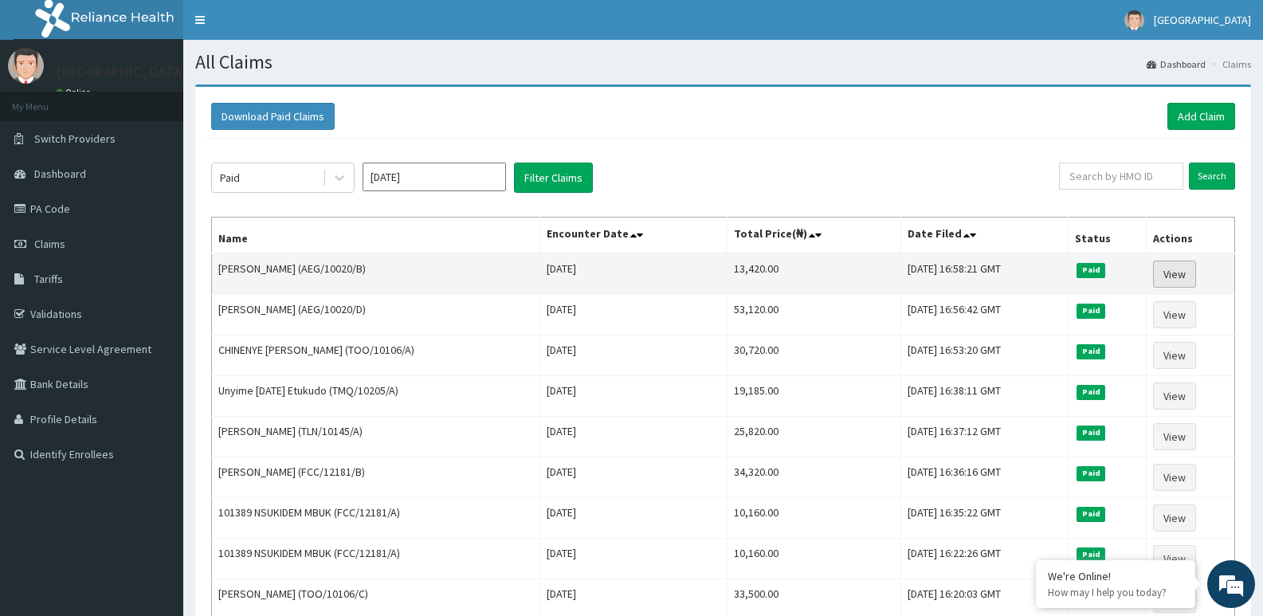
click at [1181, 273] on link "View" at bounding box center [1174, 274] width 43 height 27
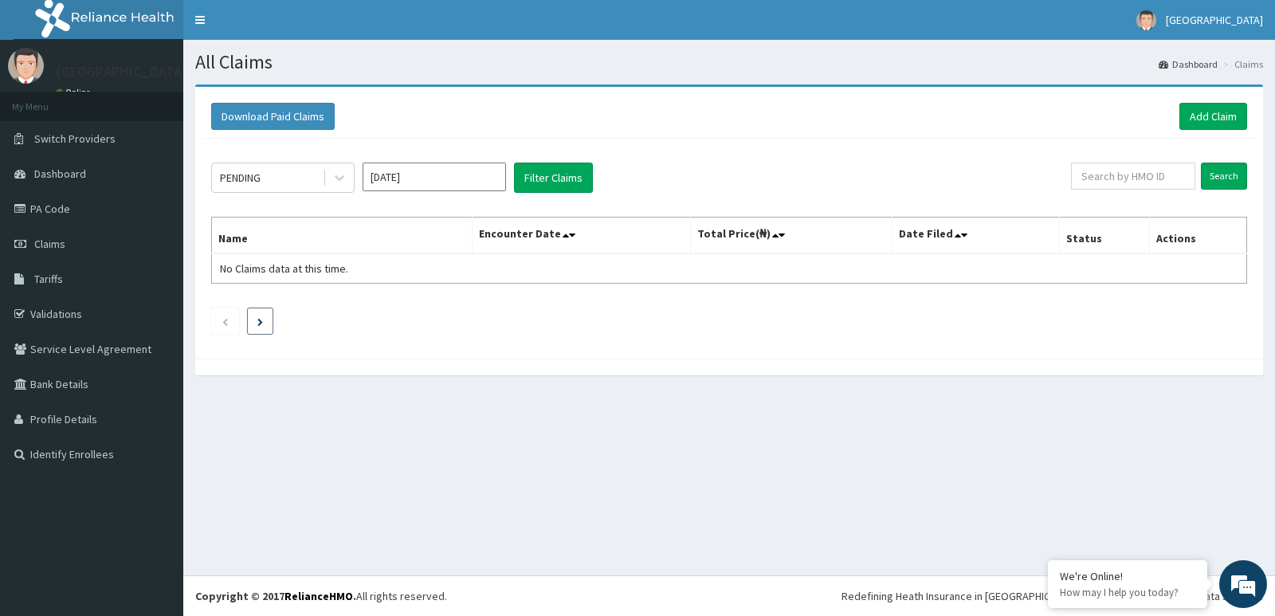
click at [256, 319] on li at bounding box center [260, 321] width 26 height 27
click at [221, 319] on li at bounding box center [225, 321] width 28 height 27
click at [231, 324] on li at bounding box center [225, 321] width 28 height 27
click at [344, 176] on icon at bounding box center [340, 178] width 16 height 16
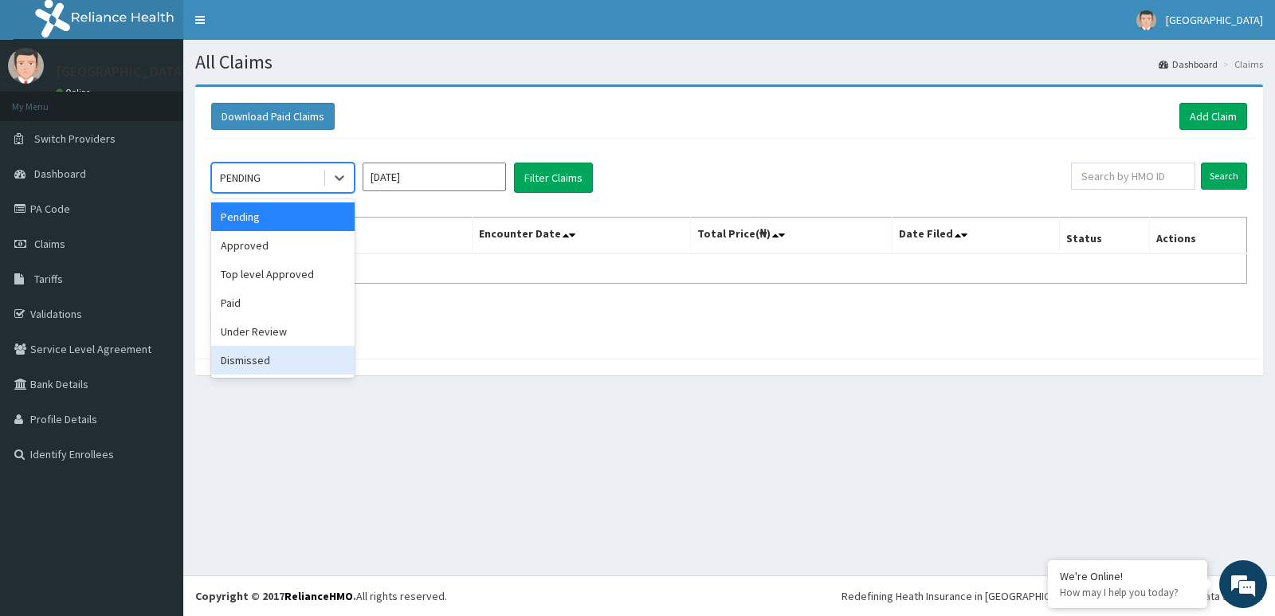
click at [271, 355] on div "Dismissed" at bounding box center [282, 360] width 143 height 29
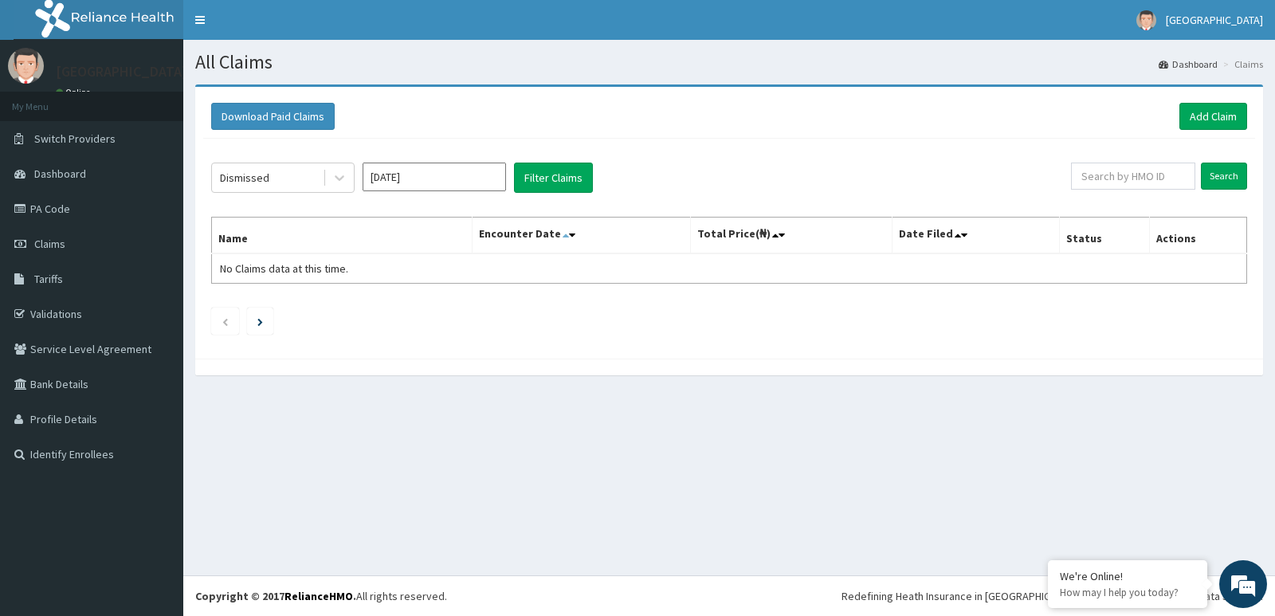
click at [569, 238] on icon at bounding box center [566, 235] width 6 height 11
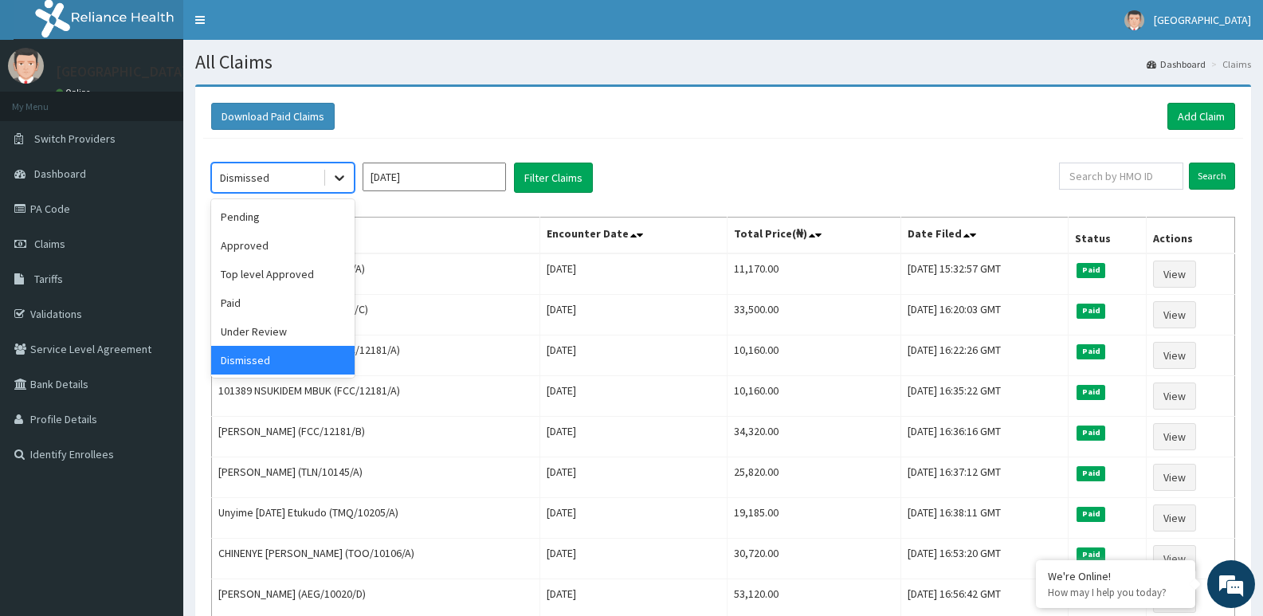
click at [335, 179] on icon at bounding box center [340, 178] width 16 height 16
click at [308, 327] on div "Under Review" at bounding box center [282, 331] width 143 height 29
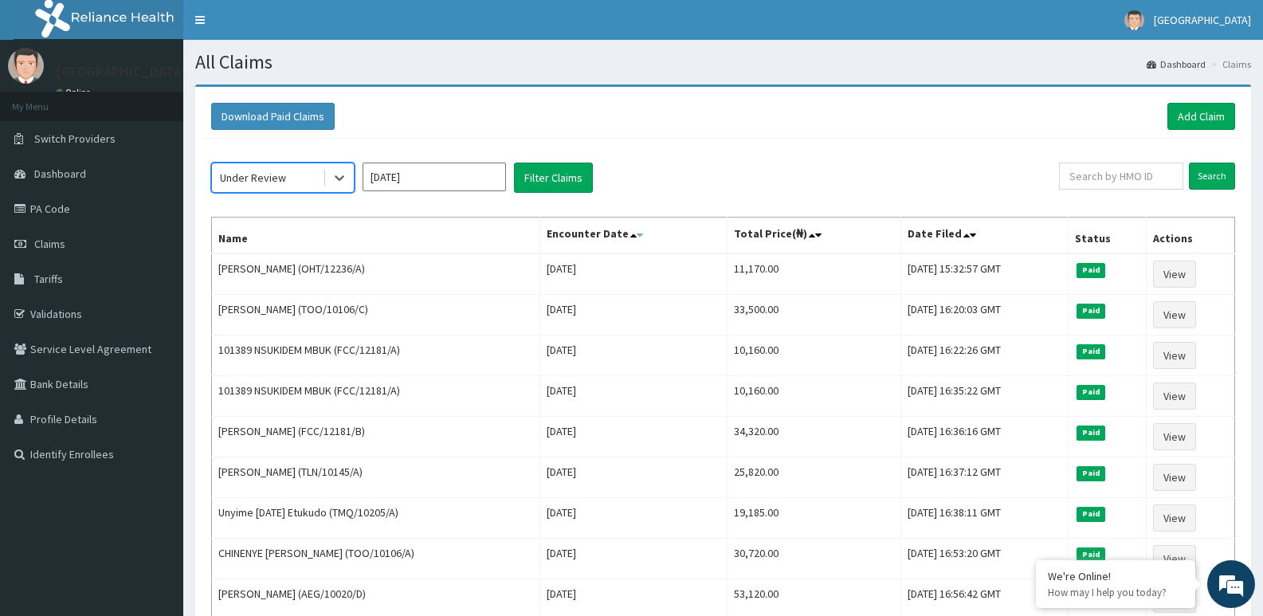
click at [637, 234] on icon at bounding box center [640, 235] width 6 height 11
click at [331, 181] on div at bounding box center [339, 177] width 29 height 29
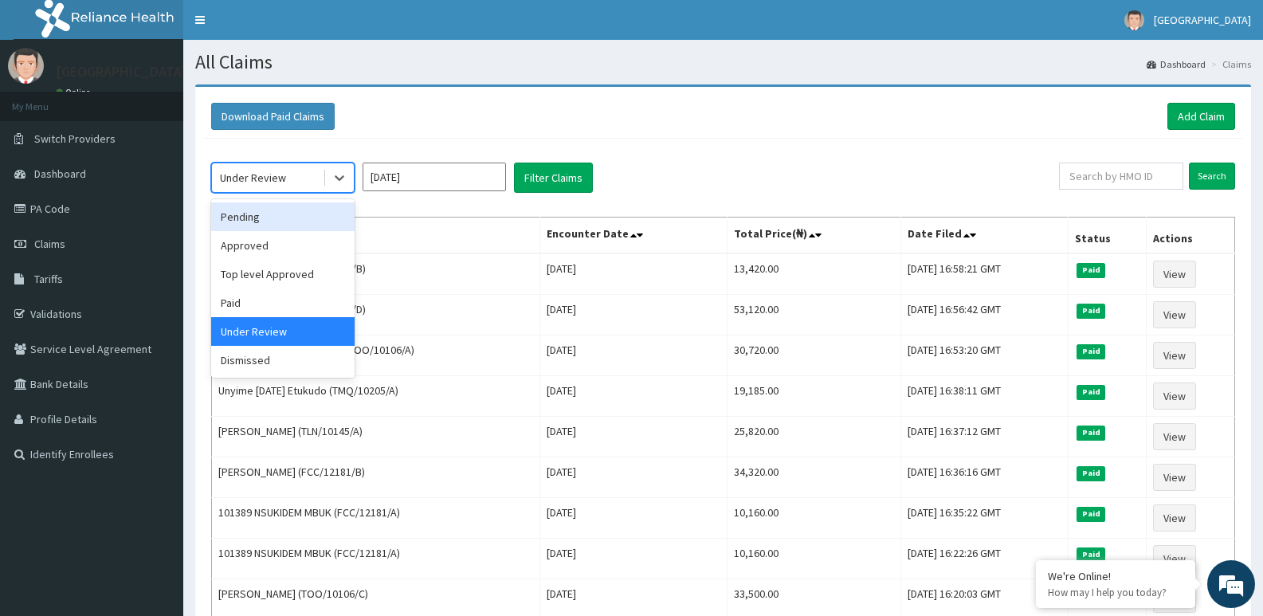
click at [248, 214] on div "Pending" at bounding box center [282, 216] width 143 height 29
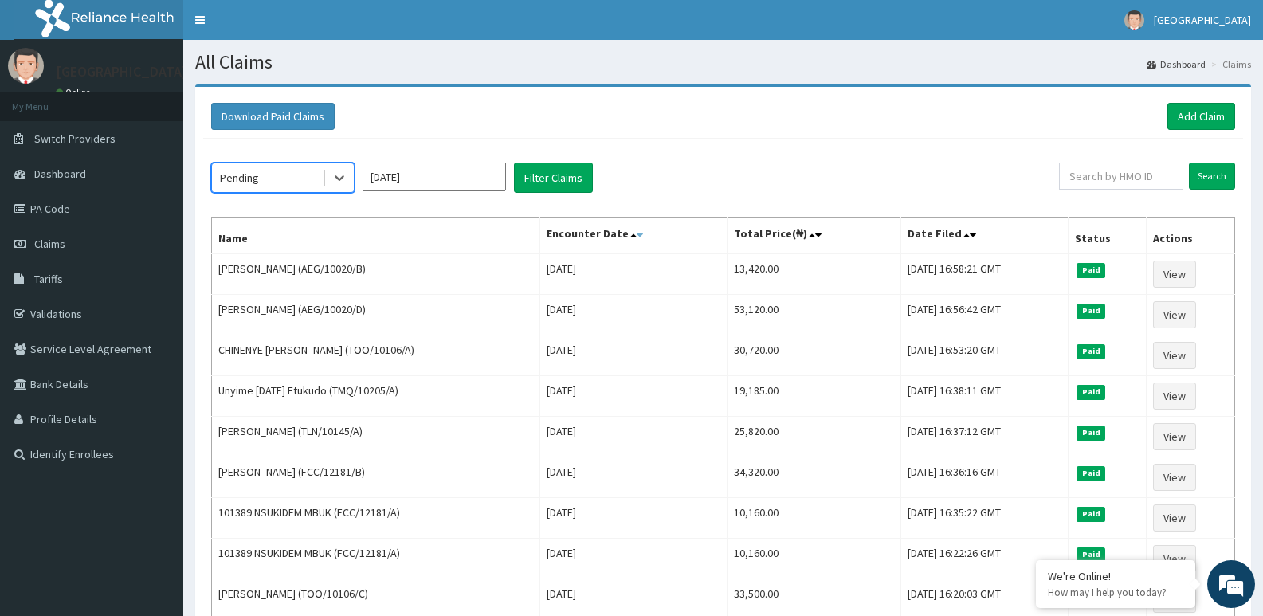
click at [637, 238] on icon at bounding box center [640, 235] width 6 height 11
click at [630, 238] on icon at bounding box center [633, 235] width 6 height 11
click at [637, 234] on icon at bounding box center [640, 235] width 6 height 11
click at [53, 208] on link "PA Code" at bounding box center [91, 208] width 183 height 35
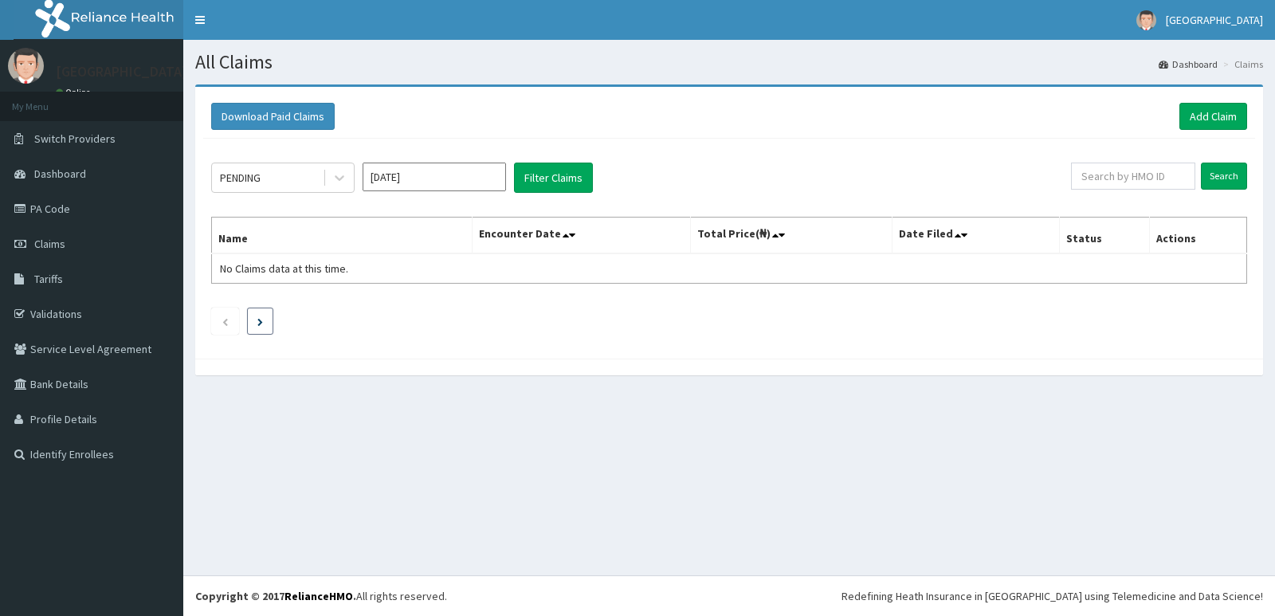
click at [260, 324] on icon "Next page" at bounding box center [260, 322] width 6 height 8
click at [1109, 182] on input "text" at bounding box center [1133, 176] width 125 height 27
click at [469, 185] on input "Jul 2025" at bounding box center [434, 177] width 143 height 29
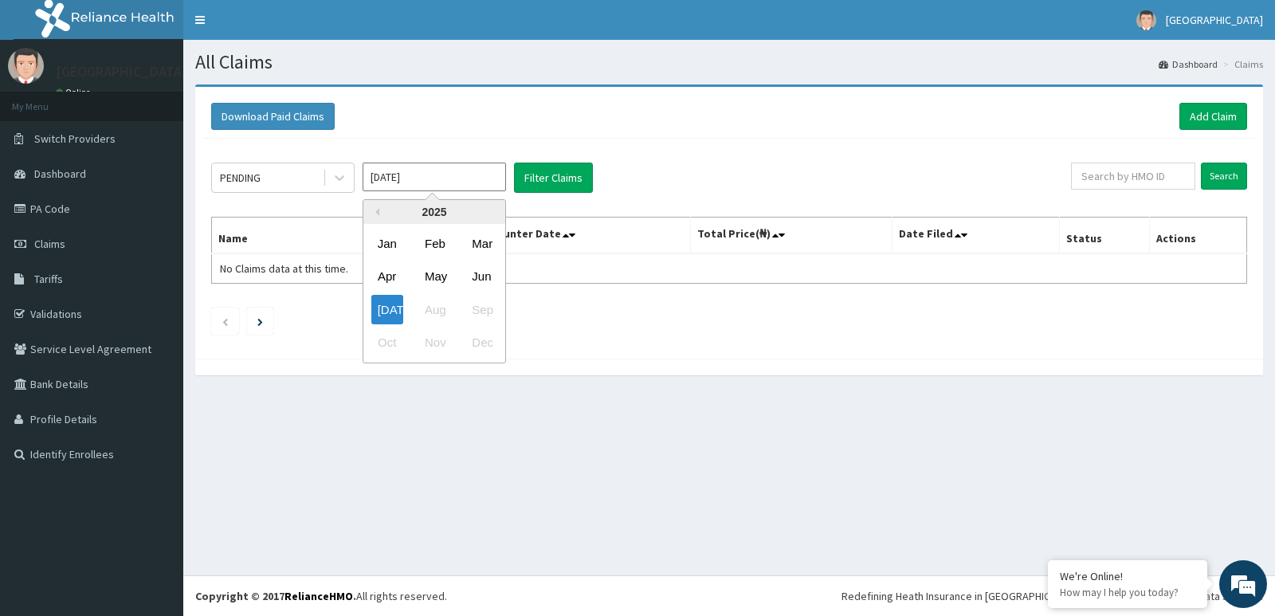
click at [455, 180] on input "Jul 2025" at bounding box center [434, 177] width 143 height 29
click at [452, 132] on div "Download Paid Claims Add Claim" at bounding box center [729, 117] width 1052 height 44
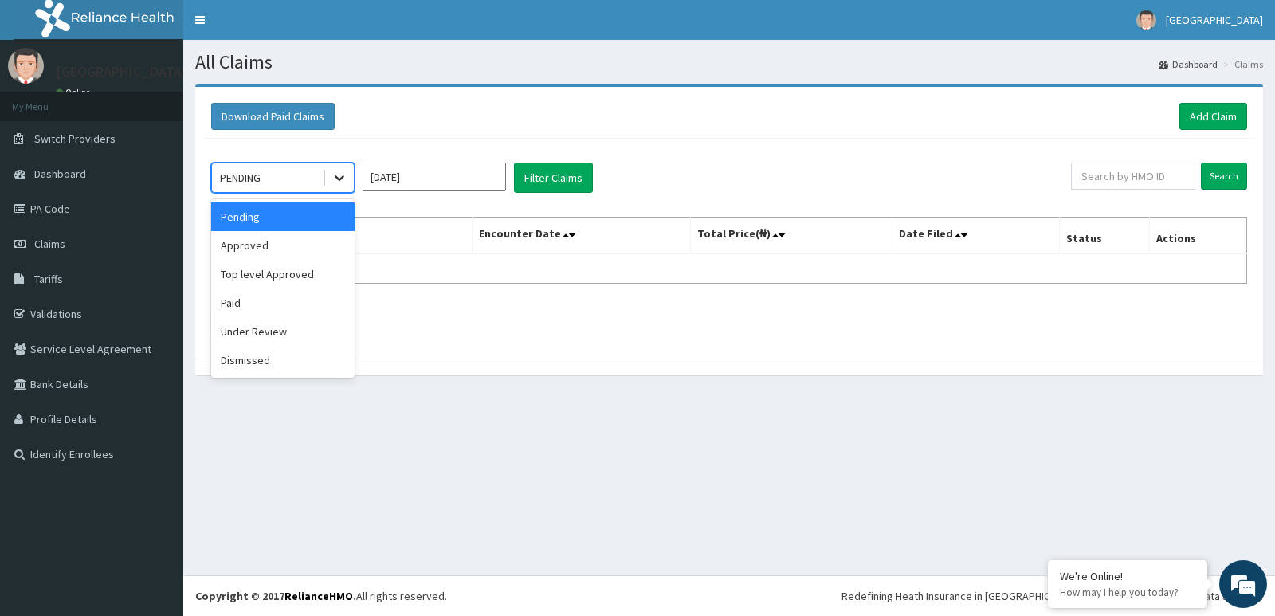
click at [347, 179] on icon at bounding box center [340, 178] width 16 height 16
click at [248, 240] on div "Approved" at bounding box center [282, 245] width 143 height 29
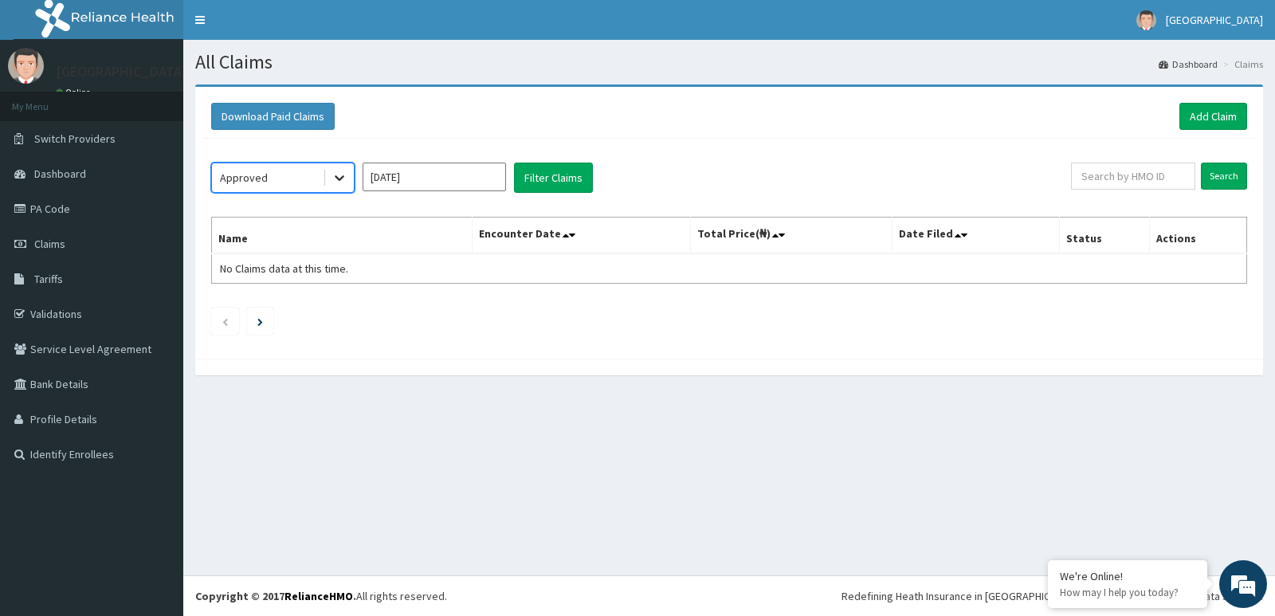
click at [343, 183] on icon at bounding box center [340, 178] width 16 height 16
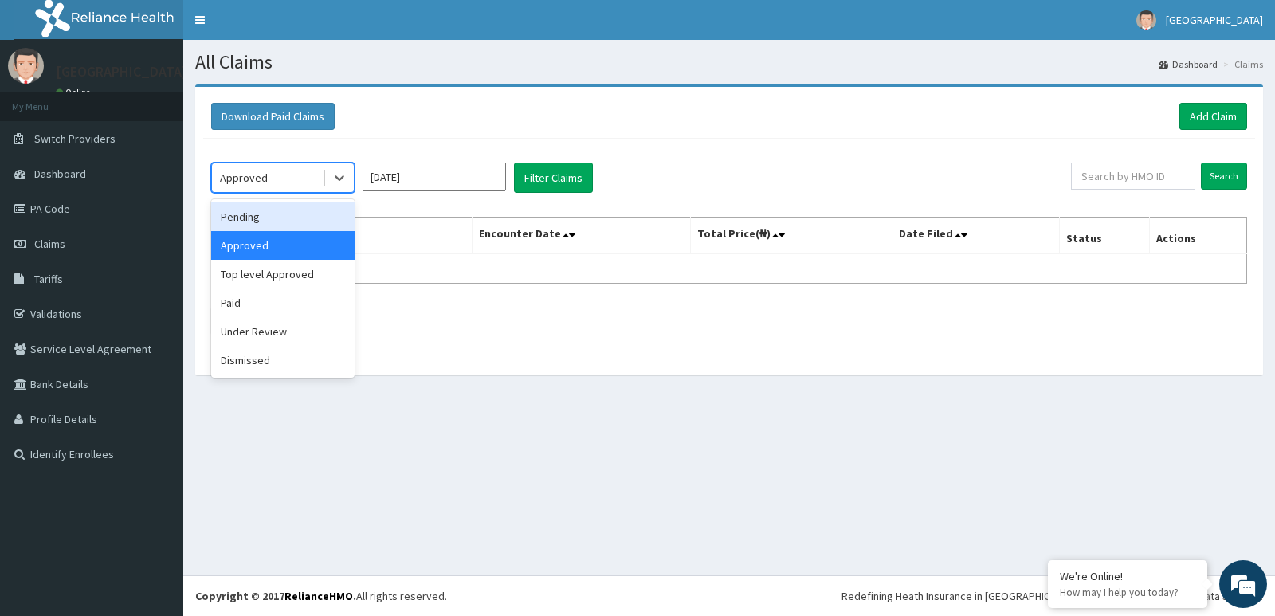
click at [274, 222] on div "Pending" at bounding box center [282, 216] width 143 height 29
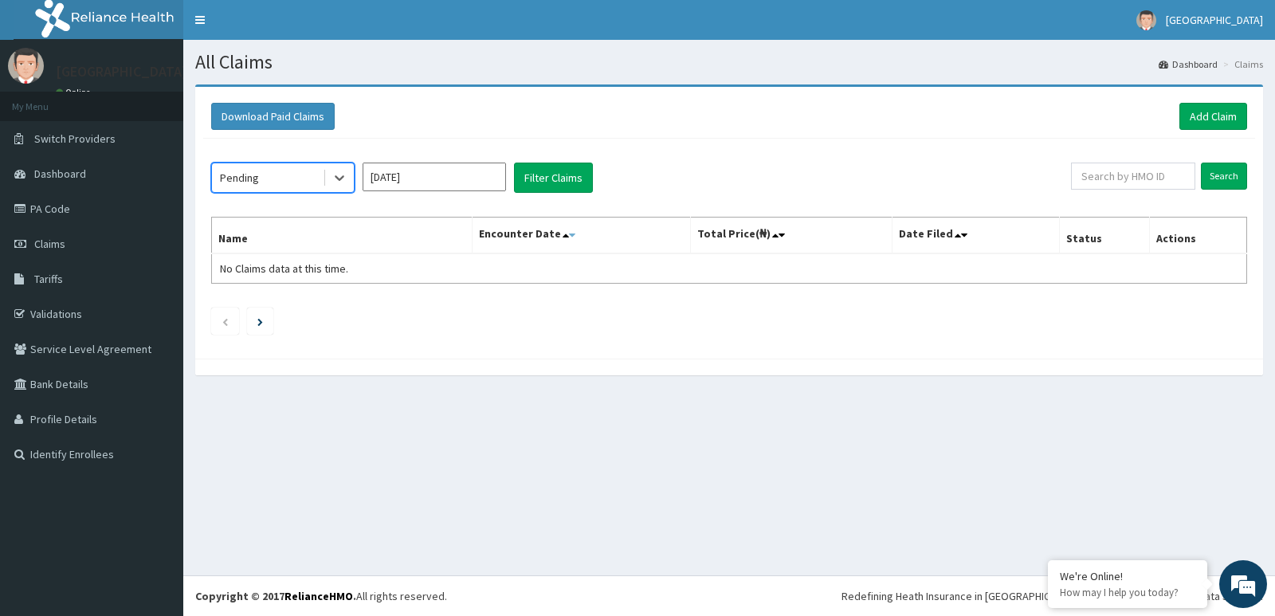
click at [575, 234] on icon at bounding box center [572, 235] width 6 height 11
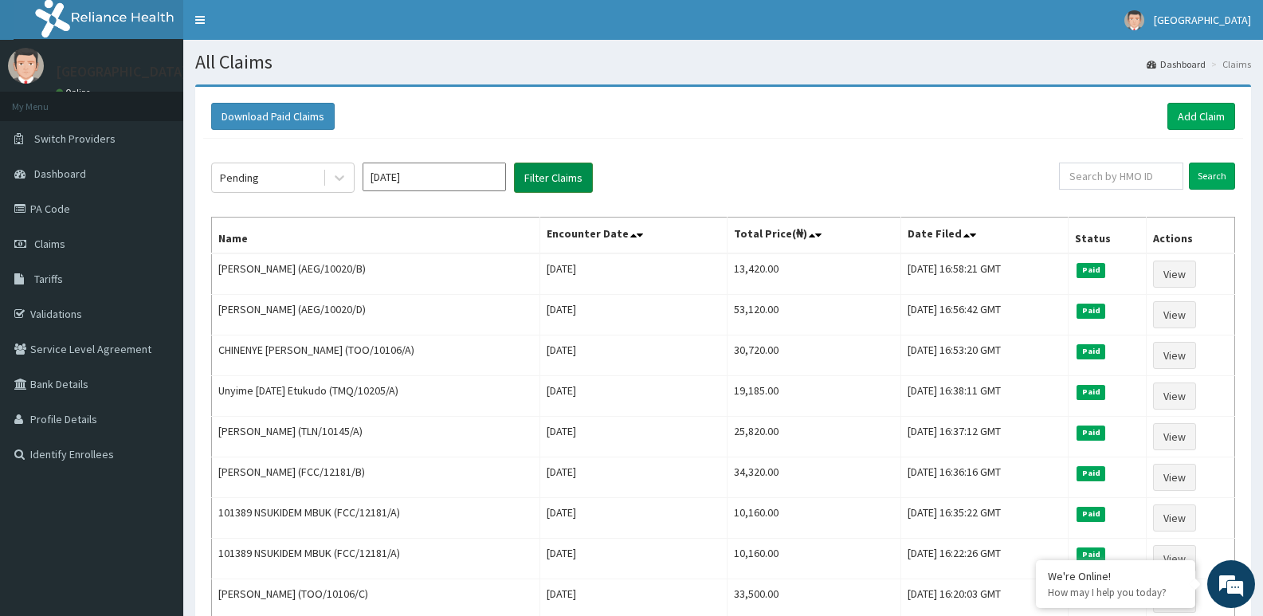
click at [555, 186] on button "Filter Claims" at bounding box center [553, 178] width 79 height 30
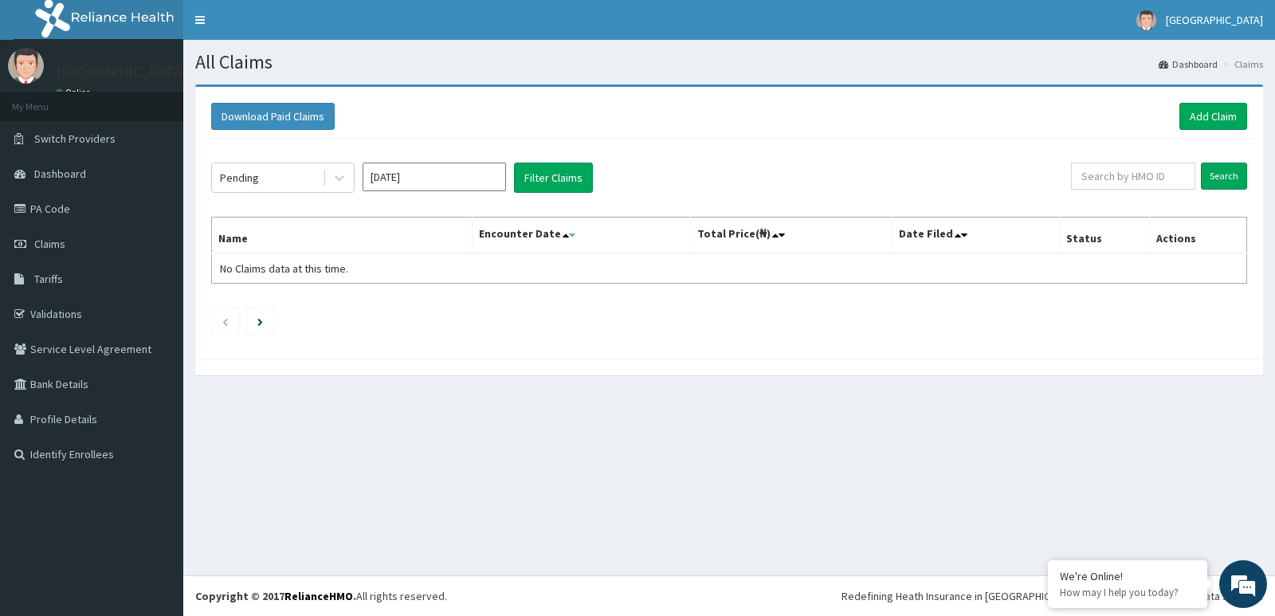
click at [575, 235] on icon at bounding box center [572, 235] width 6 height 11
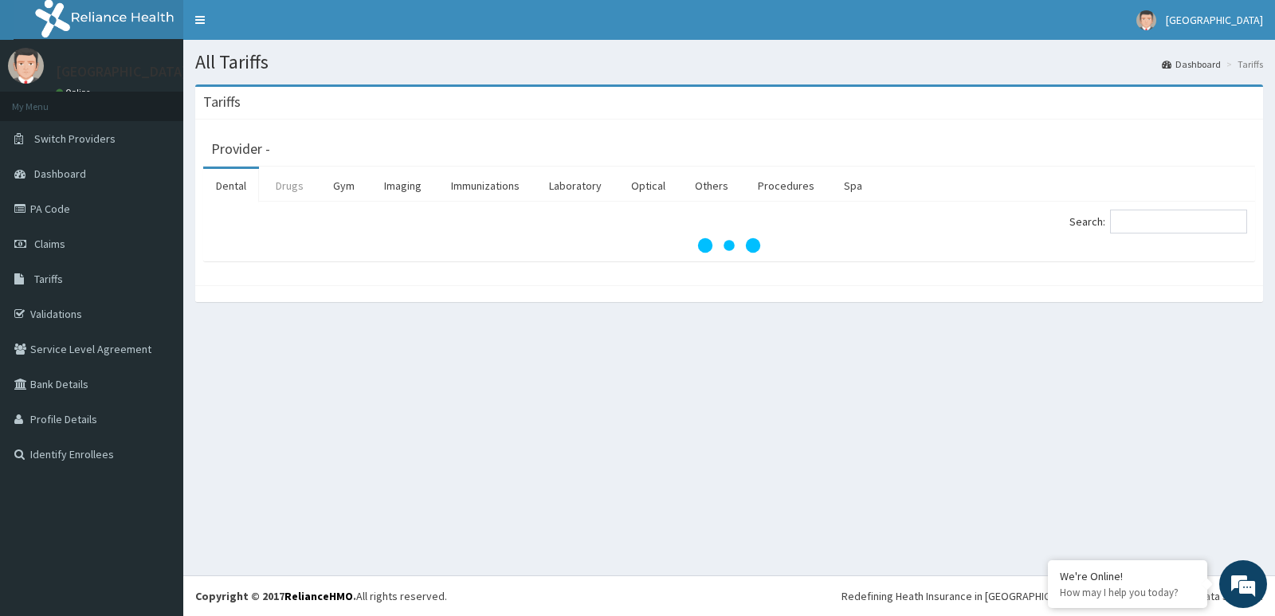
click at [289, 194] on link "Drugs" at bounding box center [289, 185] width 53 height 33
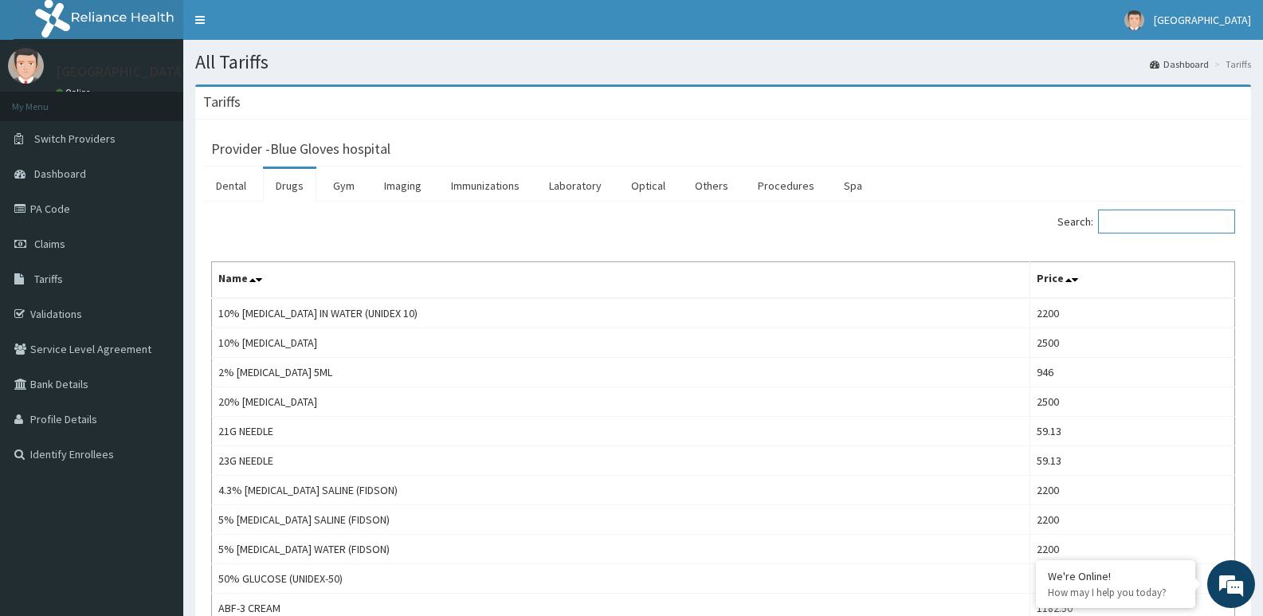
click at [1129, 224] on input "Search:" at bounding box center [1166, 222] width 137 height 24
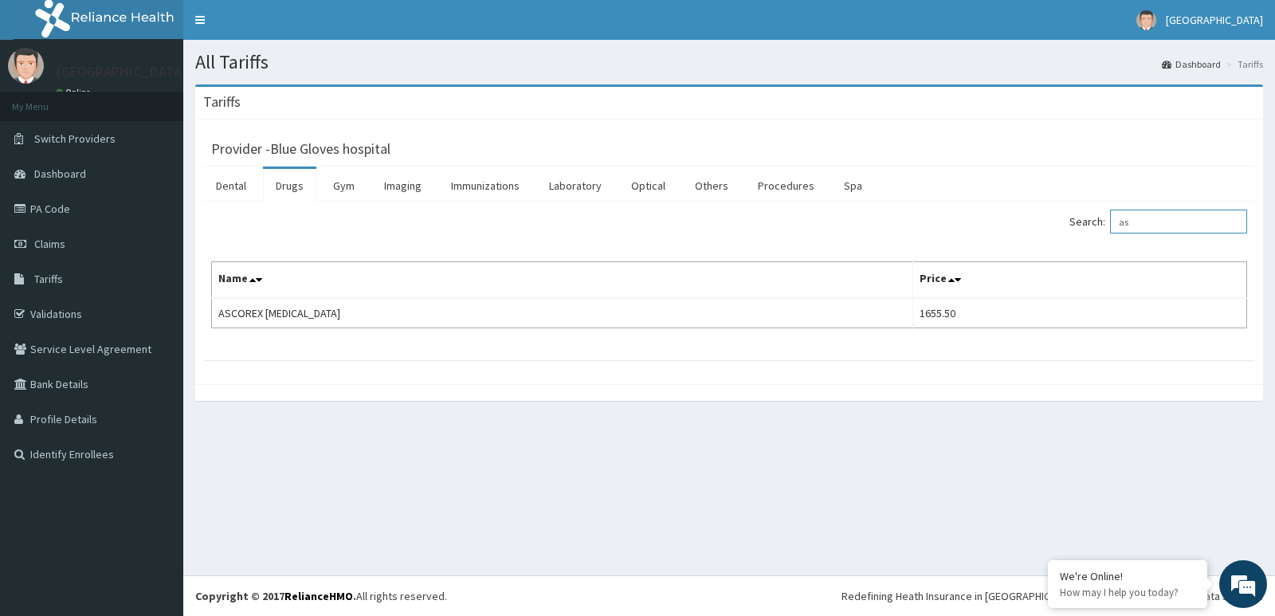
type input "a"
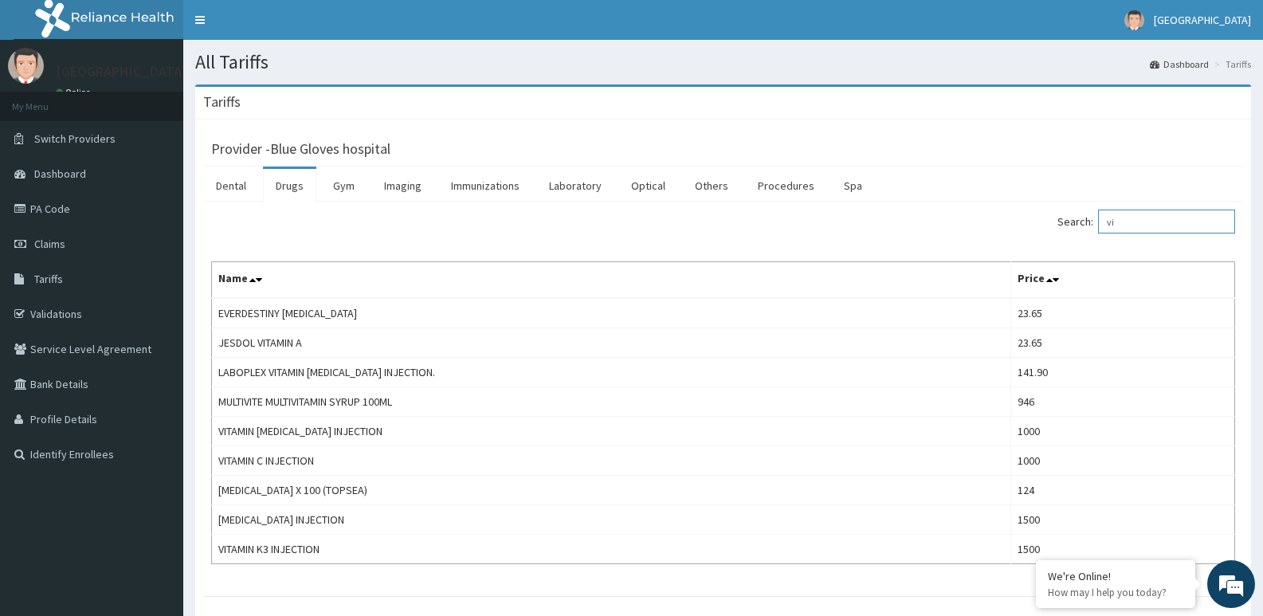
type input "v"
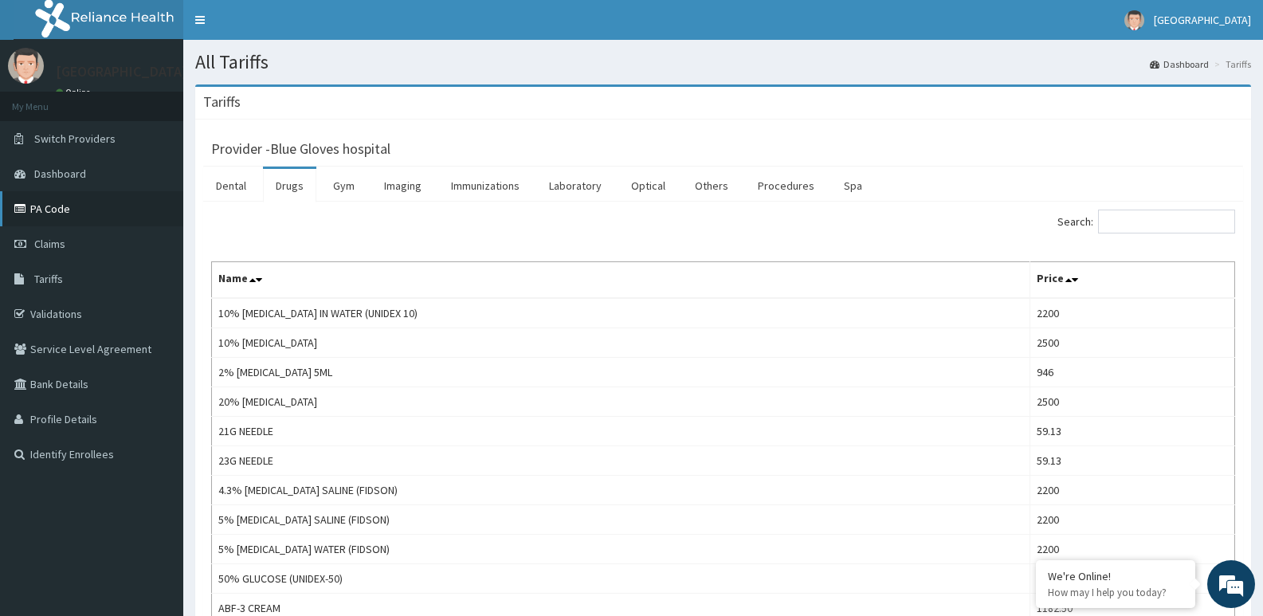
click at [63, 204] on link "PA Code" at bounding box center [91, 208] width 183 height 35
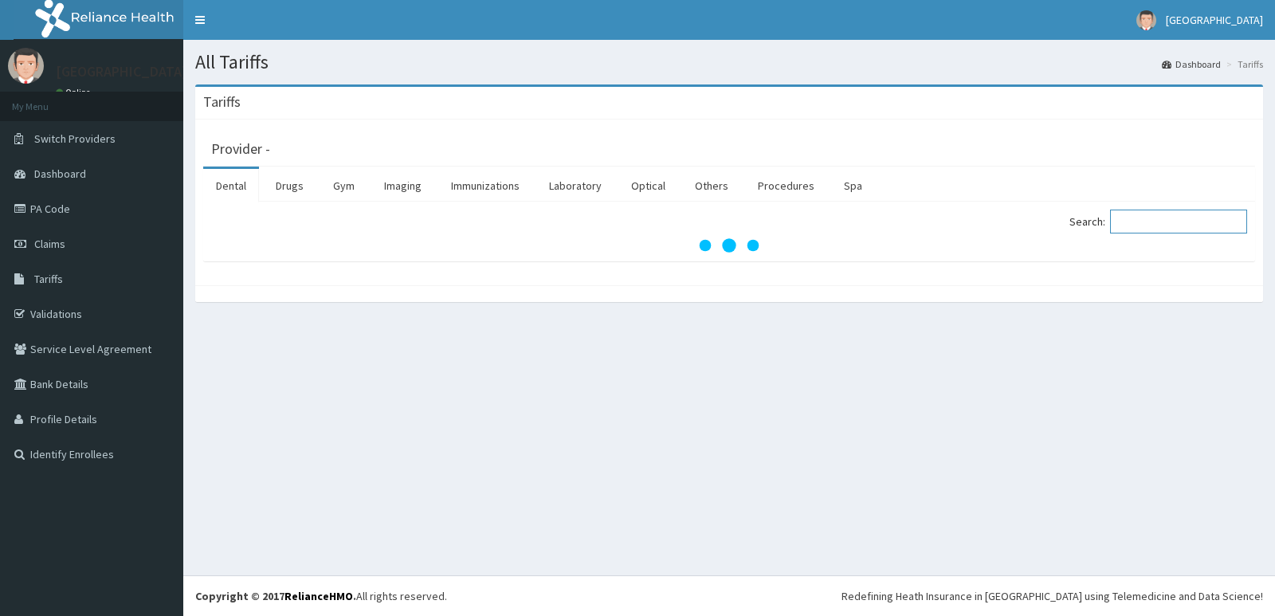
drag, startPoint x: 1128, startPoint y: 213, endPoint x: 1149, endPoint y: 224, distance: 24.2
click at [1129, 213] on input "Search:" at bounding box center [1178, 222] width 137 height 24
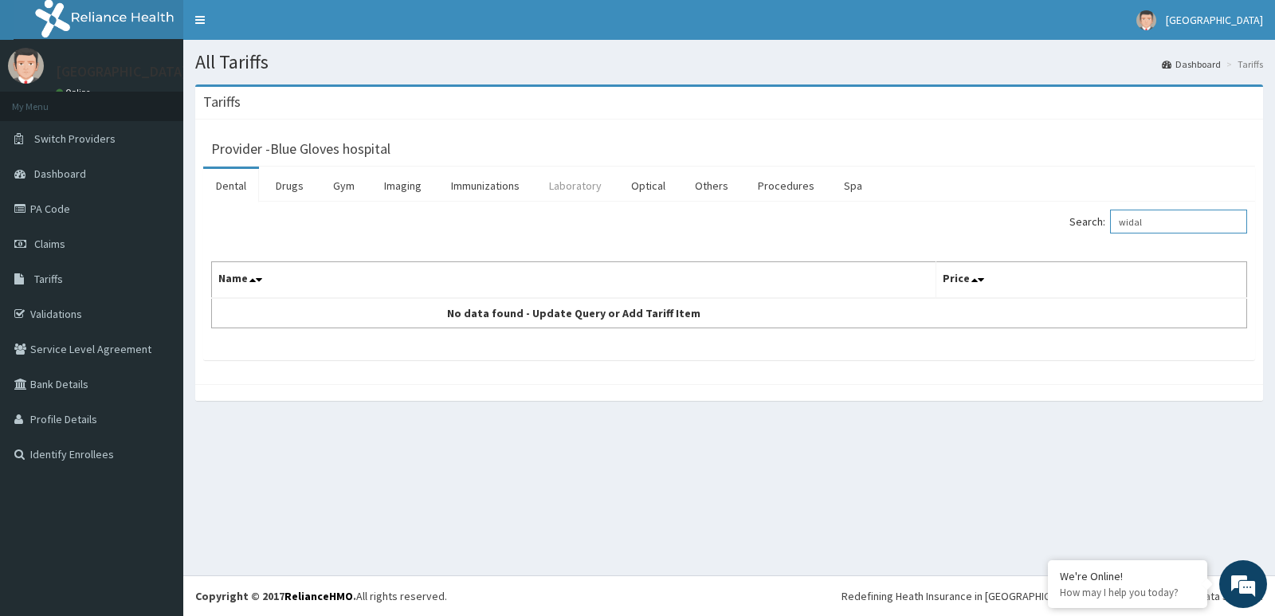
type input "widal"
click at [579, 186] on link "Laboratory" at bounding box center [575, 185] width 78 height 33
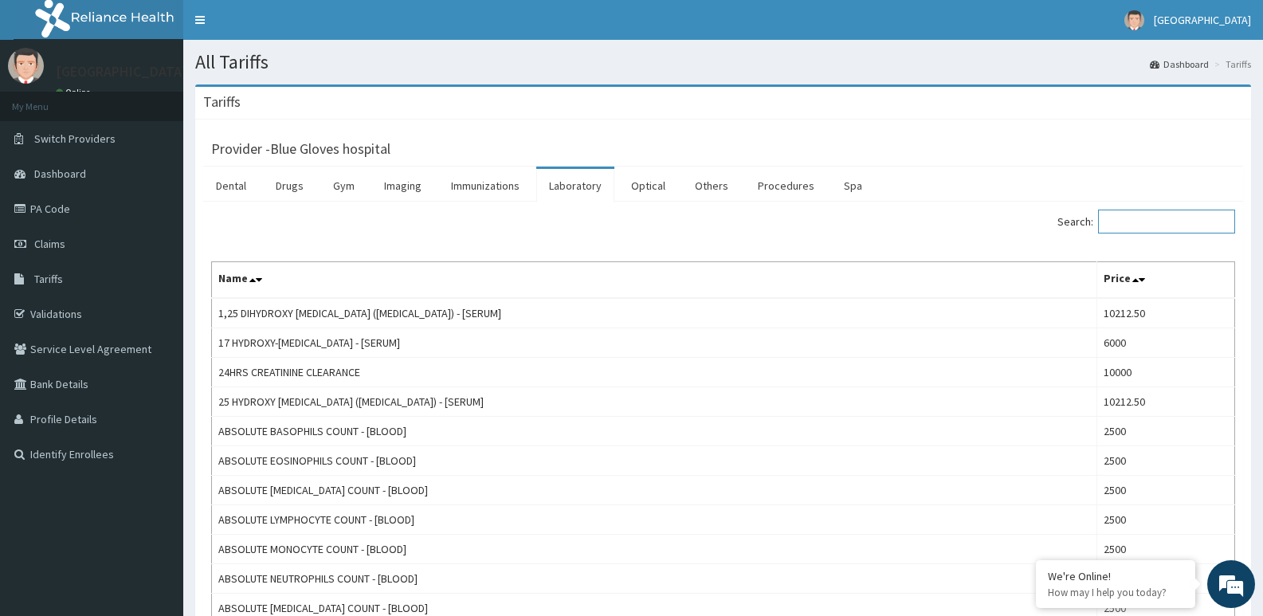
click at [1147, 230] on input "Search:" at bounding box center [1166, 222] width 137 height 24
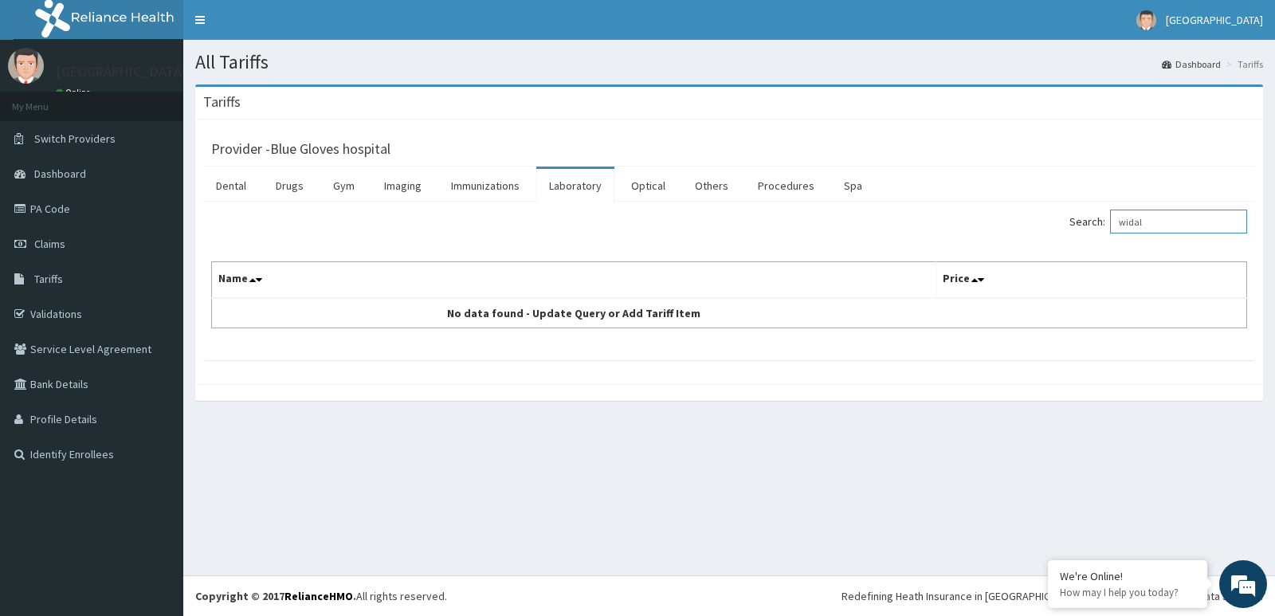
click at [1164, 224] on input "widal" at bounding box center [1178, 222] width 137 height 24
type input "w"
type input "t"
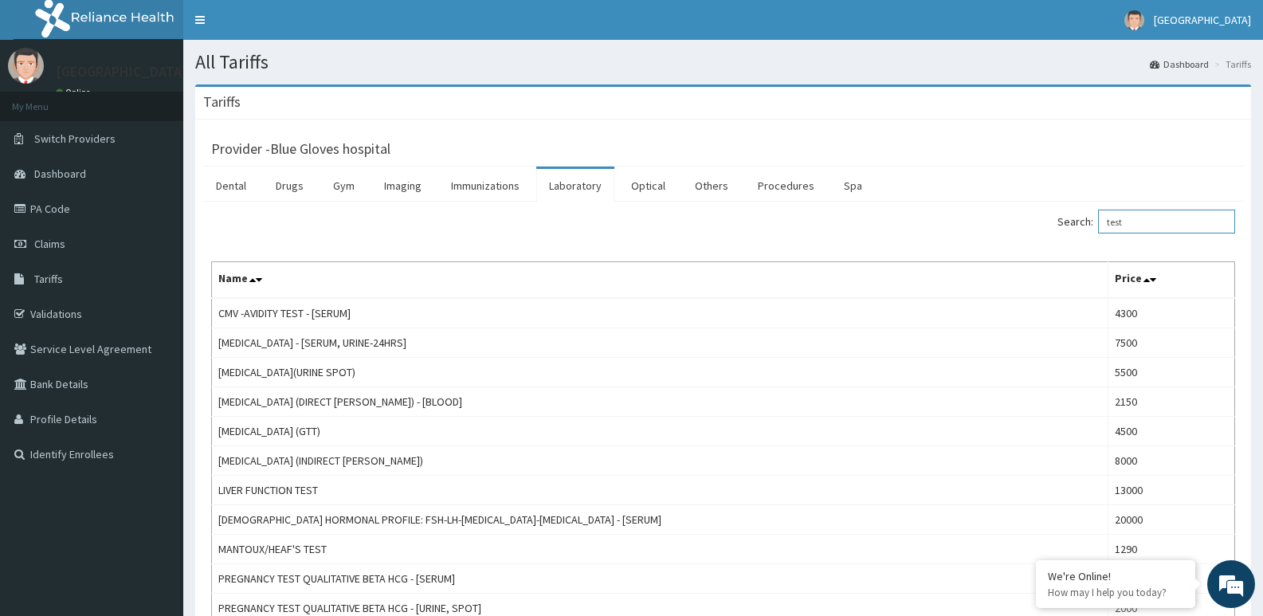
type input "test"
click at [291, 194] on link "Drugs" at bounding box center [289, 185] width 53 height 33
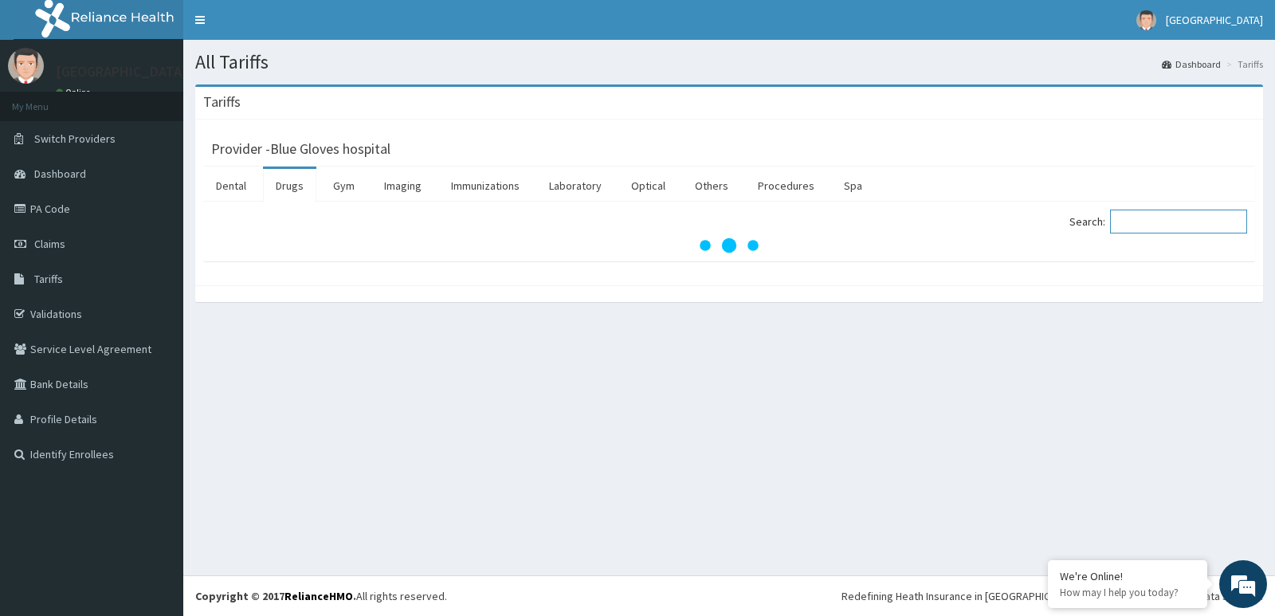
click at [1164, 219] on input "Search:" at bounding box center [1178, 222] width 137 height 24
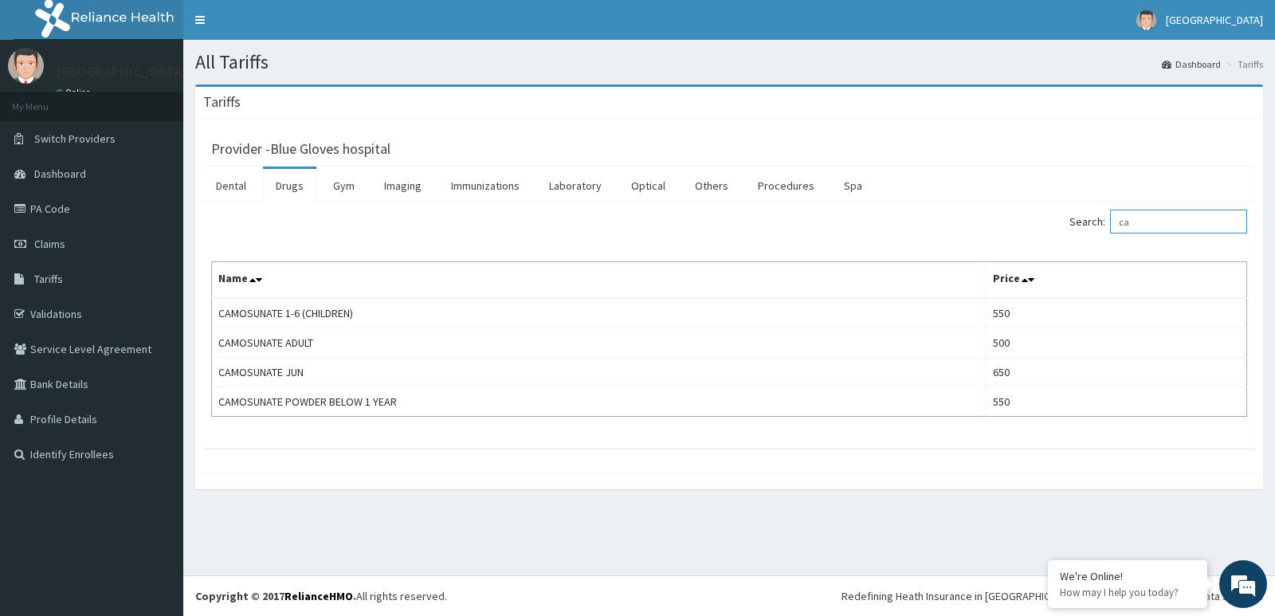
type input "c"
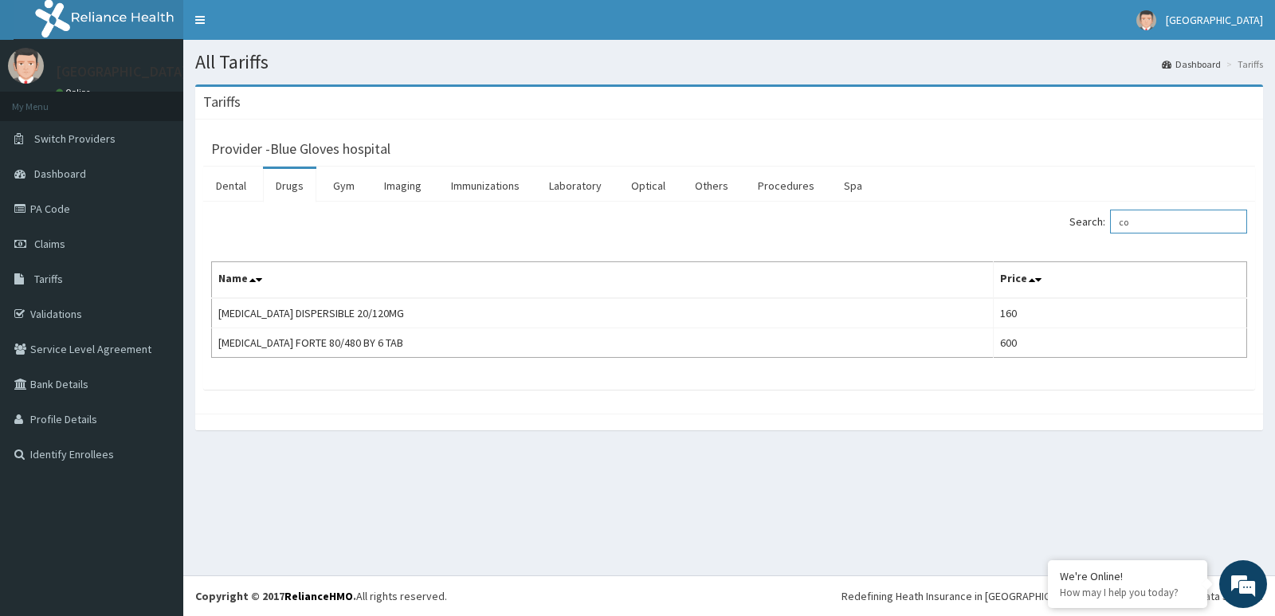
type input "c"
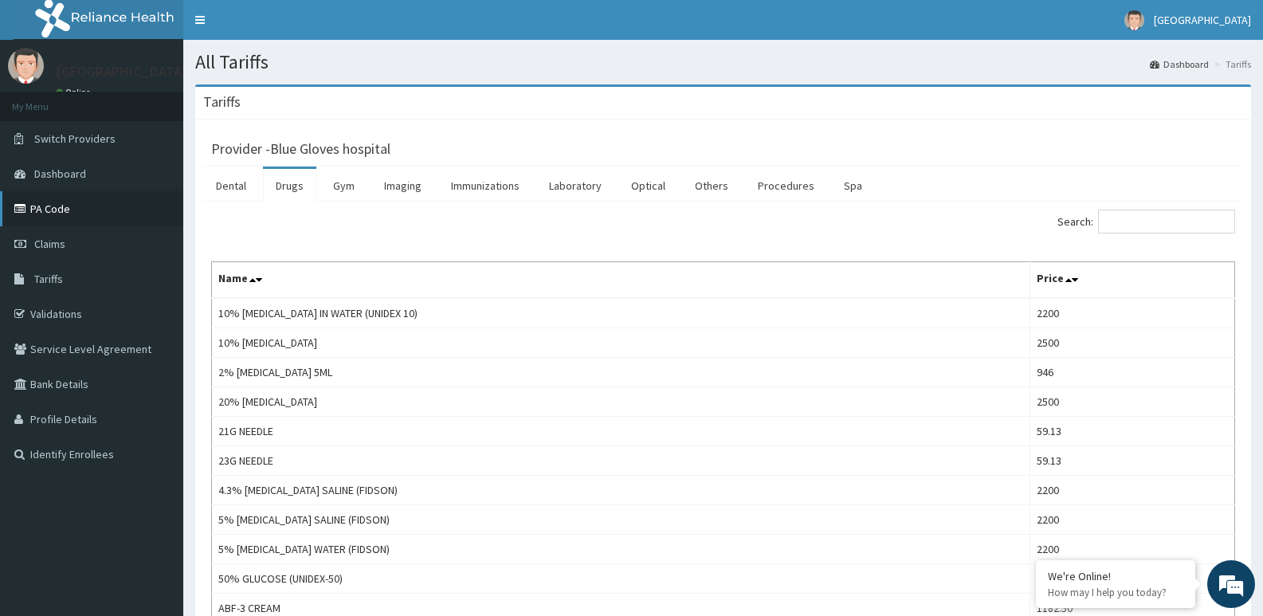
click at [35, 210] on link "PA Code" at bounding box center [91, 208] width 183 height 35
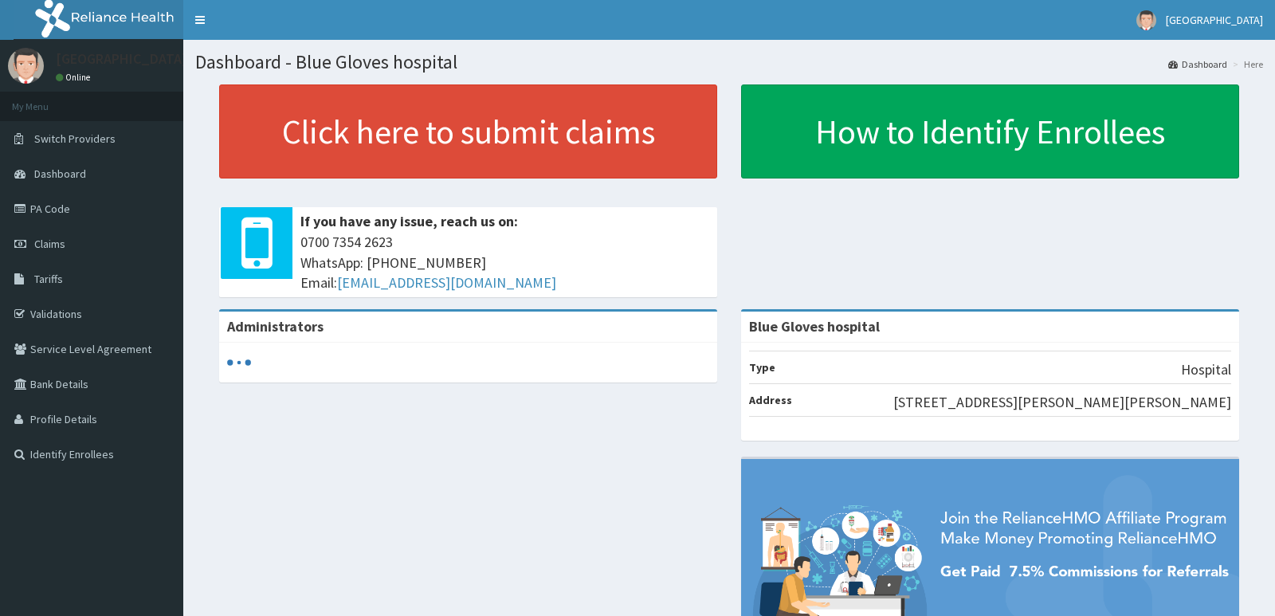
click at [44, 202] on link "PA Code" at bounding box center [91, 208] width 183 height 35
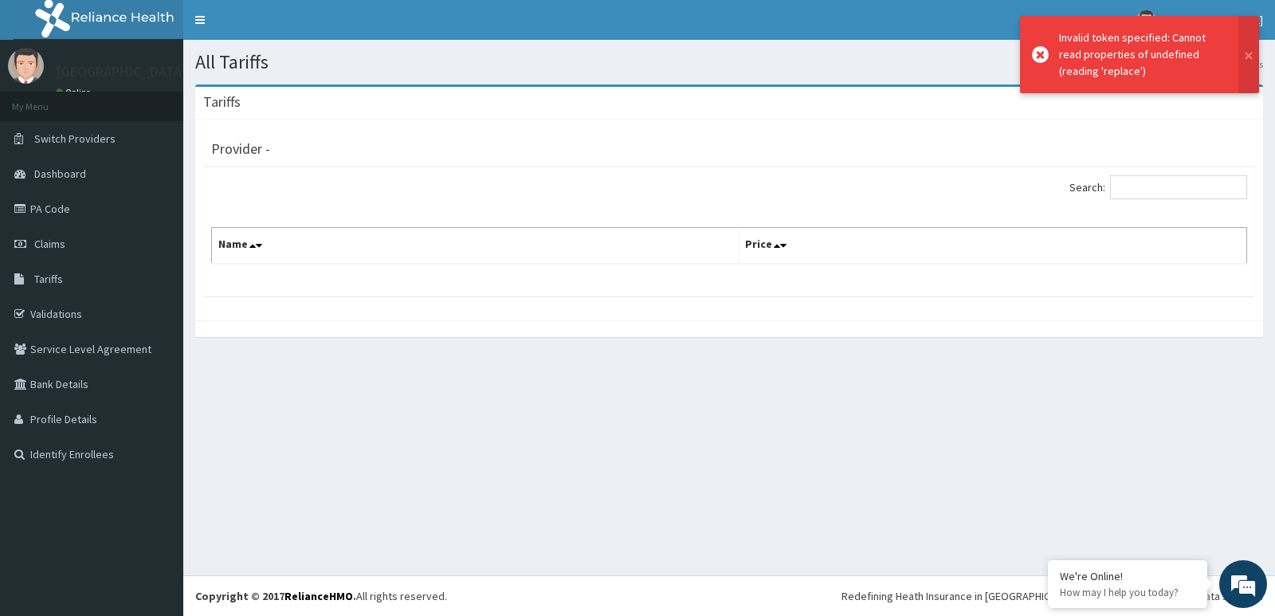
click at [402, 199] on div "Search:" at bounding box center [729, 189] width 1060 height 28
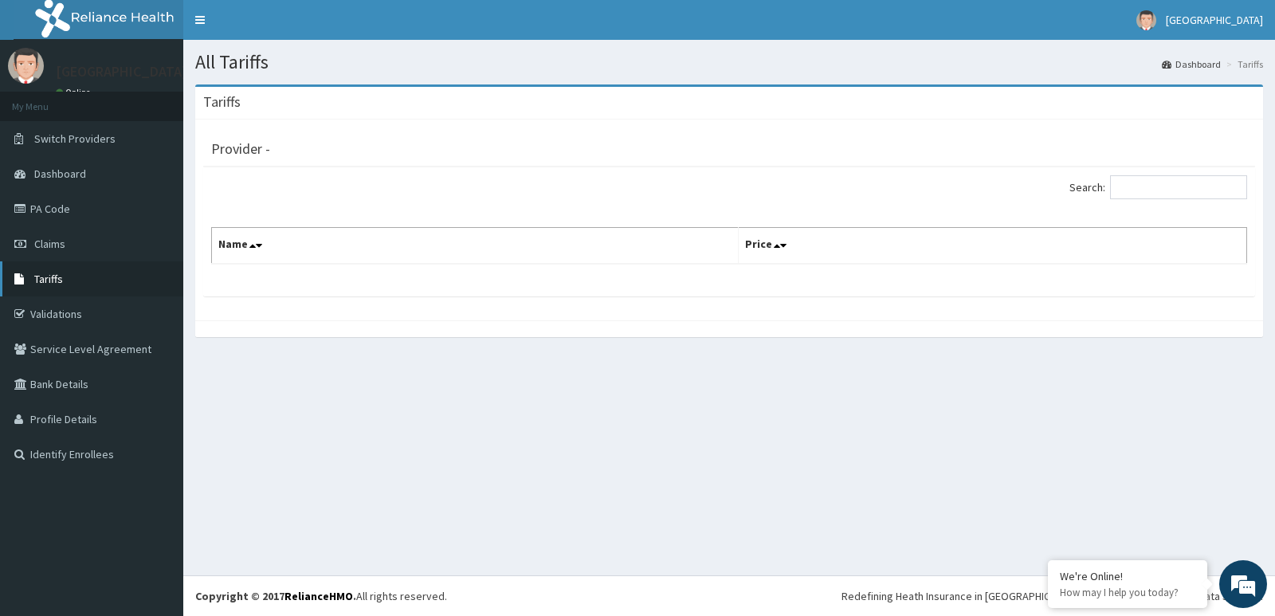
click at [69, 276] on link "Tariffs" at bounding box center [91, 278] width 183 height 35
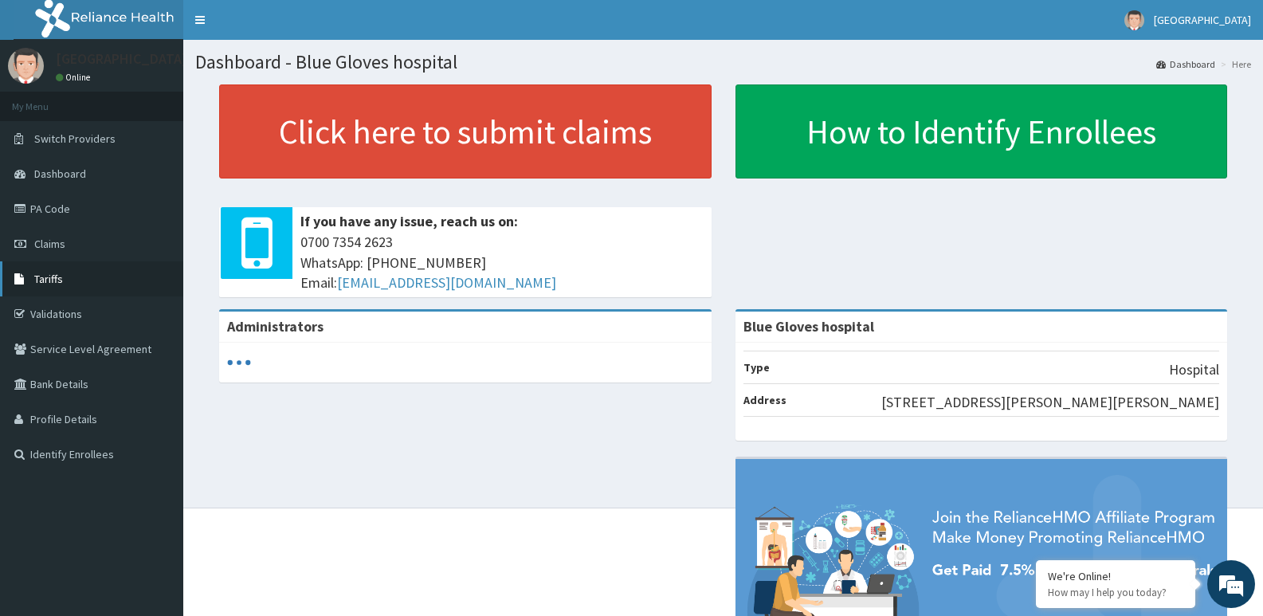
click at [34, 275] on span "Tariffs" at bounding box center [48, 279] width 29 height 14
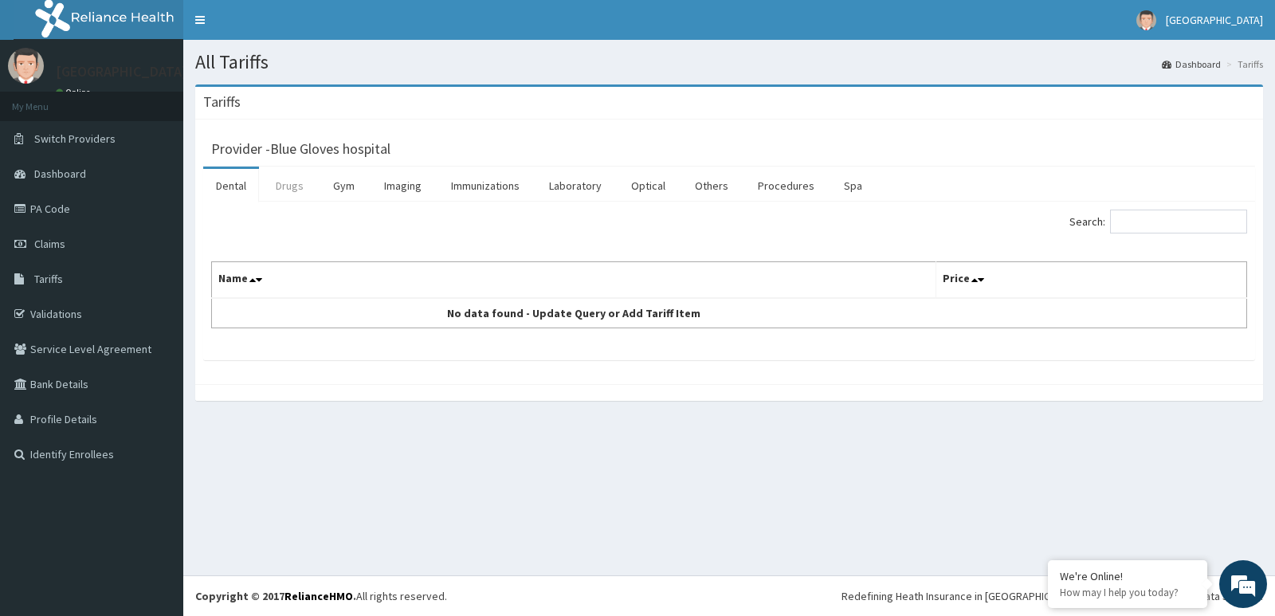
click at [282, 194] on link "Drugs" at bounding box center [289, 185] width 53 height 33
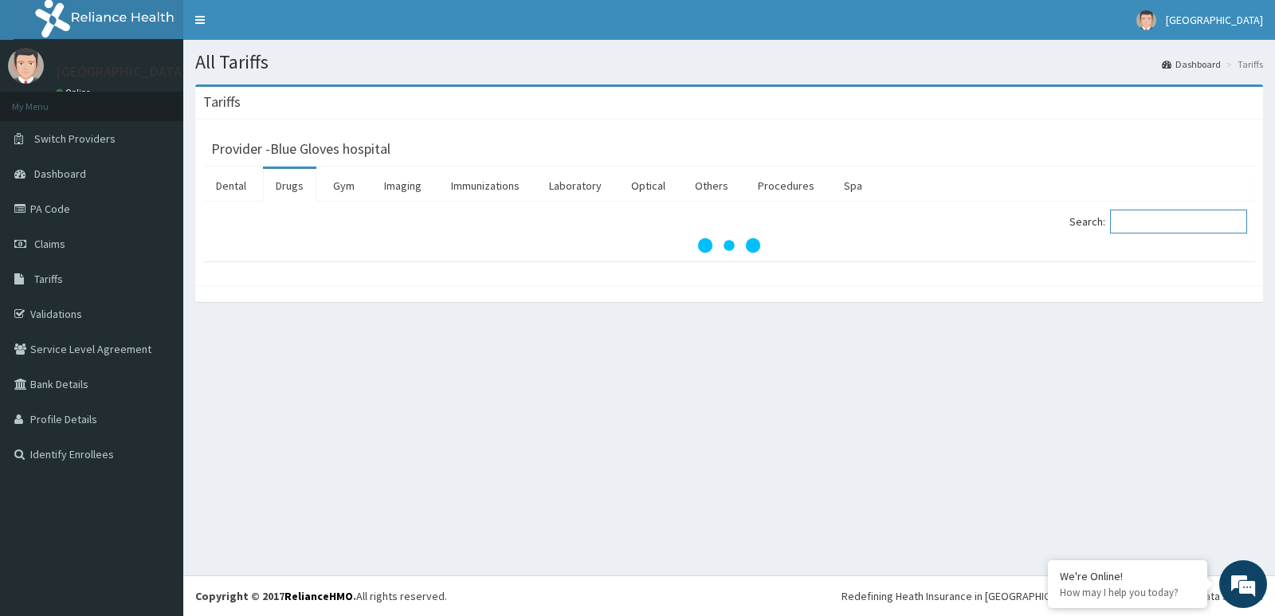
click at [1159, 226] on input "Search:" at bounding box center [1178, 222] width 137 height 24
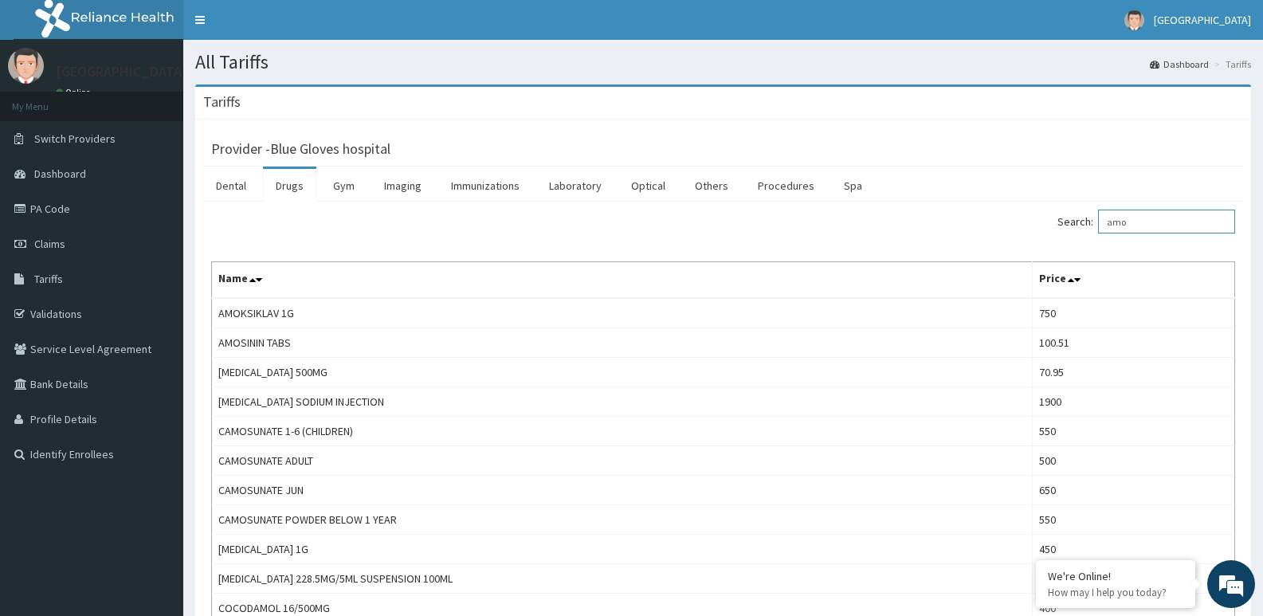
type input "amo"
click at [57, 208] on link "PA Code" at bounding box center [91, 208] width 183 height 35
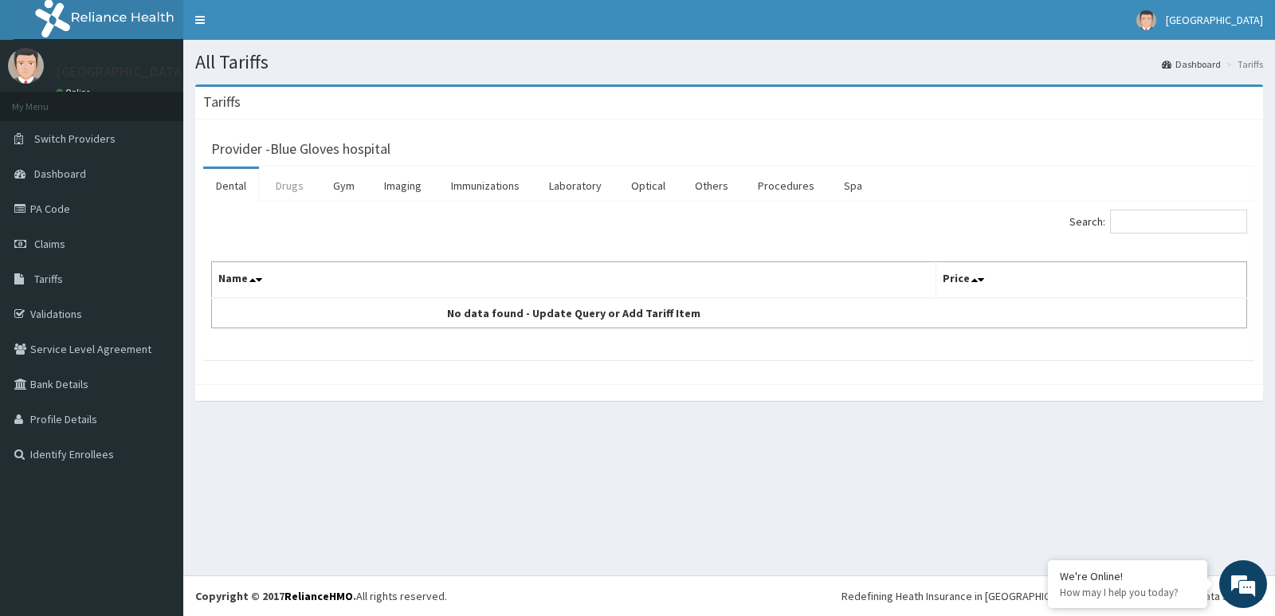
click at [292, 186] on link "Drugs" at bounding box center [289, 185] width 53 height 33
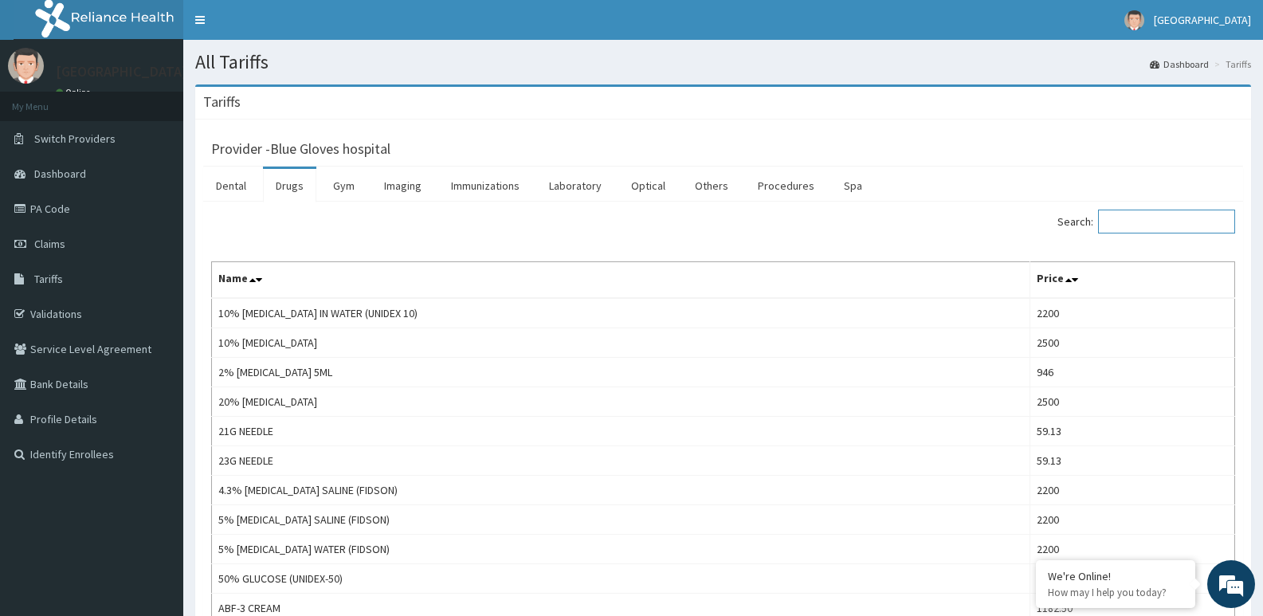
click at [1140, 224] on input "Search:" at bounding box center [1166, 222] width 137 height 24
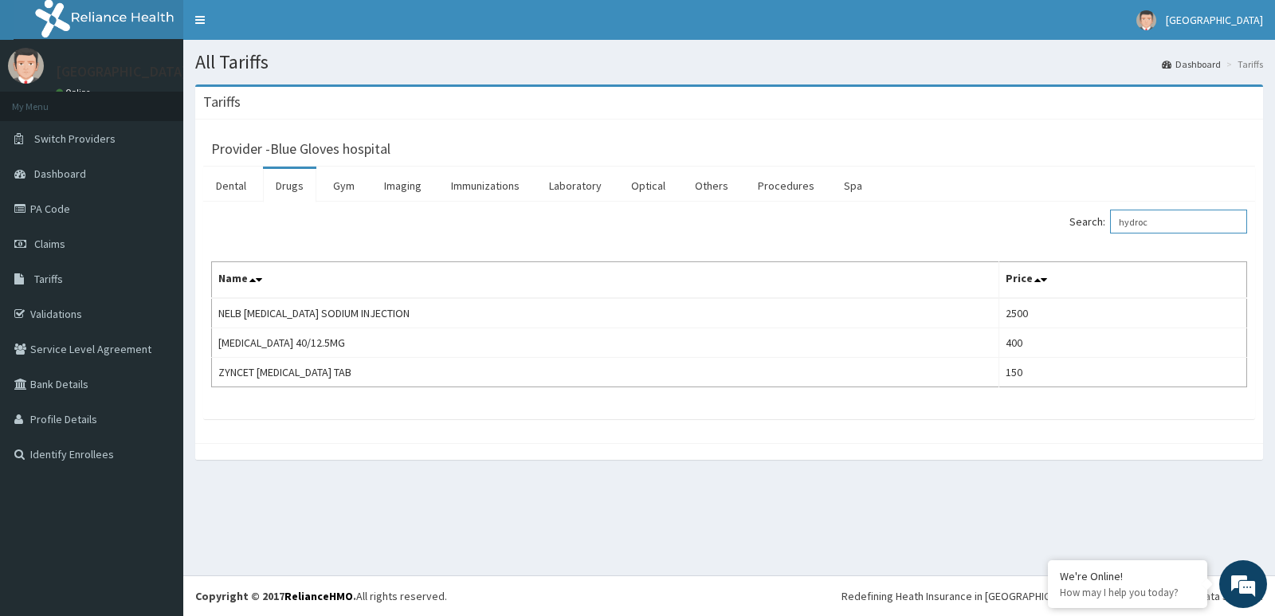
click at [1178, 223] on input "hydroc" at bounding box center [1178, 222] width 137 height 24
type input "h"
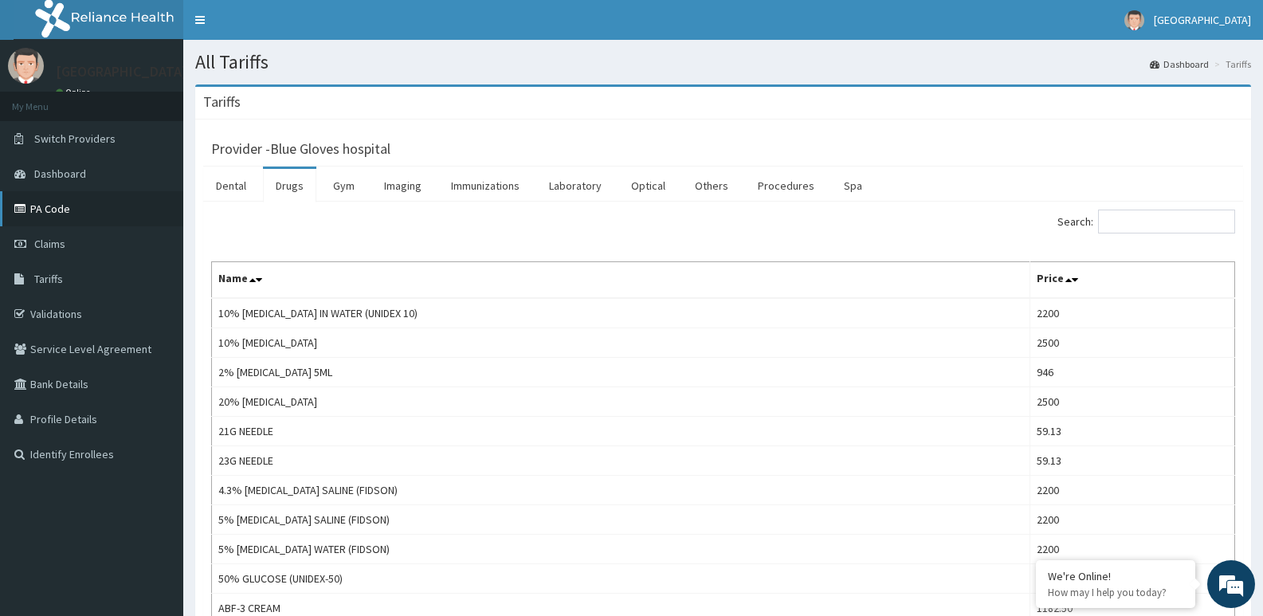
click at [60, 201] on link "PA Code" at bounding box center [91, 208] width 183 height 35
